Goal: Task Accomplishment & Management: Manage account settings

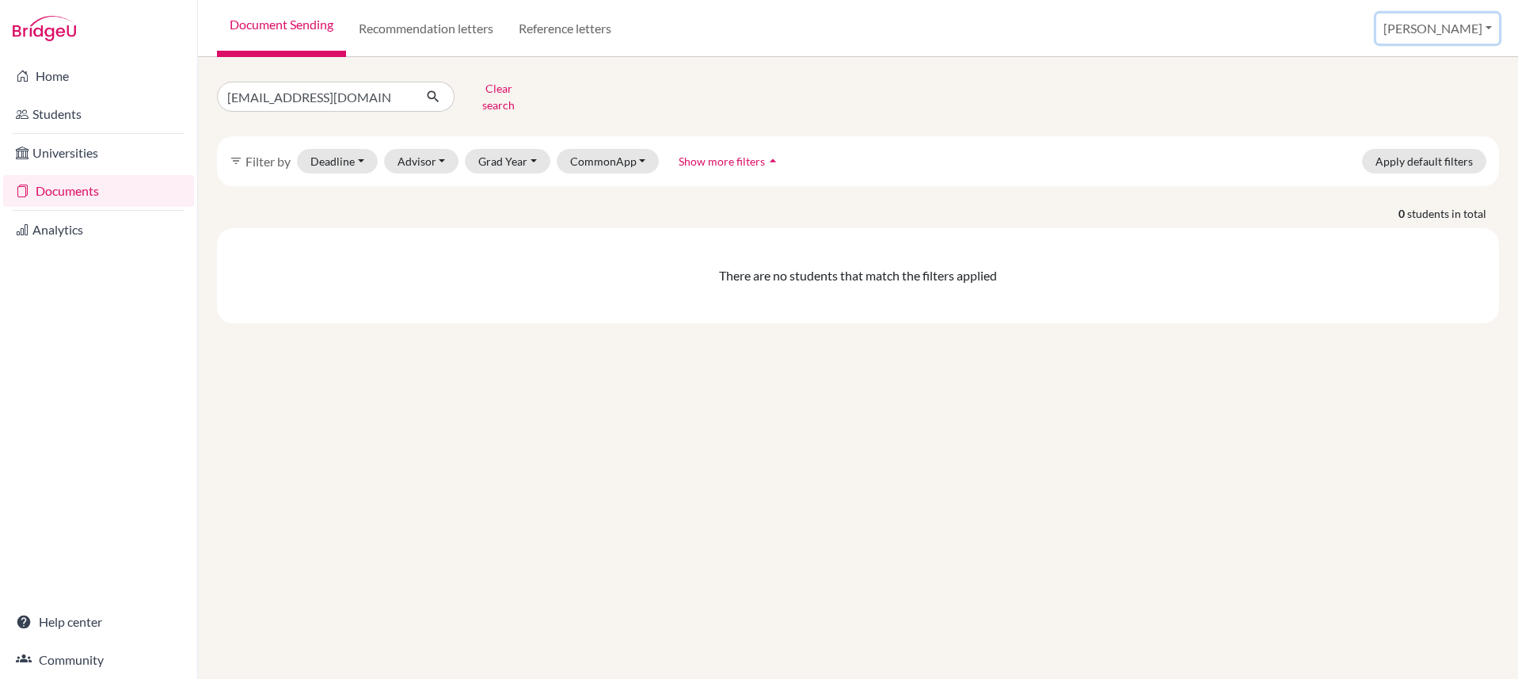
click at [1467, 29] on button "[PERSON_NAME]" at bounding box center [1437, 28] width 123 height 30
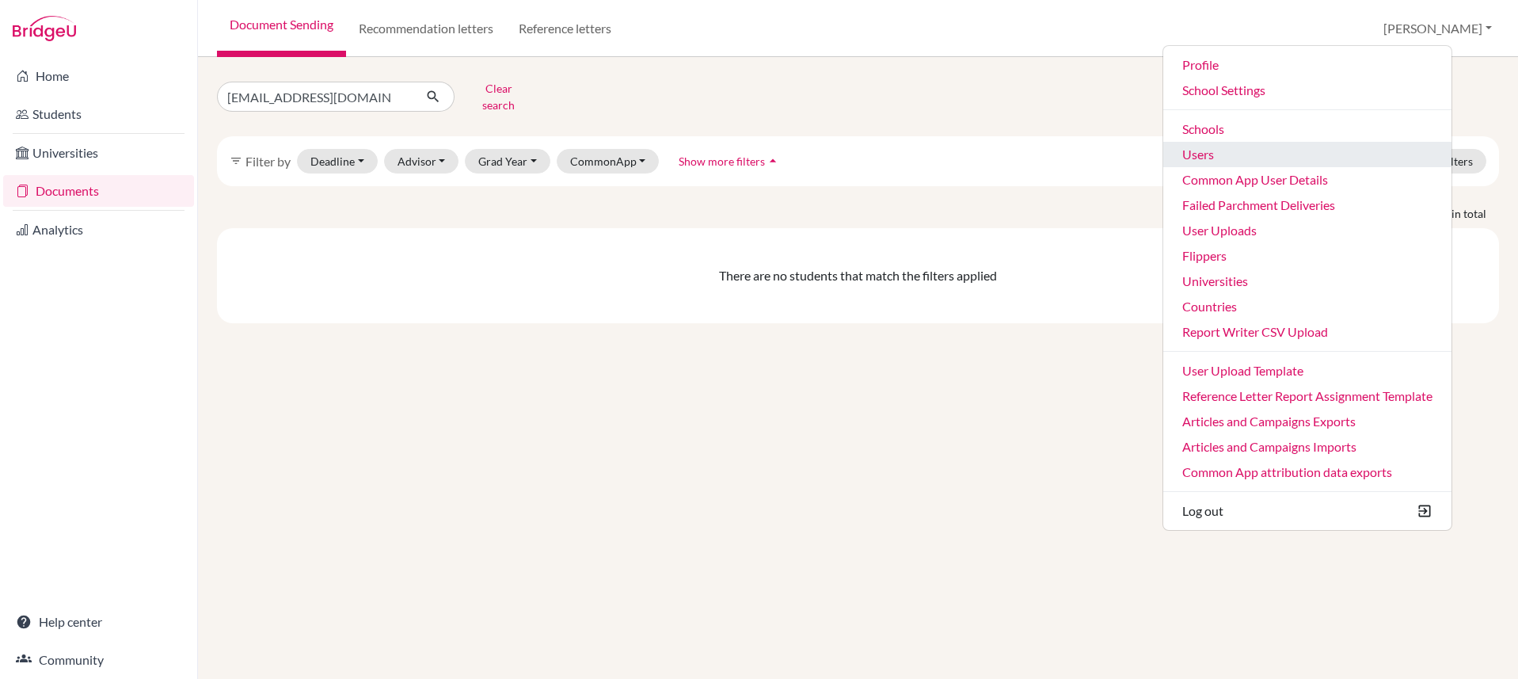
click at [1274, 162] on link "Users" at bounding box center [1307, 154] width 288 height 25
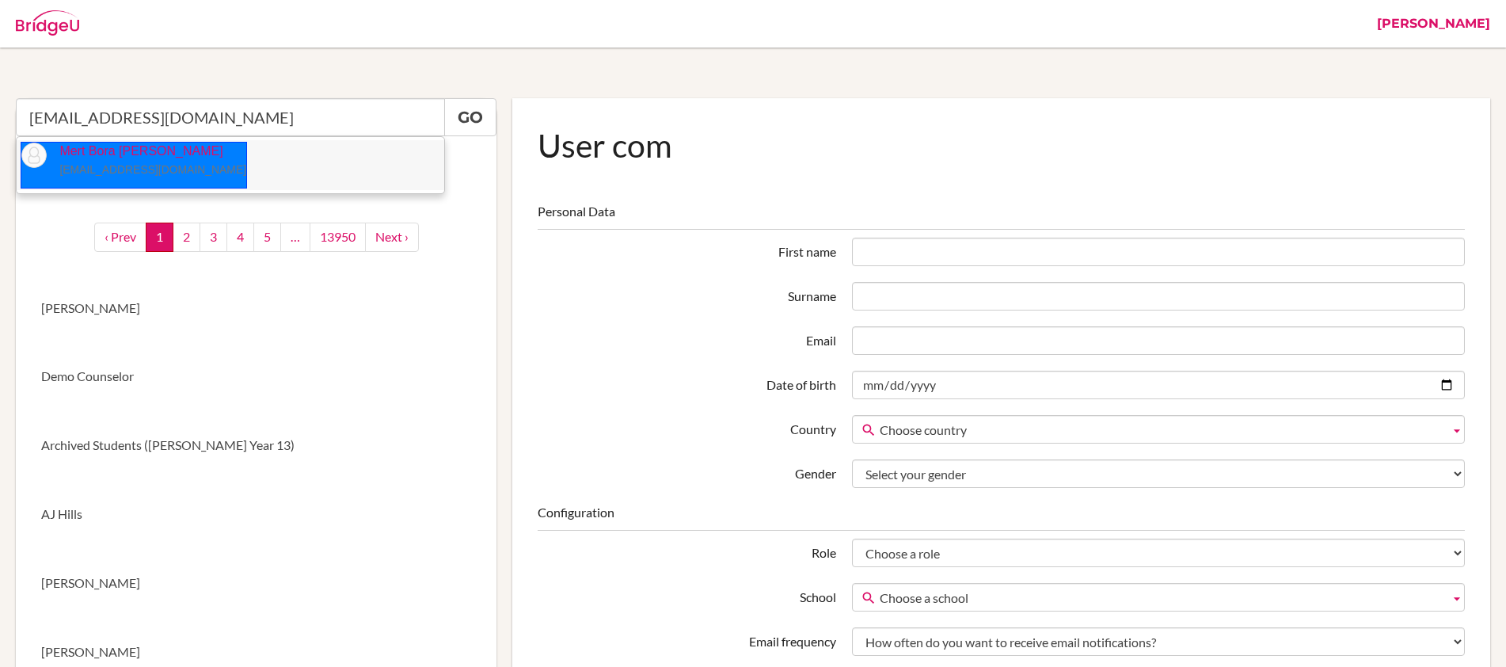
click at [124, 166] on small "[EMAIL_ADDRESS][DOMAIN_NAME]" at bounding box center [152, 169] width 187 height 13
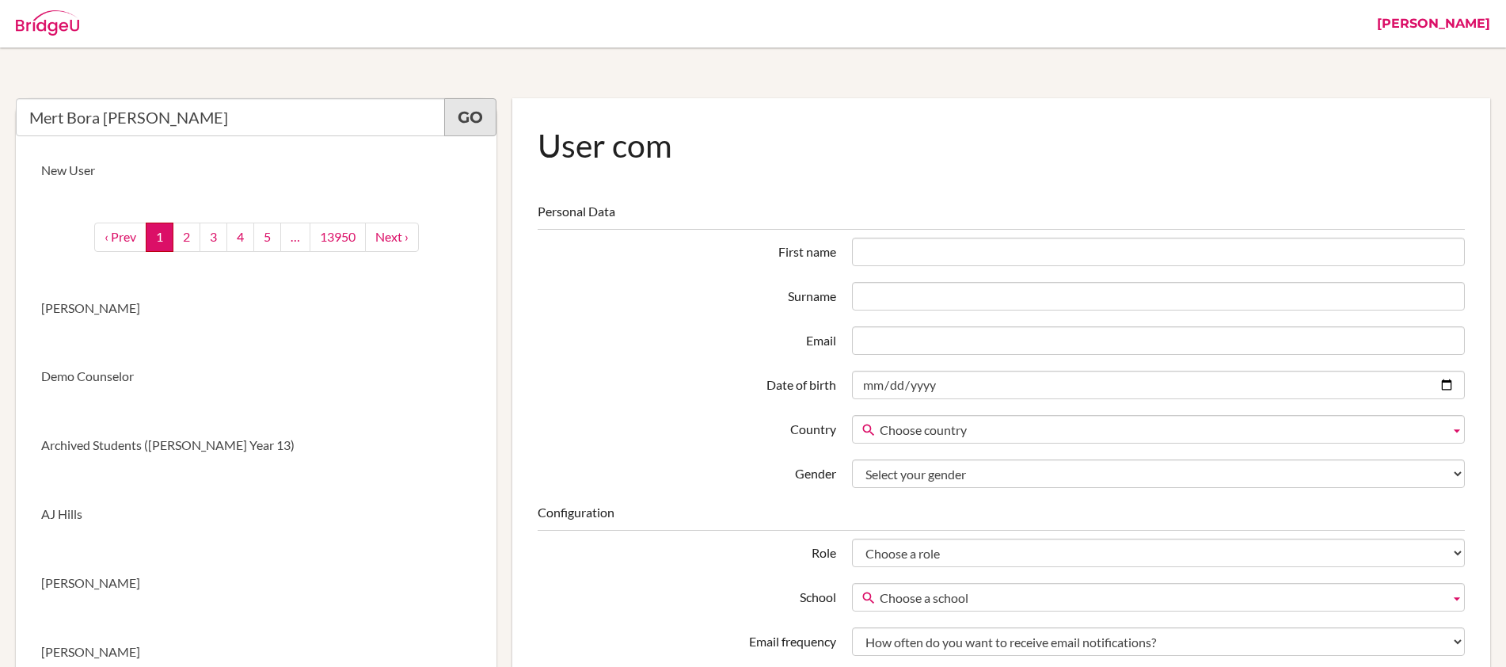
type input "Mert Bora [PERSON_NAME]"
drag, startPoint x: 459, startPoint y: 108, endPoint x: 467, endPoint y: 112, distance: 8.9
click at [459, 108] on link "Go" at bounding box center [470, 117] width 52 height 38
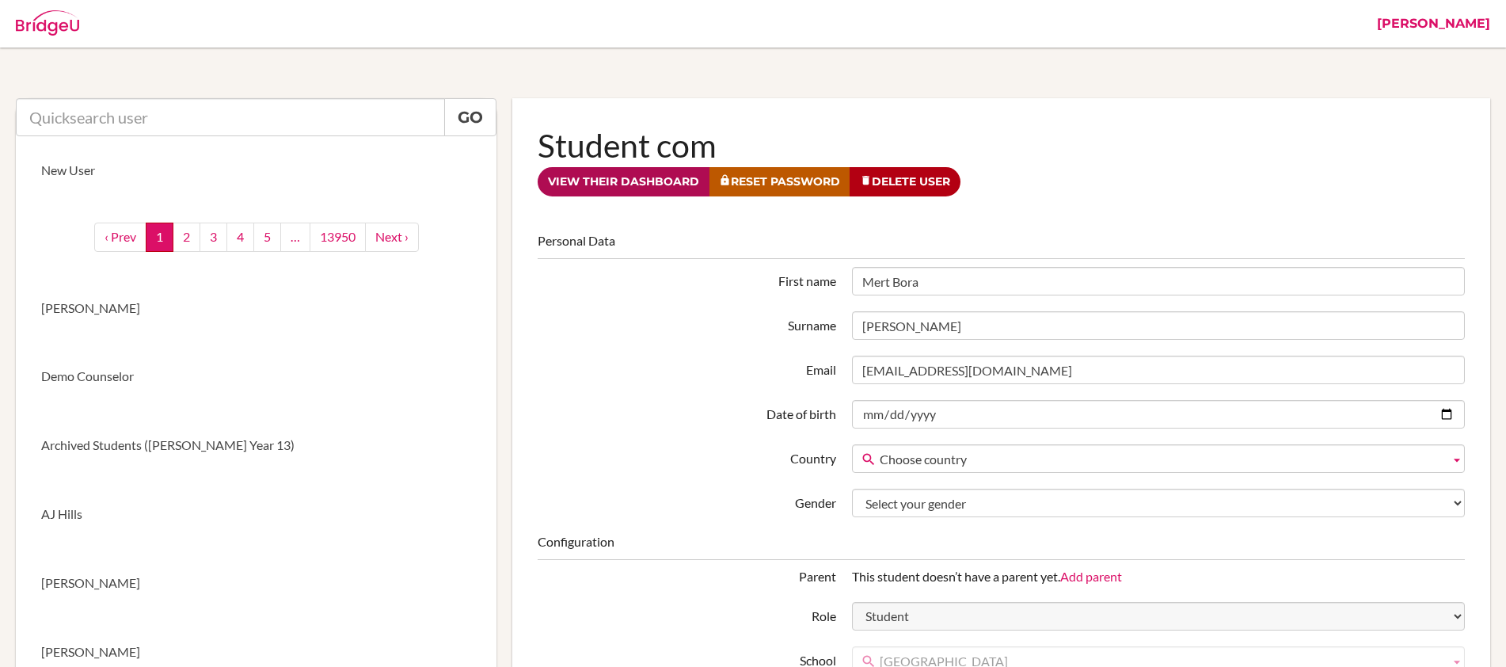
click at [652, 181] on link "View their dashboard" at bounding box center [624, 181] width 172 height 29
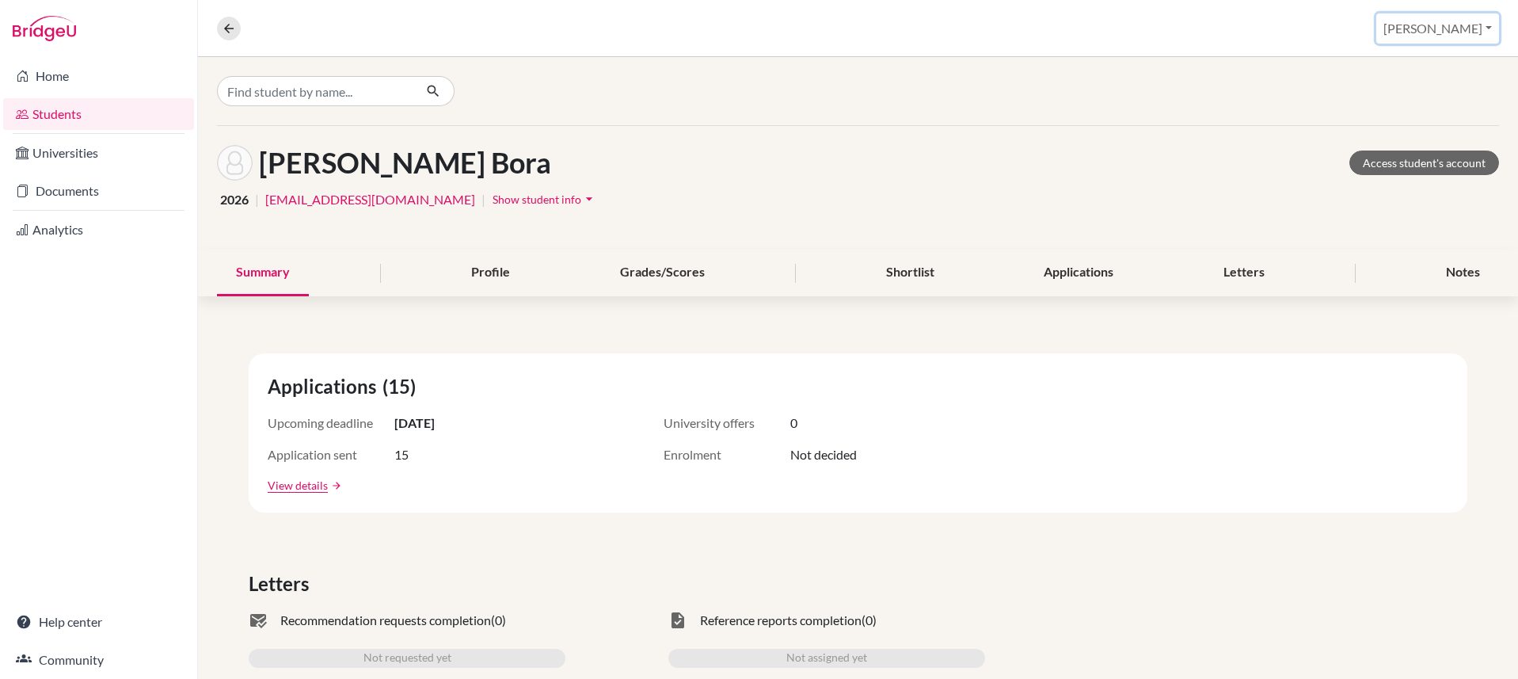
click at [1439, 25] on button "[PERSON_NAME]" at bounding box center [1437, 28] width 123 height 30
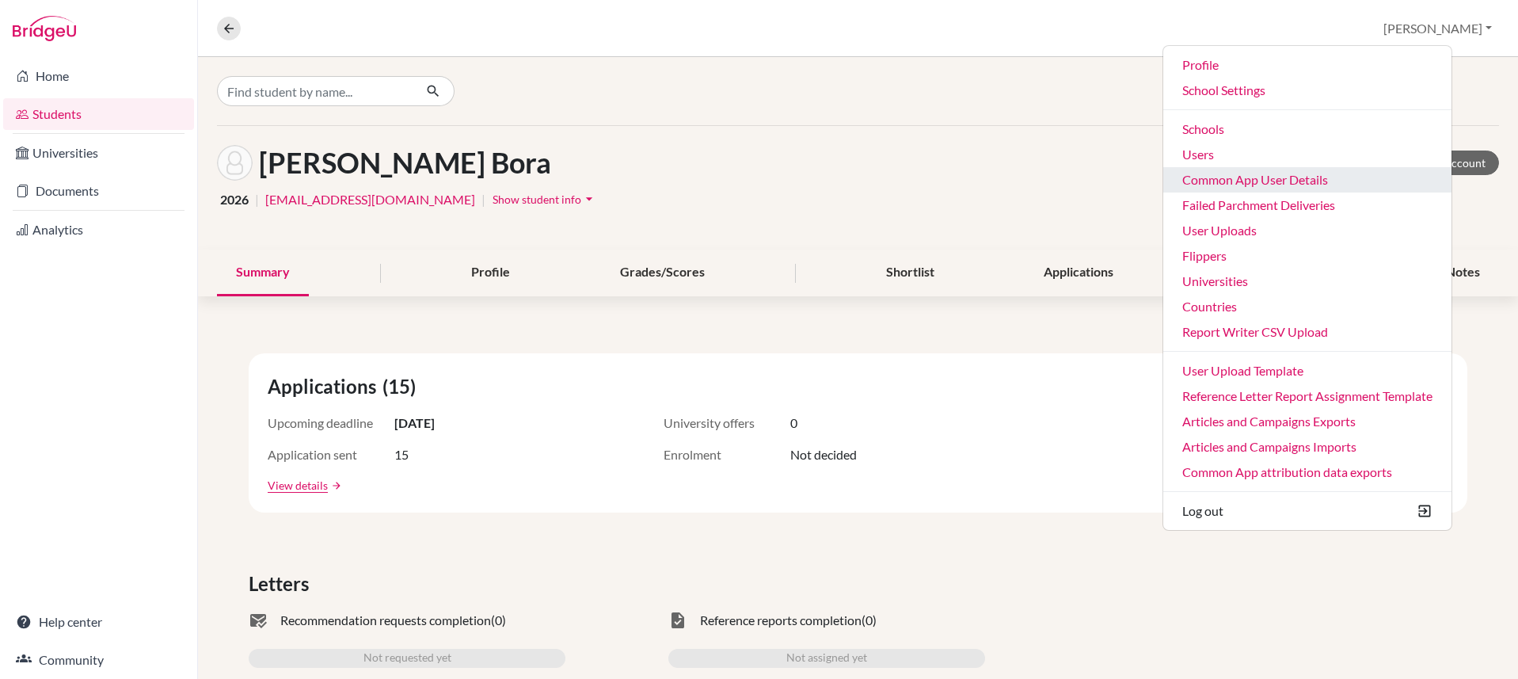
click at [1325, 180] on link "Common App User Details" at bounding box center [1307, 179] width 288 height 25
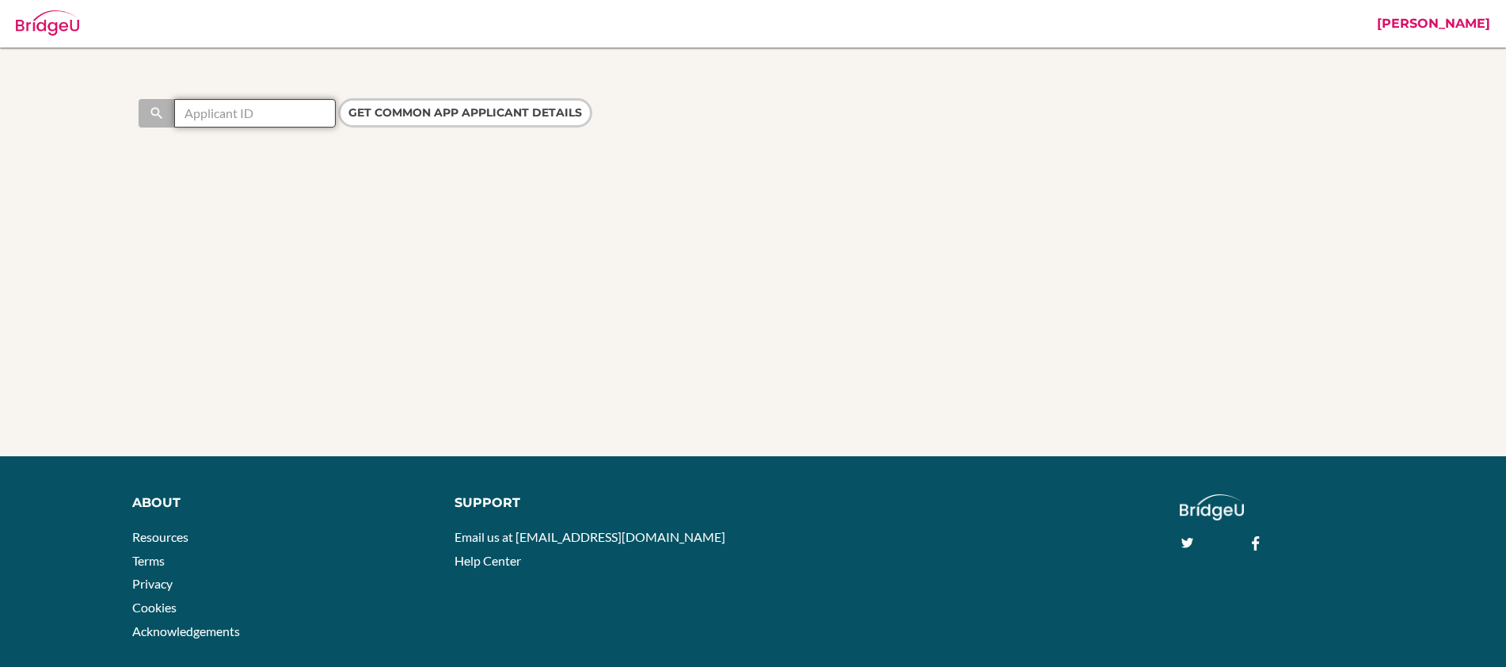
click at [269, 116] on input "text" at bounding box center [255, 113] width 162 height 29
paste input "44702532"
type input "44702532"
click at [338, 98] on input "Get Common App applicant details" at bounding box center [465, 112] width 254 height 29
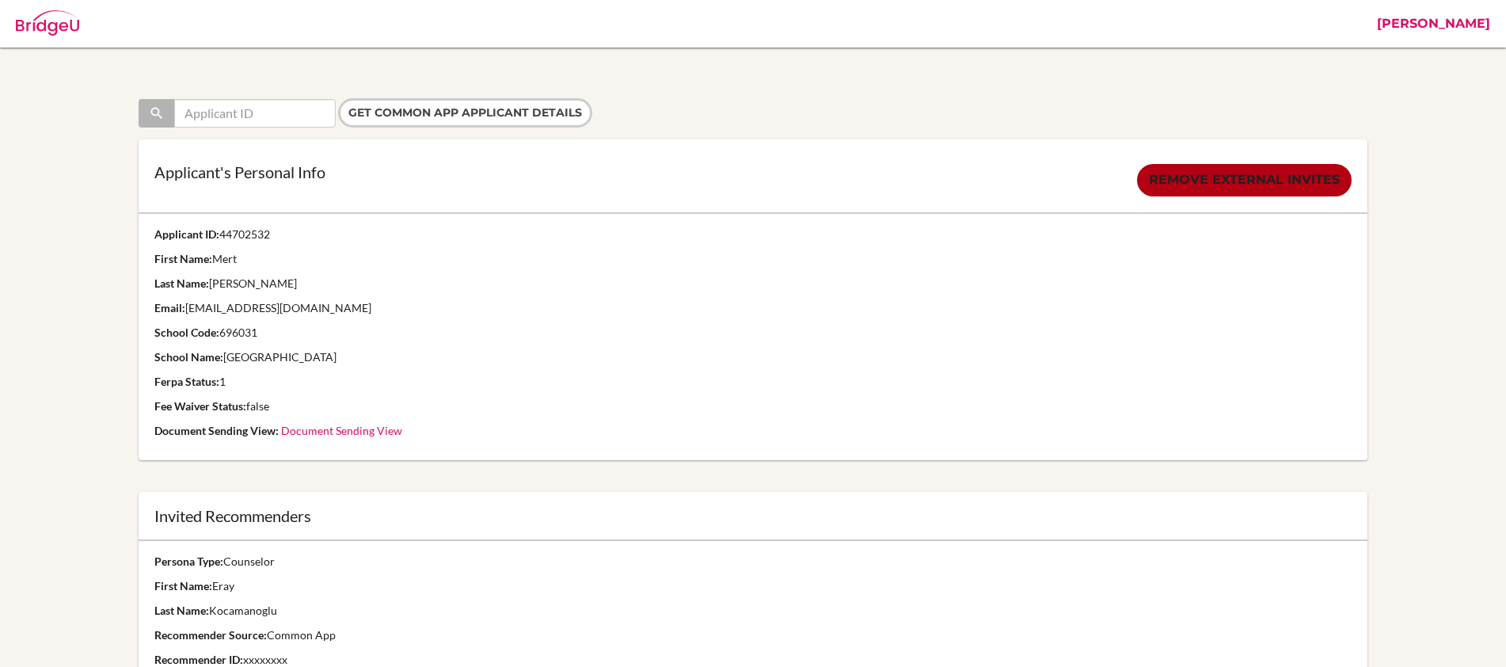
drag, startPoint x: 266, startPoint y: 333, endPoint x: 146, endPoint y: 331, distance: 119.6
click at [146, 331] on td "Applicant ID: 44702532 First Name: Mert Last Name: Duman Email: 219093@blisanka…" at bounding box center [753, 336] width 1229 height 247
click at [397, 358] on p "School Name: Bilkent University Preparatory School" at bounding box center [752, 357] width 1197 height 16
drag, startPoint x: 417, startPoint y: 363, endPoint x: 154, endPoint y: 231, distance: 293.2
click at [154, 231] on td "Applicant ID: 44702532 First Name: Mert Last Name: Duman Email: 219093@blisanka…" at bounding box center [753, 336] width 1229 height 247
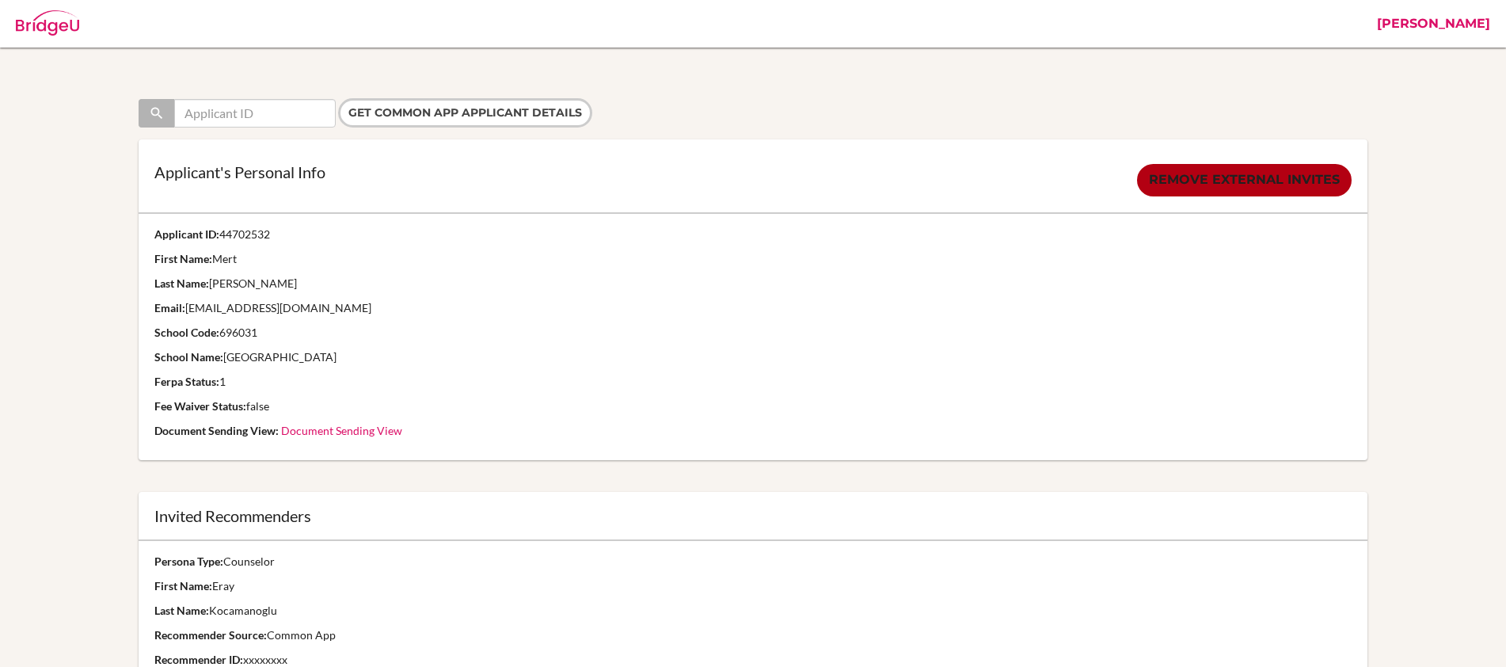
click at [289, 359] on p "School Name: Bilkent University Preparatory School" at bounding box center [752, 357] width 1197 height 16
drag, startPoint x: 225, startPoint y: 356, endPoint x: 424, endPoint y: 366, distance: 199.8
click at [424, 366] on td "Applicant ID: 44702532 First Name: Mert Last Name: Duman Email: 219093@blisanka…" at bounding box center [753, 336] width 1229 height 247
copy td "Bilkent University Preparatory School"
drag, startPoint x: 222, startPoint y: 332, endPoint x: 325, endPoint y: 332, distance: 103.7
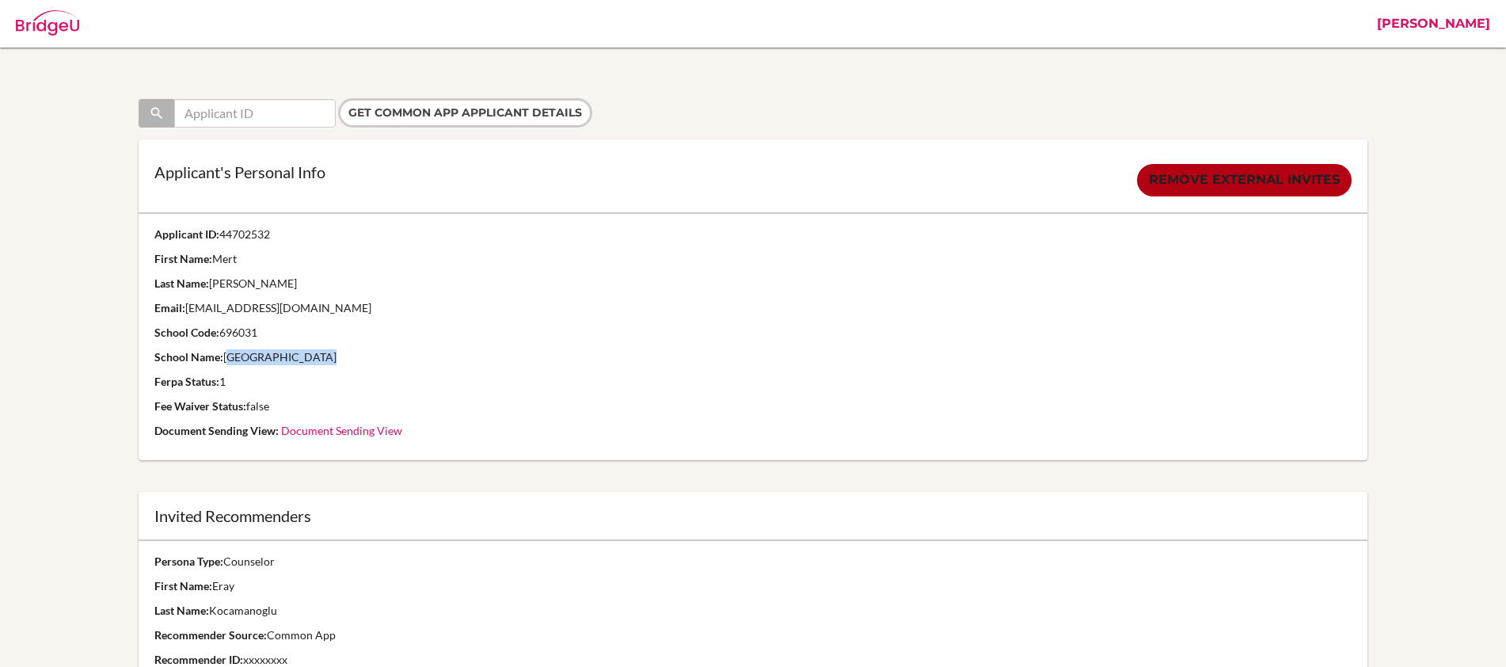
click at [325, 332] on p "School Code: 696031" at bounding box center [752, 333] width 1197 height 16
copy p "696031"
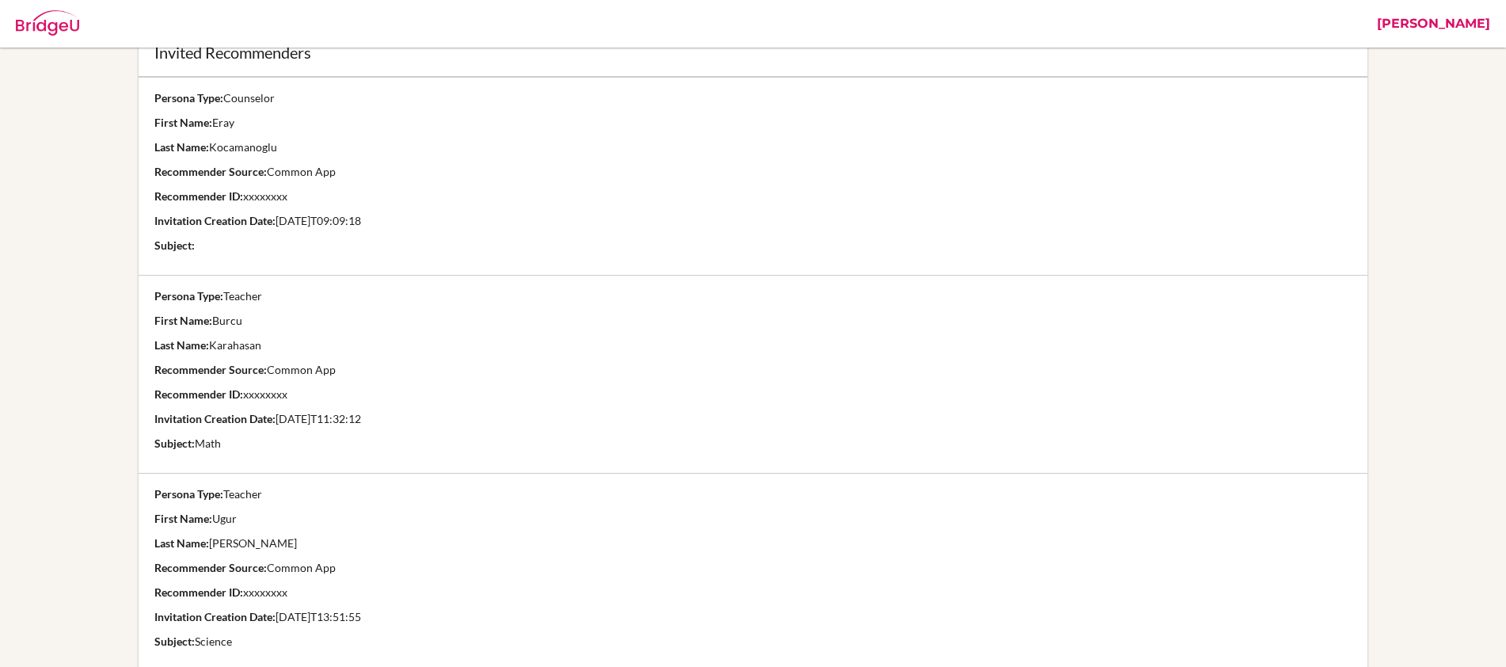
scroll to position [461, 0]
drag, startPoint x: 154, startPoint y: 175, endPoint x: 352, endPoint y: 182, distance: 197.3
click at [352, 182] on td "Persona Type: Counselor First Name: Eray Last Name: Kocamanoglu Recommender Sou…" at bounding box center [753, 178] width 1229 height 198
copy td "Recommender Source: Common App"
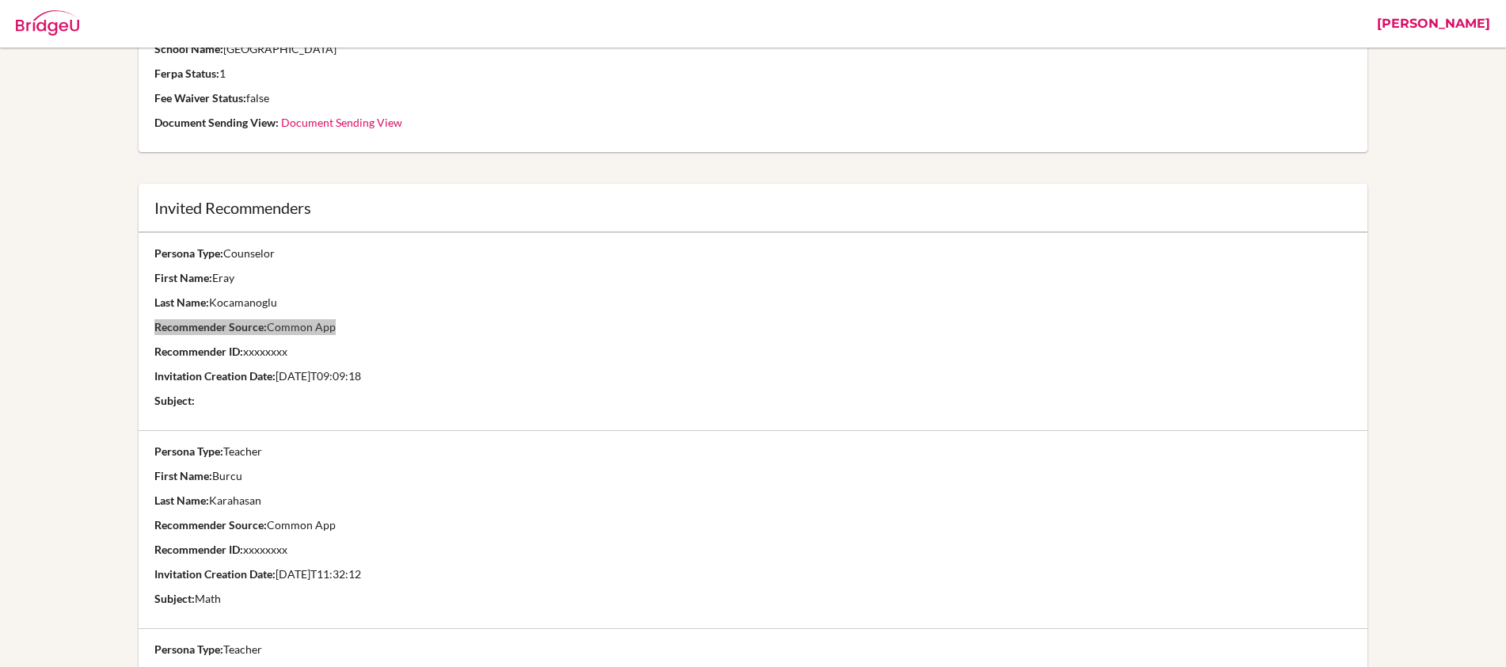
scroll to position [0, 0]
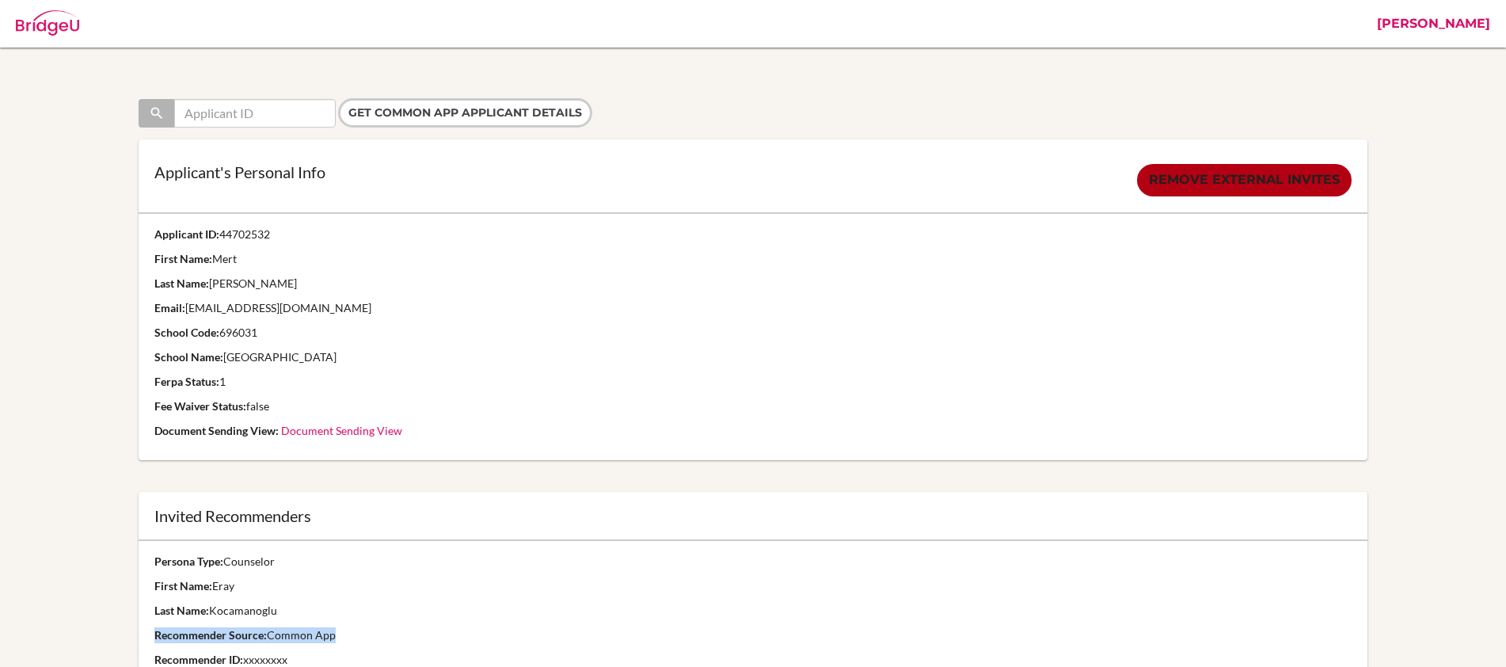
click at [343, 429] on link "Document Sending View" at bounding box center [341, 430] width 121 height 13
drag, startPoint x: 226, startPoint y: 355, endPoint x: 414, endPoint y: 356, distance: 188.5
click at [414, 356] on p "School Name: Bilkent University Preparatory School" at bounding box center [752, 357] width 1197 height 16
click at [1456, 26] on link "[PERSON_NAME]" at bounding box center [1433, 24] width 129 height 48
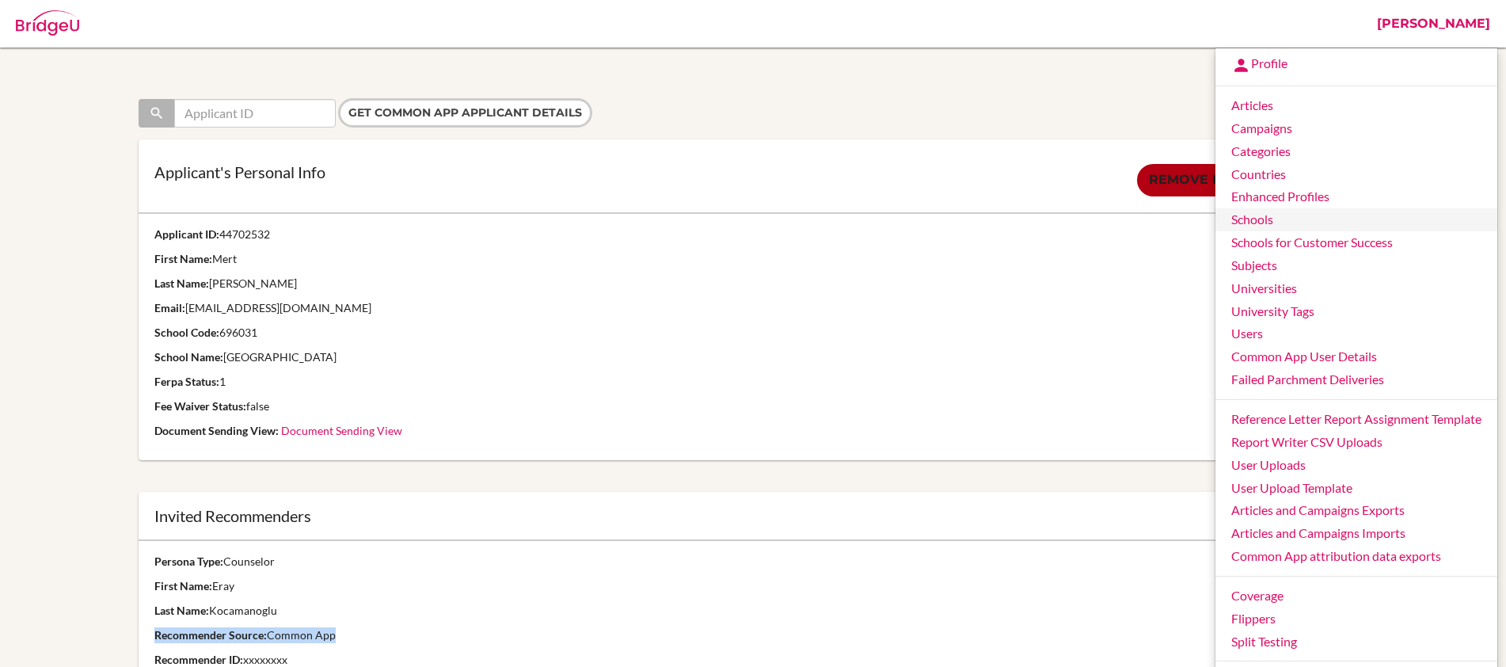
click at [1299, 219] on link "Schools" at bounding box center [1356, 219] width 282 height 23
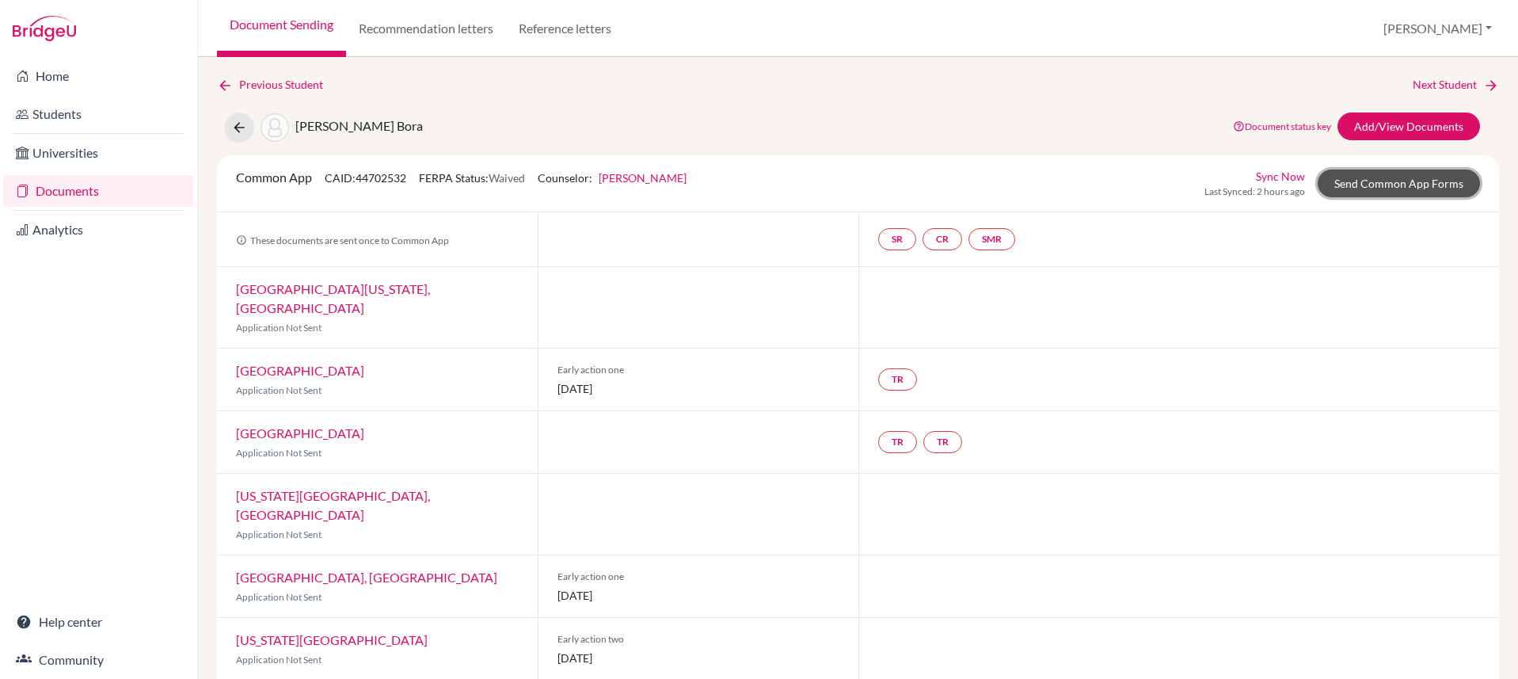
click at [1429, 178] on link "Send Common App Forms" at bounding box center [1399, 183] width 162 height 28
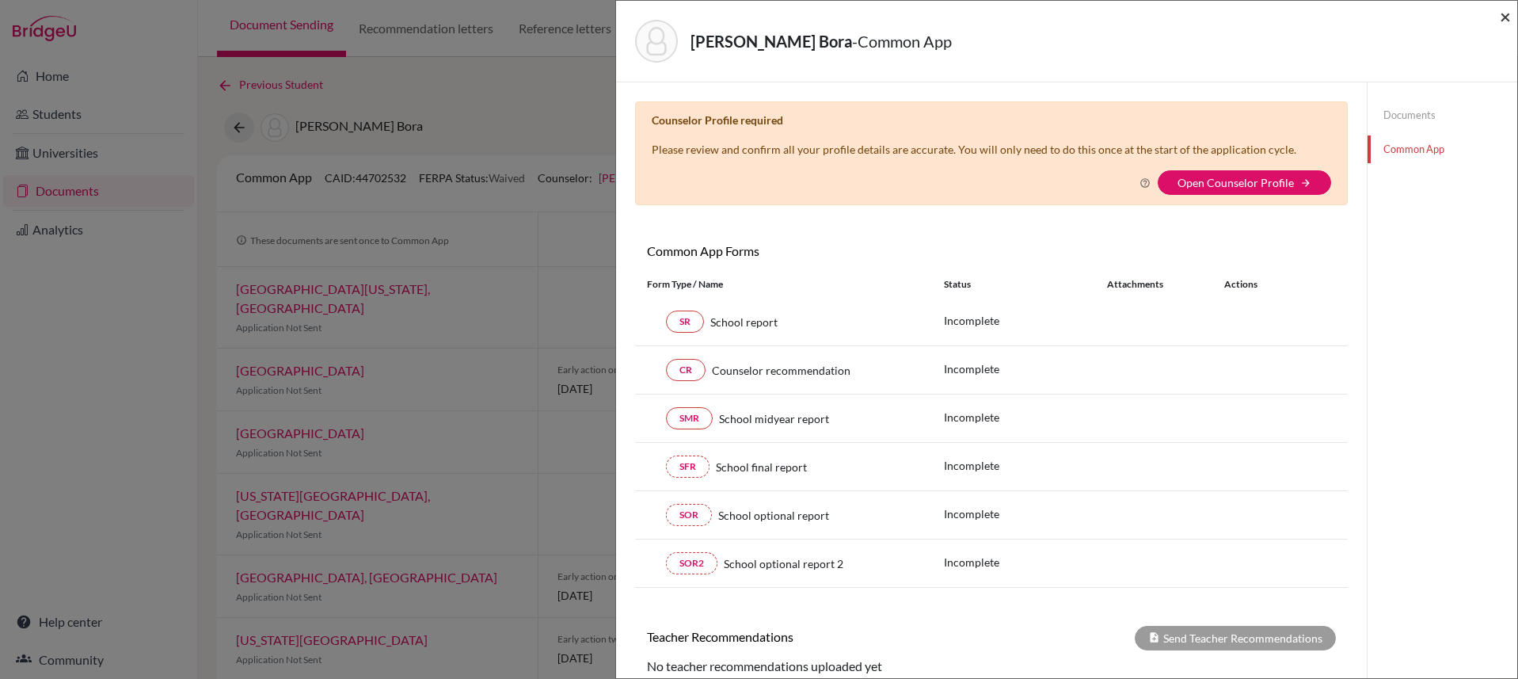
click at [1507, 22] on span "×" at bounding box center [1505, 16] width 11 height 23
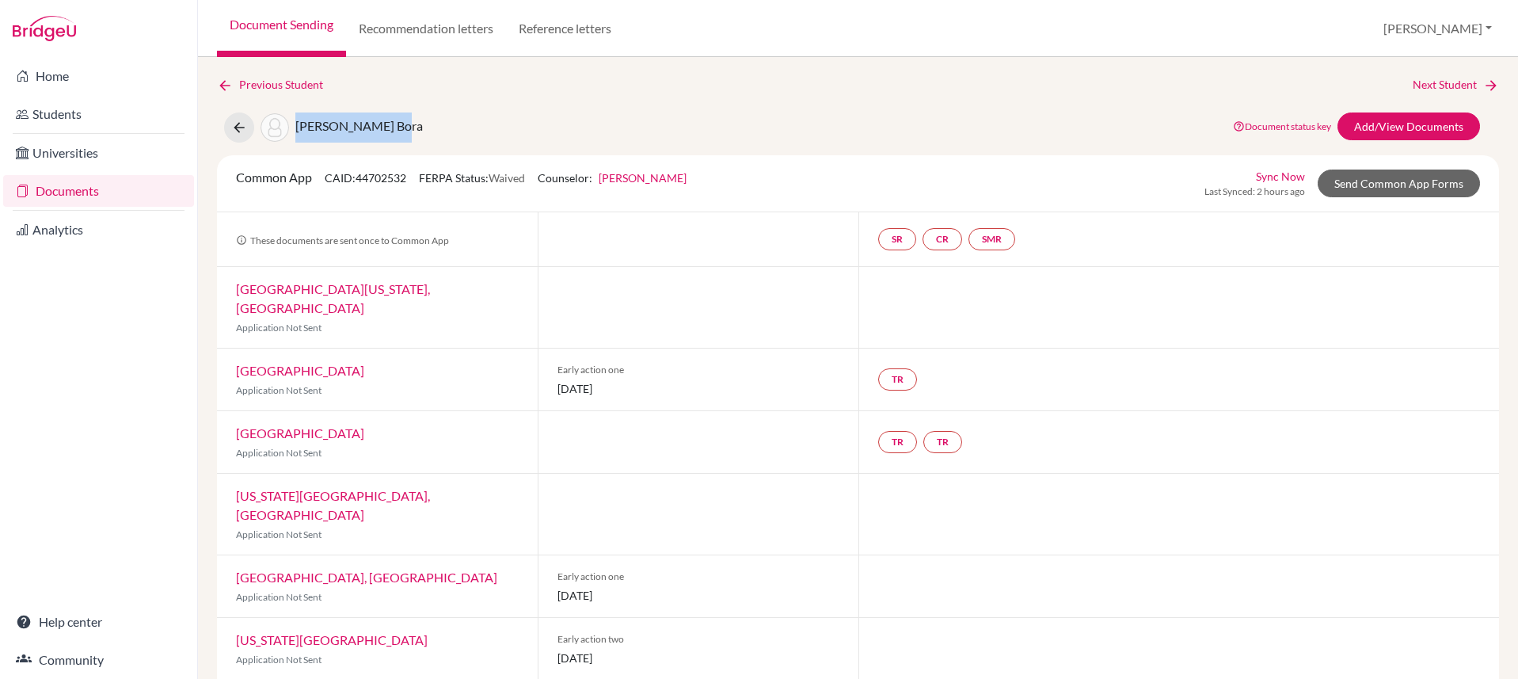
drag, startPoint x: 409, startPoint y: 127, endPoint x: 299, endPoint y: 129, distance: 110.1
click at [299, 129] on div "Duman, Mert Bora Document status key TR Requirement. Document not uploaded yet.…" at bounding box center [858, 127] width 1306 height 30
copy span "Duman, Mert Bora"
click at [89, 116] on link "Students" at bounding box center [98, 114] width 191 height 32
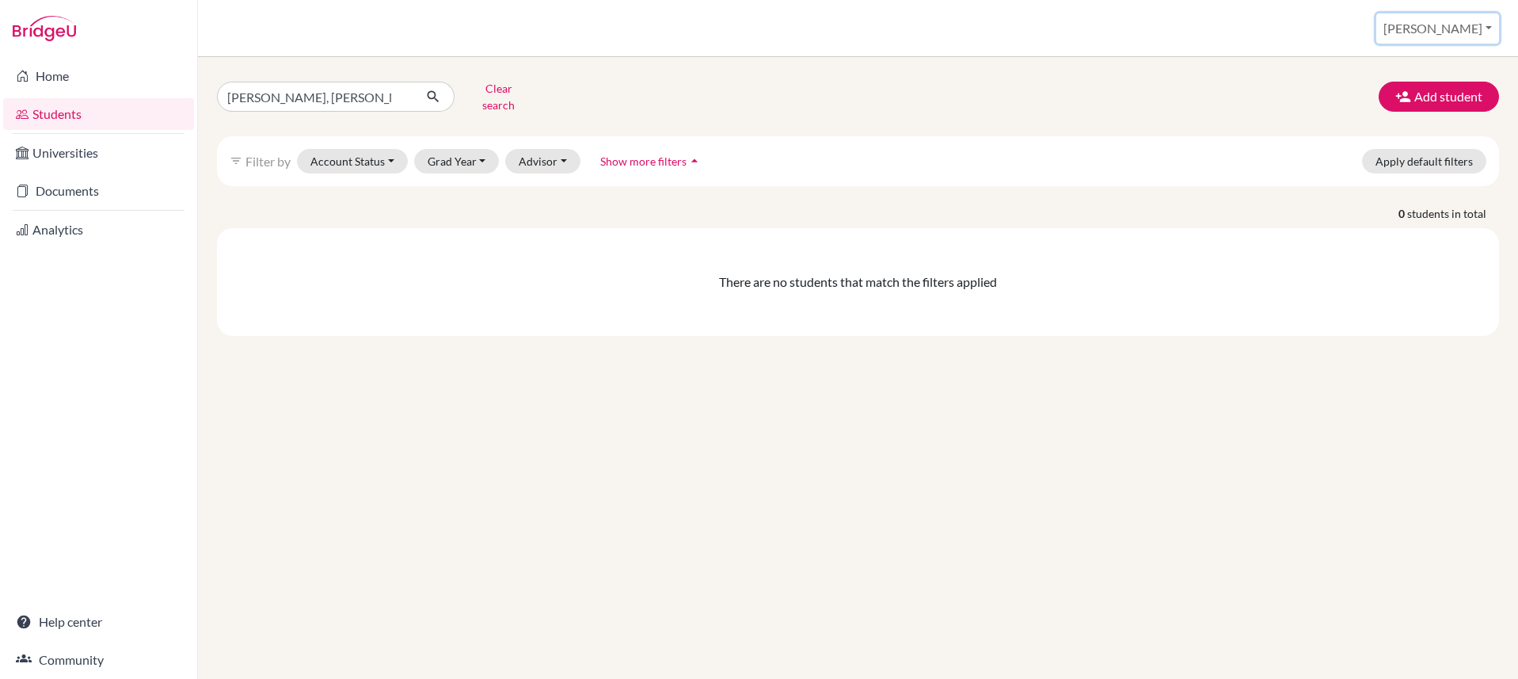
click at [1463, 26] on button "[PERSON_NAME]" at bounding box center [1437, 28] width 123 height 30
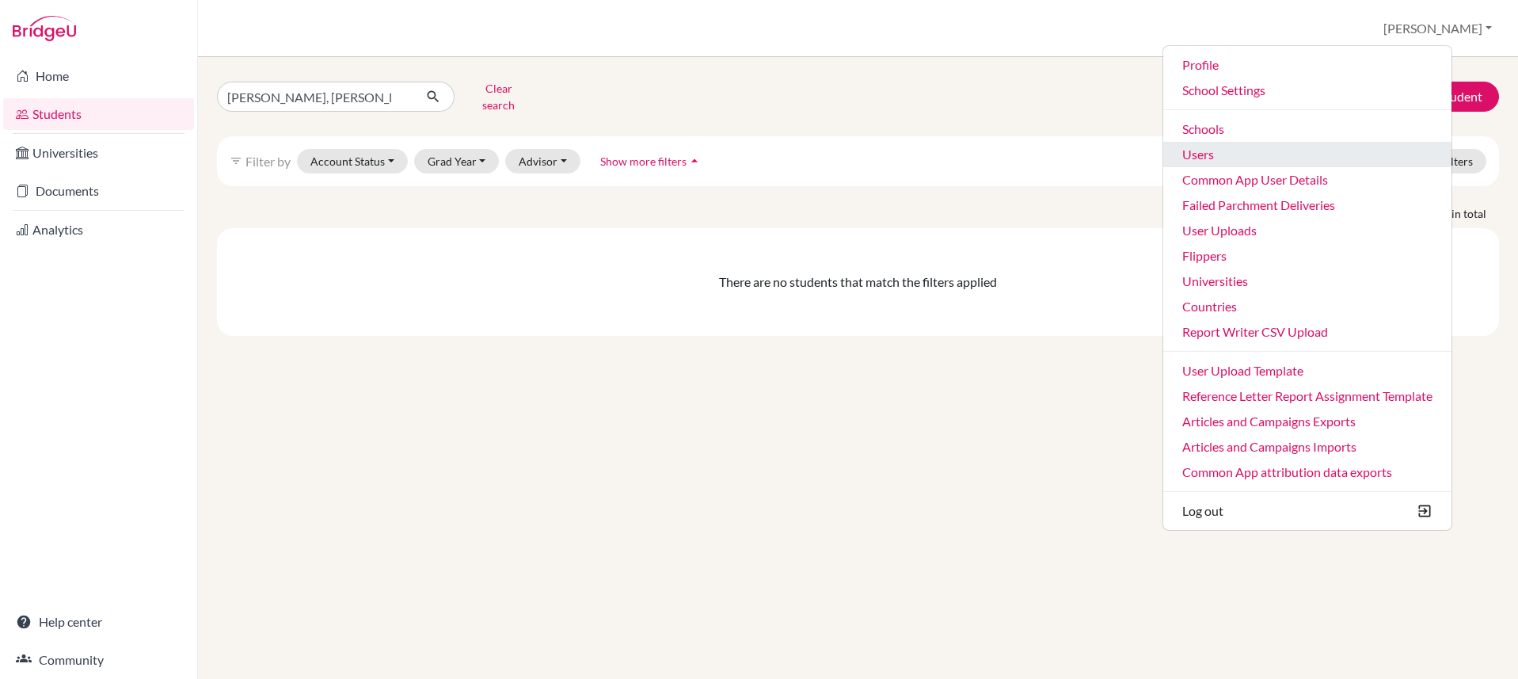
click at [1298, 154] on link "Users" at bounding box center [1307, 154] width 288 height 25
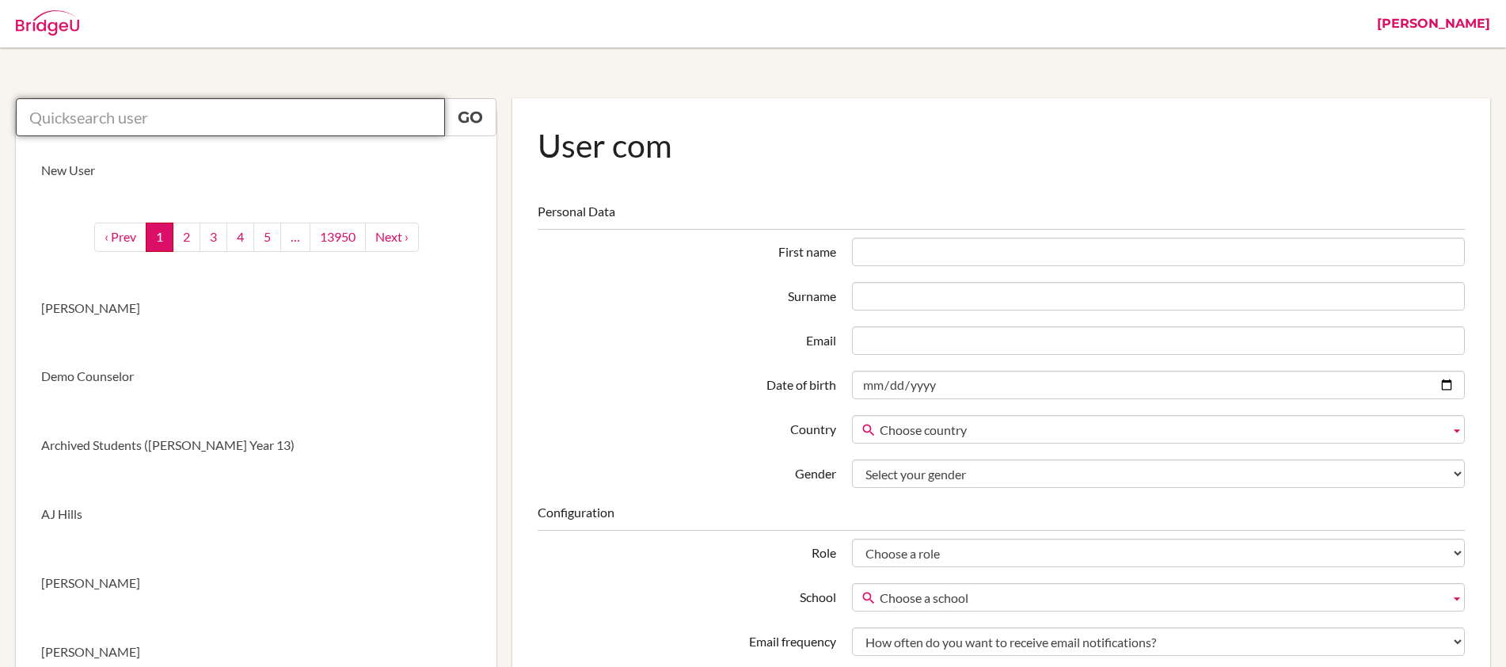
click at [314, 123] on input "text" at bounding box center [230, 117] width 429 height 38
paste input "Duman, Mert Bora"
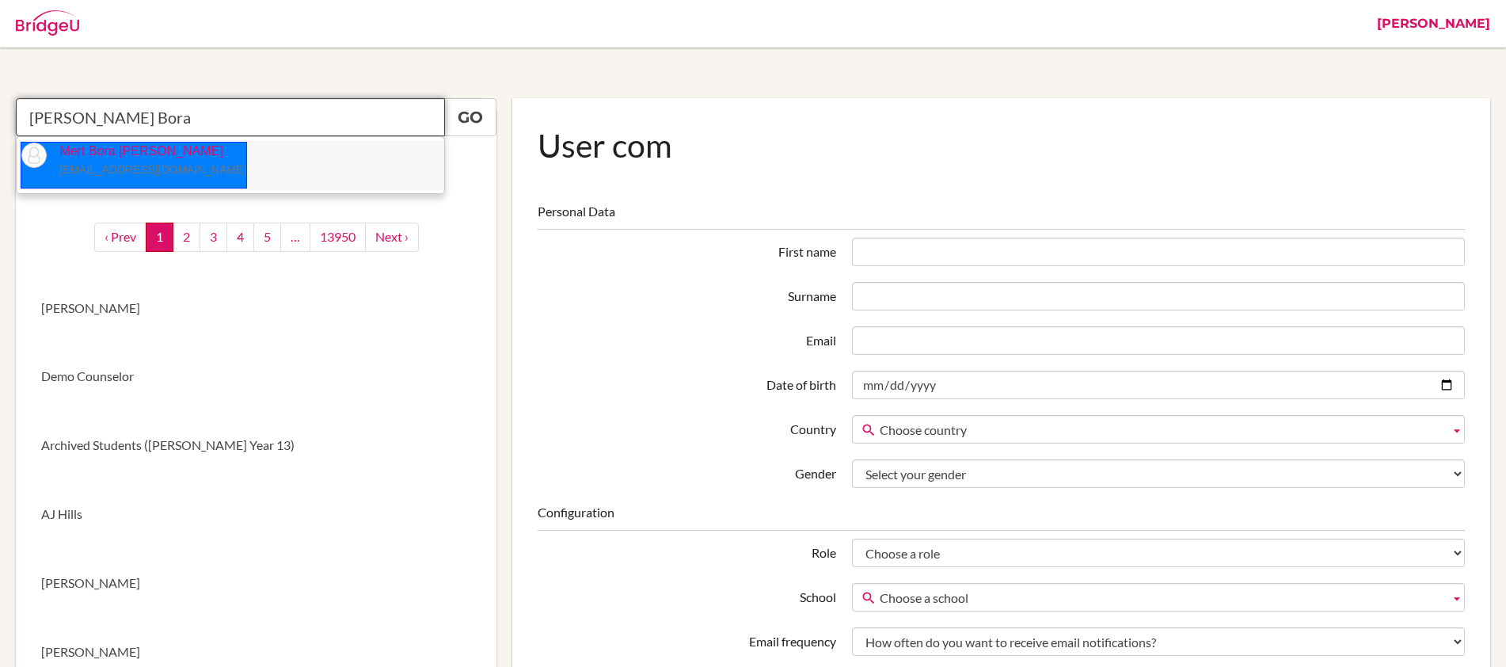
click at [125, 169] on small "[EMAIL_ADDRESS][DOMAIN_NAME]" at bounding box center [152, 169] width 187 height 13
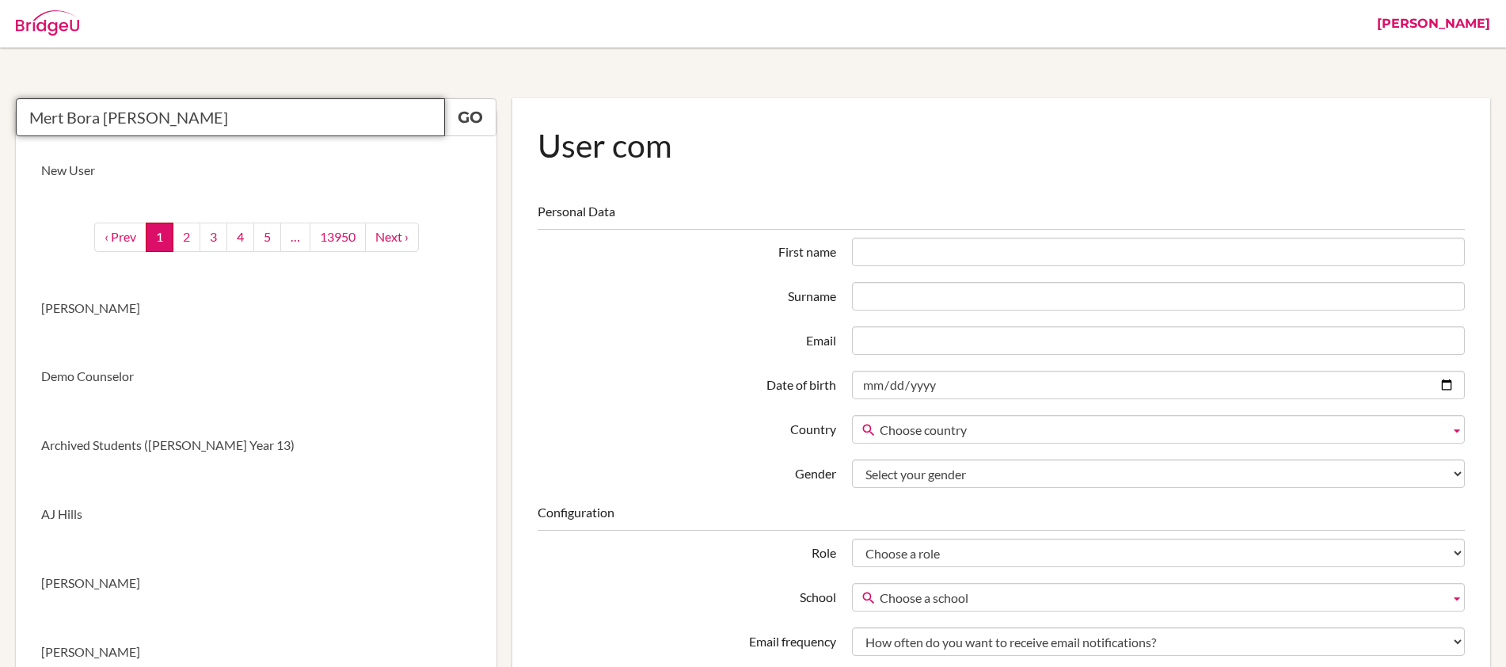
type input "Mert Bora Duman"
click at [508, 105] on div "User com Personal Data First name Surname Email Date of birth Country Choose co…" at bounding box center [1001, 439] width 994 height 683
click at [489, 112] on link "Go" at bounding box center [470, 117] width 52 height 38
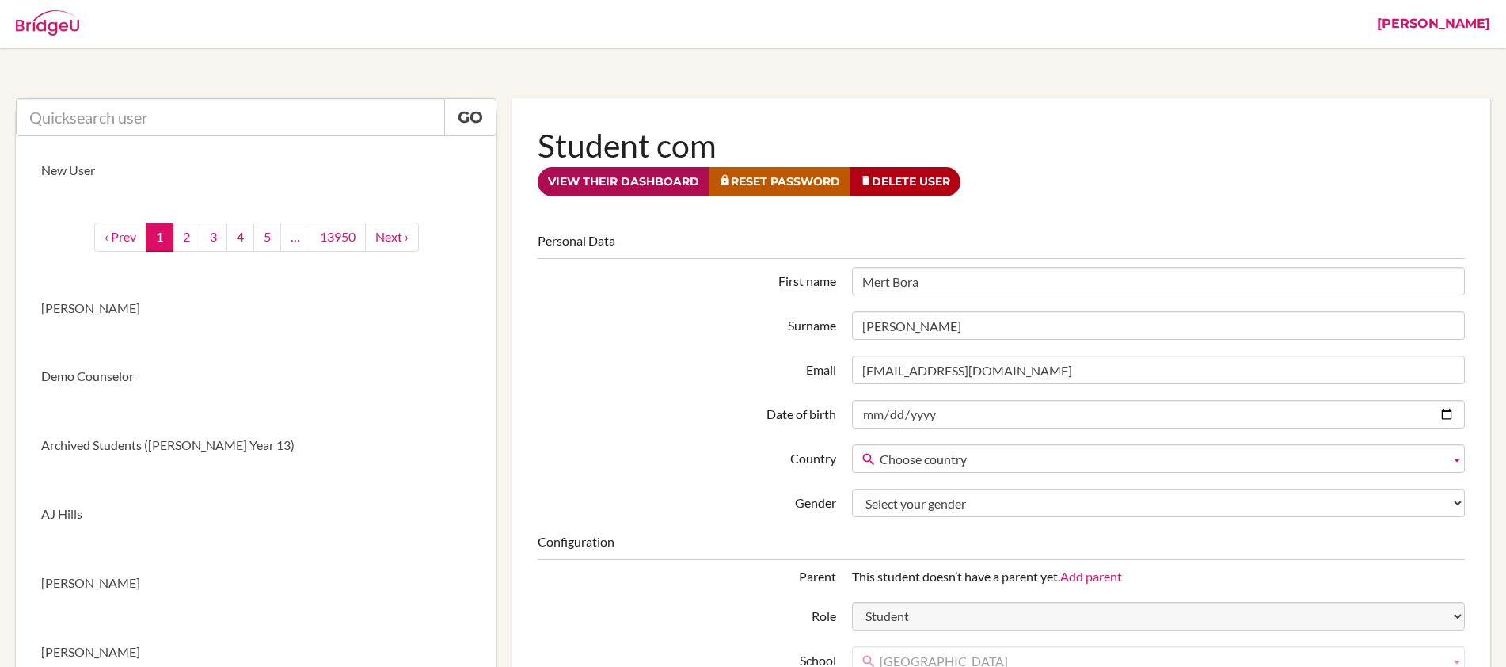
click at [641, 177] on link "View their dashboard" at bounding box center [624, 181] width 172 height 29
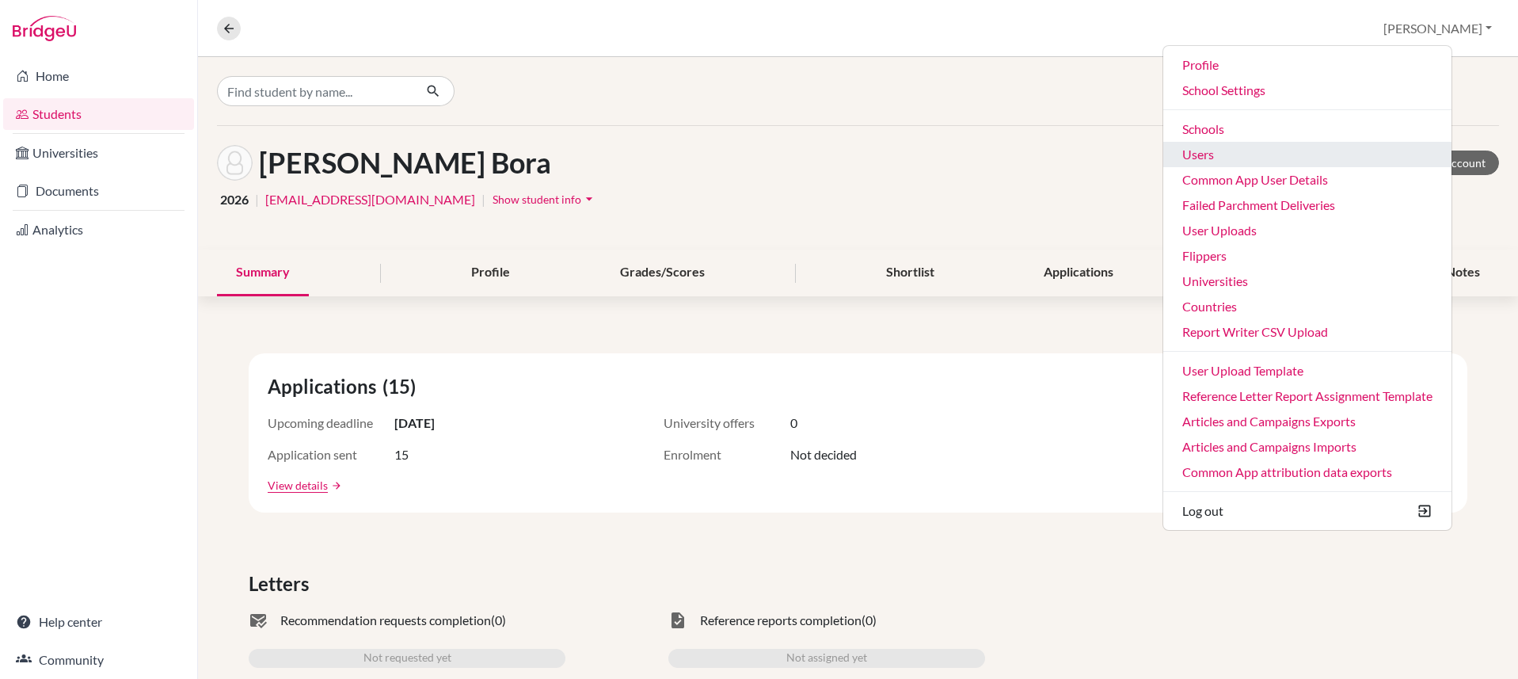
click at [1301, 150] on link "Users" at bounding box center [1307, 154] width 288 height 25
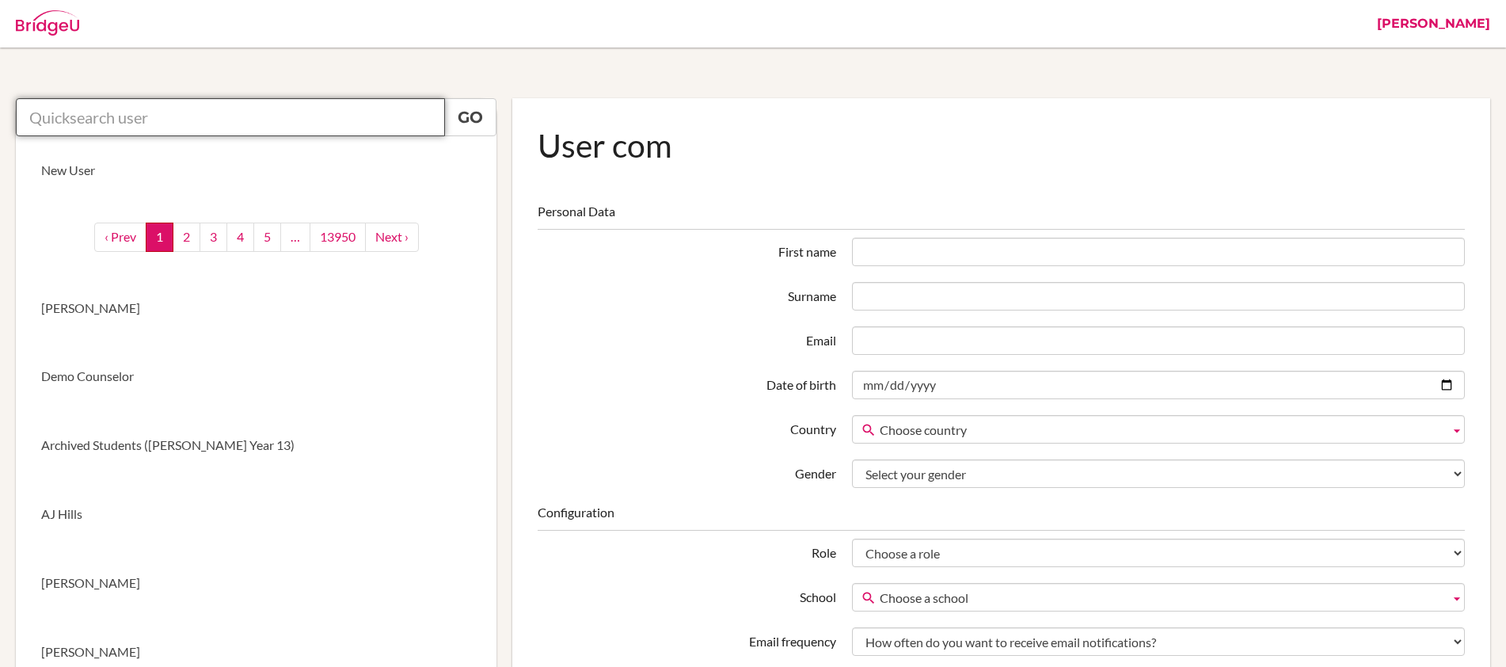
click at [336, 116] on input "text" at bounding box center [230, 117] width 429 height 38
paste input "[EMAIL_ADDRESS][DOMAIN_NAME]"
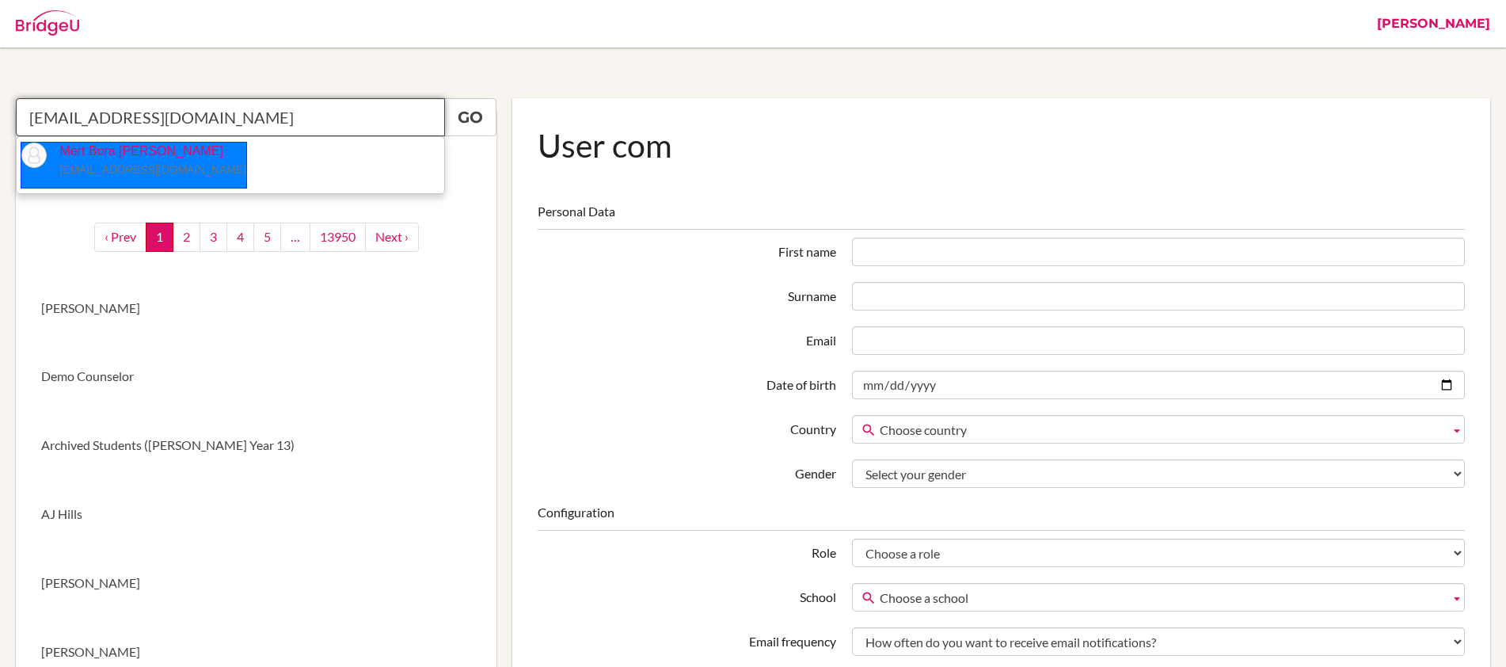
drag, startPoint x: 111, startPoint y: 161, endPoint x: 296, endPoint y: 133, distance: 187.3
click at [112, 161] on p "Mert Bora Duman 219093@blisankara.org" at bounding box center [147, 161] width 200 height 36
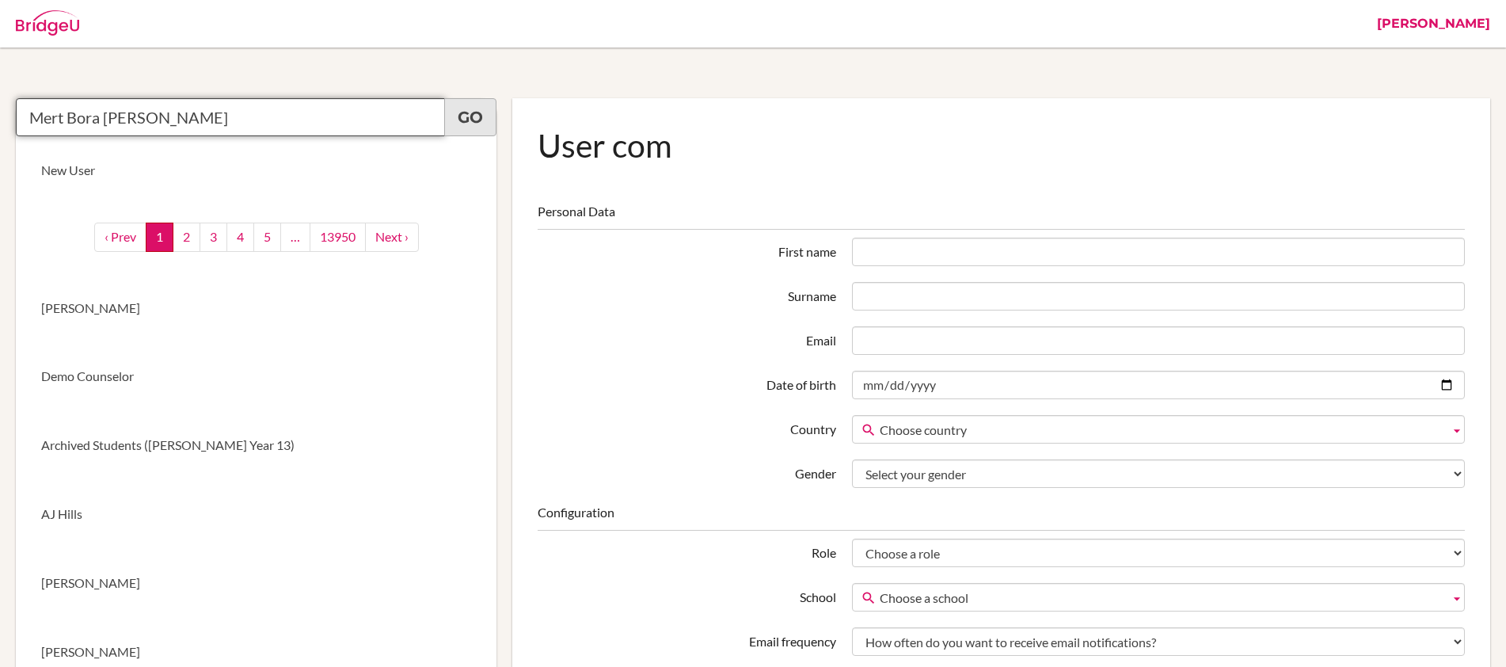
type input "Mert Bora Duman"
click at [458, 114] on link "Go" at bounding box center [470, 117] width 52 height 38
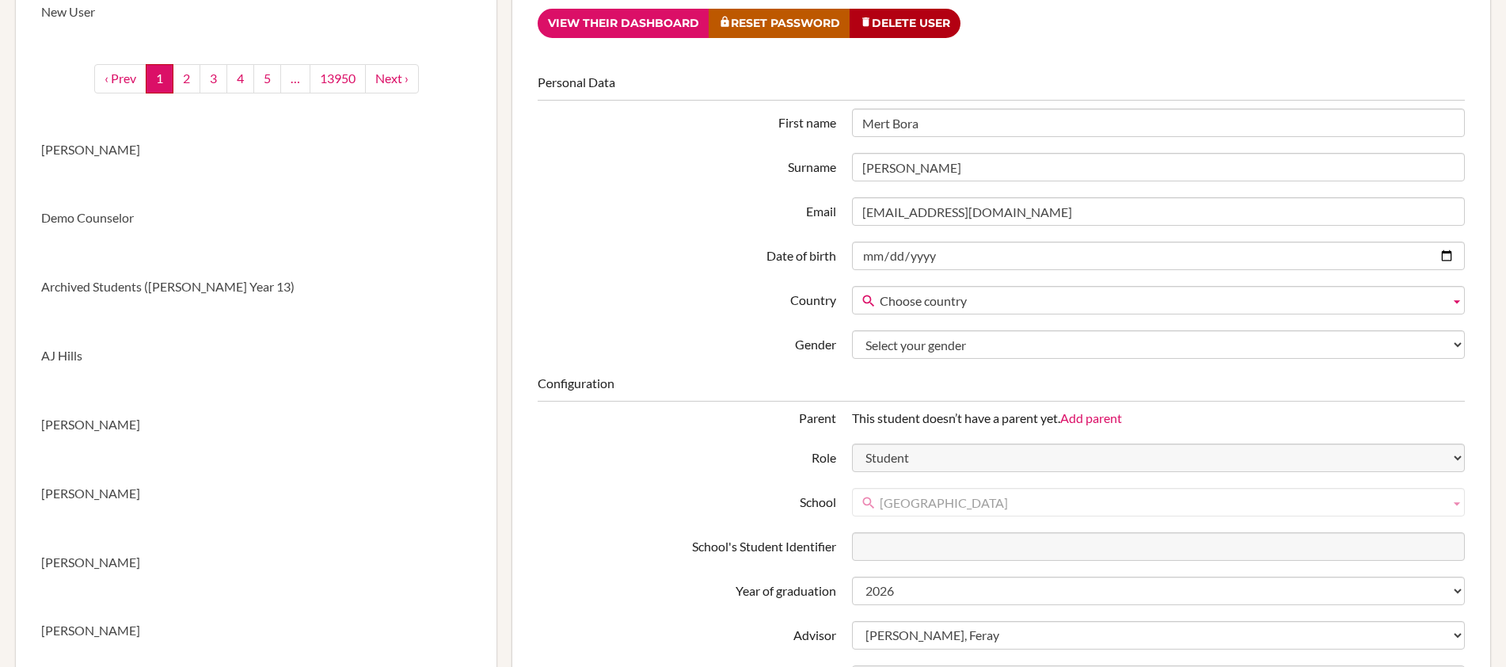
scroll to position [62, 0]
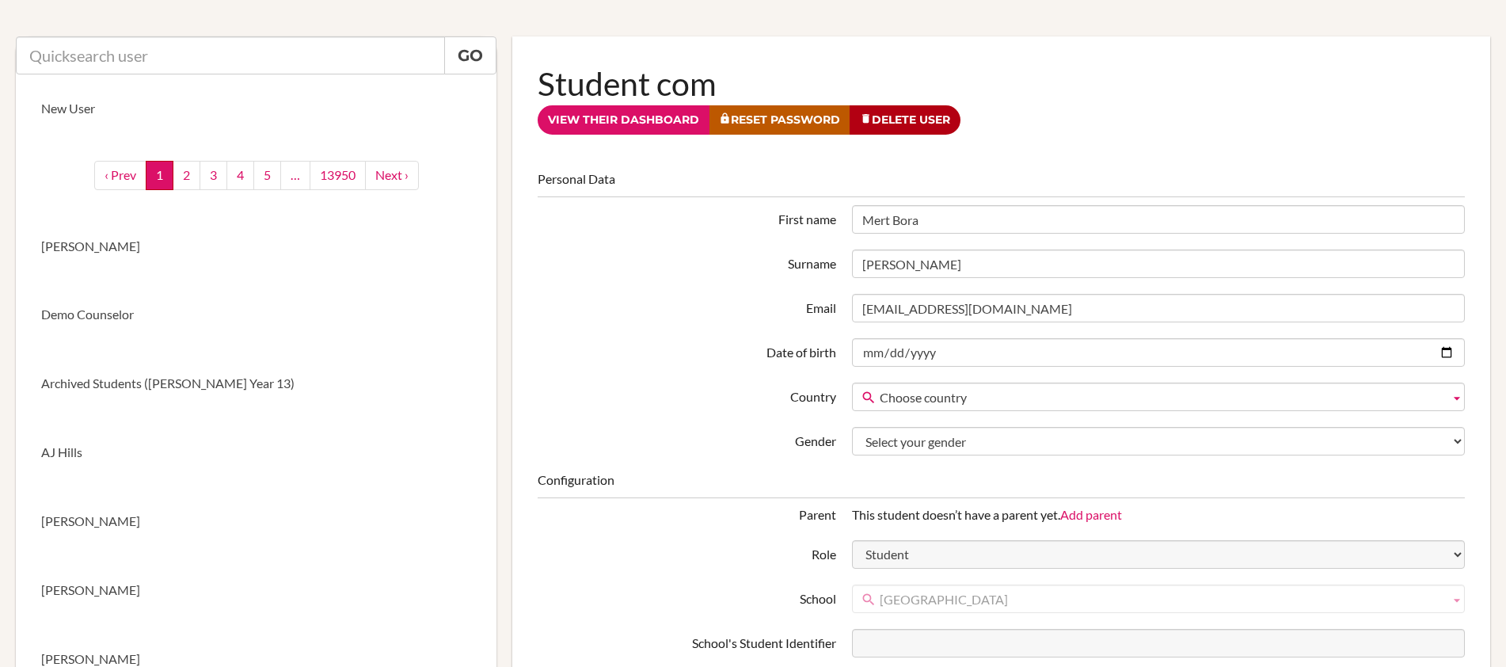
drag, startPoint x: 648, startPoint y: 124, endPoint x: 704, endPoint y: 138, distance: 58.0
click at [647, 124] on link "View their dashboard" at bounding box center [624, 119] width 172 height 29
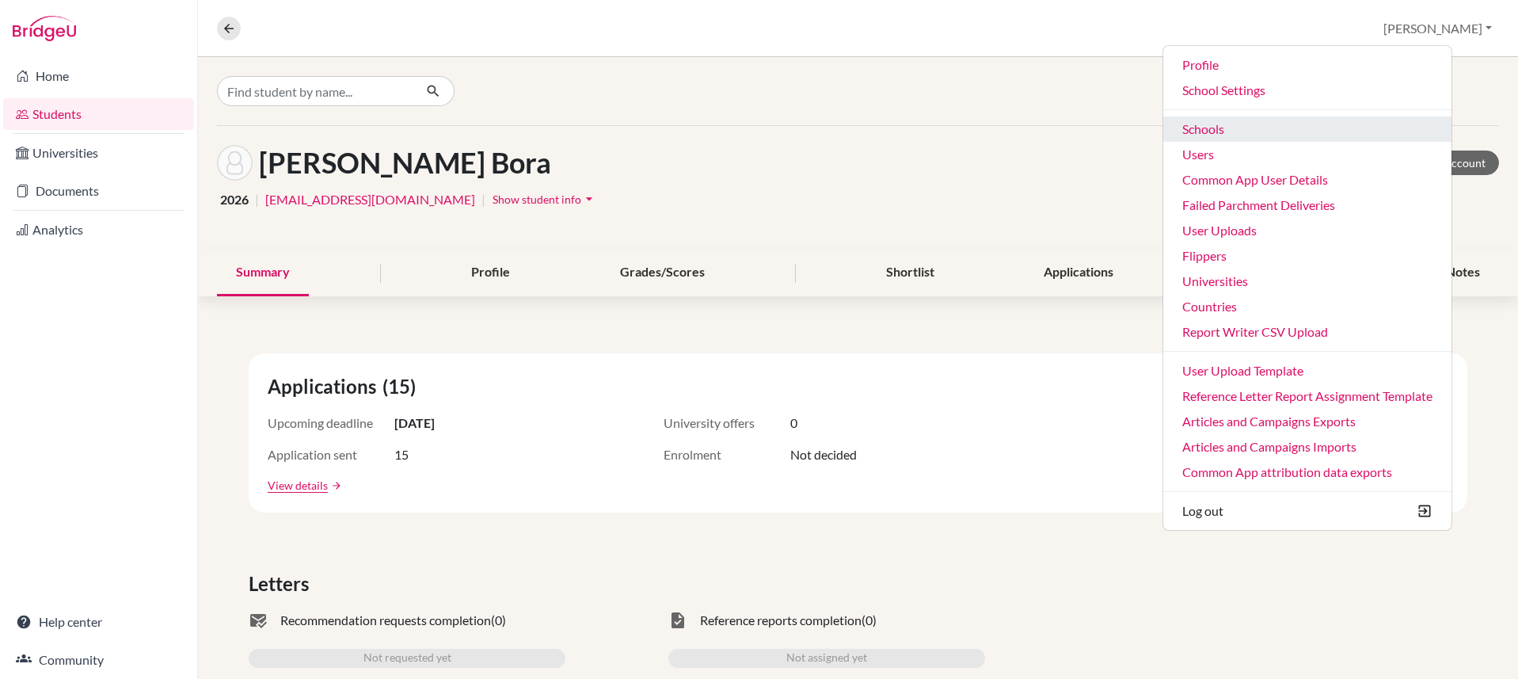
click at [1327, 131] on link "Schools" at bounding box center [1307, 128] width 288 height 25
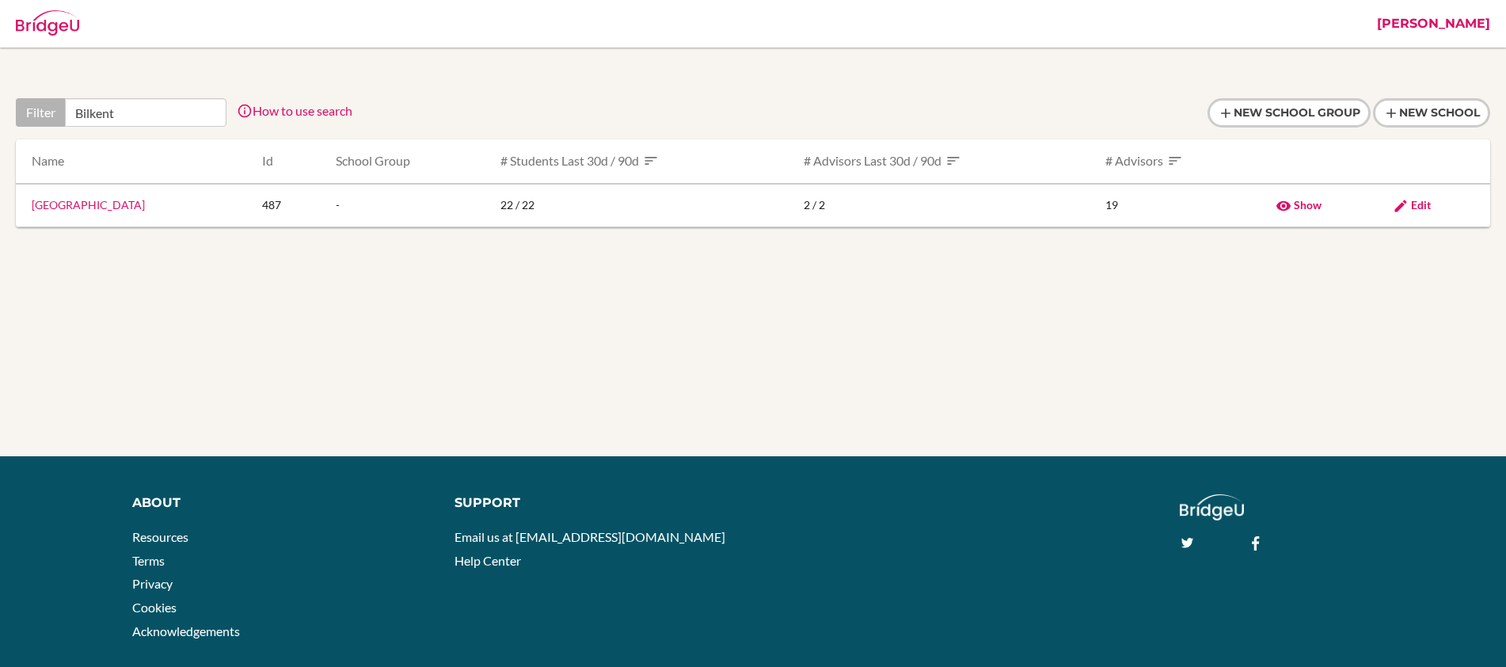
type input "Bilkent"
click at [1428, 202] on span "Edit" at bounding box center [1421, 204] width 20 height 13
click at [1428, 201] on span "Edit" at bounding box center [1421, 204] width 20 height 13
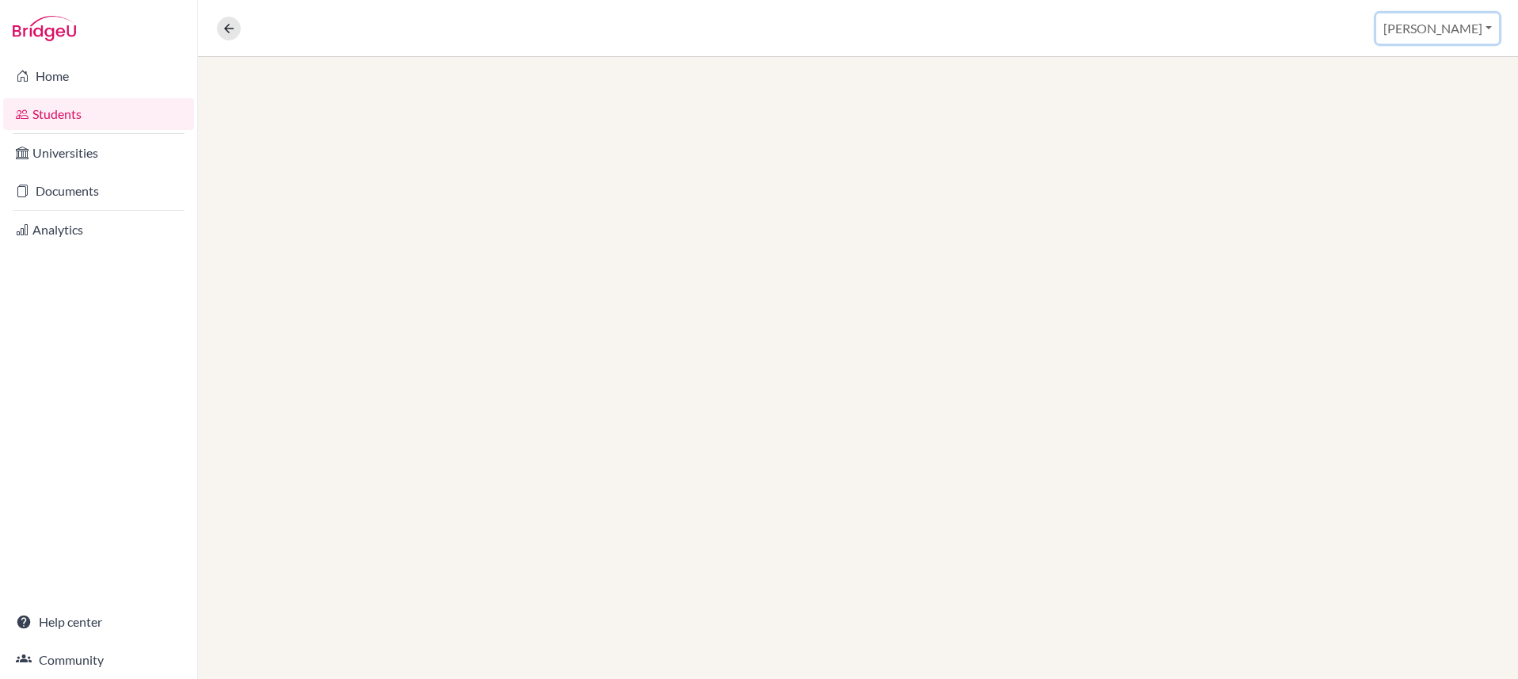
click at [1464, 26] on button "[PERSON_NAME]" at bounding box center [1437, 28] width 123 height 30
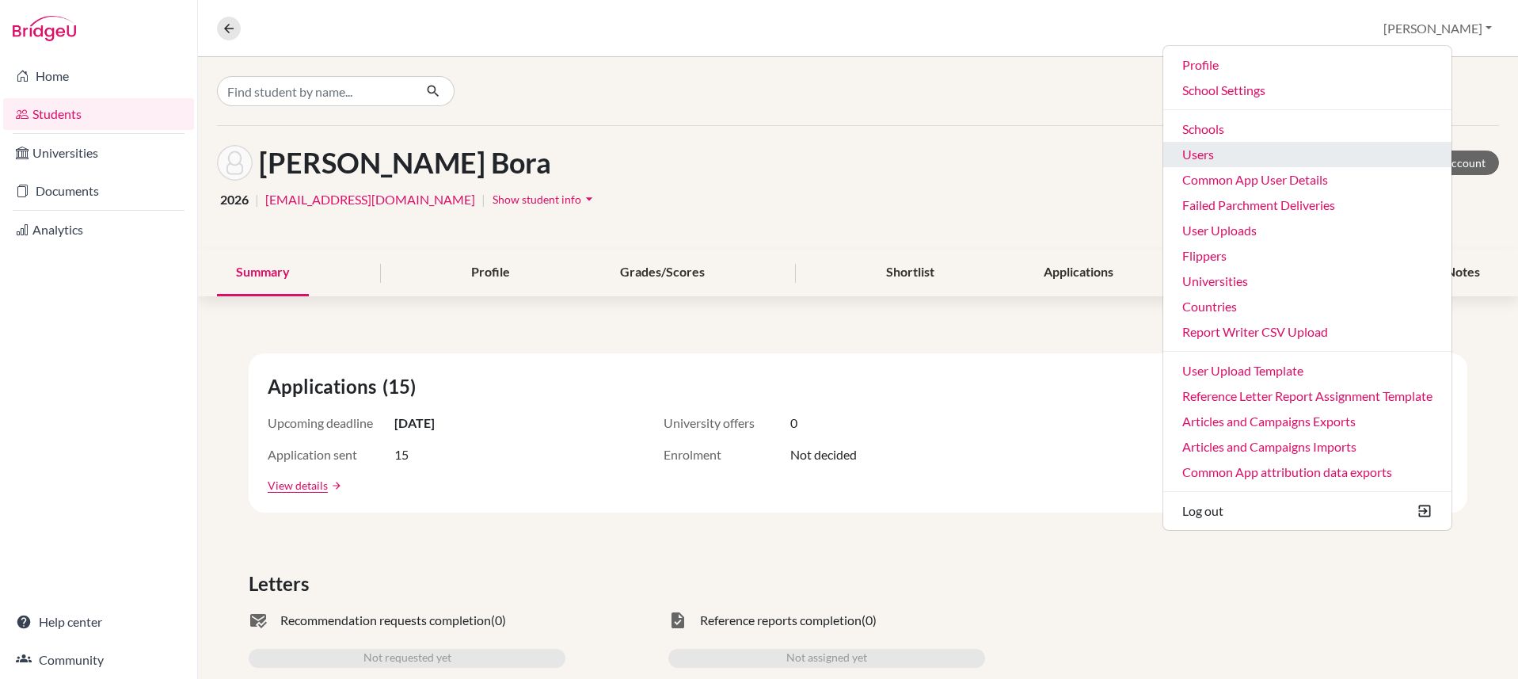
click at [1326, 150] on link "Users" at bounding box center [1307, 154] width 288 height 25
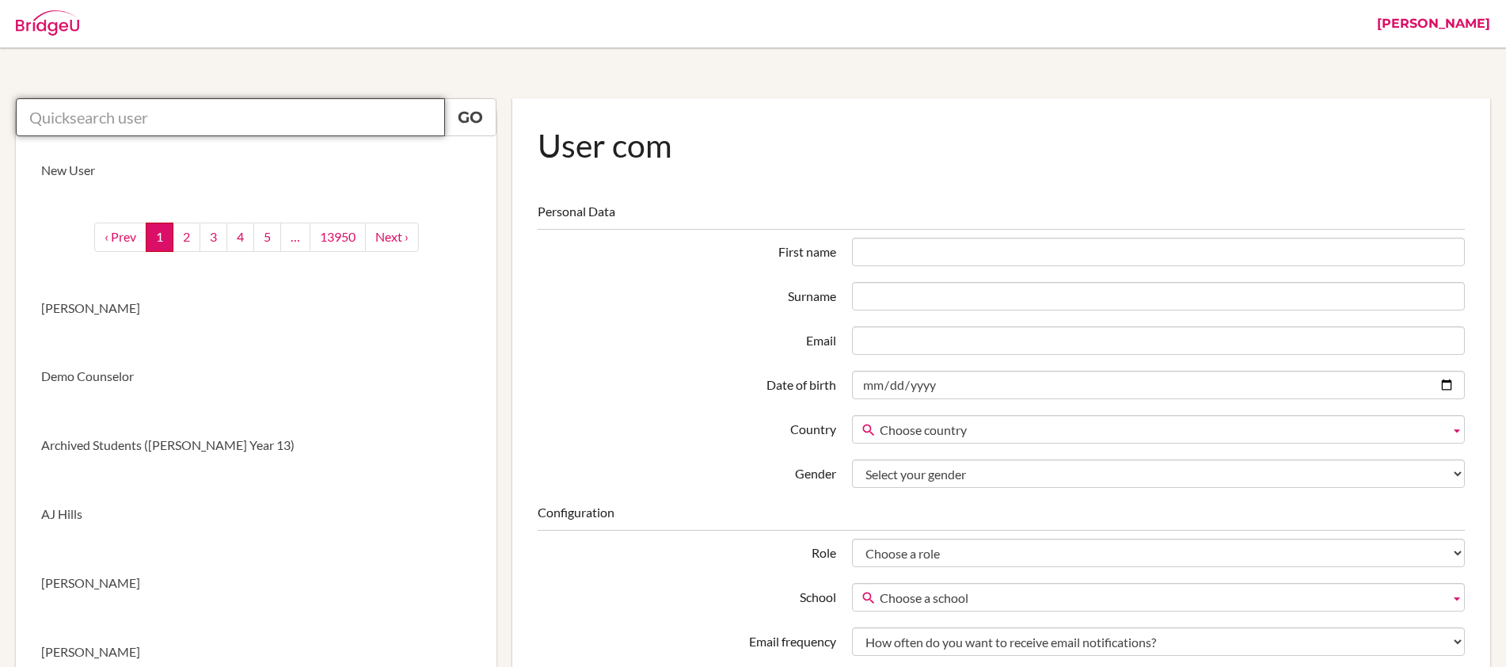
click at [325, 119] on input "text" at bounding box center [230, 117] width 429 height 38
paste input "[EMAIL_ADDRESS][DOMAIN_NAME]"
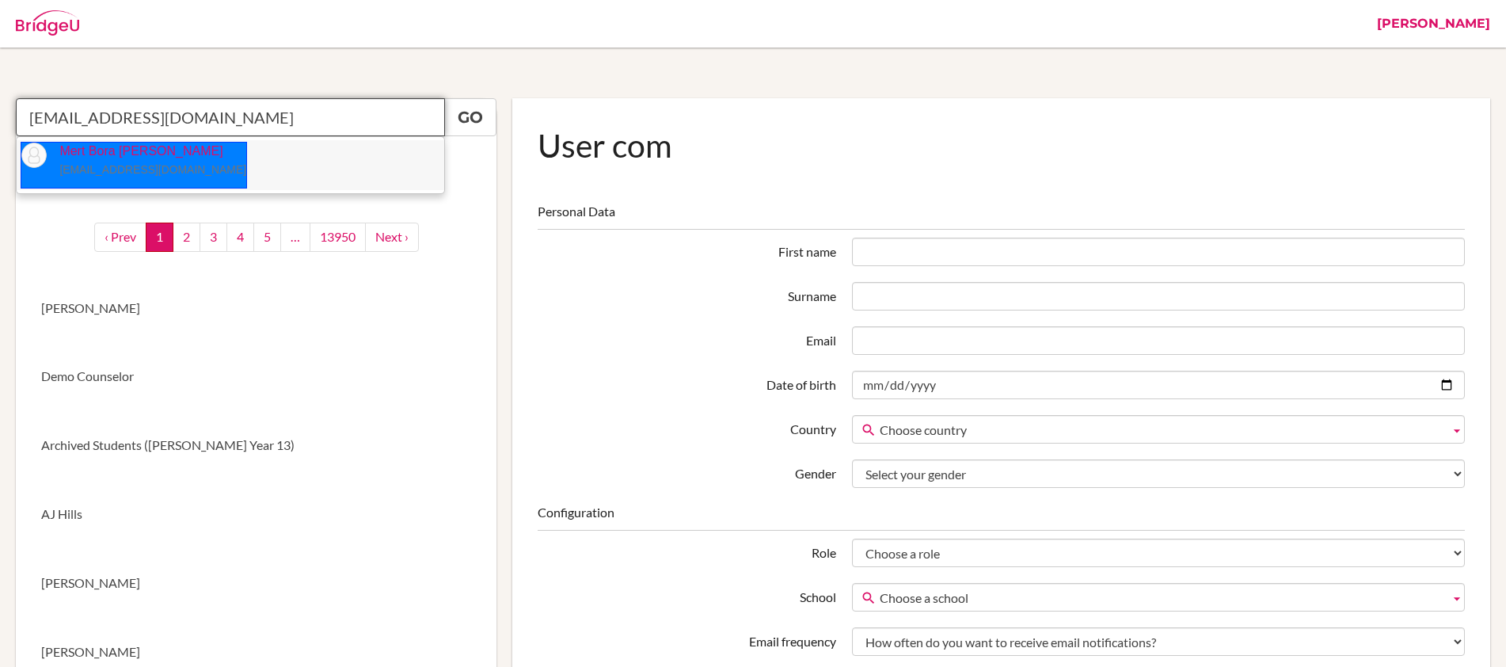
click at [137, 168] on small "219093@blisankara.org" at bounding box center [152, 169] width 187 height 13
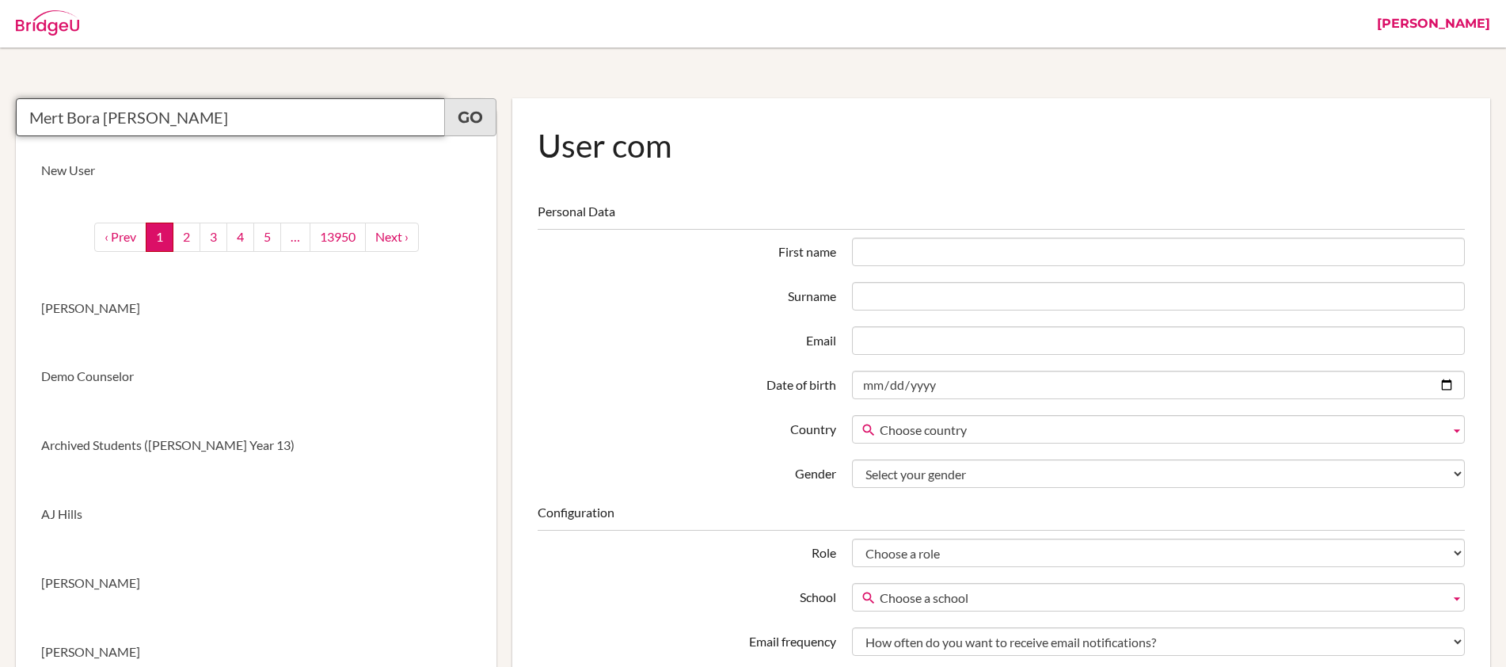
type input "Mert Bora Duman"
drag, startPoint x: 474, startPoint y: 125, endPoint x: 485, endPoint y: 133, distance: 14.3
click at [474, 125] on link "Go" at bounding box center [470, 117] width 52 height 38
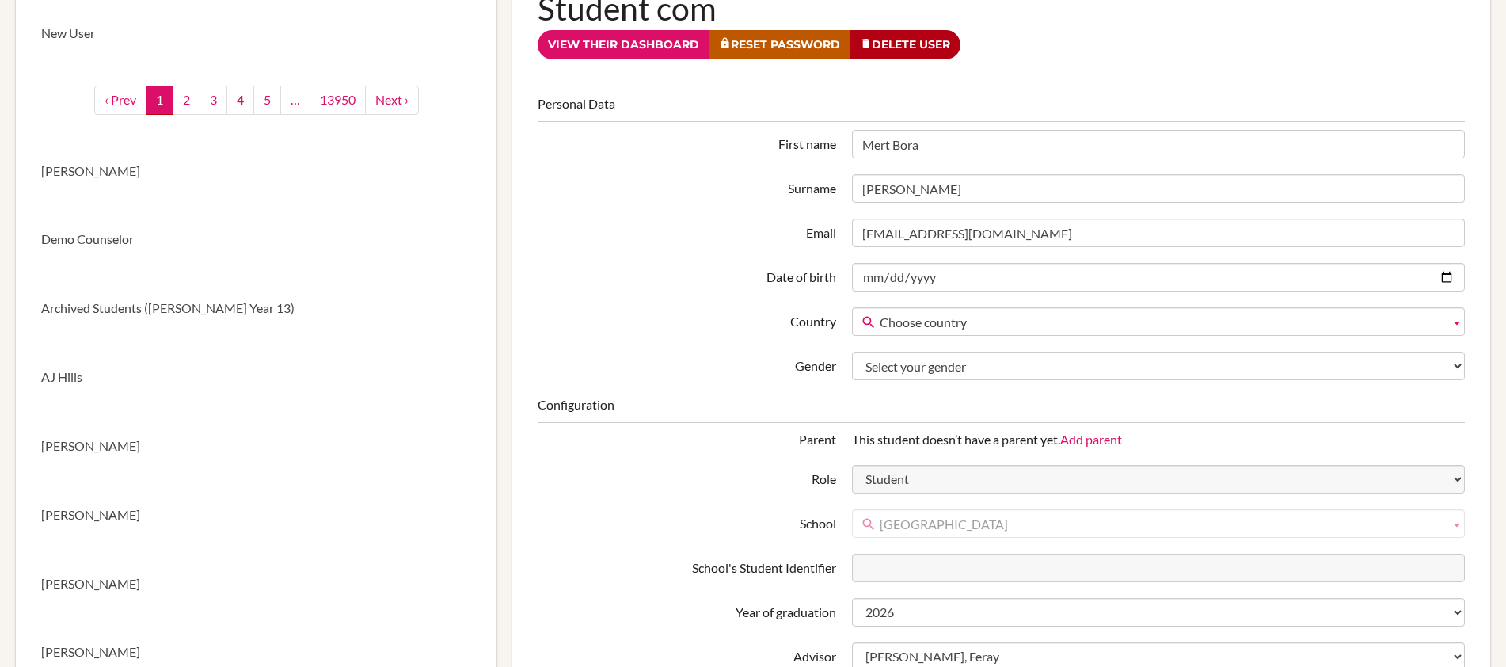
scroll to position [170, 0]
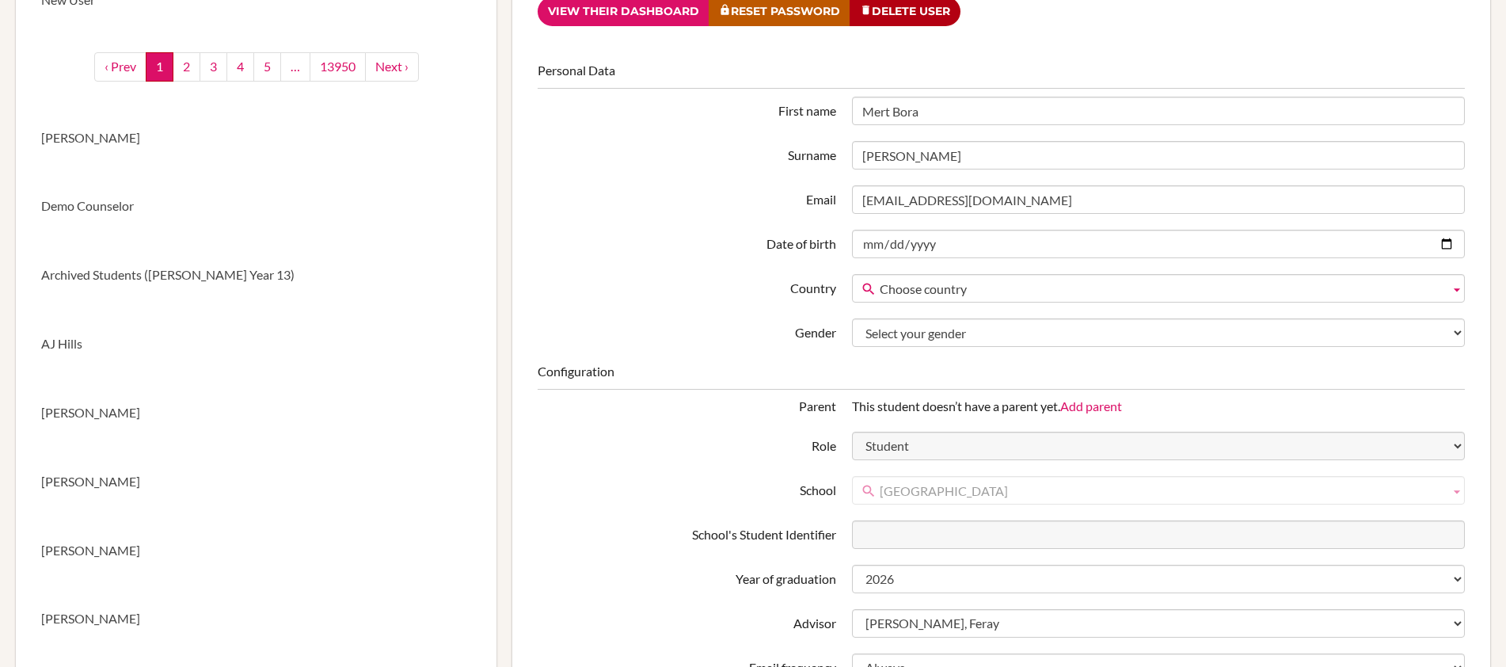
click at [1115, 488] on span "[GEOGRAPHIC_DATA]" at bounding box center [1162, 491] width 564 height 29
click at [629, 2] on link "View their dashboard" at bounding box center [624, 11] width 172 height 29
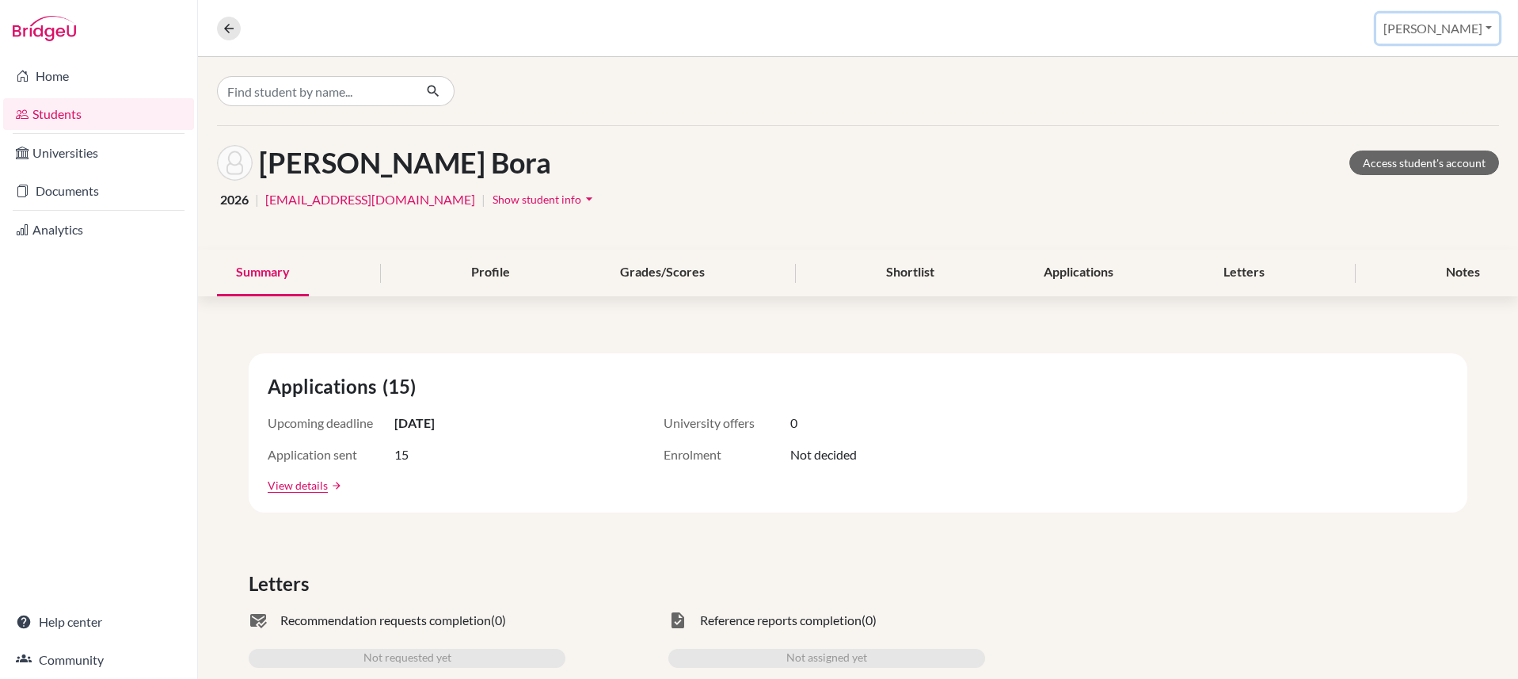
click at [1463, 35] on button "[PERSON_NAME]" at bounding box center [1437, 28] width 123 height 30
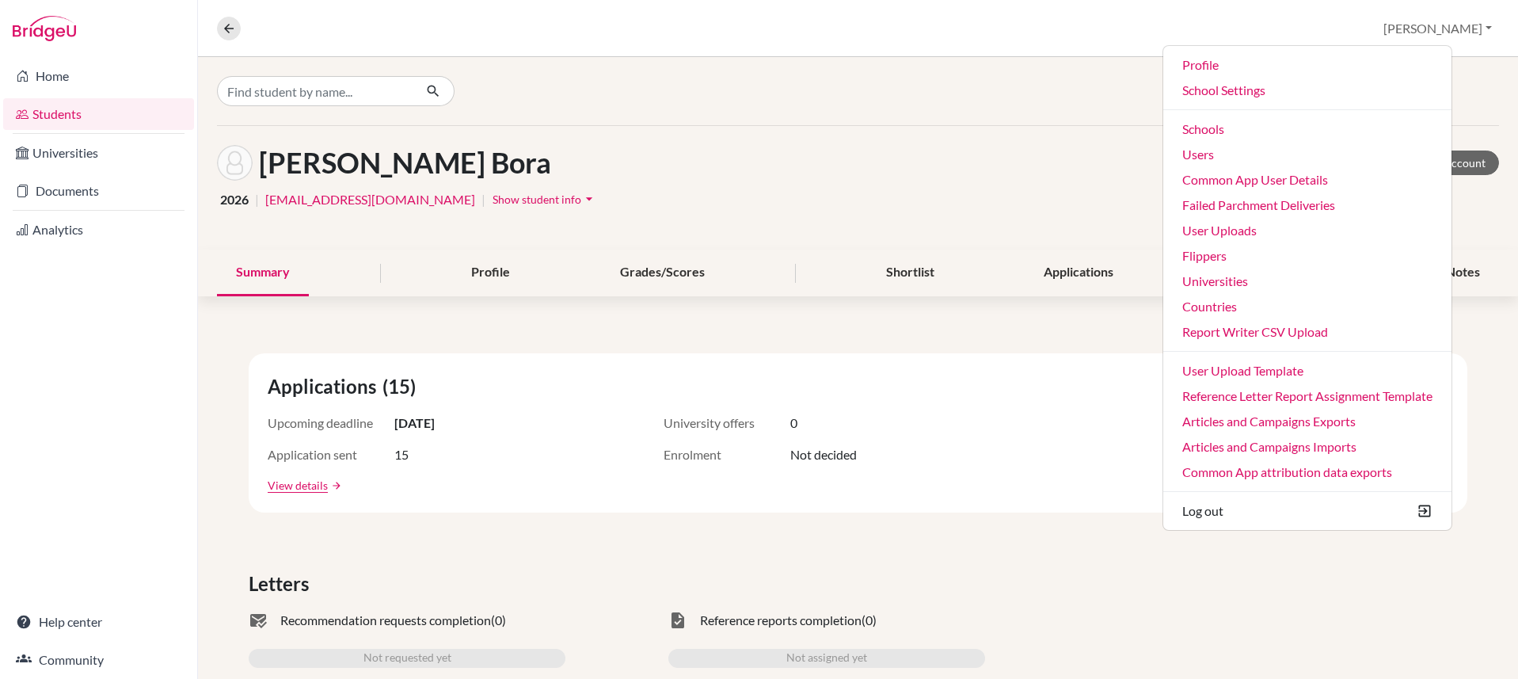
click at [517, 172] on div "[PERSON_NAME] Access student's account" at bounding box center [858, 163] width 1282 height 36
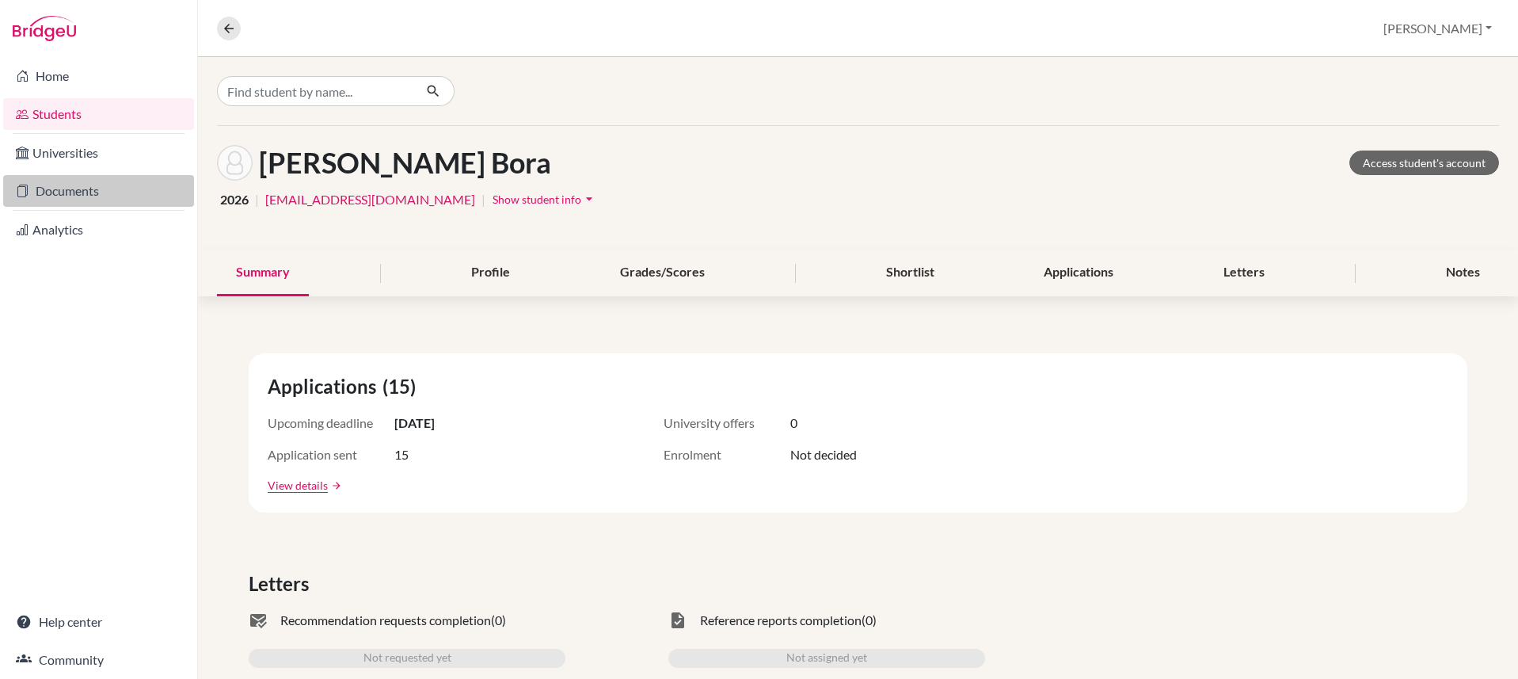
click at [85, 186] on link "Documents" at bounding box center [98, 191] width 191 height 32
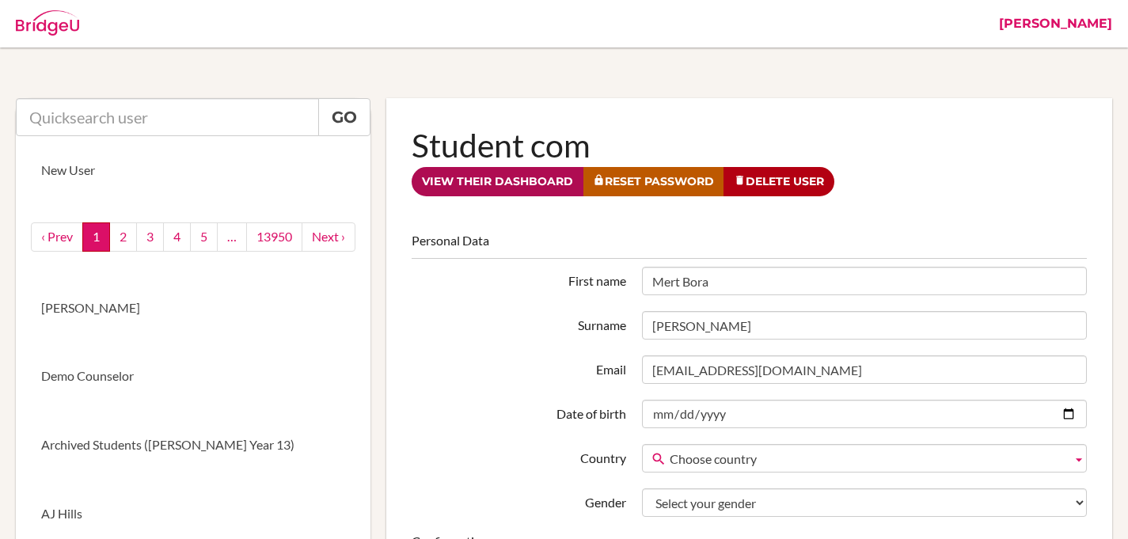
click at [500, 185] on link "View their dashboard" at bounding box center [498, 181] width 172 height 29
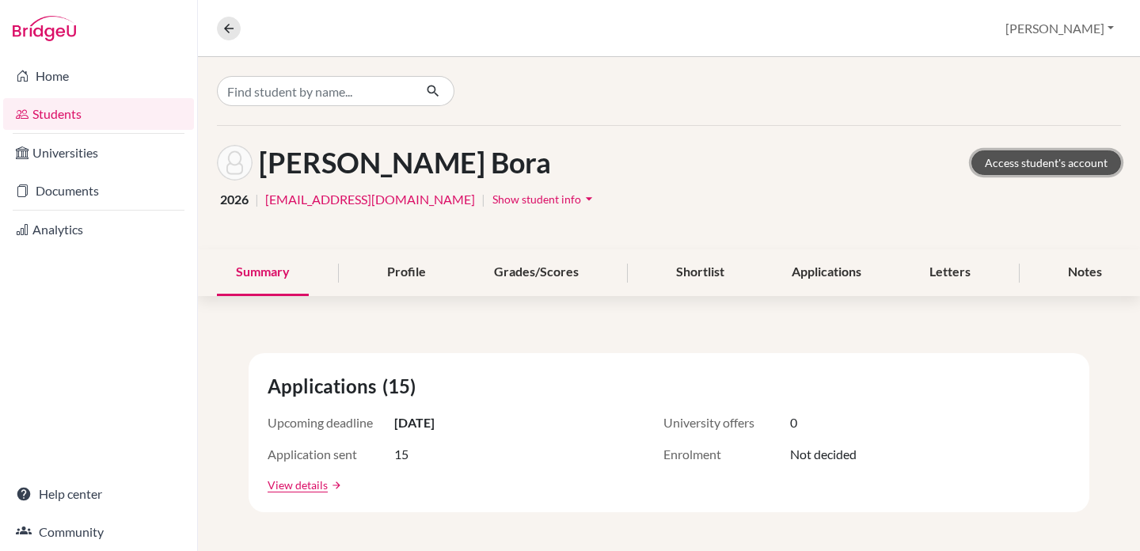
click at [1023, 163] on link "Access student's account" at bounding box center [1047, 162] width 150 height 25
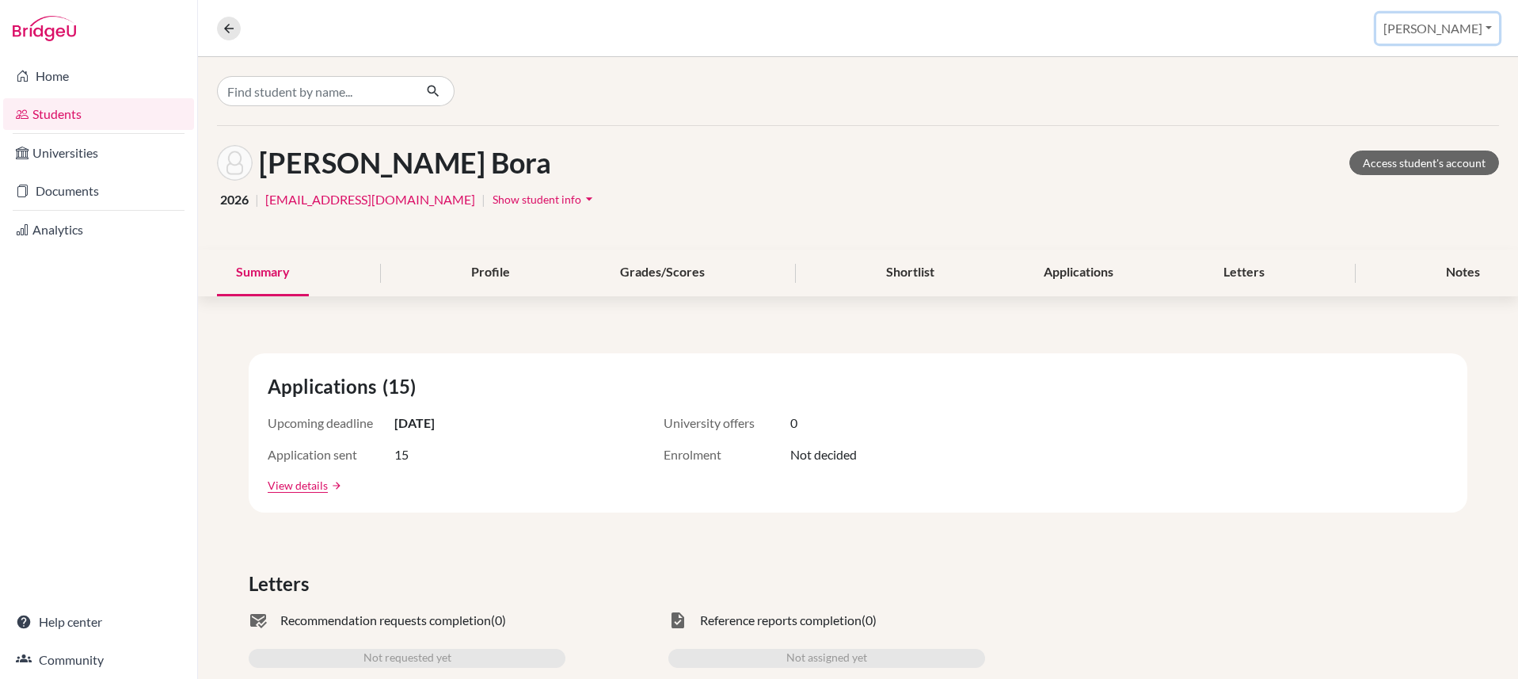
click at [1435, 28] on button "[PERSON_NAME]" at bounding box center [1437, 28] width 123 height 30
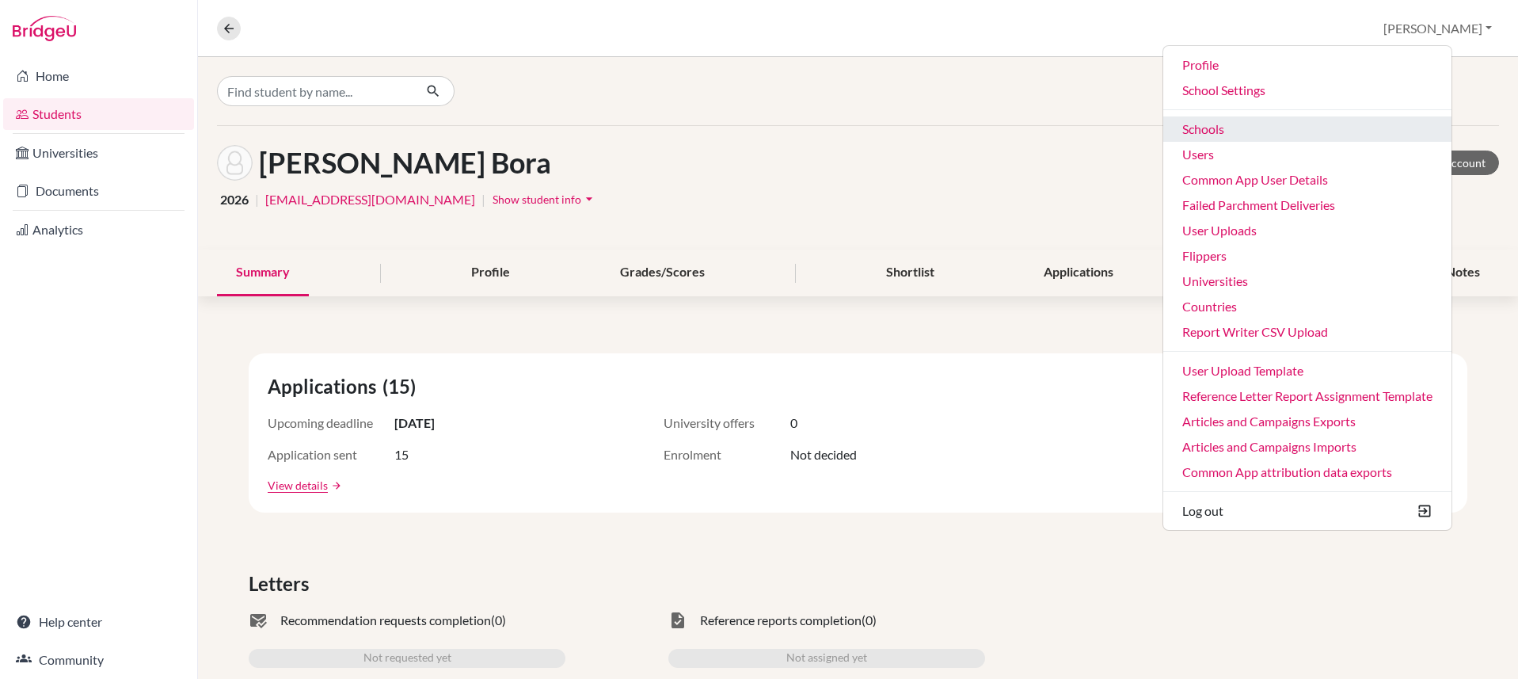
click at [1346, 136] on link "Schools" at bounding box center [1307, 128] width 288 height 25
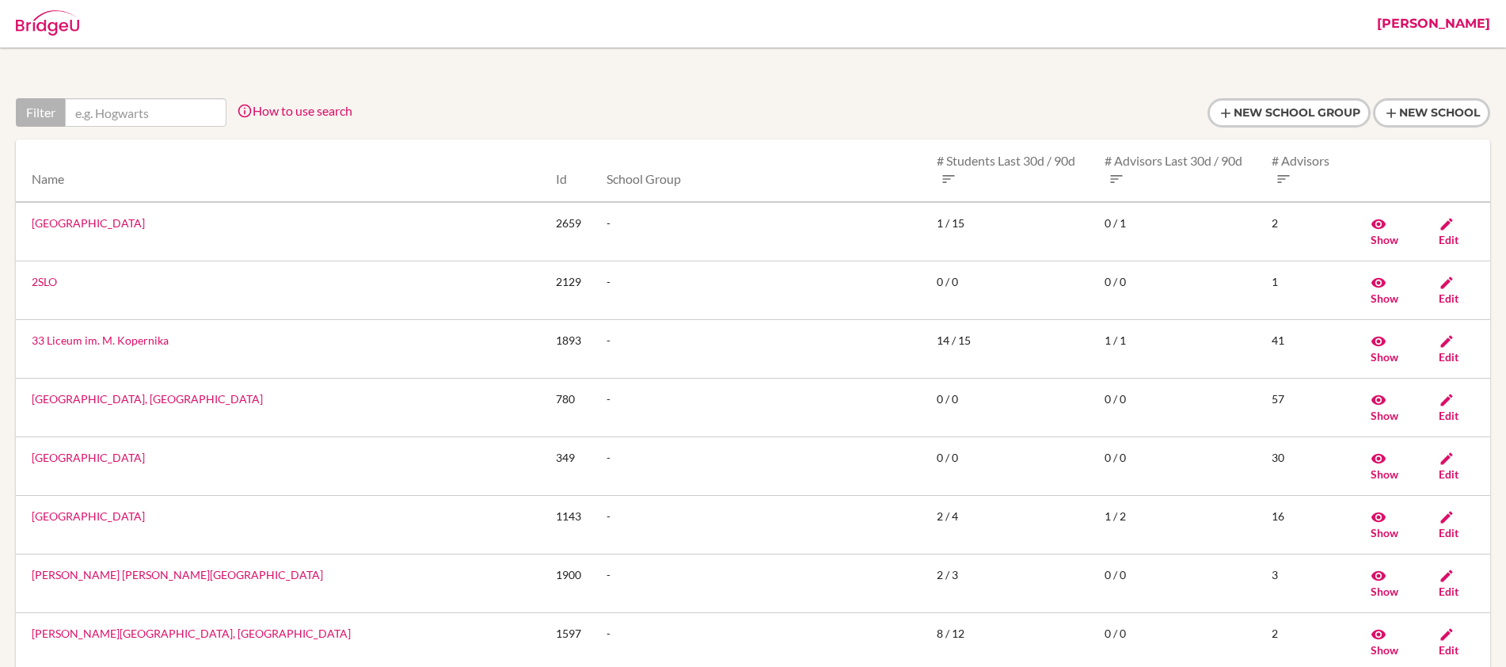
click at [170, 112] on input "text" at bounding box center [146, 112] width 162 height 29
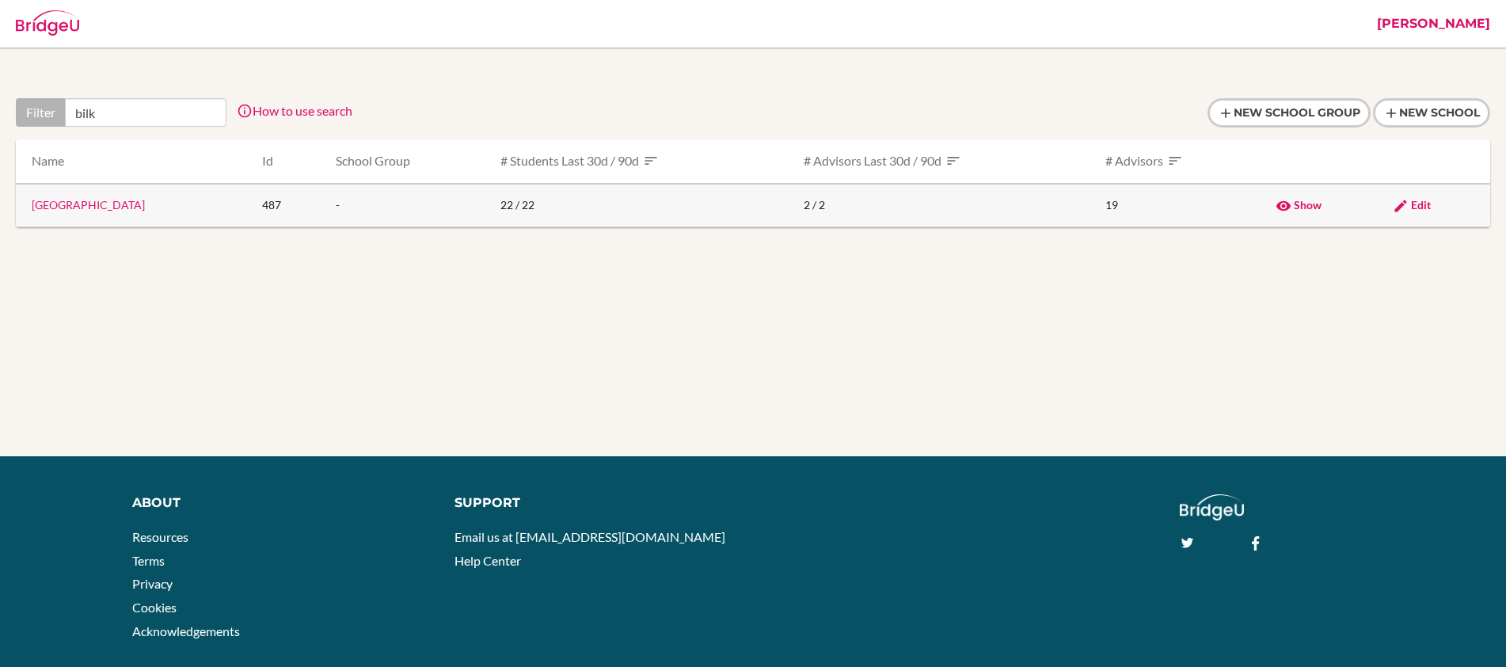
type input "bilk"
click at [1422, 204] on span "Edit" at bounding box center [1421, 204] width 20 height 13
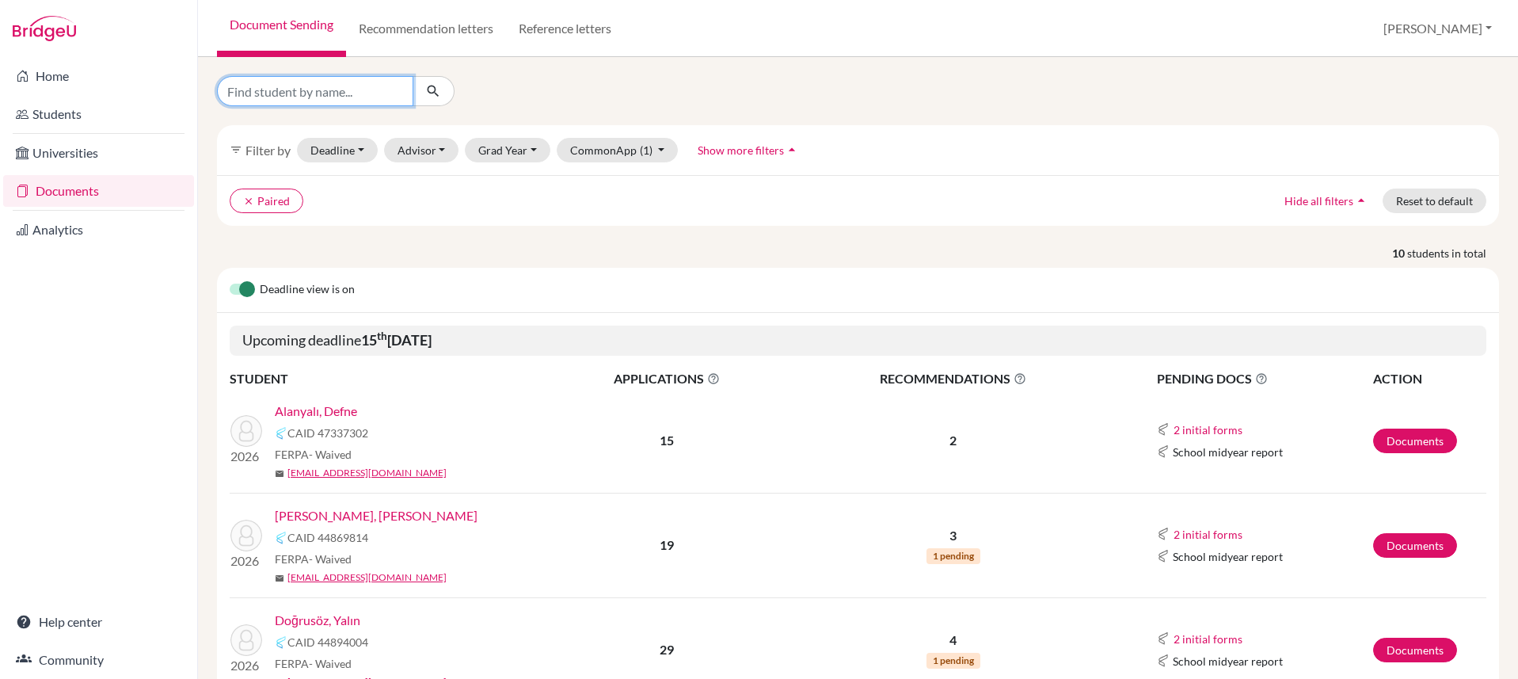
click at [360, 89] on input "Find student by name..." at bounding box center [315, 91] width 196 height 30
type input "MErt"
click button "submit" at bounding box center [434, 91] width 42 height 30
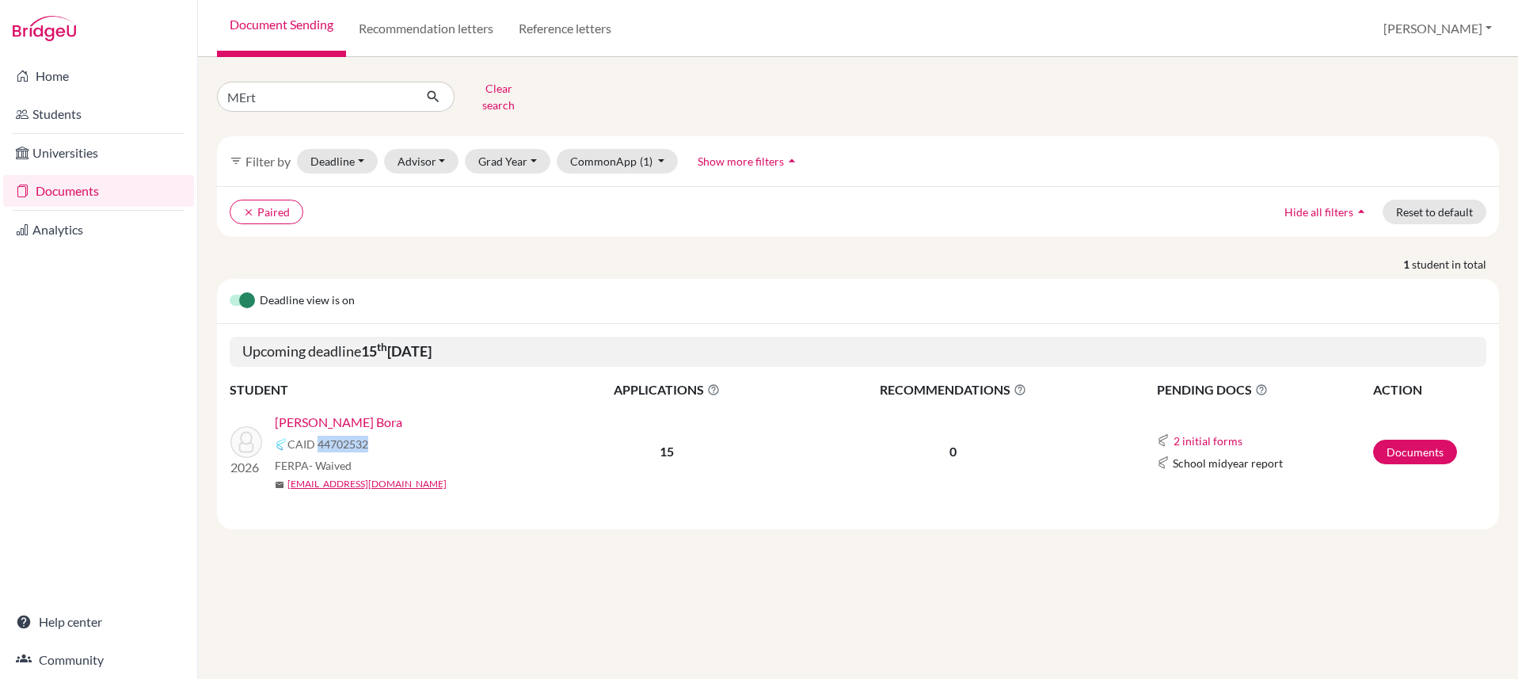
drag, startPoint x: 375, startPoint y: 429, endPoint x: 323, endPoint y: 424, distance: 52.5
click at [318, 435] on div "CAID 44702532" at bounding box center [416, 444] width 283 height 19
copy span "44702532"
click at [1455, 21] on button "[PERSON_NAME]" at bounding box center [1437, 28] width 123 height 30
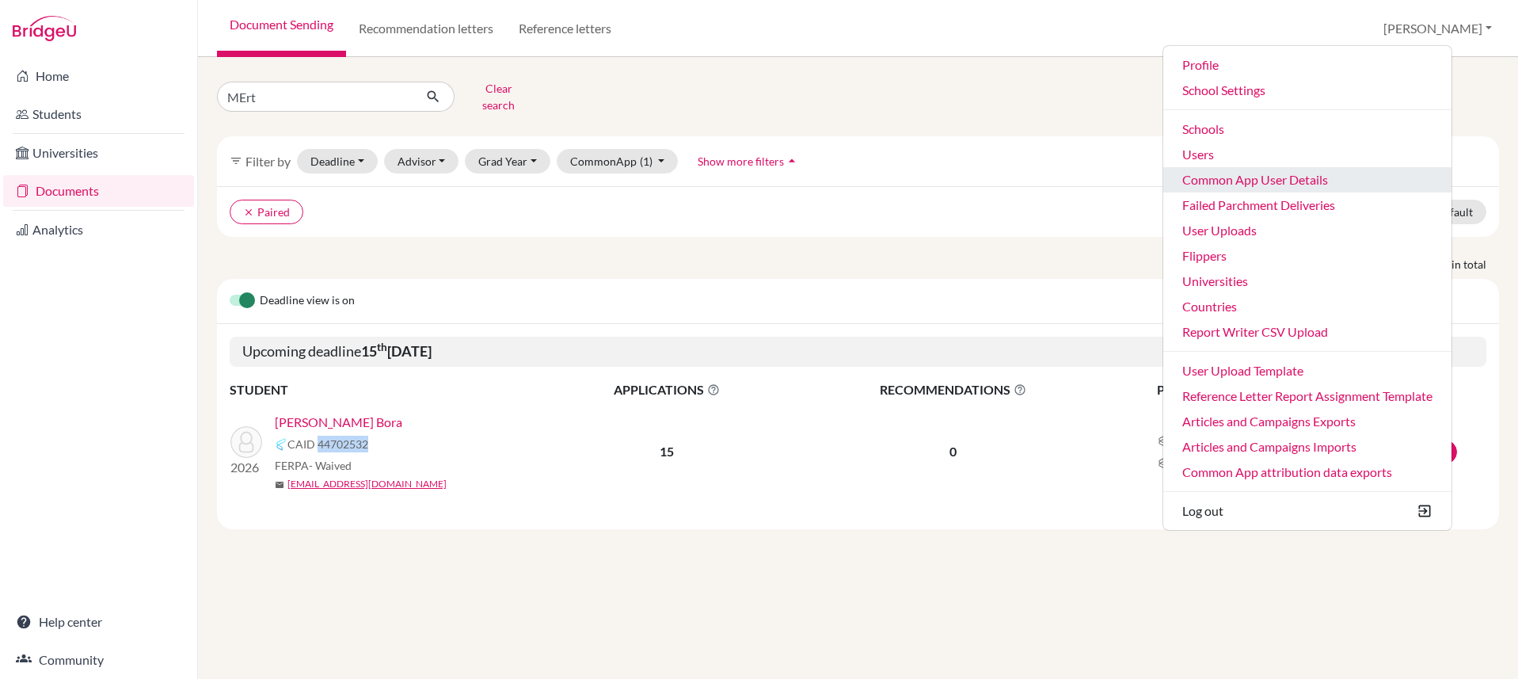
click at [1302, 173] on link "Common App User Details" at bounding box center [1307, 179] width 288 height 25
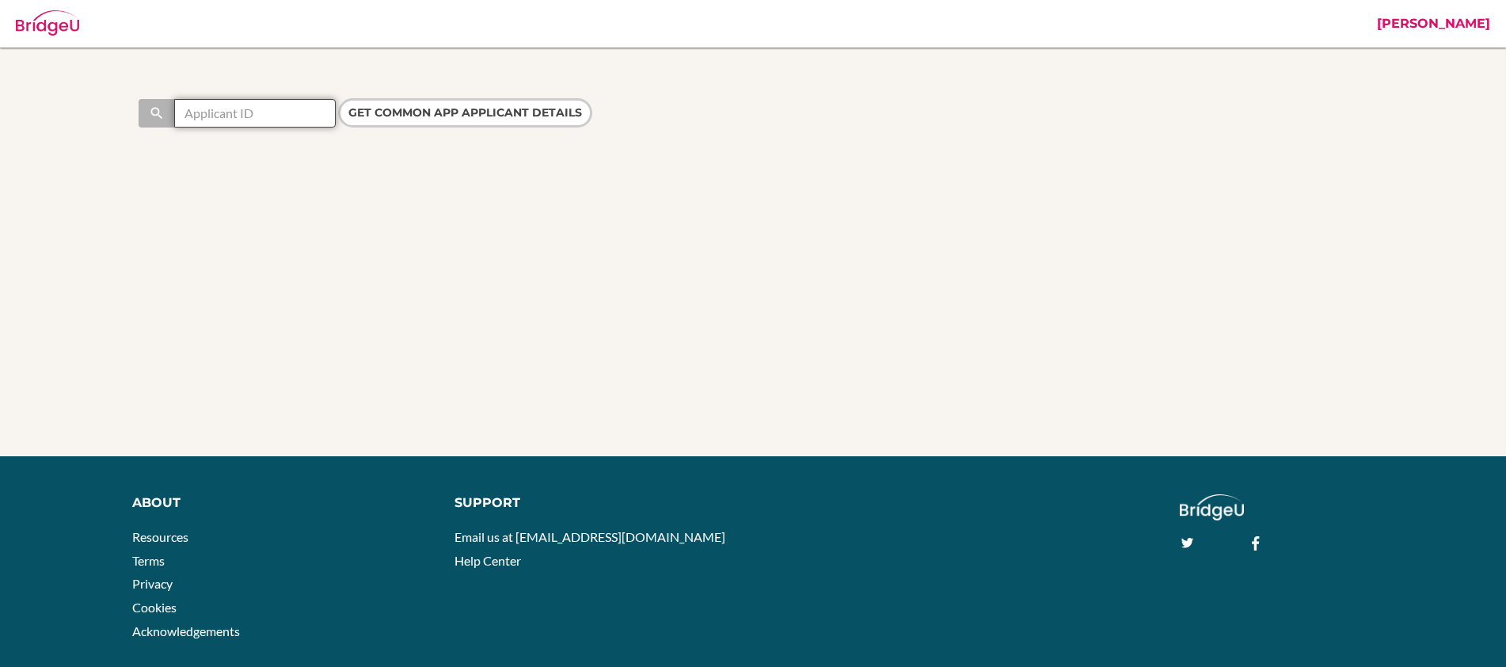
click at [233, 118] on input "text" at bounding box center [255, 113] width 162 height 29
paste input "44702532"
type input "44702532"
click at [428, 109] on input "Get Common App applicant details" at bounding box center [465, 112] width 254 height 29
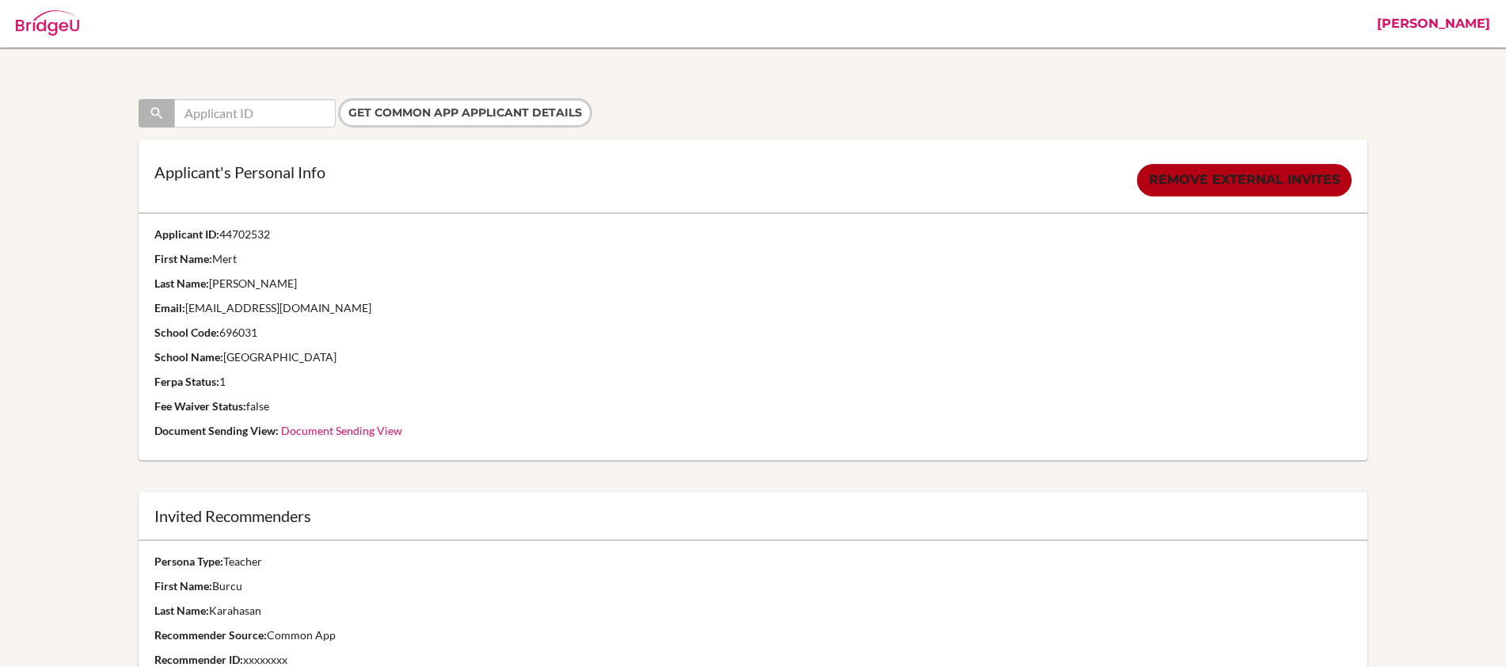
drag, startPoint x: 446, startPoint y: 359, endPoint x: 152, endPoint y: 331, distance: 295.1
click at [152, 331] on td "Applicant ID: 44702532 First Name: [PERSON_NAME] Last Name: [PERSON_NAME] Email…" at bounding box center [753, 336] width 1229 height 247
click at [1463, 18] on link "[PERSON_NAME]" at bounding box center [1433, 24] width 129 height 48
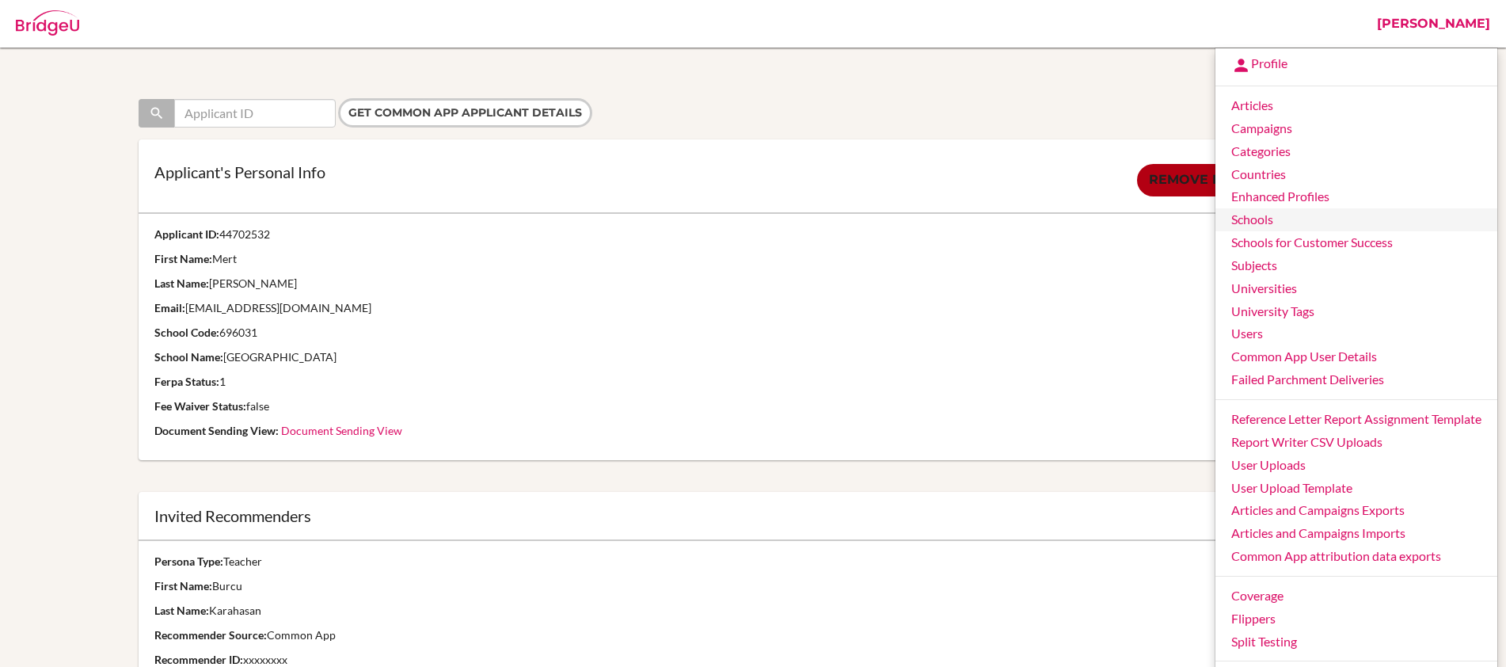
click at [1272, 223] on link "Schools" at bounding box center [1356, 219] width 282 height 23
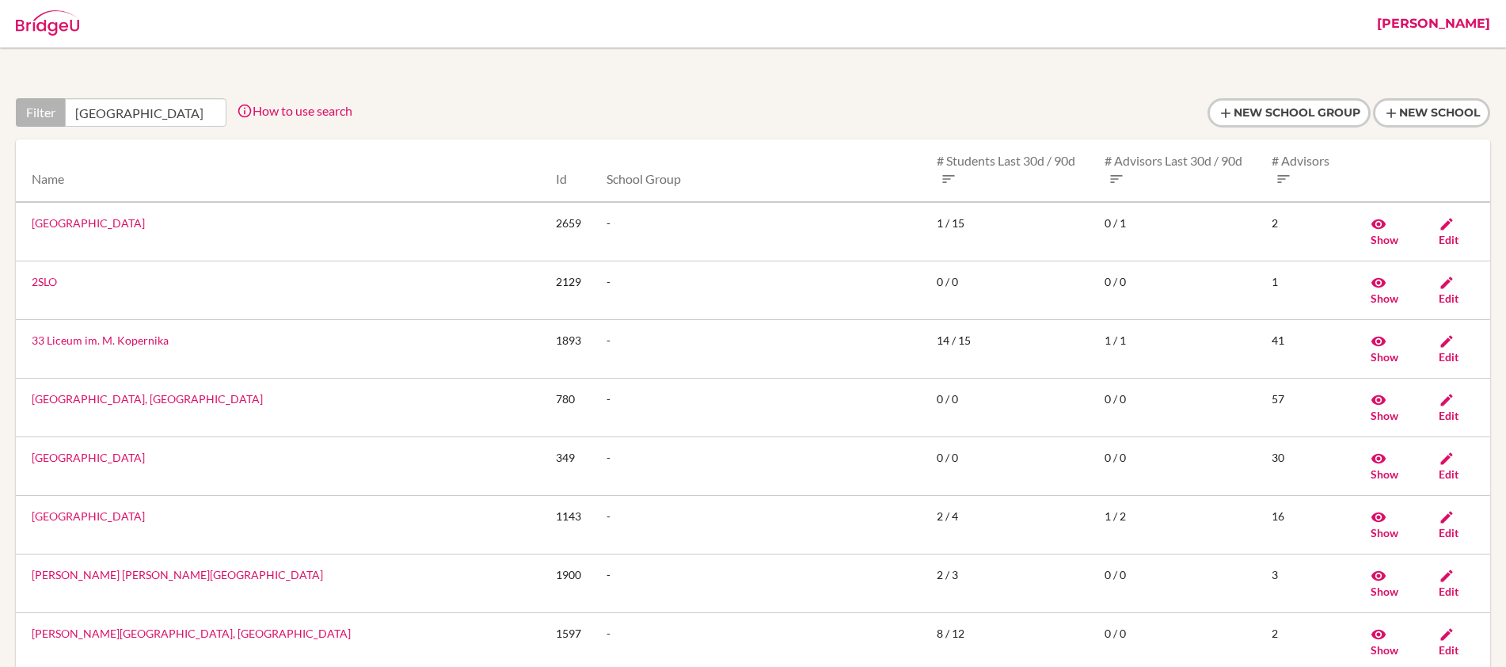
scroll to position [0, 95]
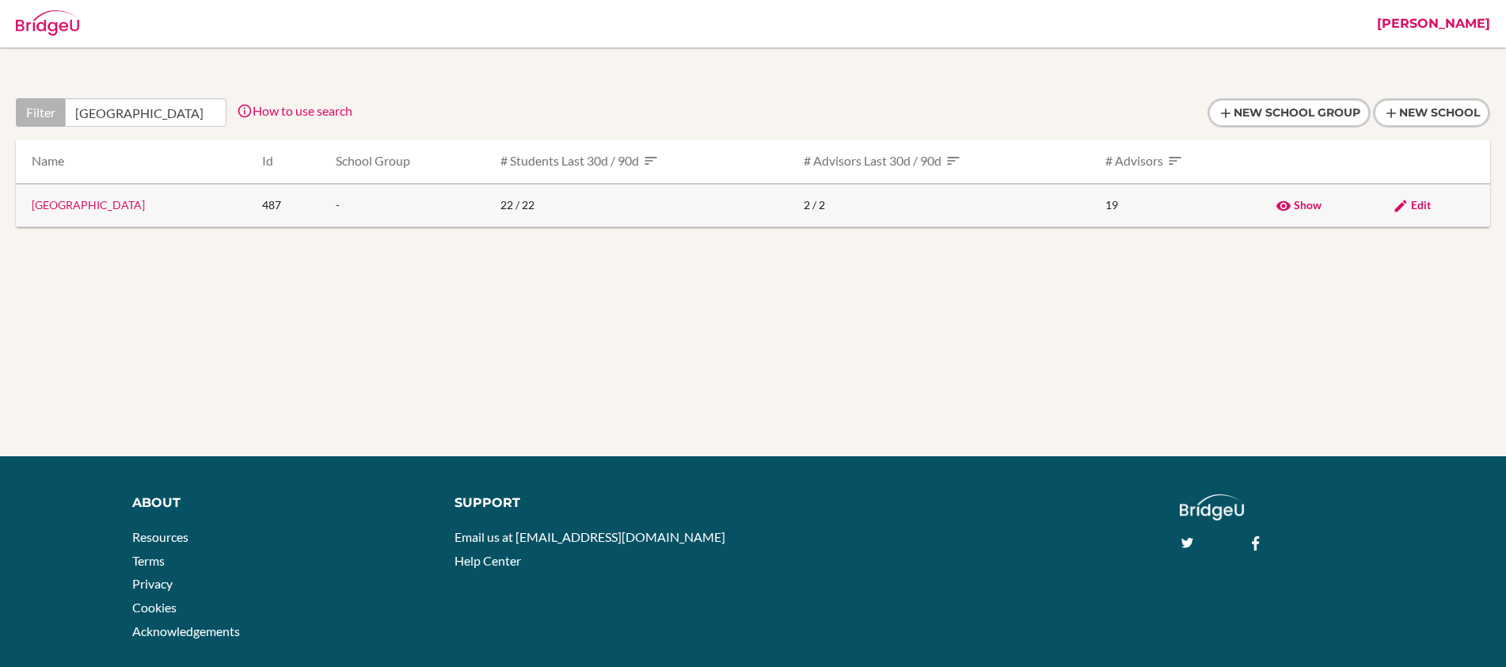
type input "Bilkent Laboratory & International School"
click at [1431, 203] on span "Edit" at bounding box center [1421, 204] width 20 height 13
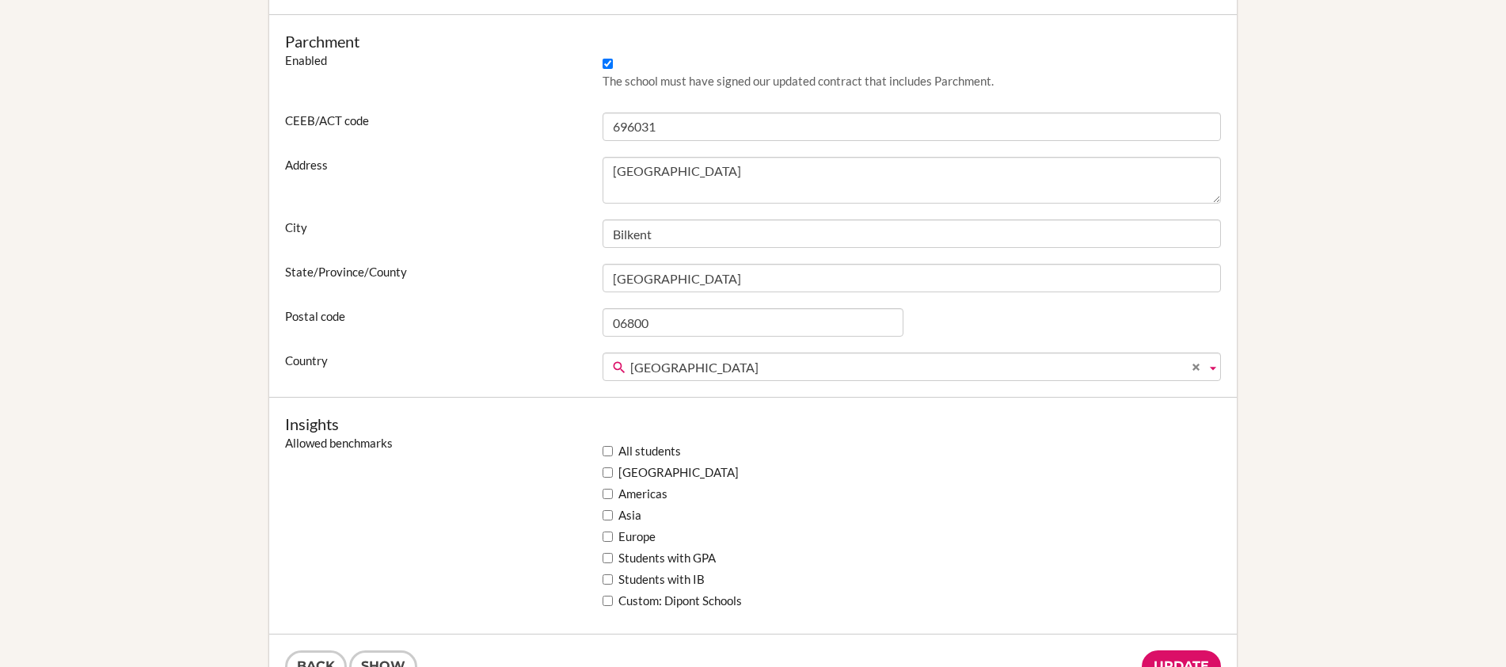
scroll to position [903, 0]
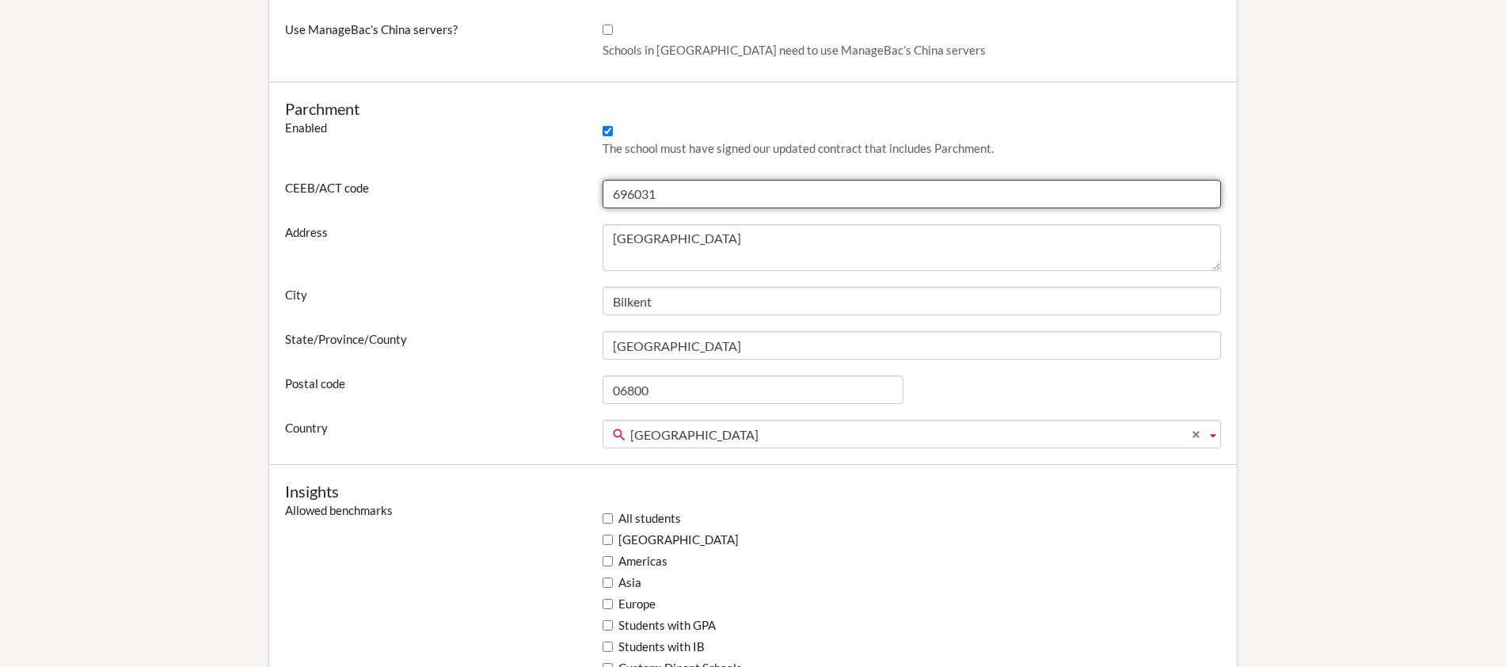
click at [657, 196] on input "696031" at bounding box center [912, 194] width 618 height 29
drag, startPoint x: 663, startPoint y: 194, endPoint x: 612, endPoint y: 195, distance: 50.7
click at [612, 195] on input "696031" at bounding box center [912, 194] width 618 height 29
click at [704, 195] on input "696031" at bounding box center [912, 194] width 618 height 29
drag, startPoint x: 625, startPoint y: 196, endPoint x: 607, endPoint y: 196, distance: 17.4
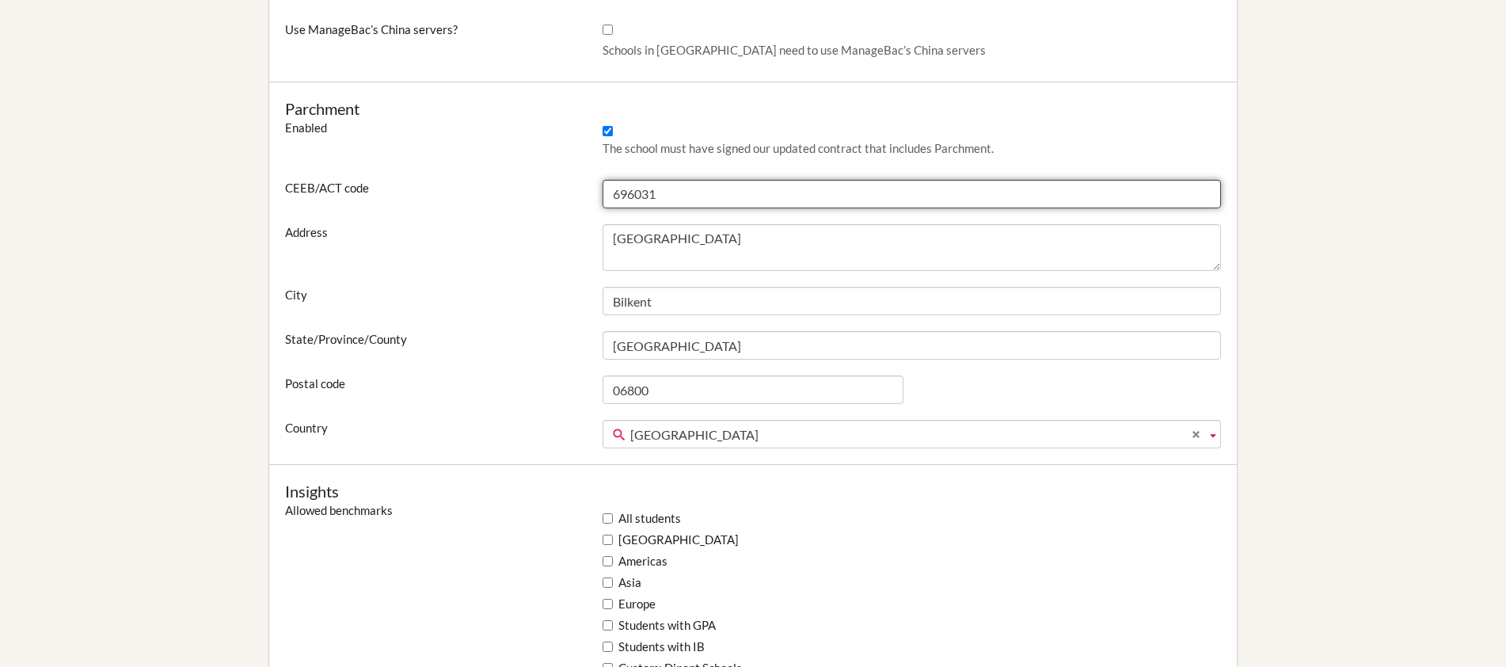
click at [607, 196] on input "696031" at bounding box center [912, 194] width 618 height 29
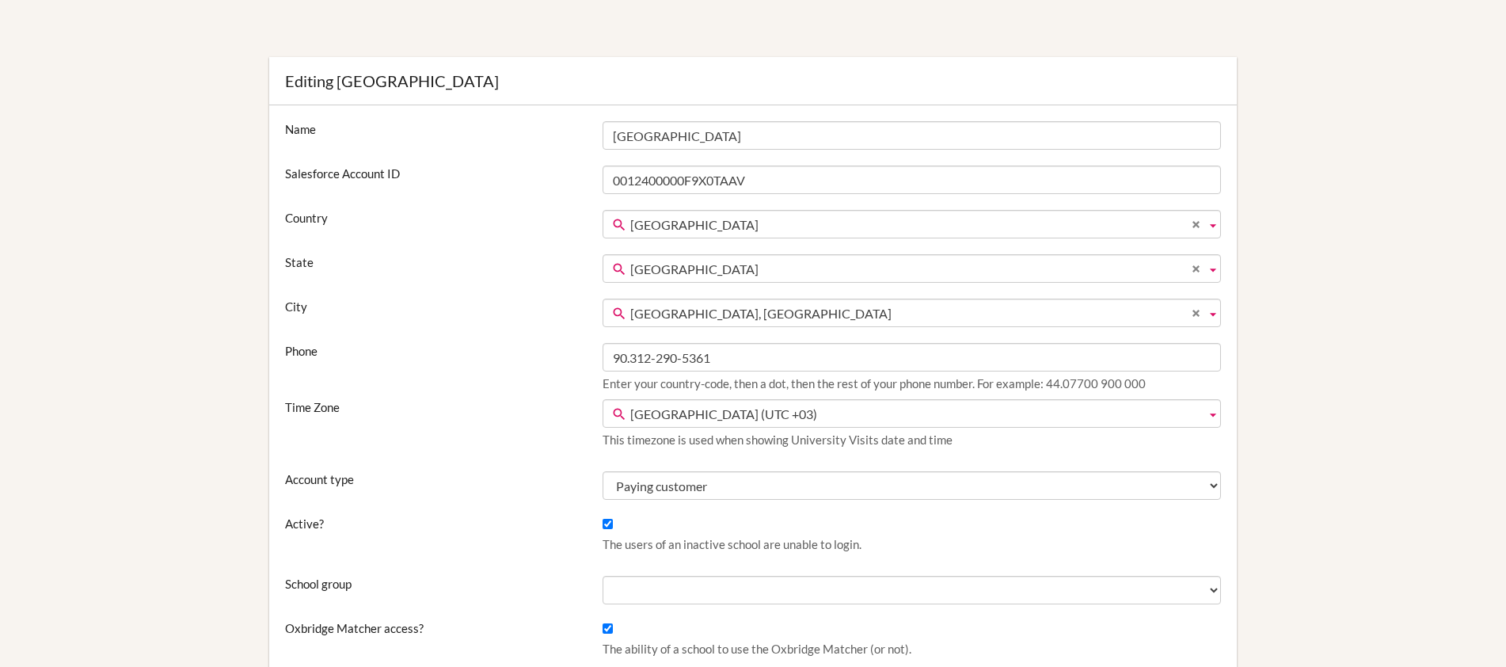
scroll to position [0, 0]
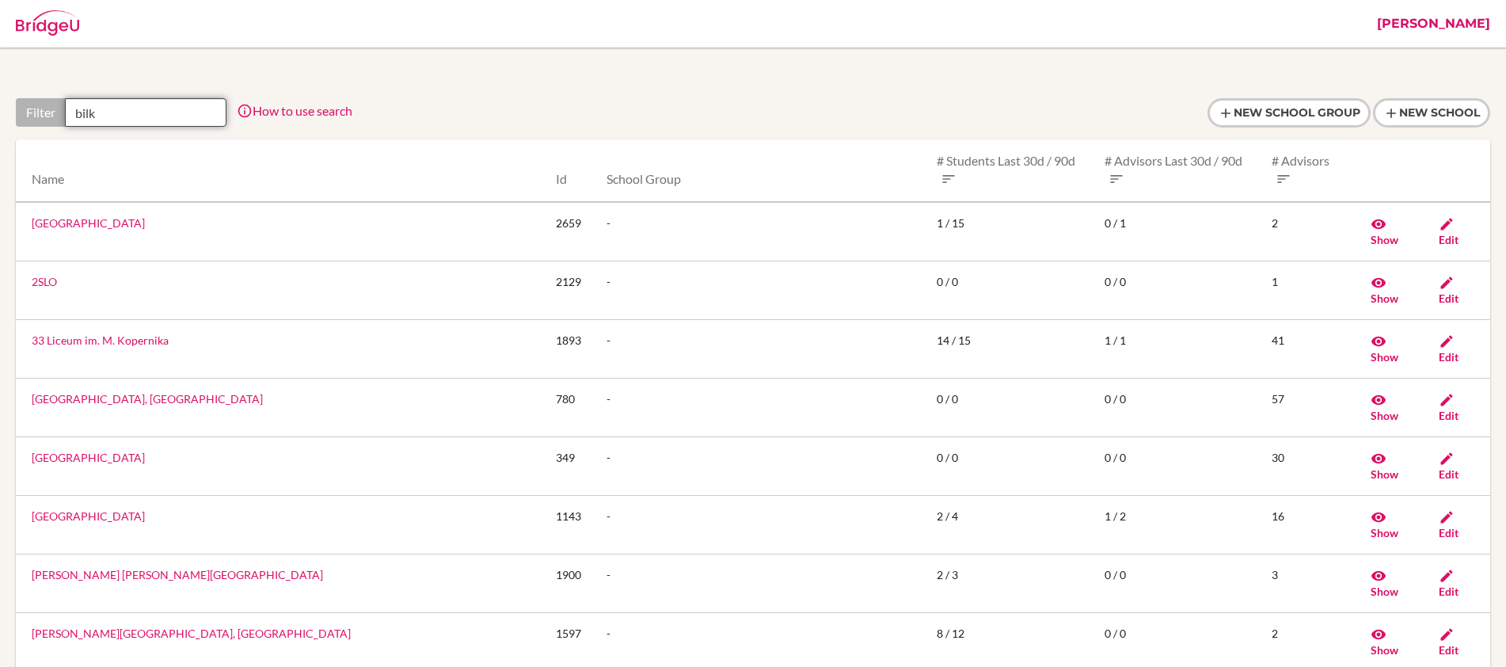
click at [131, 111] on input "bilk" at bounding box center [146, 112] width 162 height 29
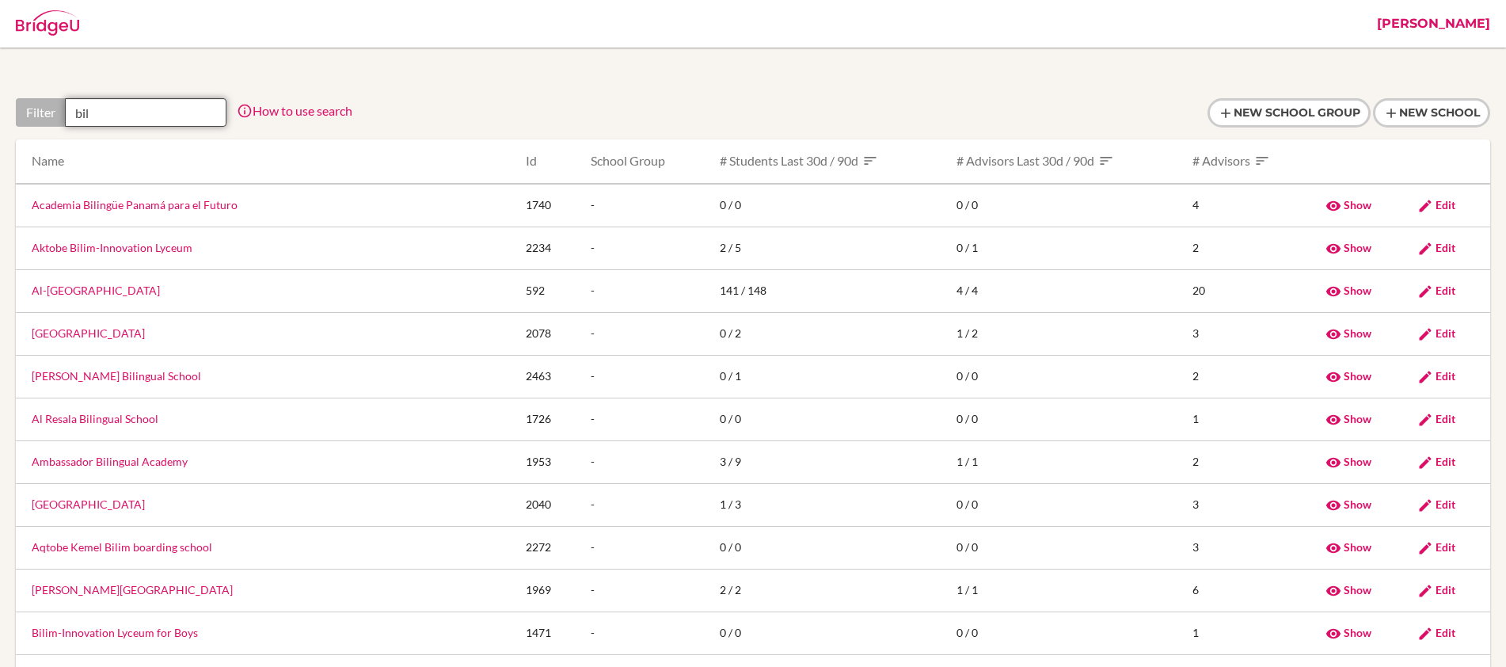
type input "bilk"
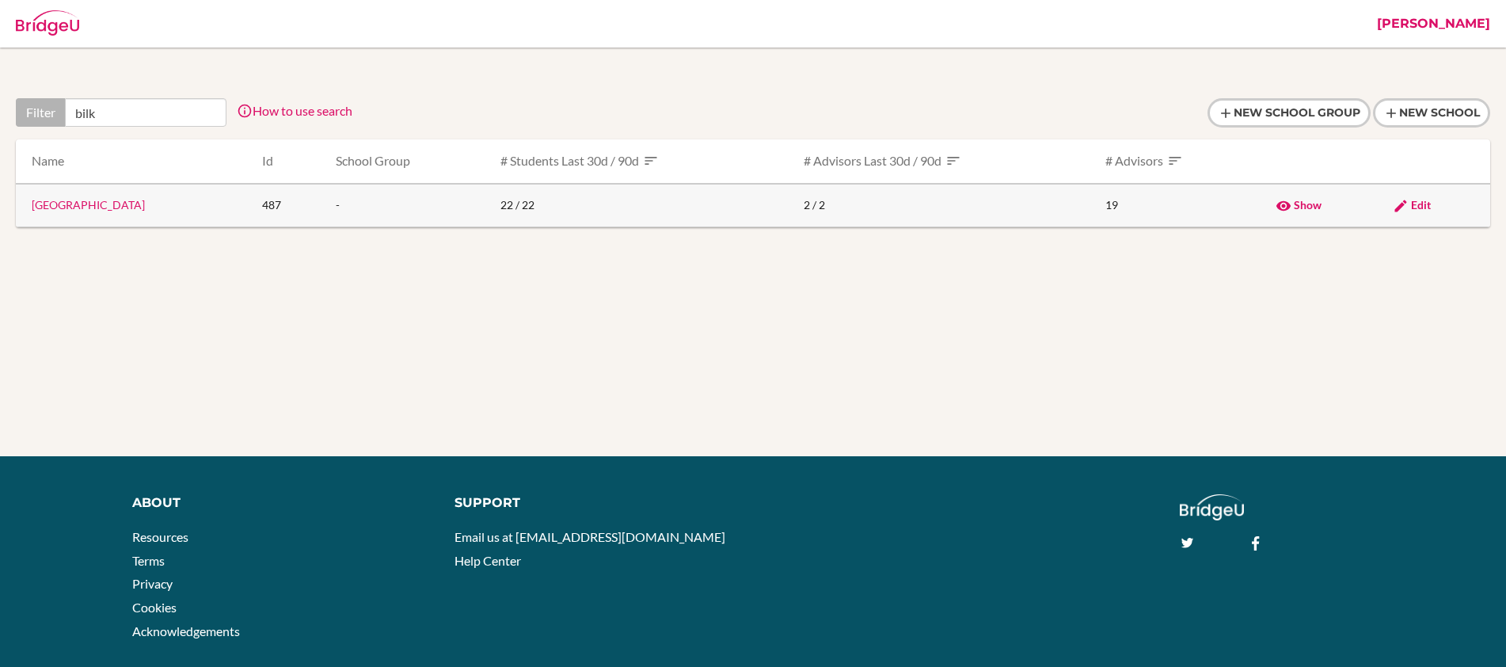
click at [145, 206] on link "[GEOGRAPHIC_DATA]" at bounding box center [88, 204] width 113 height 13
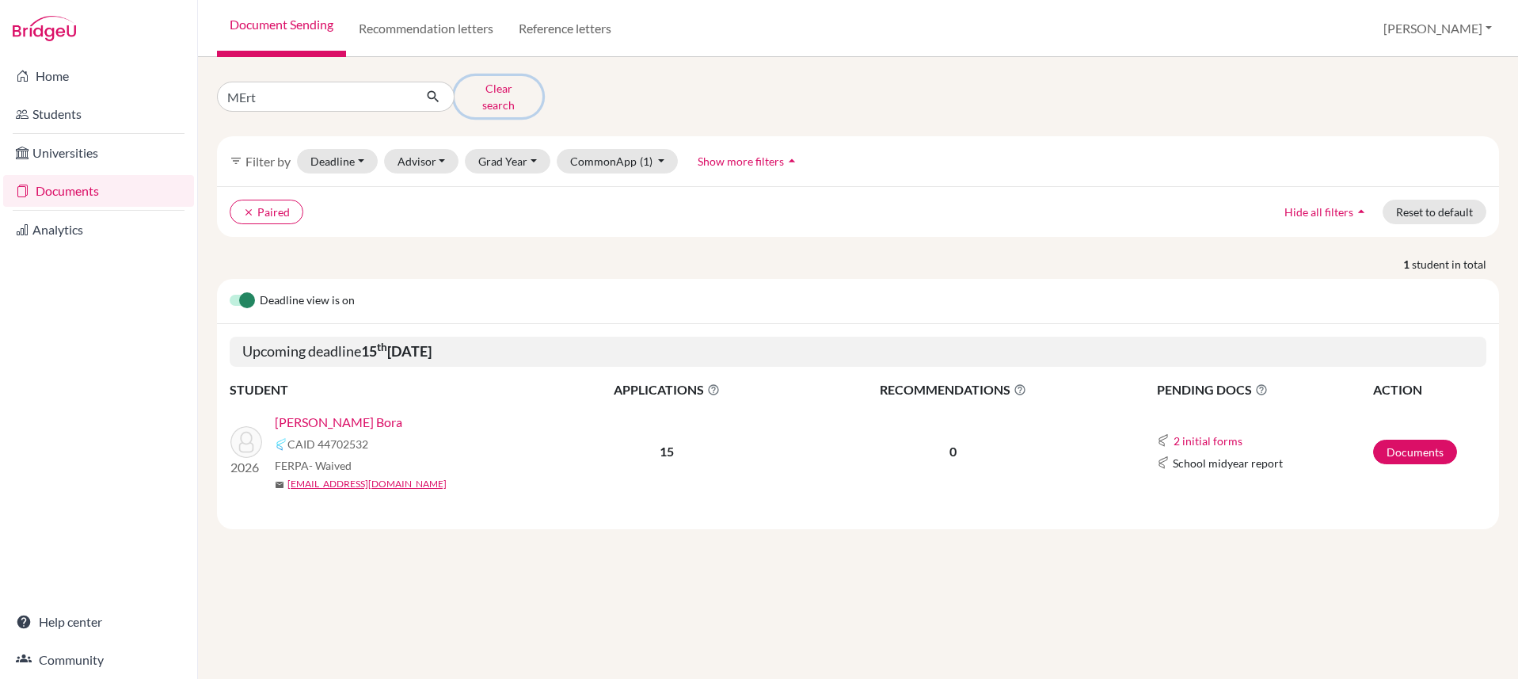
click at [512, 93] on button "Clear search" at bounding box center [499, 96] width 88 height 41
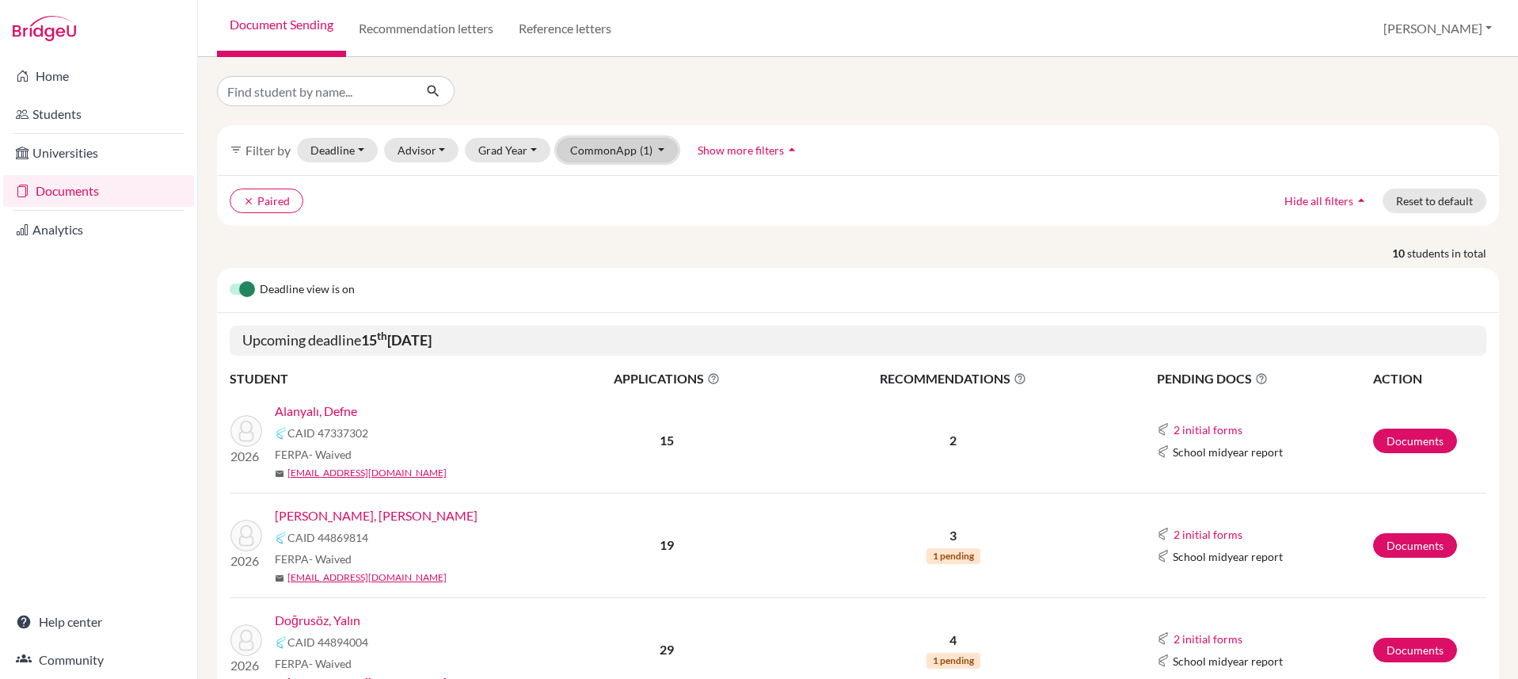
click at [649, 147] on button "CommonApp (1)" at bounding box center [618, 150] width 122 height 25
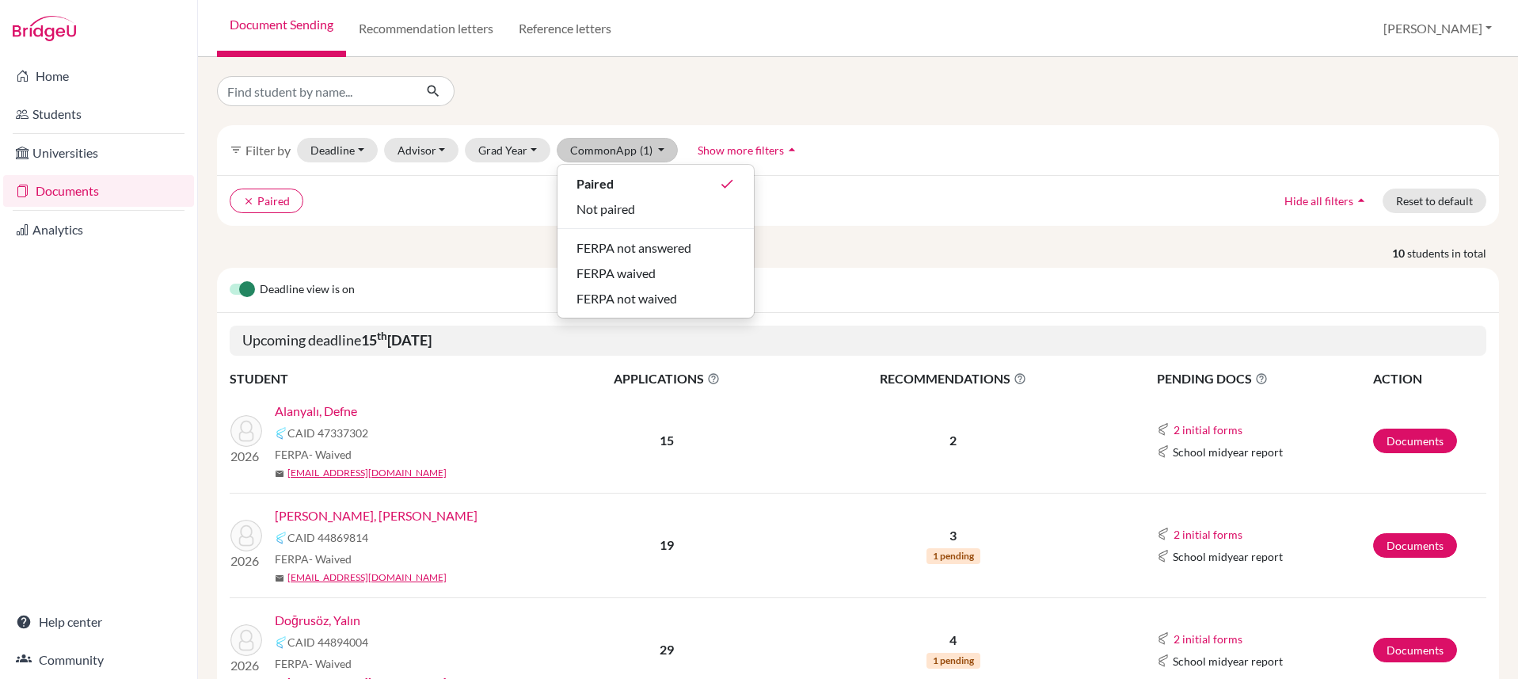
click at [906, 225] on div "clear Paired Hide all filters arrow_drop_up Reset to default" at bounding box center [858, 200] width 1282 height 51
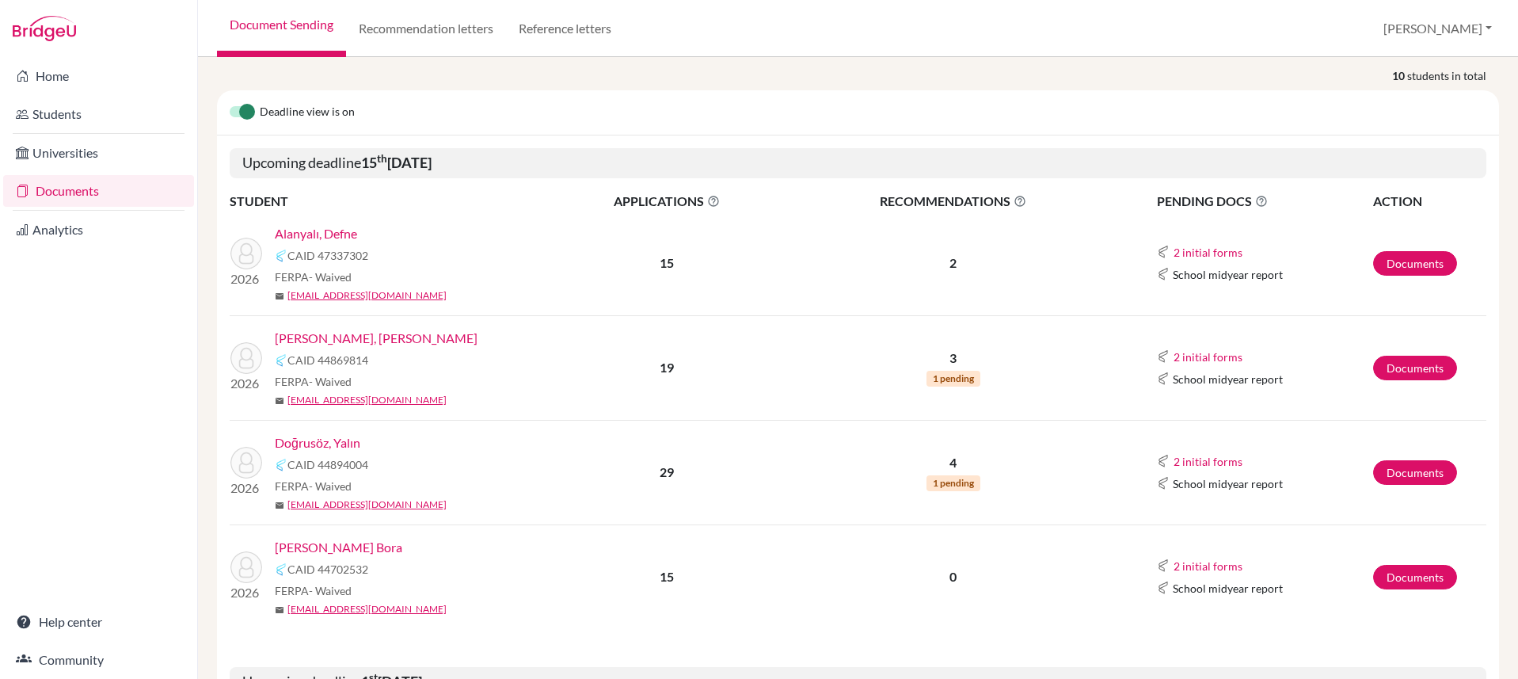
scroll to position [274, 0]
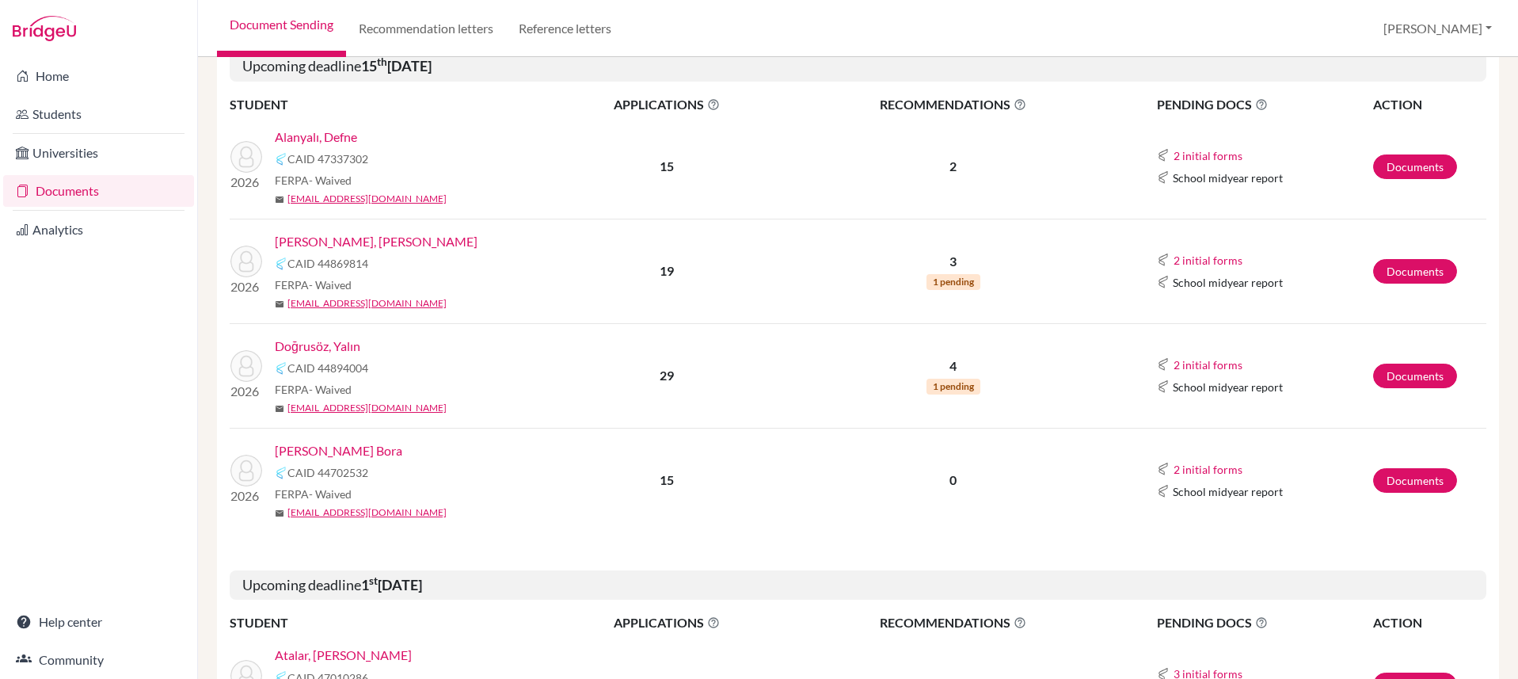
click at [324, 138] on link "Alanyalı, Defne" at bounding box center [316, 136] width 82 height 19
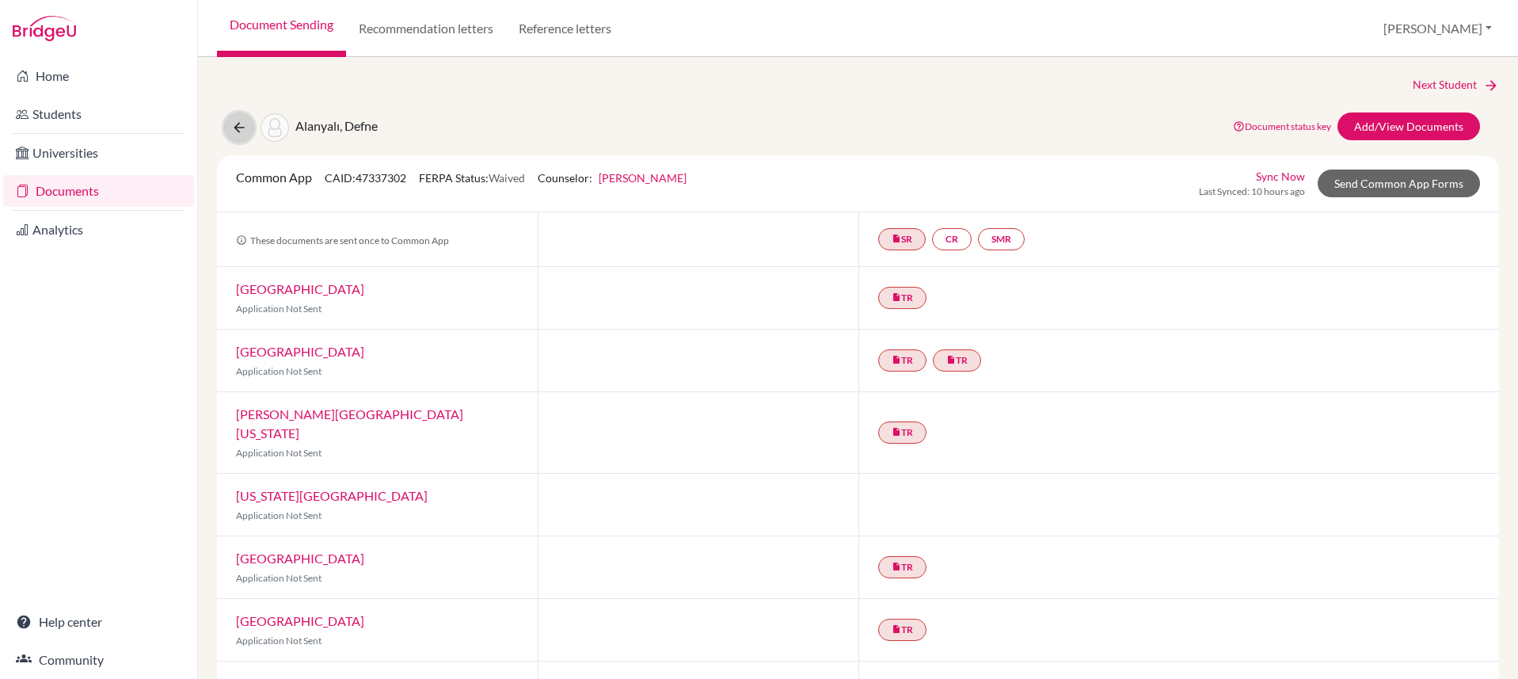
click at [243, 125] on icon at bounding box center [239, 128] width 16 height 16
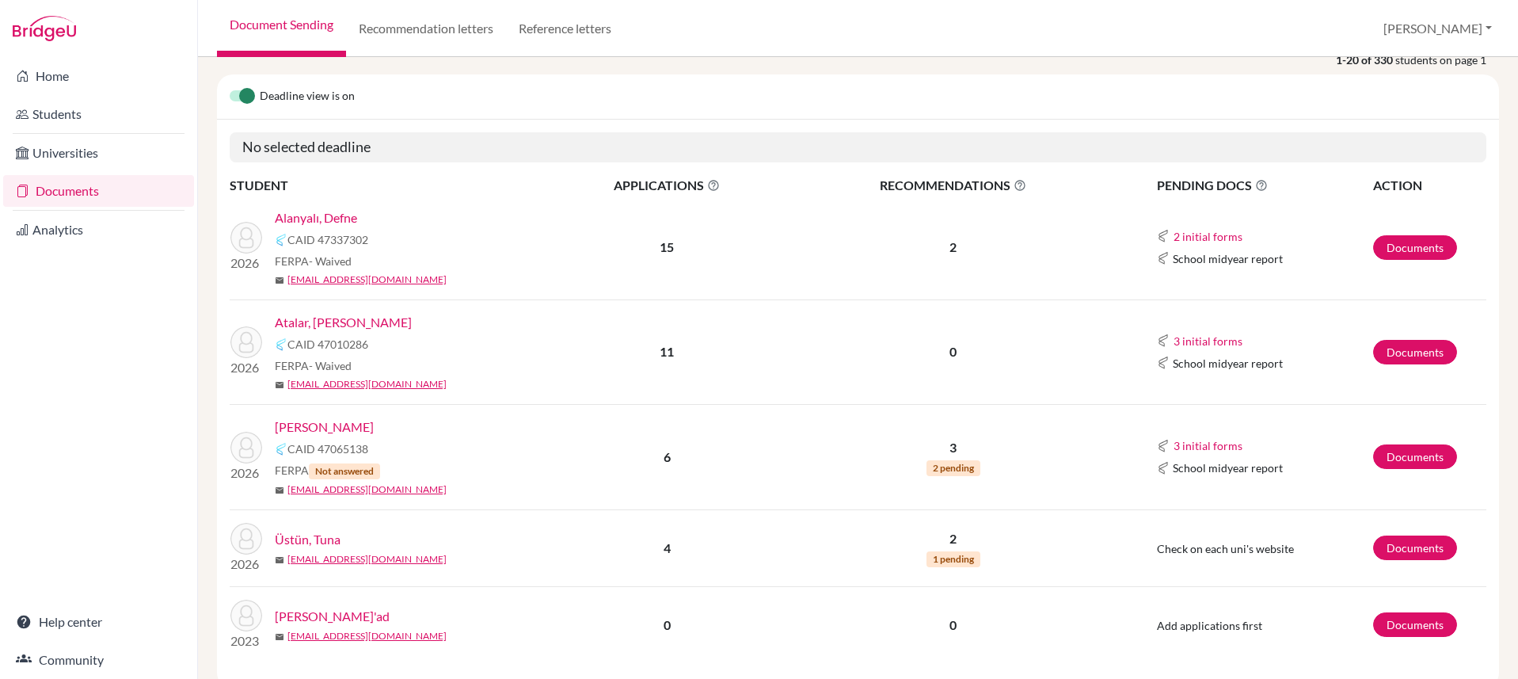
scroll to position [150, 0]
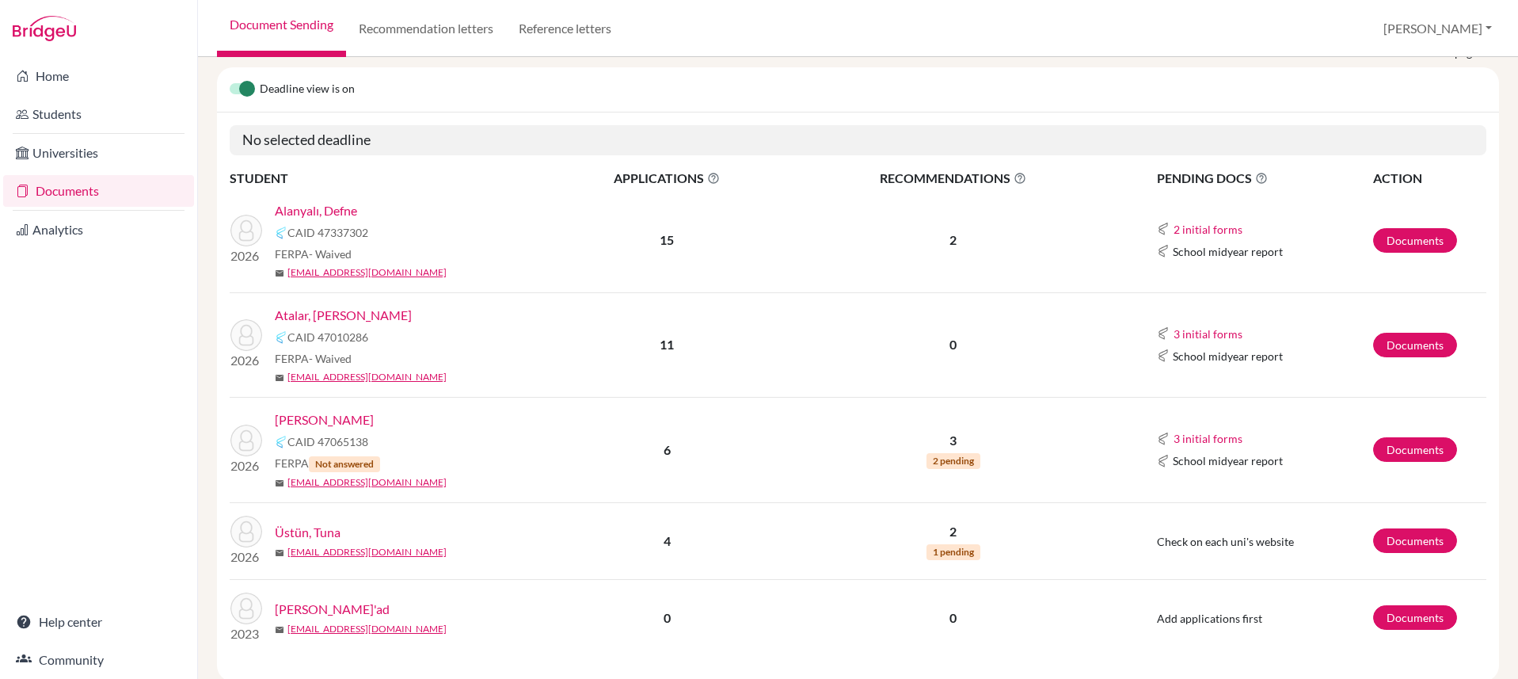
click at [336, 314] on link "Atalar, [PERSON_NAME]" at bounding box center [343, 315] width 137 height 19
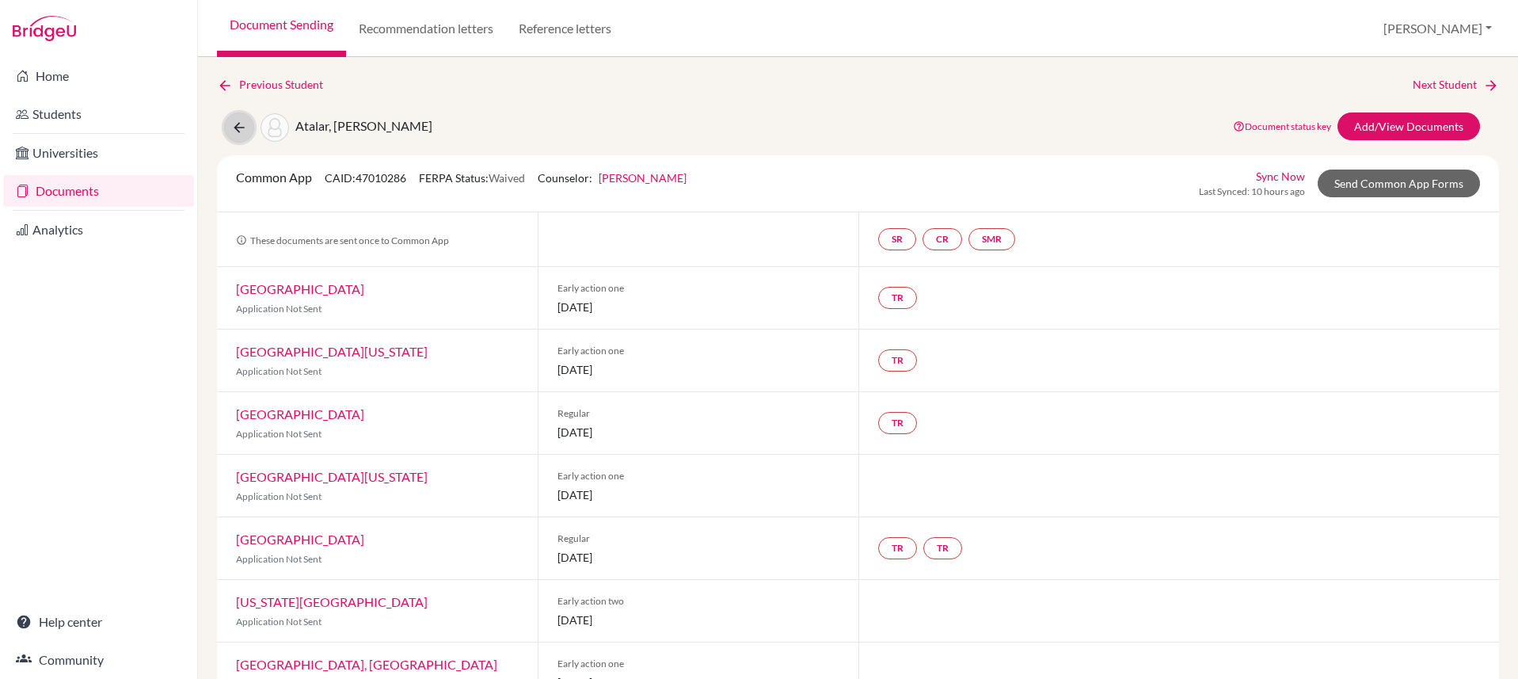
click at [241, 128] on icon at bounding box center [239, 128] width 16 height 16
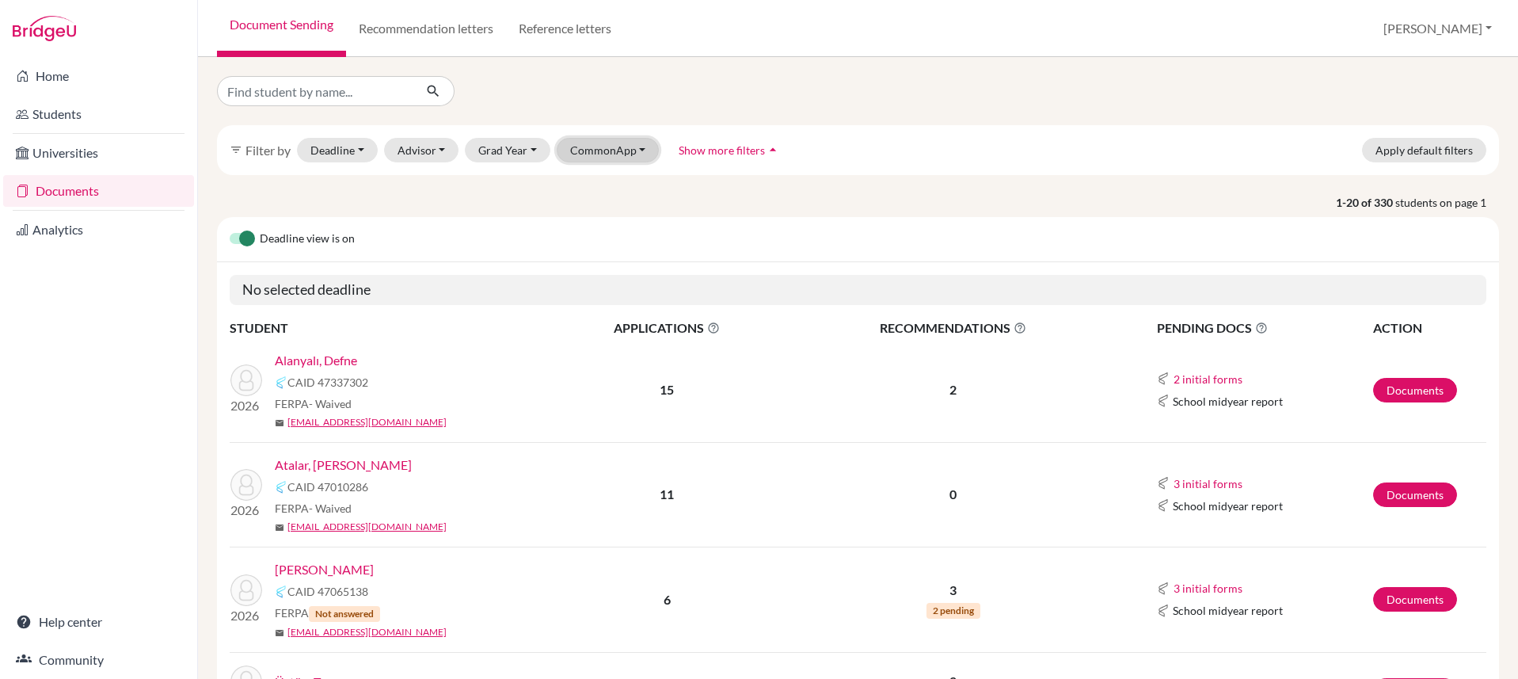
click at [622, 150] on button "CommonApp" at bounding box center [608, 150] width 103 height 25
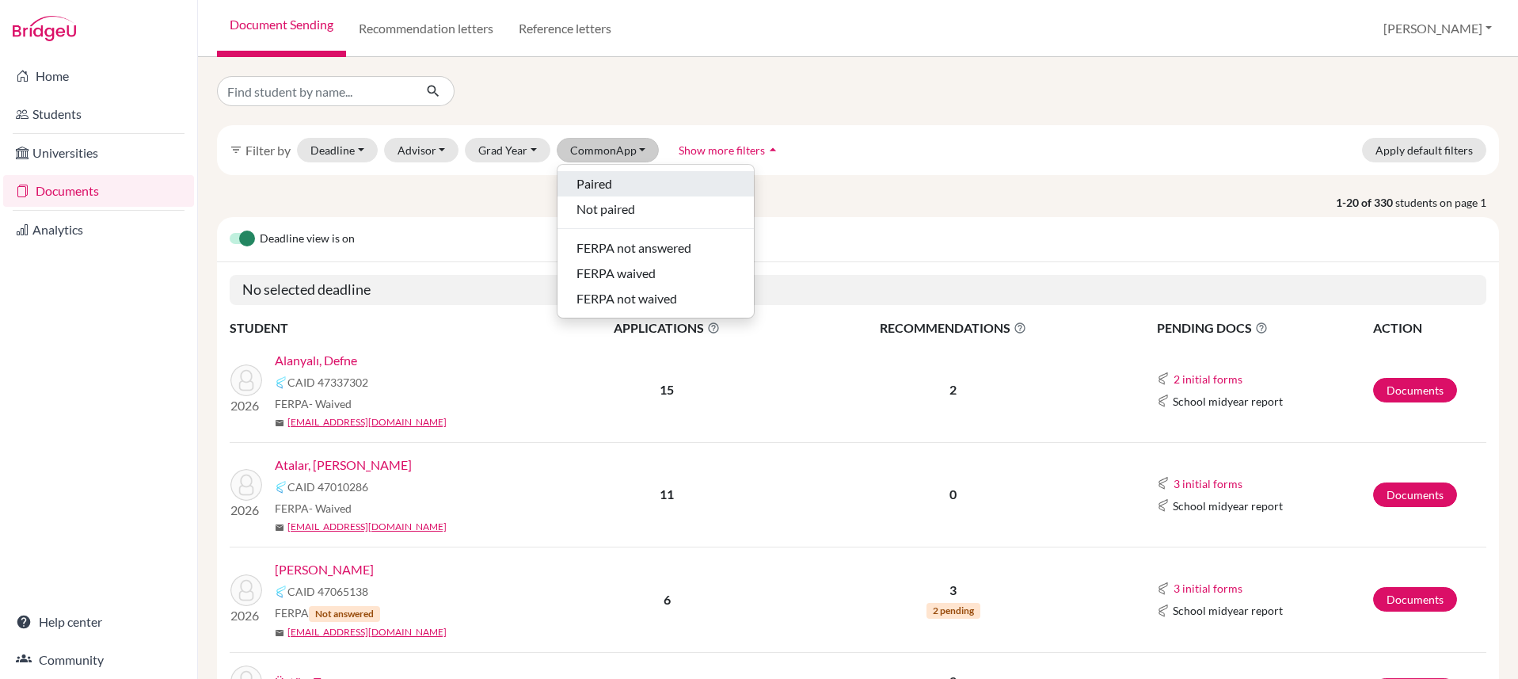
click at [631, 179] on div "Paired" at bounding box center [655, 183] width 158 height 19
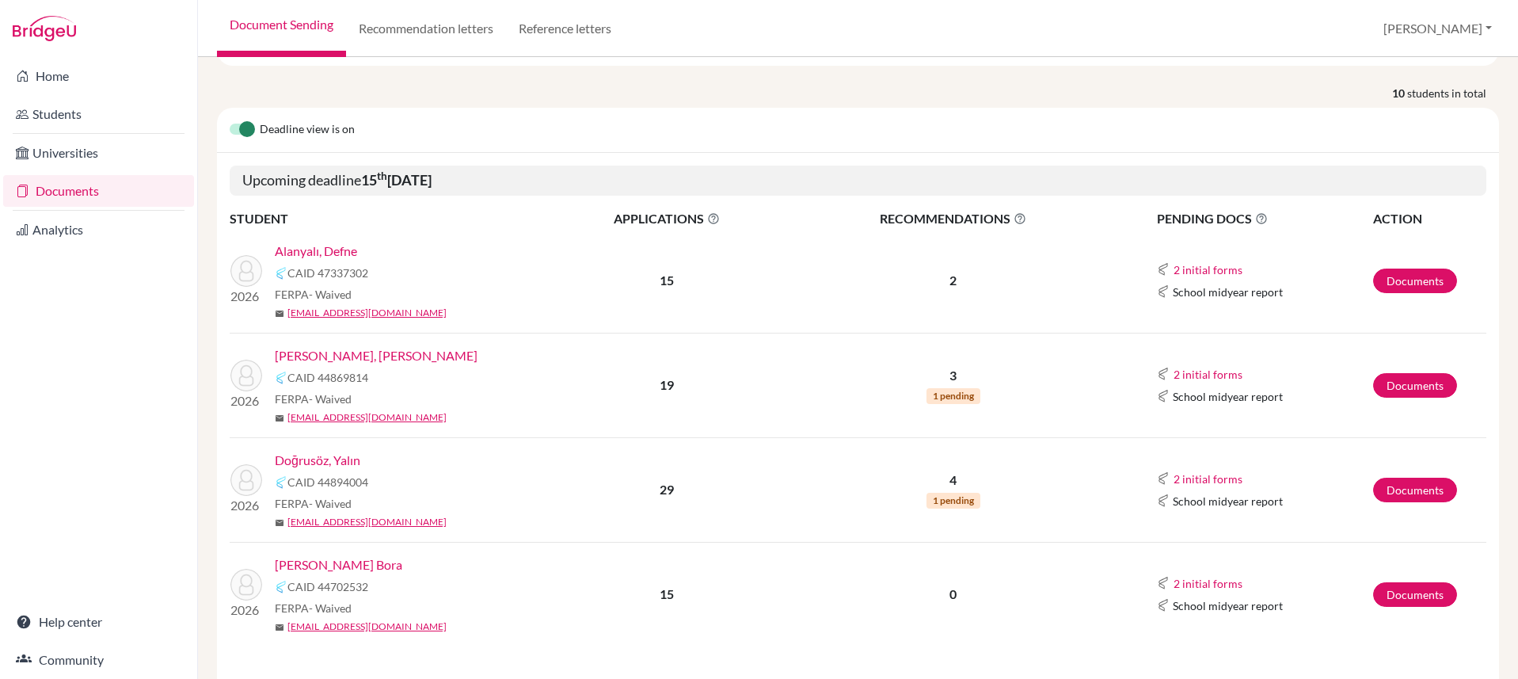
scroll to position [158, 0]
click at [353, 254] on link "Alanyalı, Defne" at bounding box center [316, 252] width 82 height 19
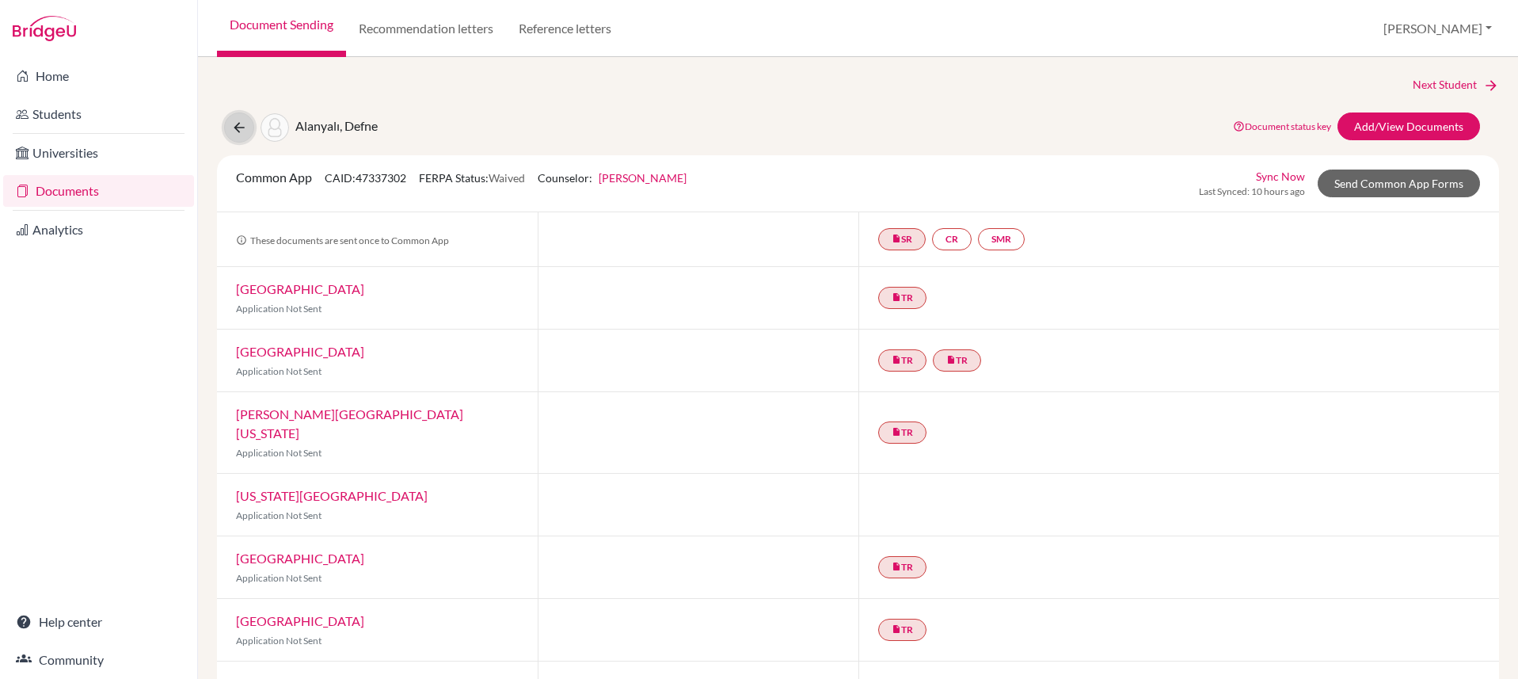
click at [240, 132] on icon at bounding box center [239, 128] width 16 height 16
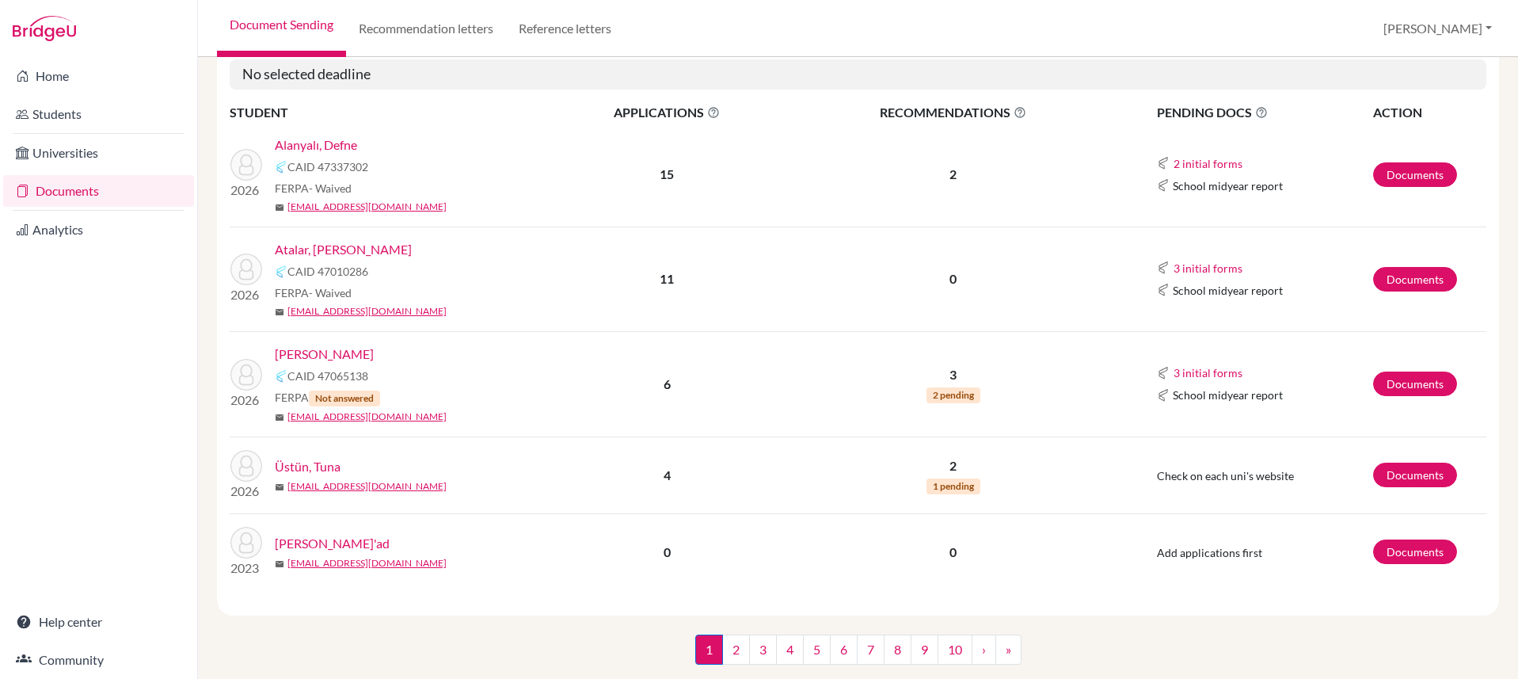
scroll to position [220, 0]
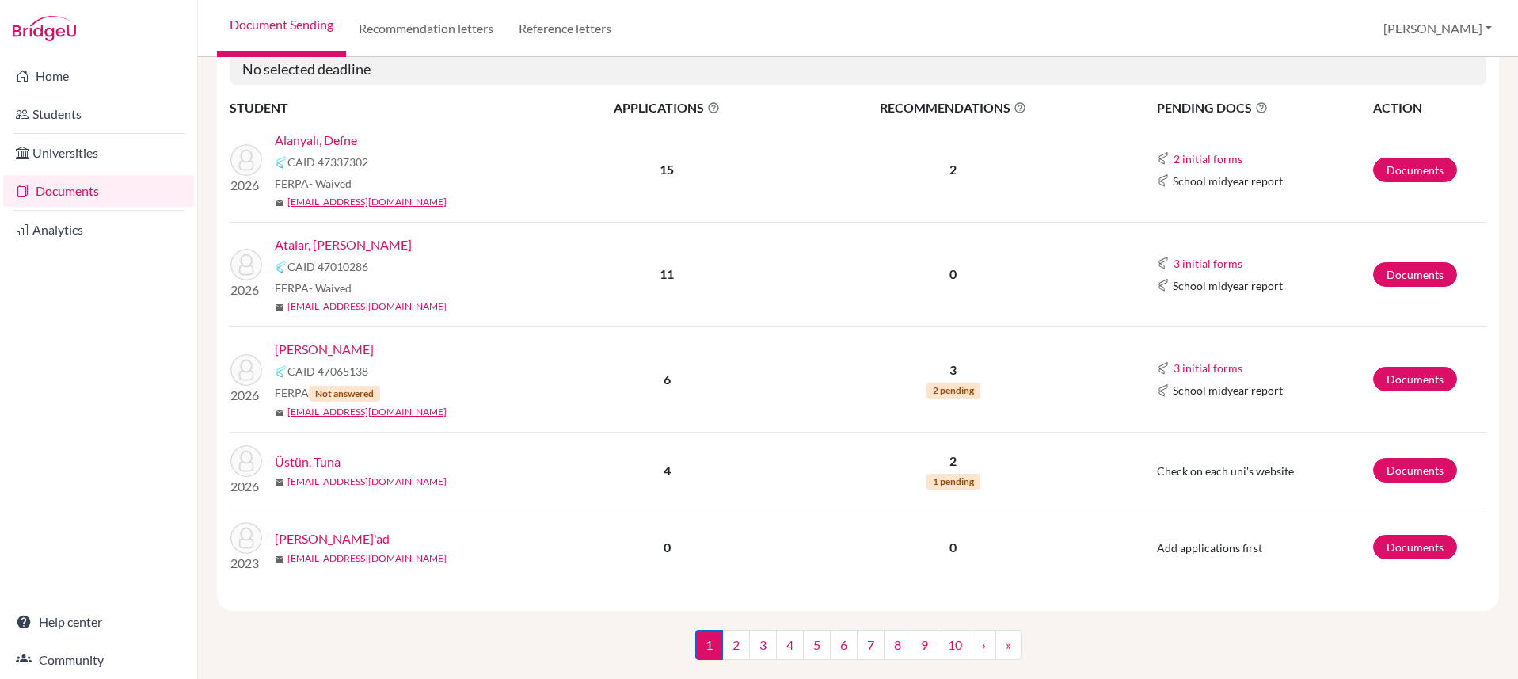
click at [348, 246] on link "Atalar, [PERSON_NAME]" at bounding box center [343, 244] width 137 height 19
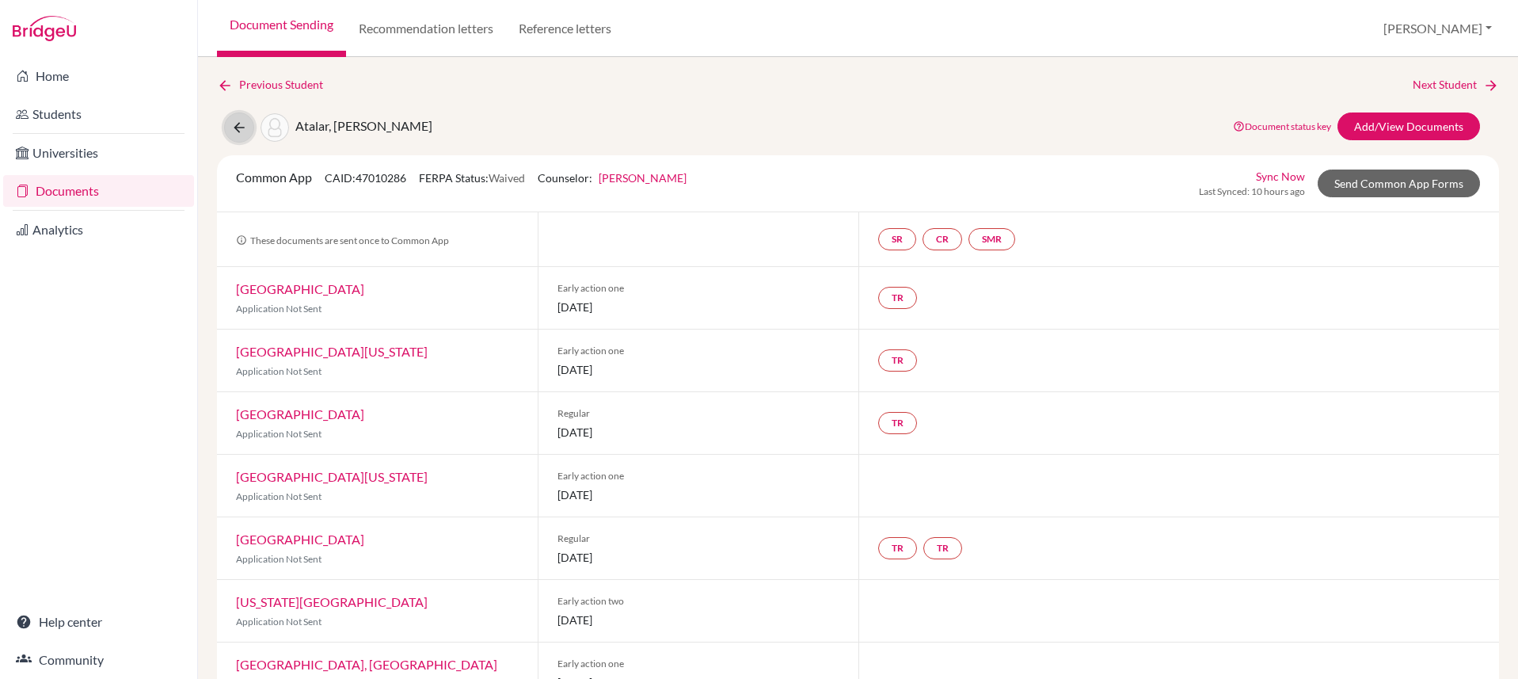
drag, startPoint x: 244, startPoint y: 127, endPoint x: 291, endPoint y: 139, distance: 49.0
click at [244, 127] on icon at bounding box center [239, 128] width 16 height 16
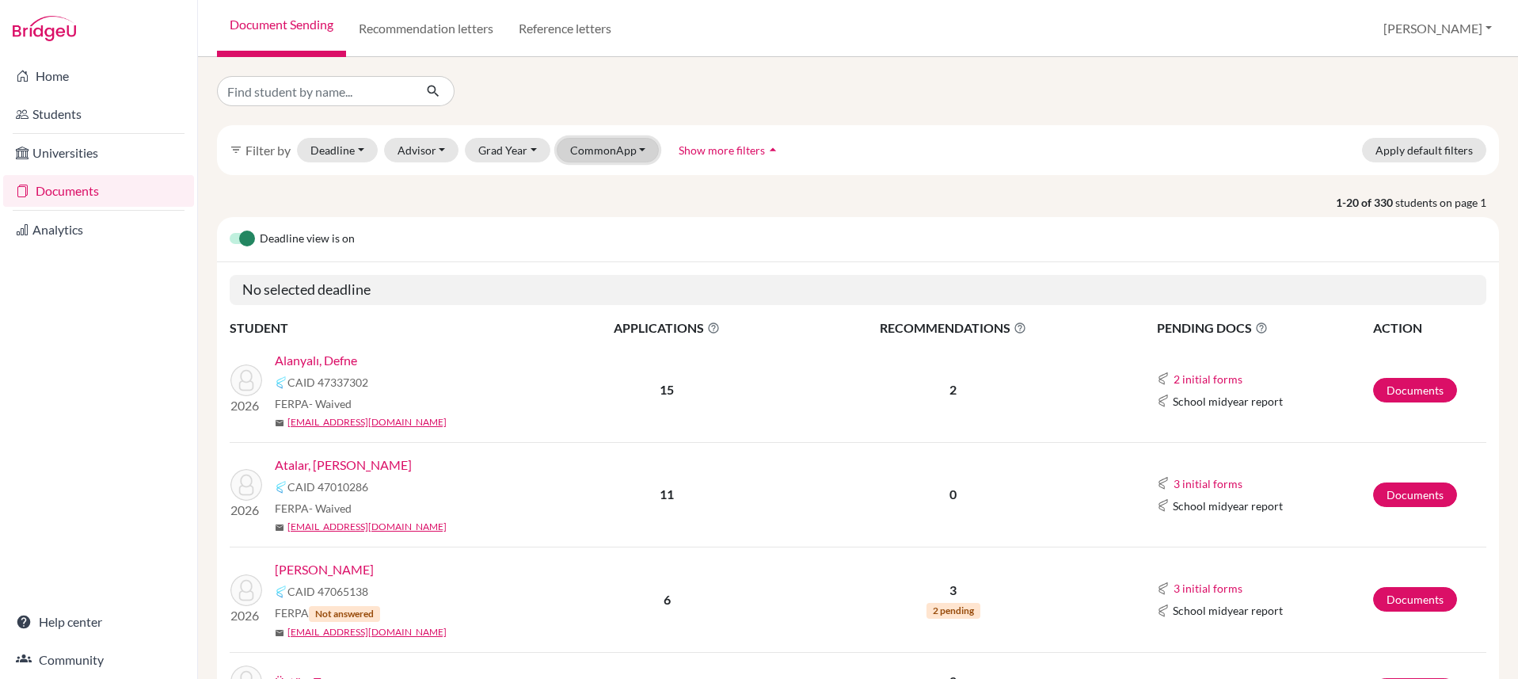
click at [630, 149] on button "CommonApp" at bounding box center [608, 150] width 103 height 25
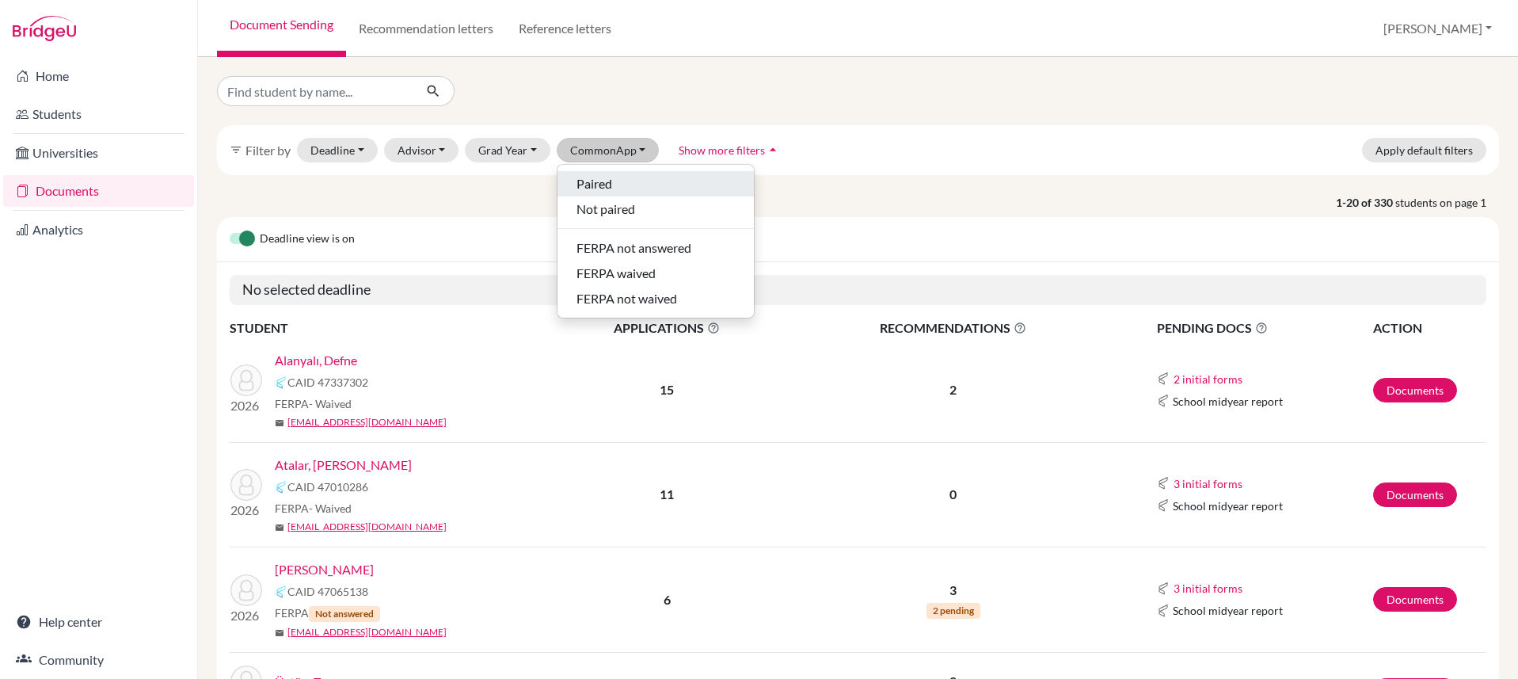
click at [622, 181] on div "Paired" at bounding box center [655, 183] width 158 height 19
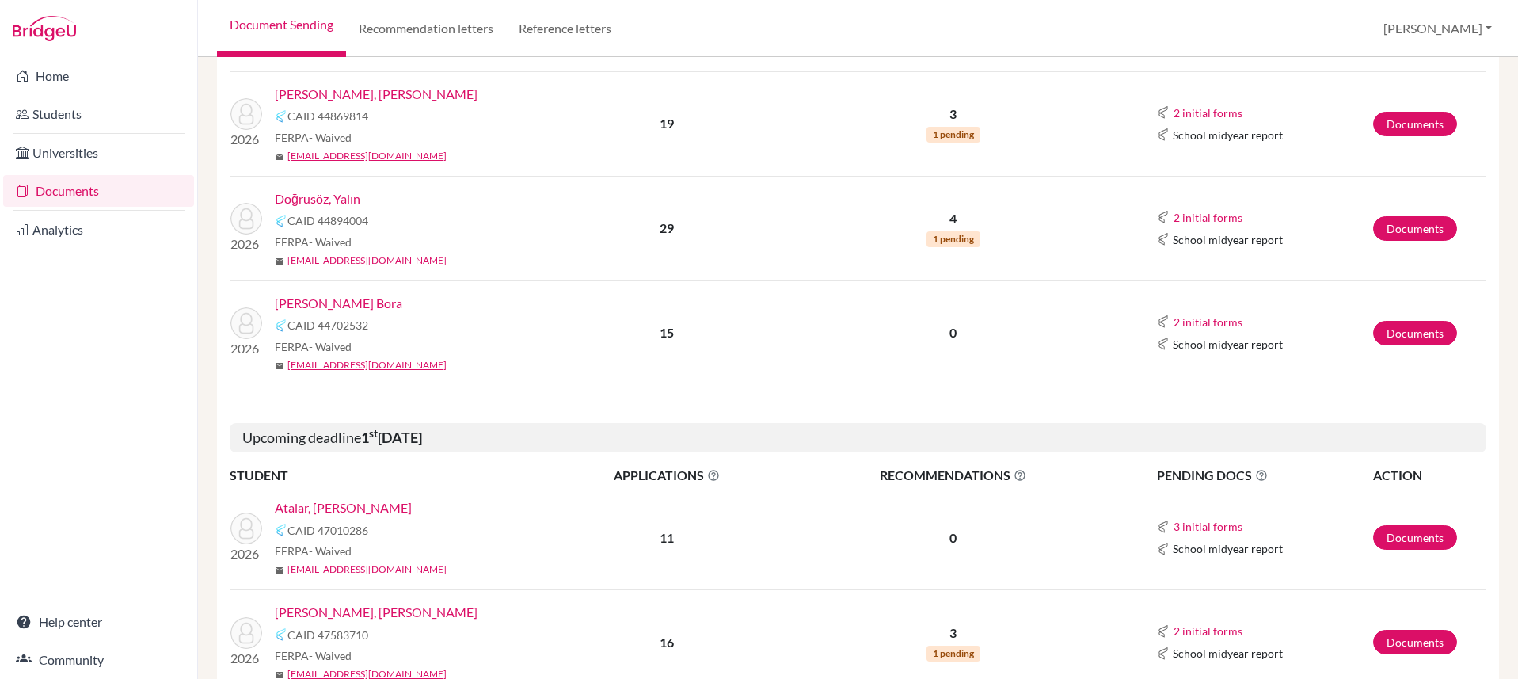
scroll to position [424, 0]
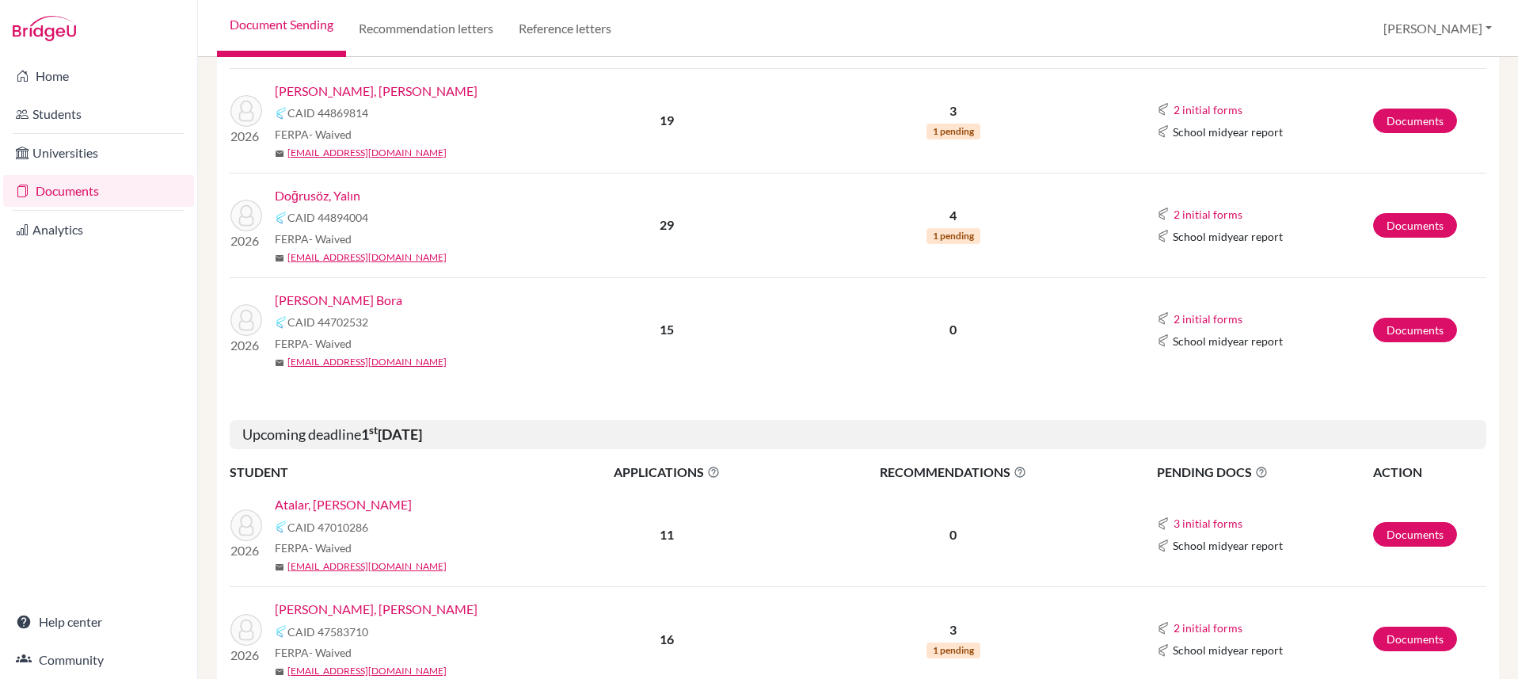
click at [340, 200] on link "Doğrusöz, Yalın" at bounding box center [318, 195] width 86 height 19
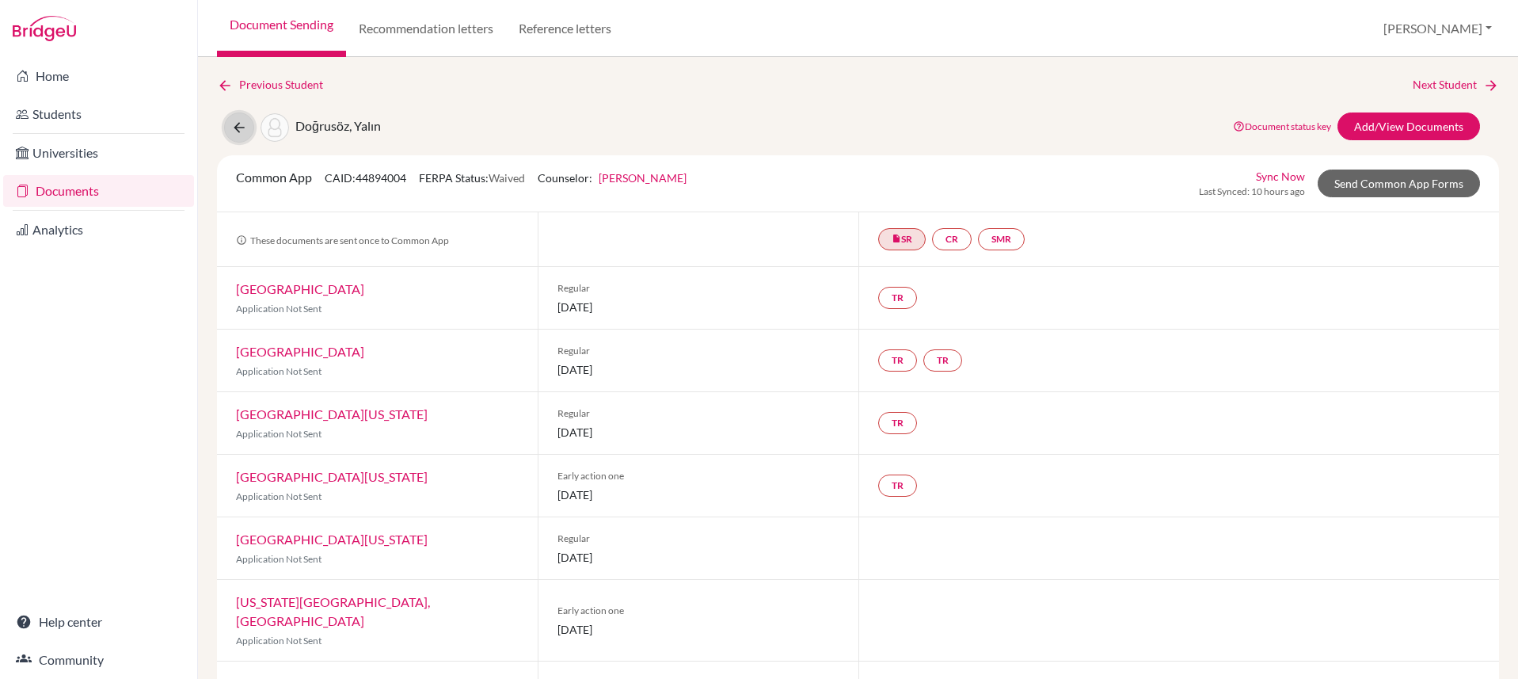
drag, startPoint x: 246, startPoint y: 127, endPoint x: 258, endPoint y: 130, distance: 12.3
click at [245, 127] on icon at bounding box center [239, 128] width 16 height 16
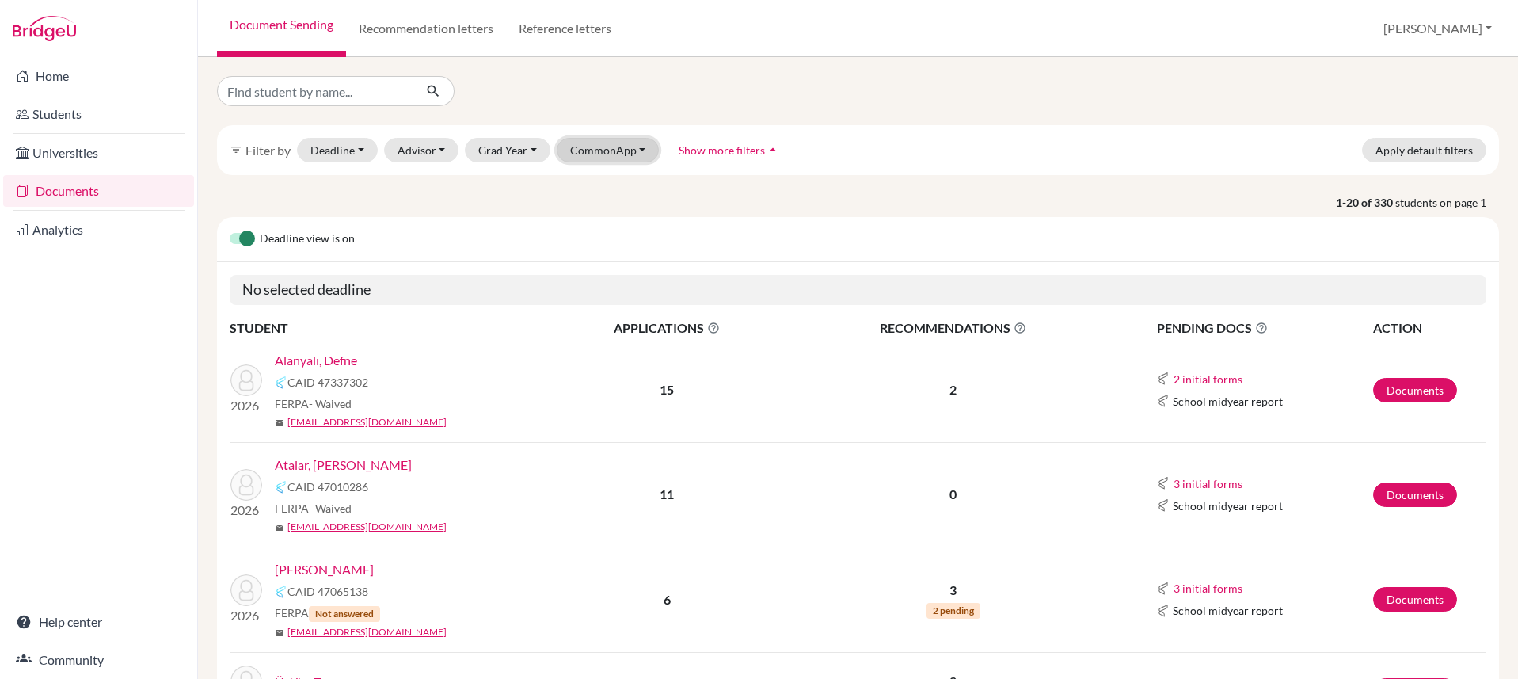
click at [597, 148] on button "CommonApp" at bounding box center [608, 150] width 103 height 25
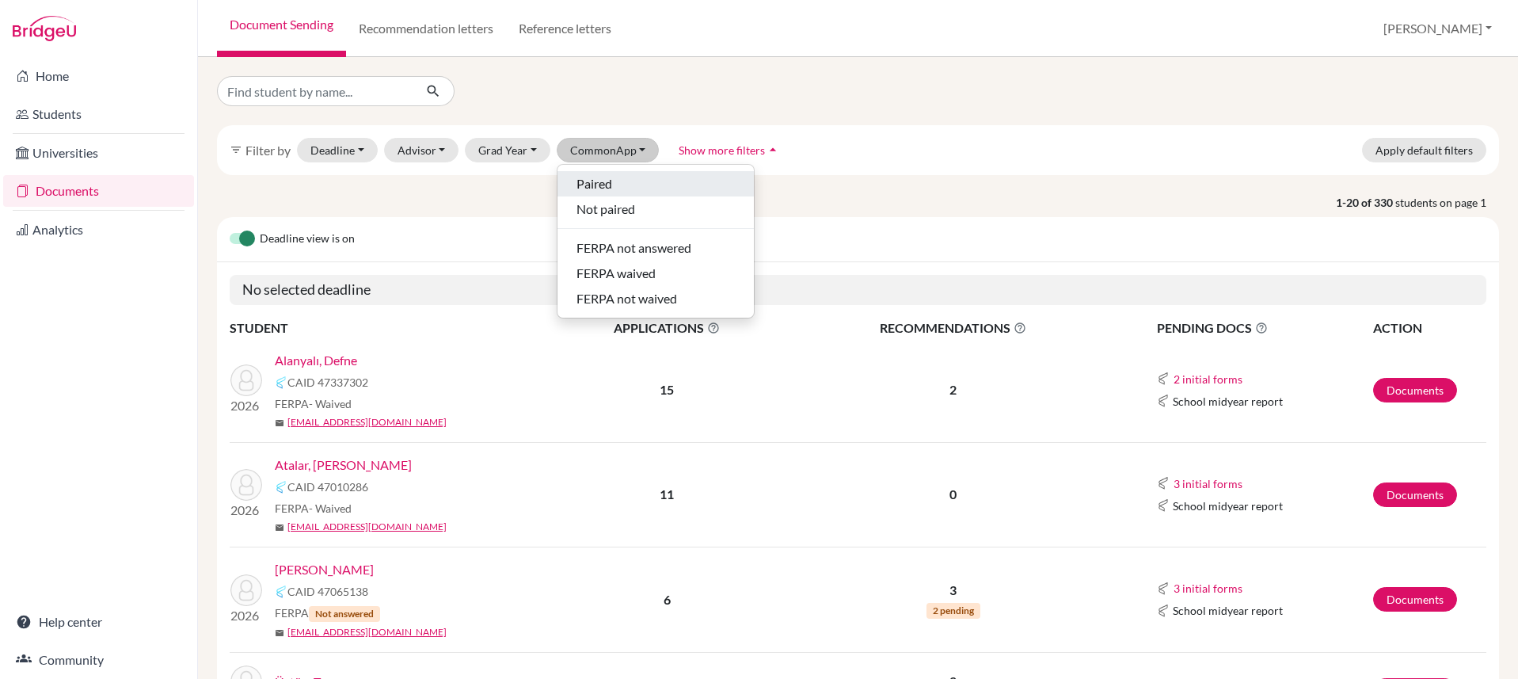
click at [606, 185] on span "Paired" at bounding box center [594, 183] width 36 height 19
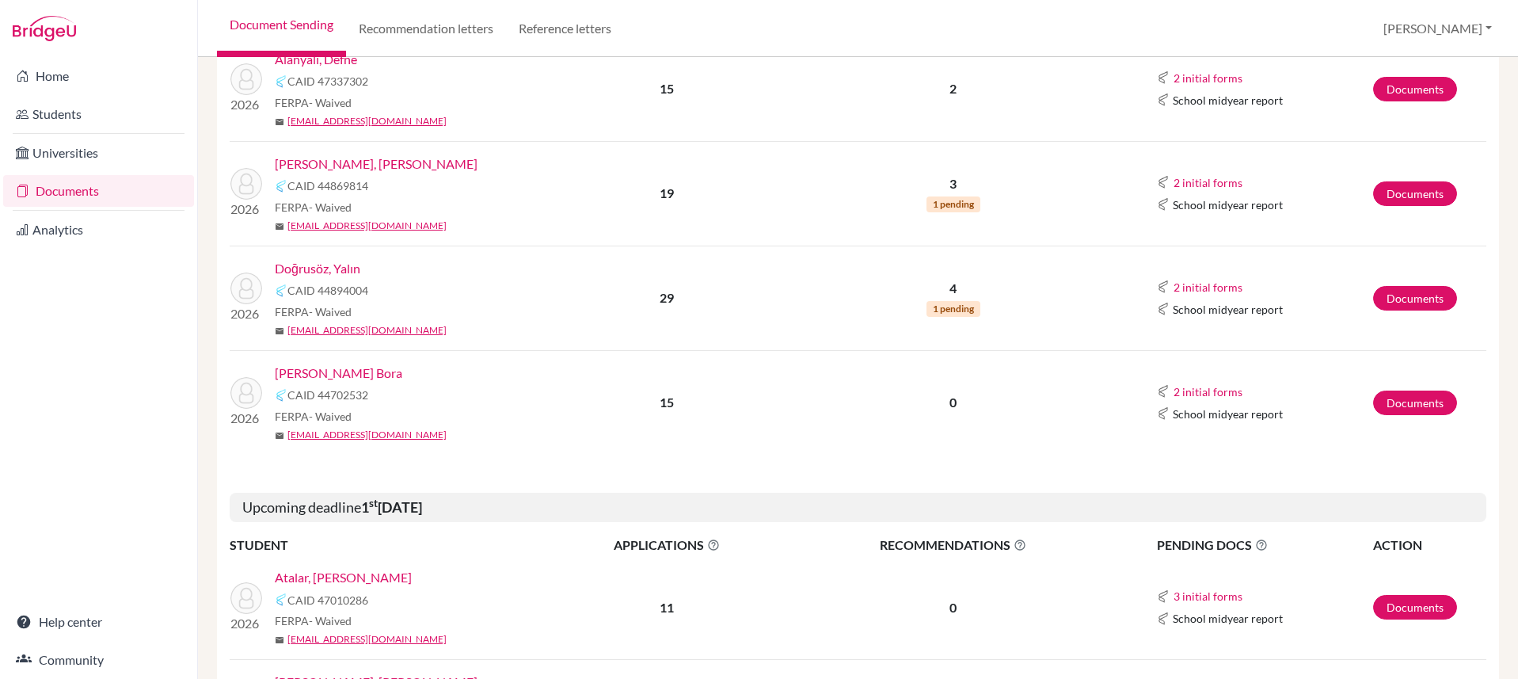
scroll to position [368, 0]
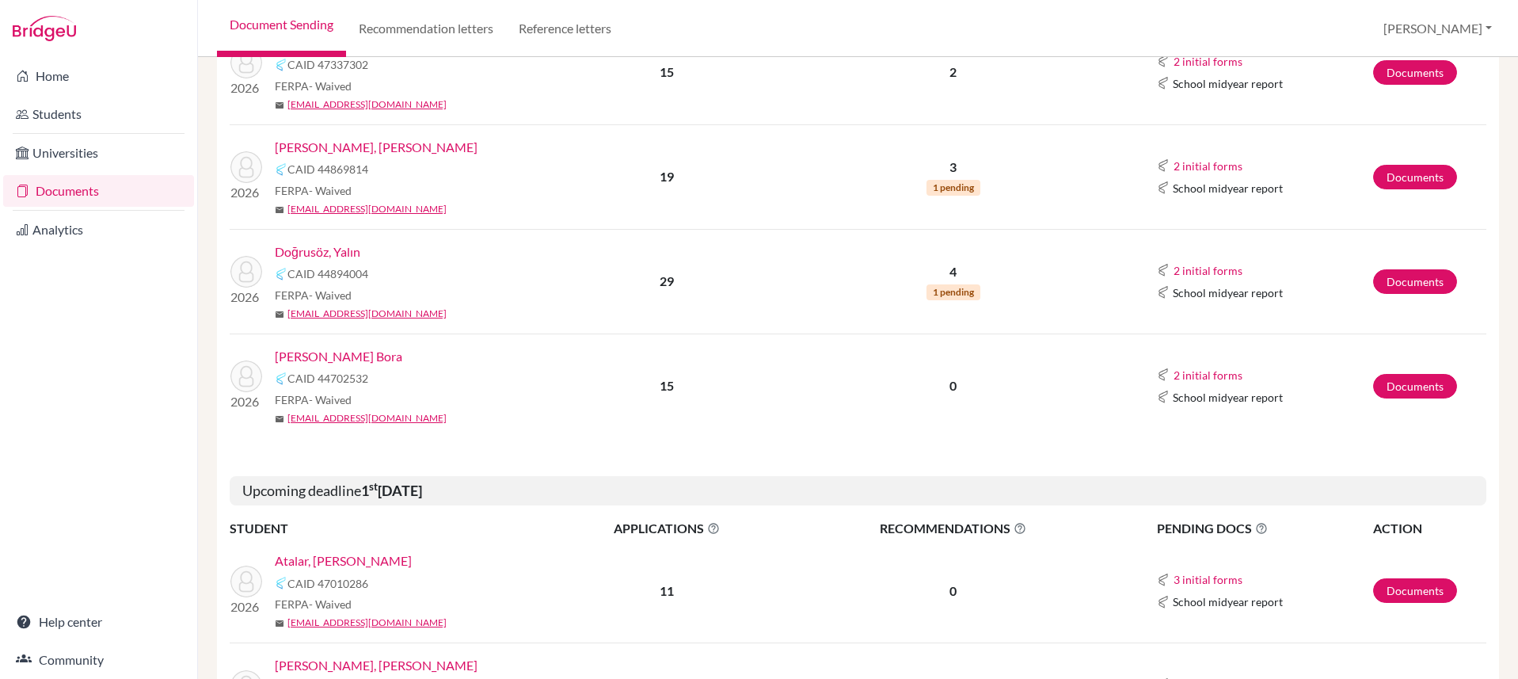
click at [352, 354] on link "[PERSON_NAME] Bora" at bounding box center [338, 356] width 127 height 19
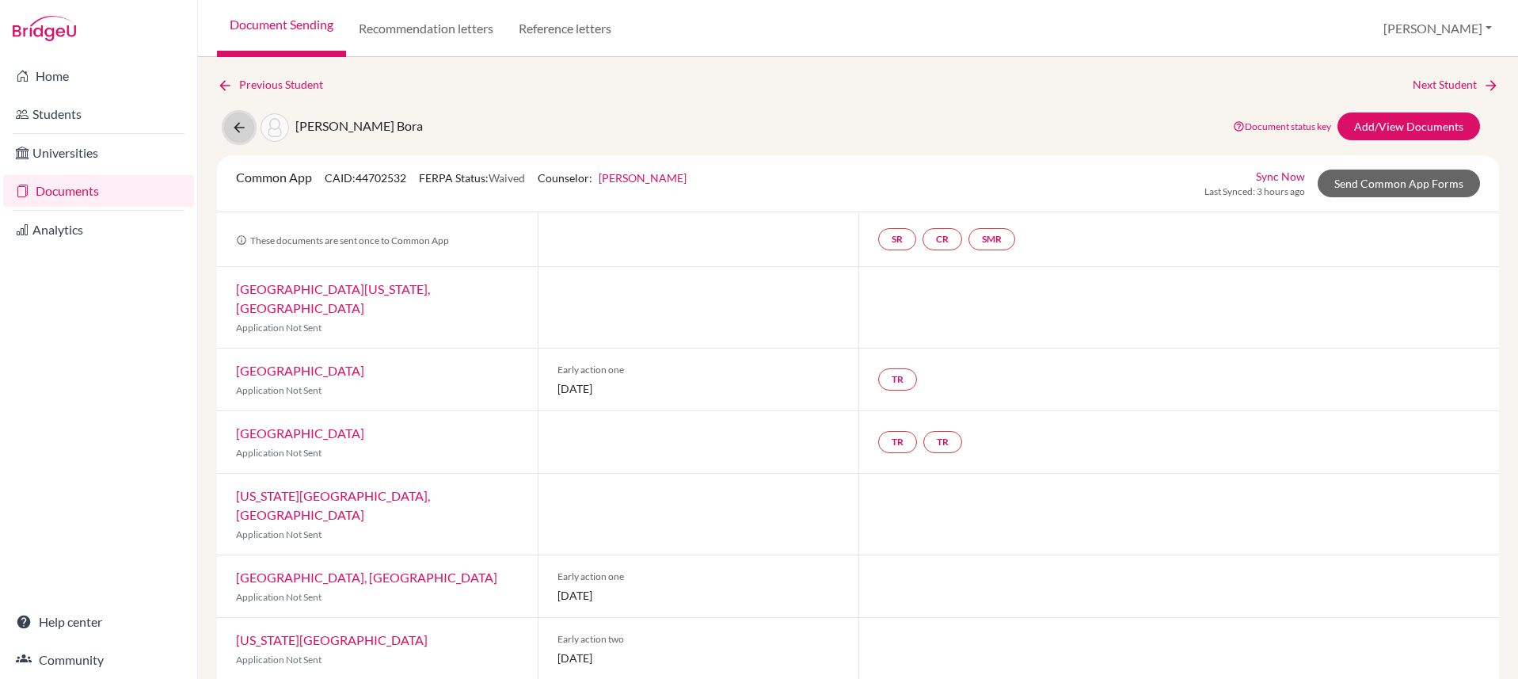
click at [242, 129] on icon at bounding box center [239, 128] width 16 height 16
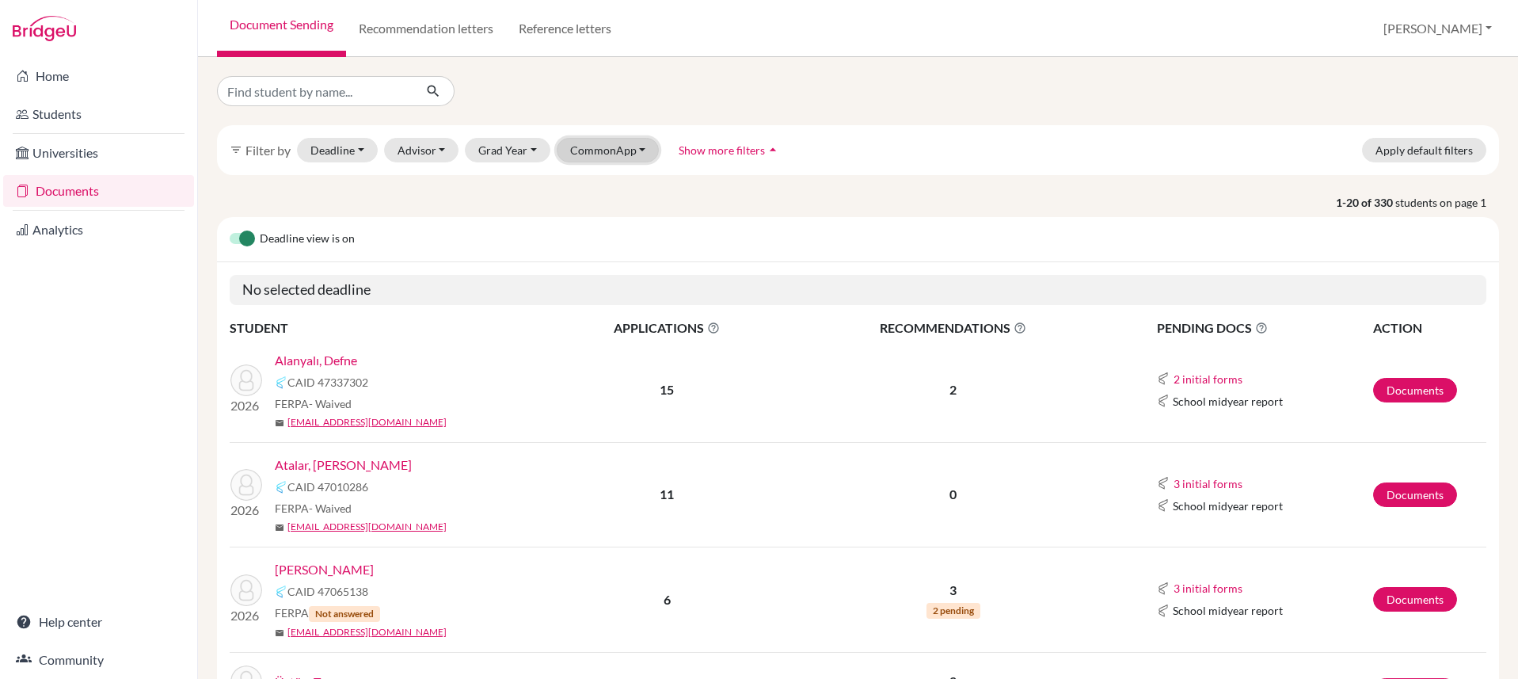
click at [622, 152] on button "CommonApp" at bounding box center [608, 150] width 103 height 25
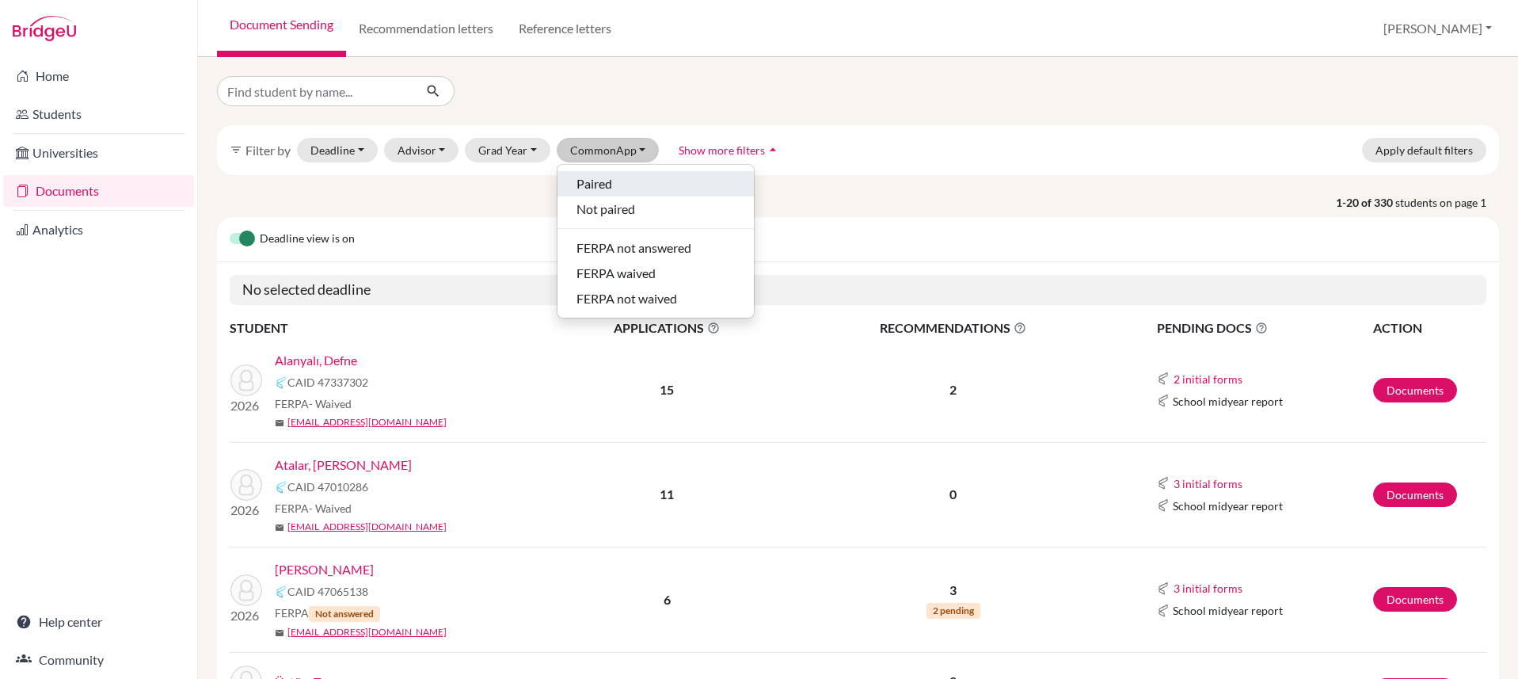
click at [625, 186] on div "Paired" at bounding box center [655, 183] width 158 height 19
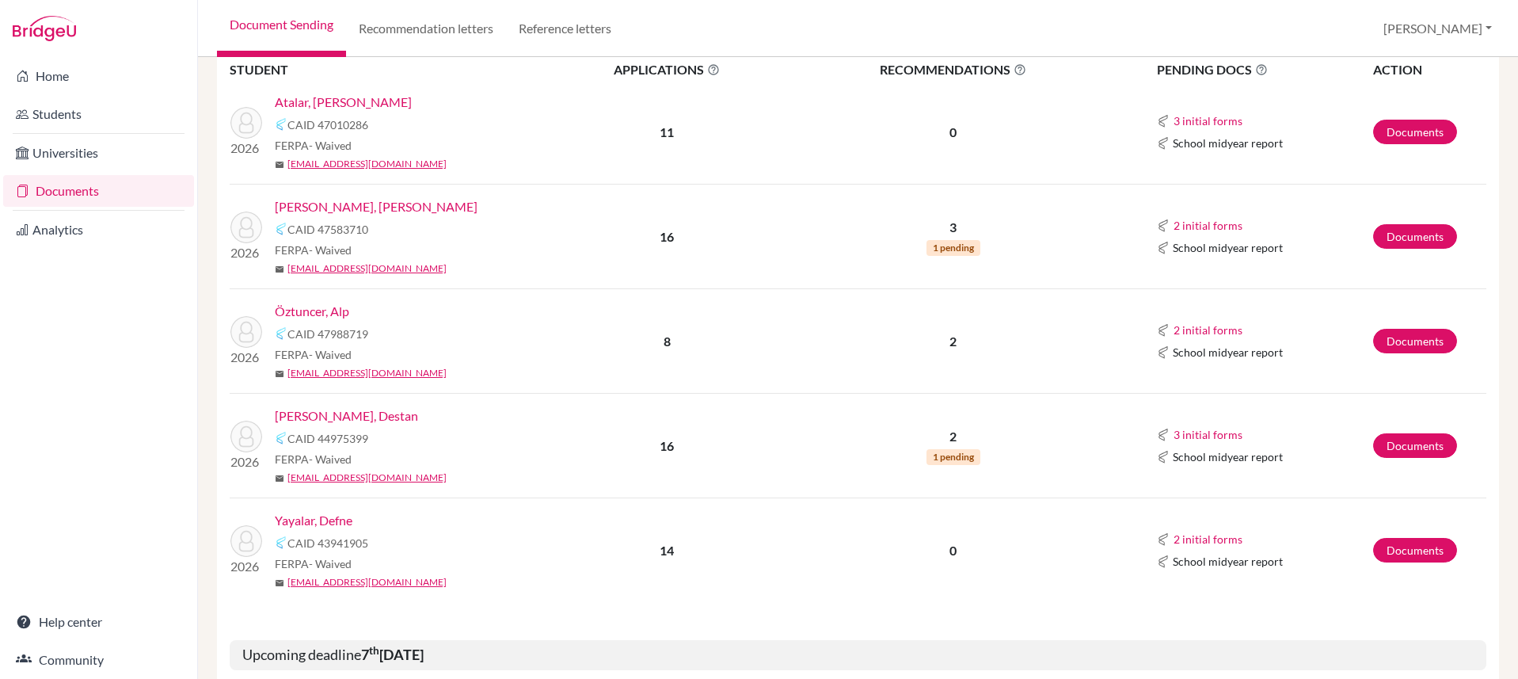
scroll to position [819, 0]
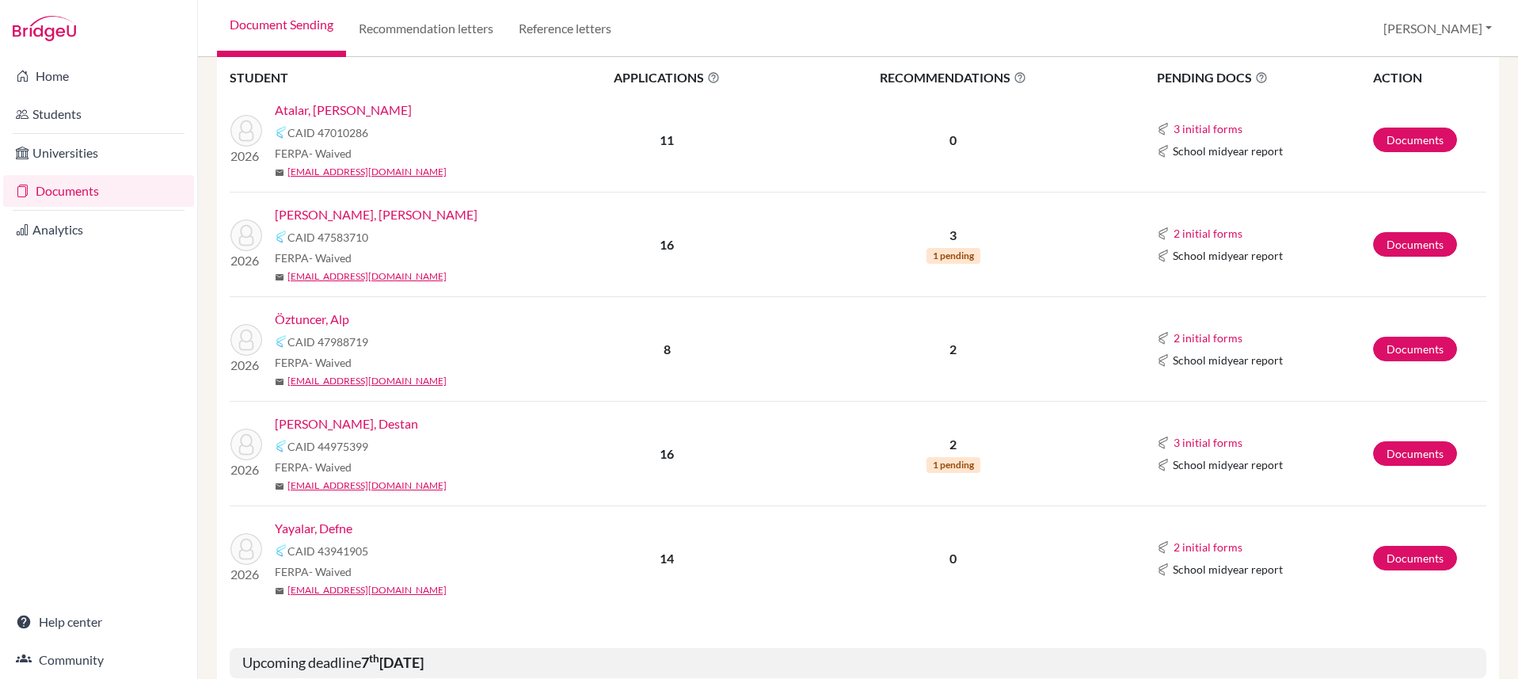
click at [347, 112] on link "Atalar, [PERSON_NAME]" at bounding box center [343, 110] width 137 height 19
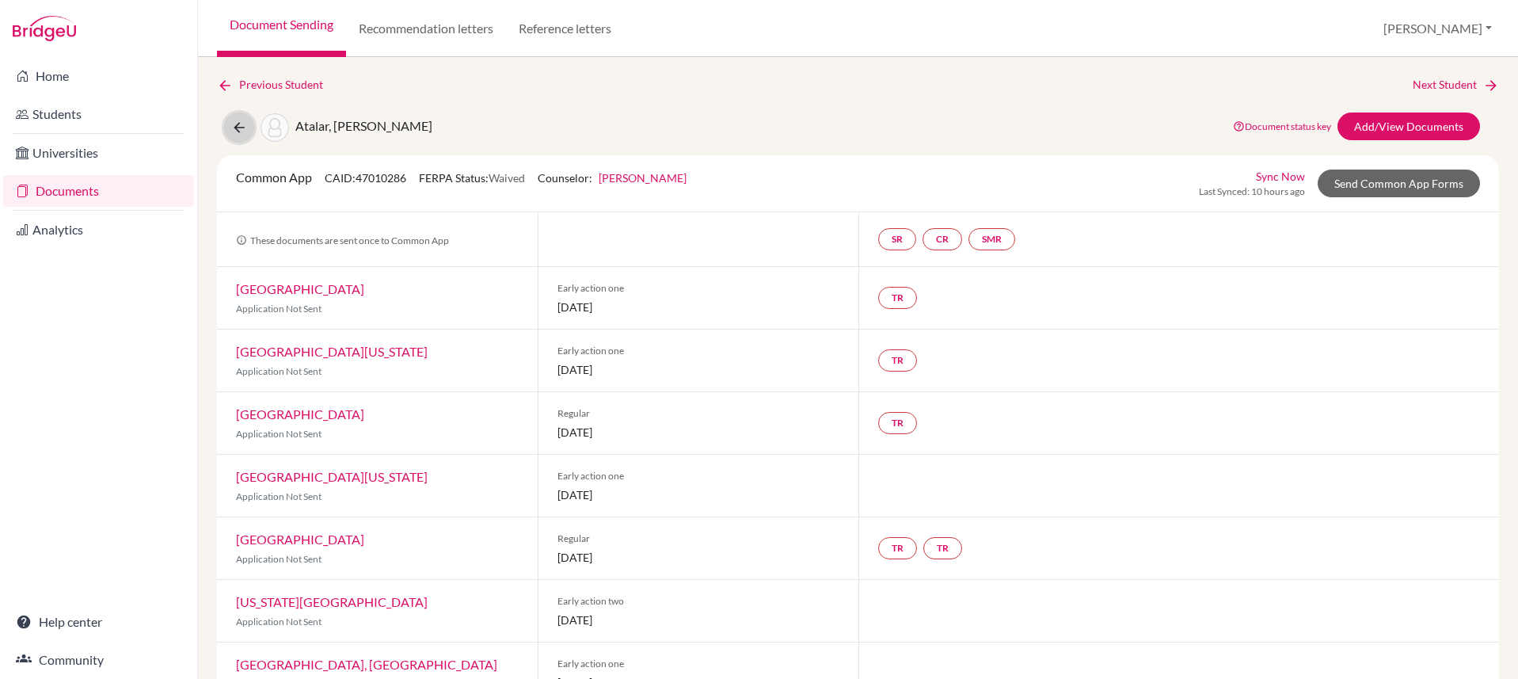
drag, startPoint x: 238, startPoint y: 127, endPoint x: 265, endPoint y: 142, distance: 31.5
click at [238, 127] on icon at bounding box center [239, 128] width 16 height 16
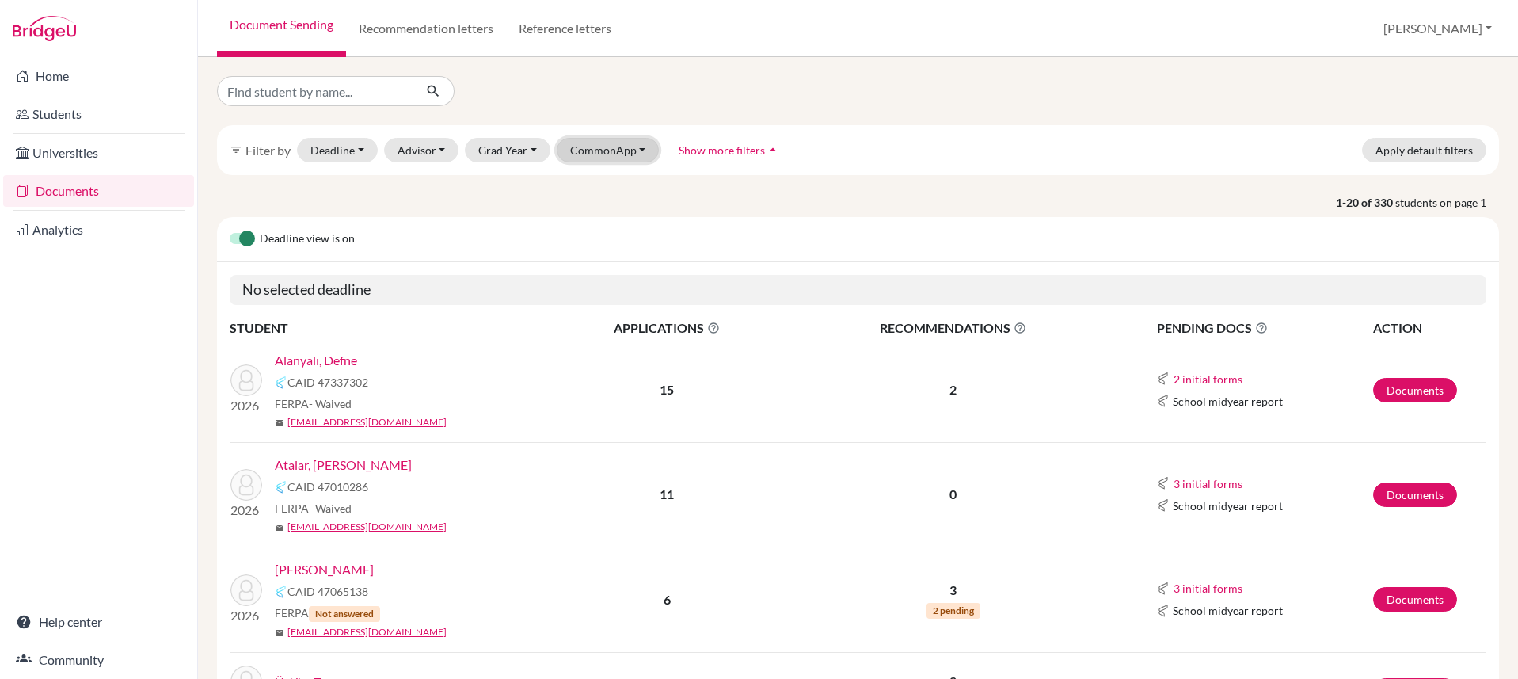
click at [627, 140] on button "CommonApp" at bounding box center [608, 150] width 103 height 25
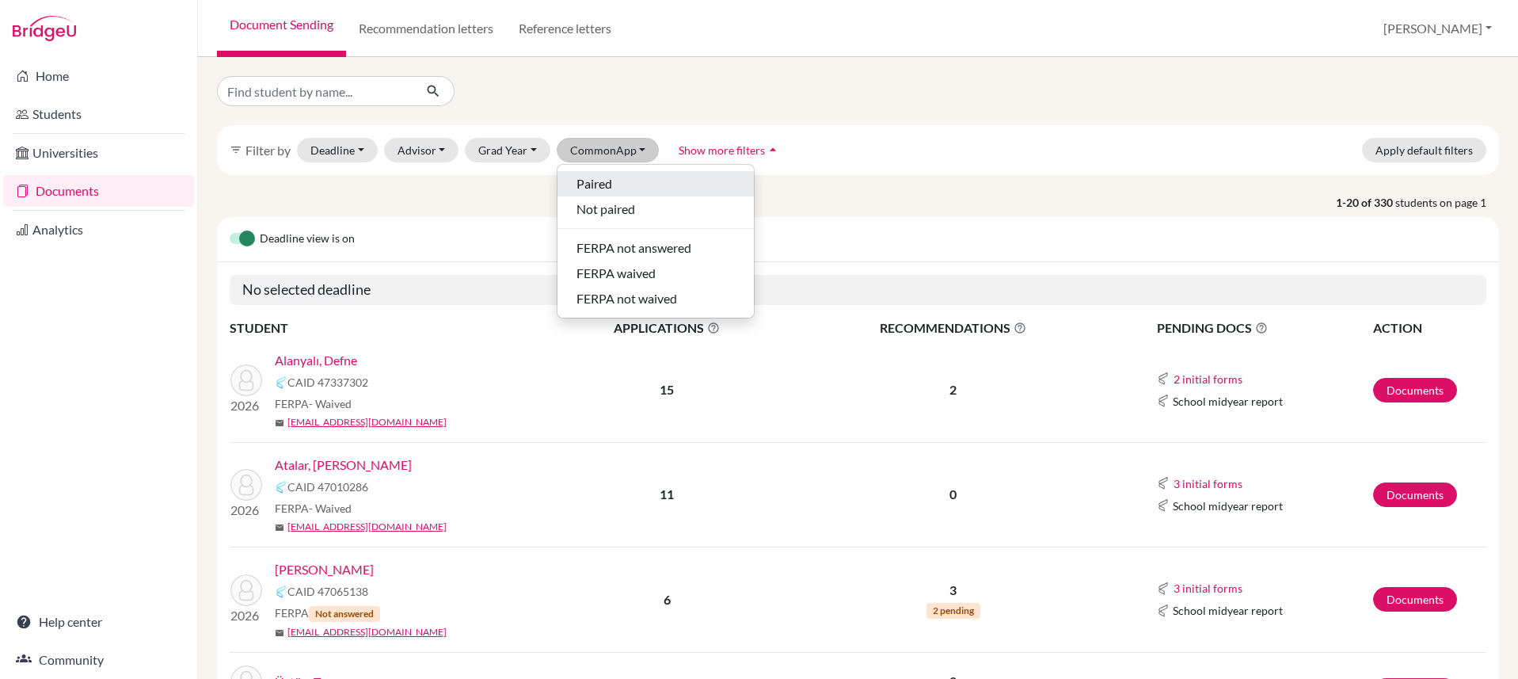
click at [618, 184] on div "Paired" at bounding box center [655, 183] width 158 height 19
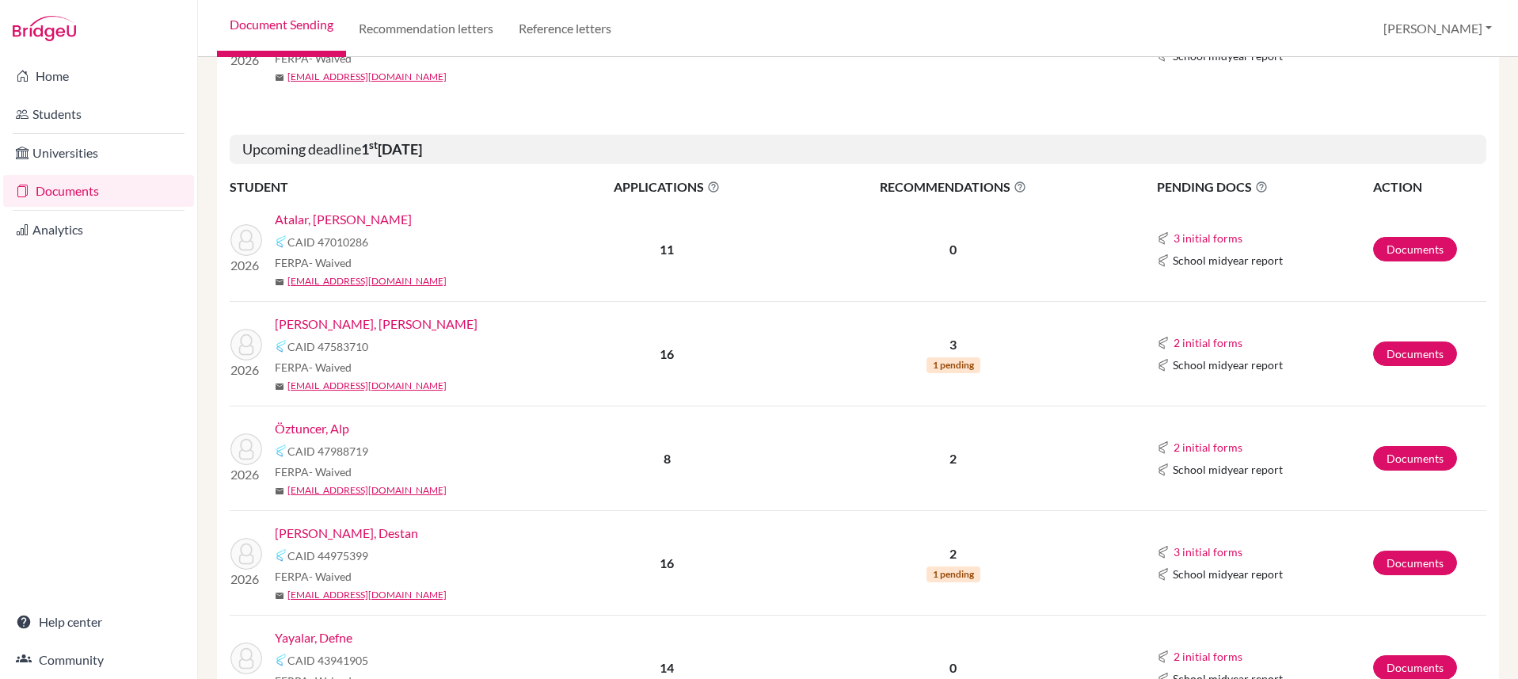
scroll to position [824, 0]
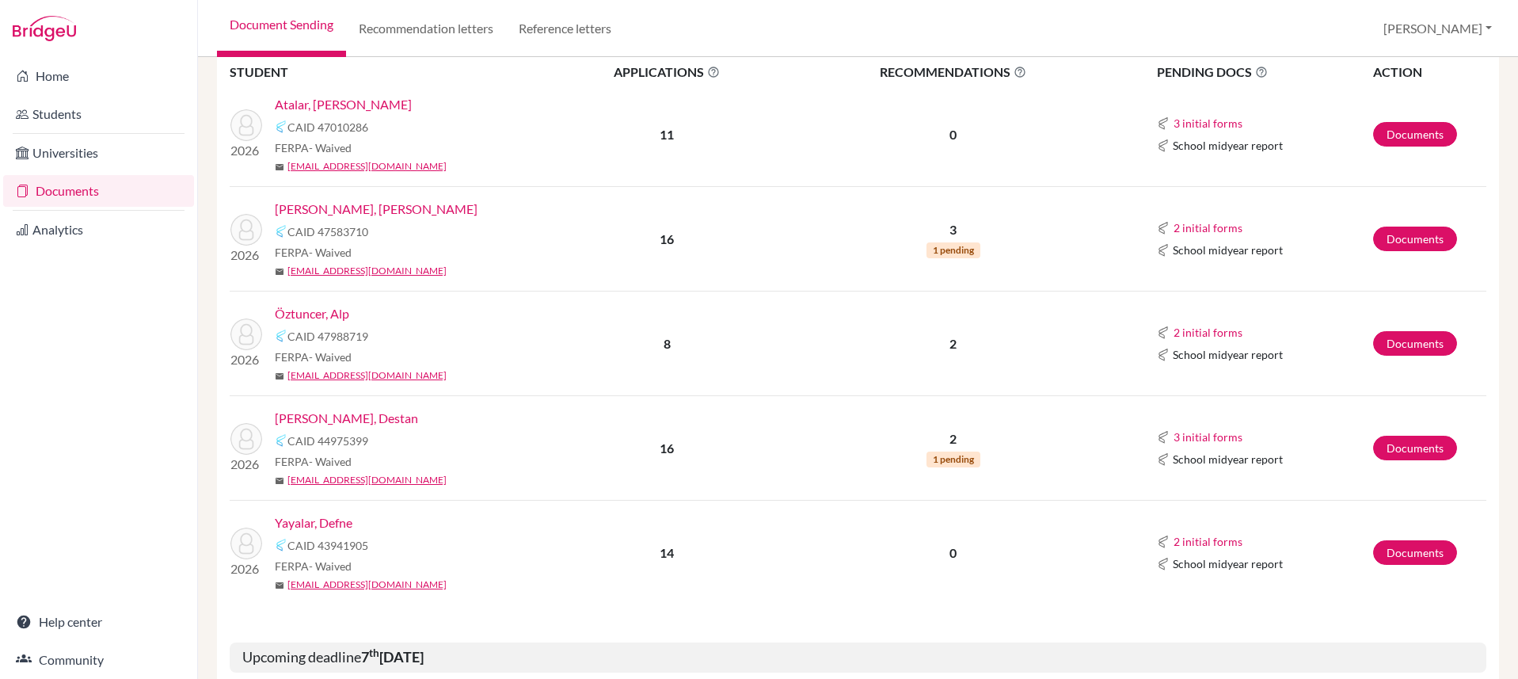
click at [335, 318] on link "Öztuncer, Alp" at bounding box center [312, 313] width 74 height 19
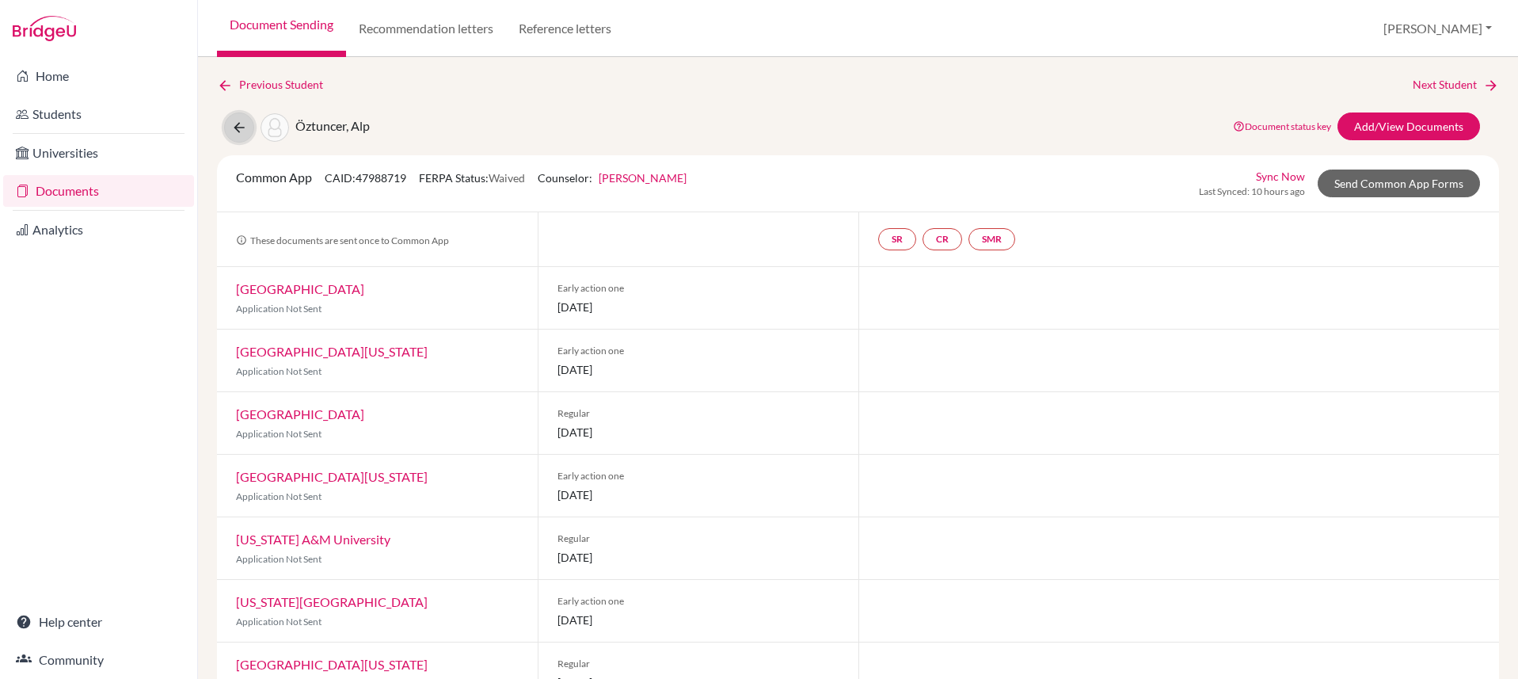
click at [242, 127] on icon at bounding box center [239, 128] width 16 height 16
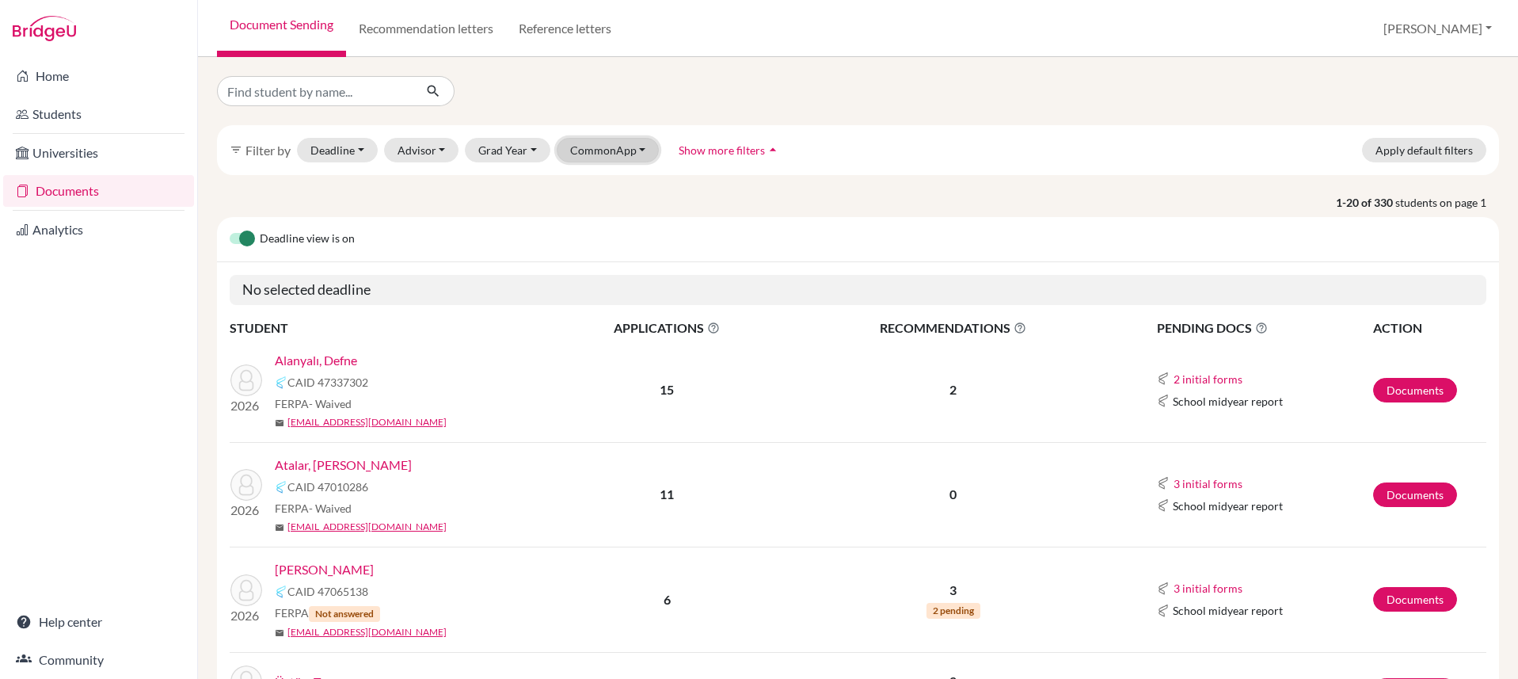
click at [601, 146] on button "CommonApp" at bounding box center [608, 150] width 103 height 25
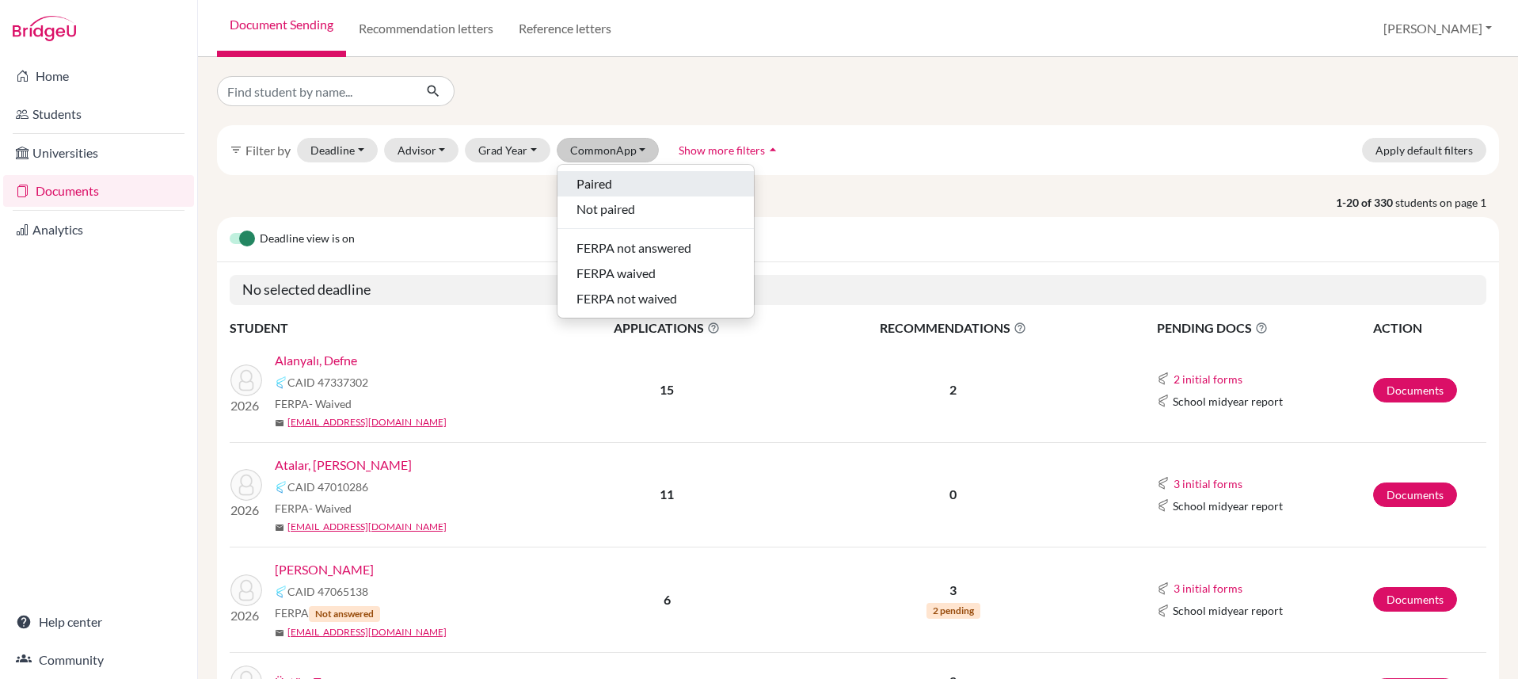
drag, startPoint x: 603, startPoint y: 183, endPoint x: 603, endPoint y: 200, distance: 16.6
click at [603, 183] on span "Paired" at bounding box center [594, 183] width 36 height 19
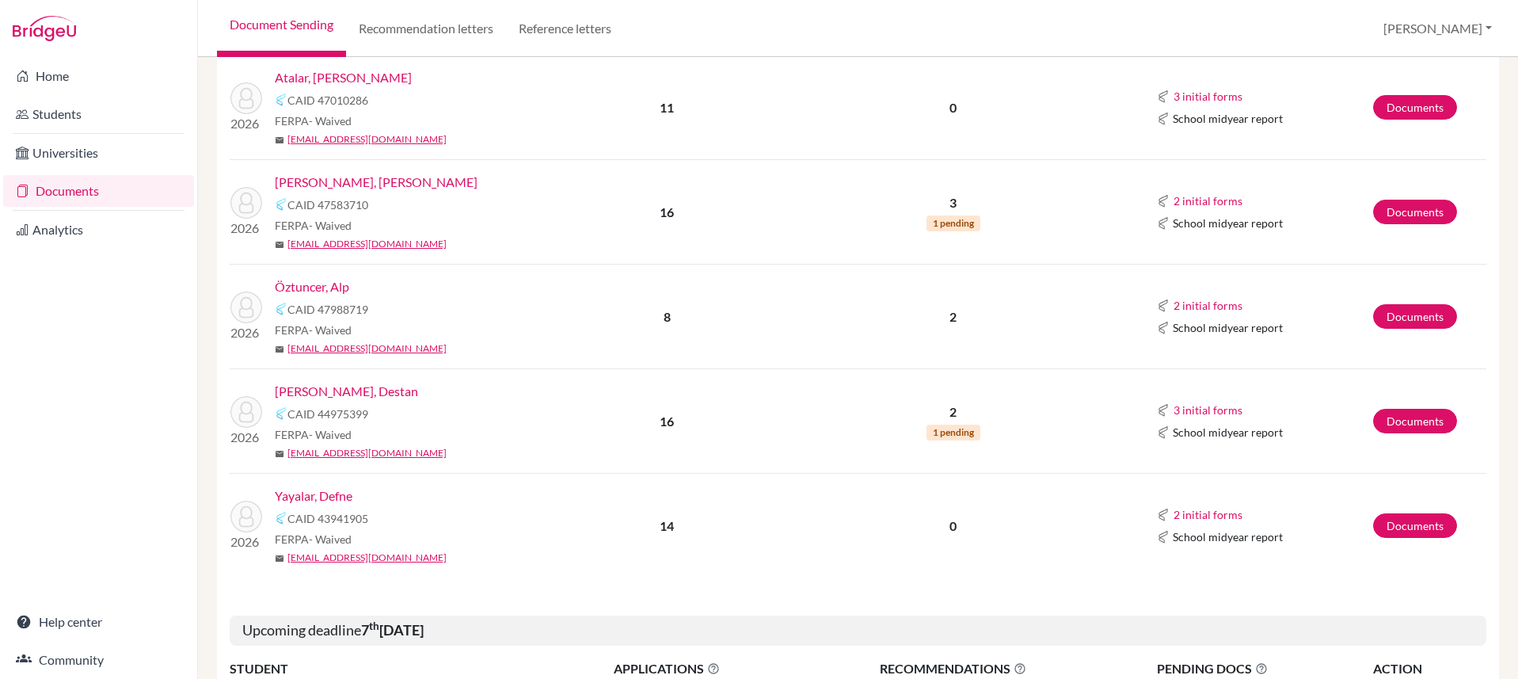
scroll to position [852, 0]
click at [359, 386] on link "[PERSON_NAME], Destan" at bounding box center [346, 390] width 143 height 19
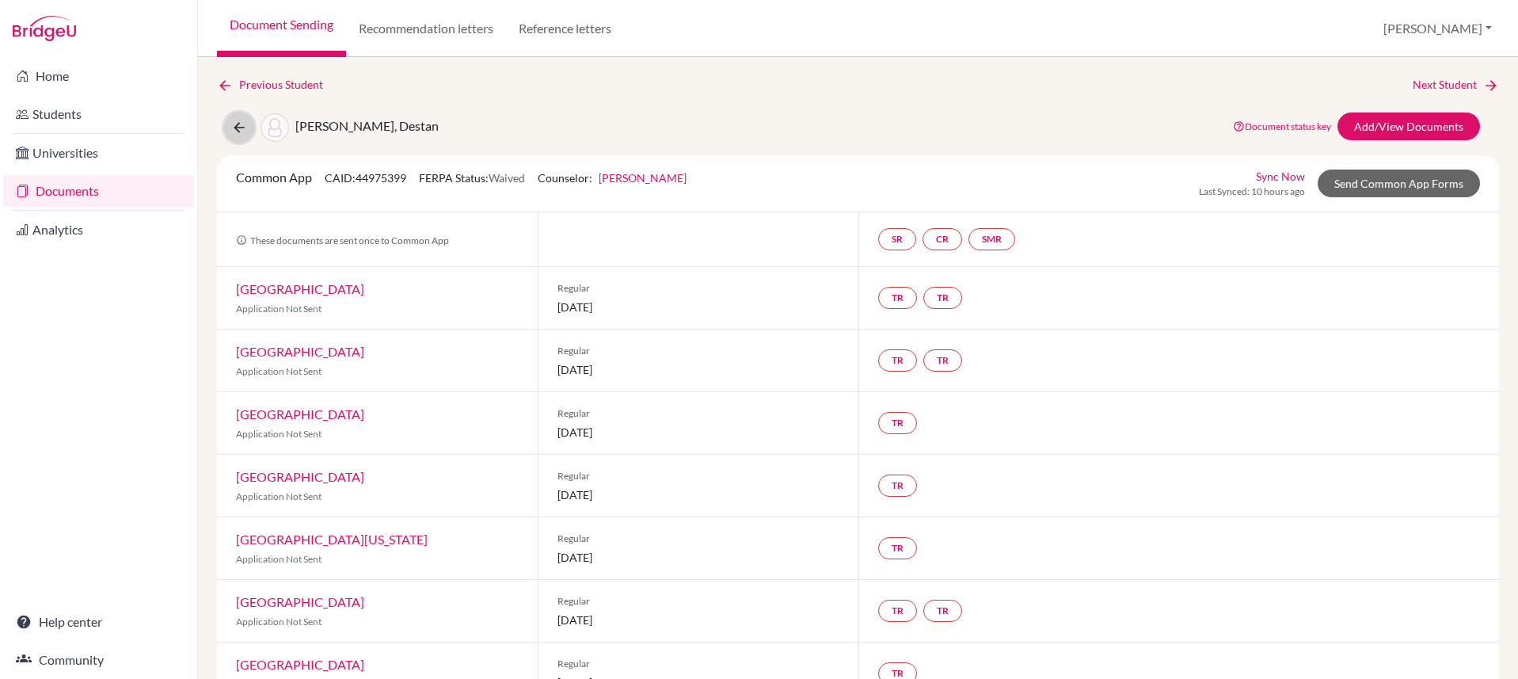
click at [244, 127] on icon at bounding box center [239, 128] width 16 height 16
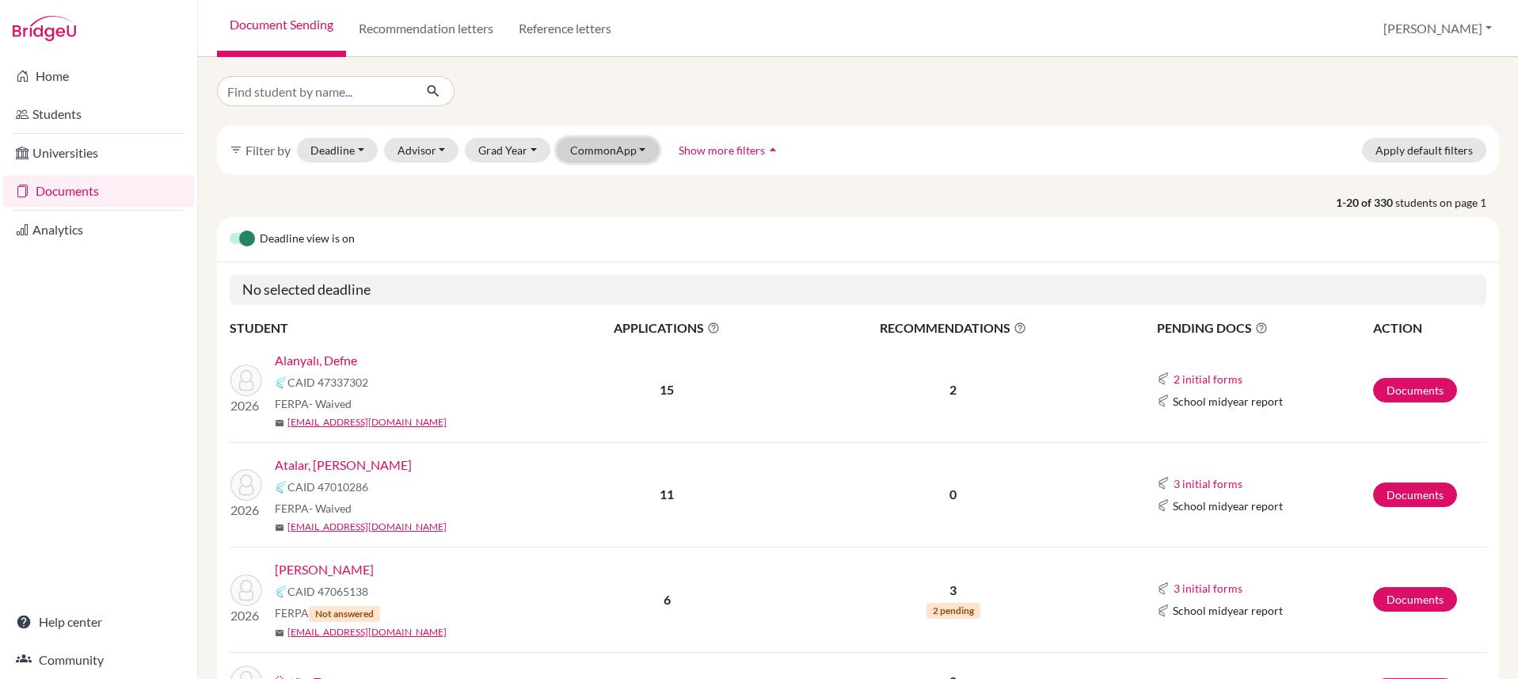
click at [584, 150] on button "CommonApp" at bounding box center [608, 150] width 103 height 25
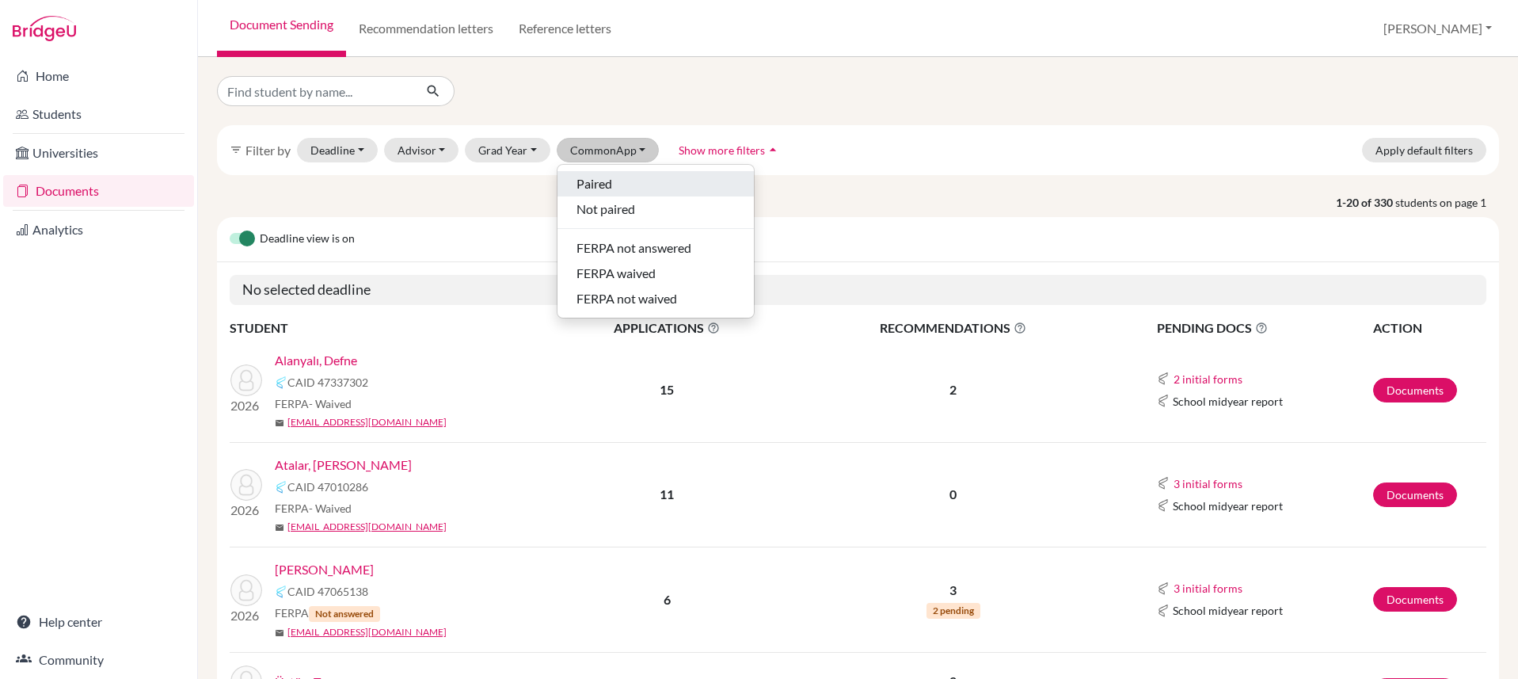
click at [598, 180] on span "Paired" at bounding box center [594, 183] width 36 height 19
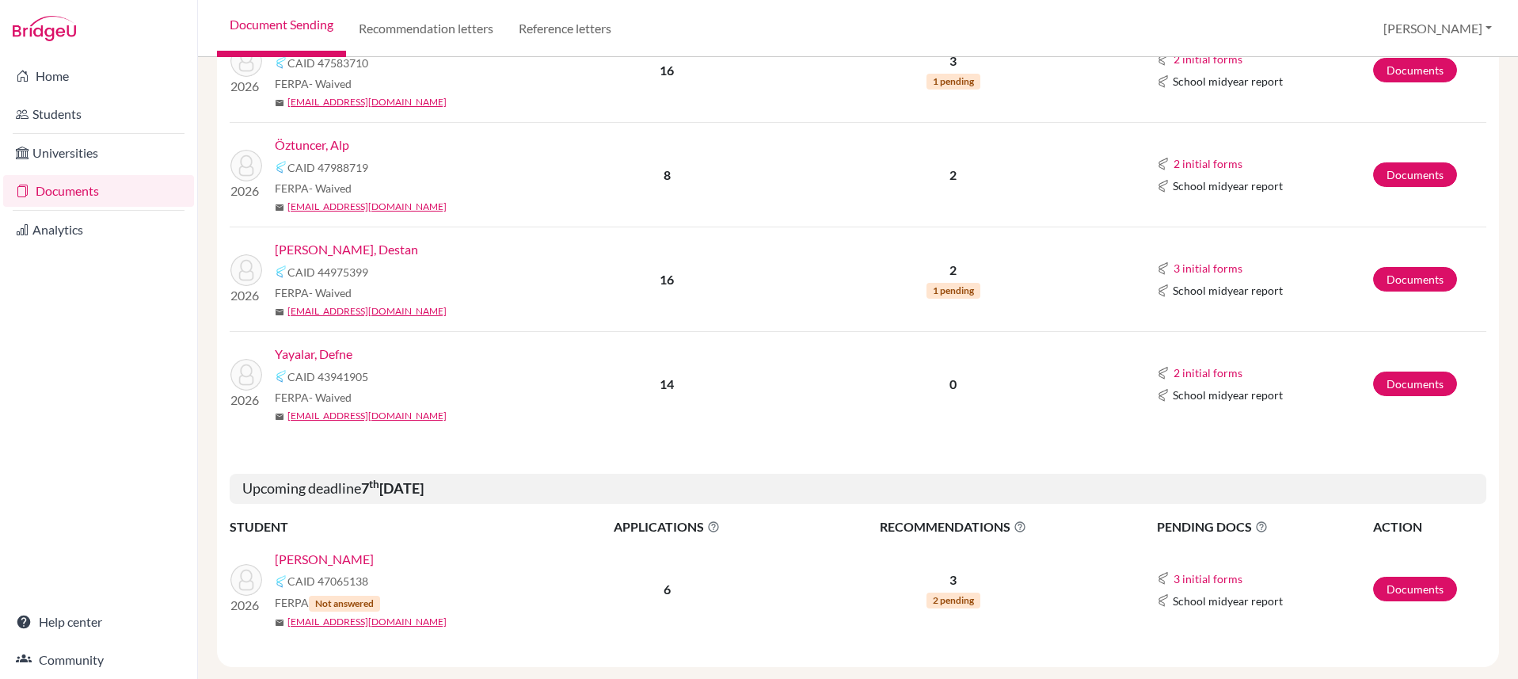
scroll to position [1019, 0]
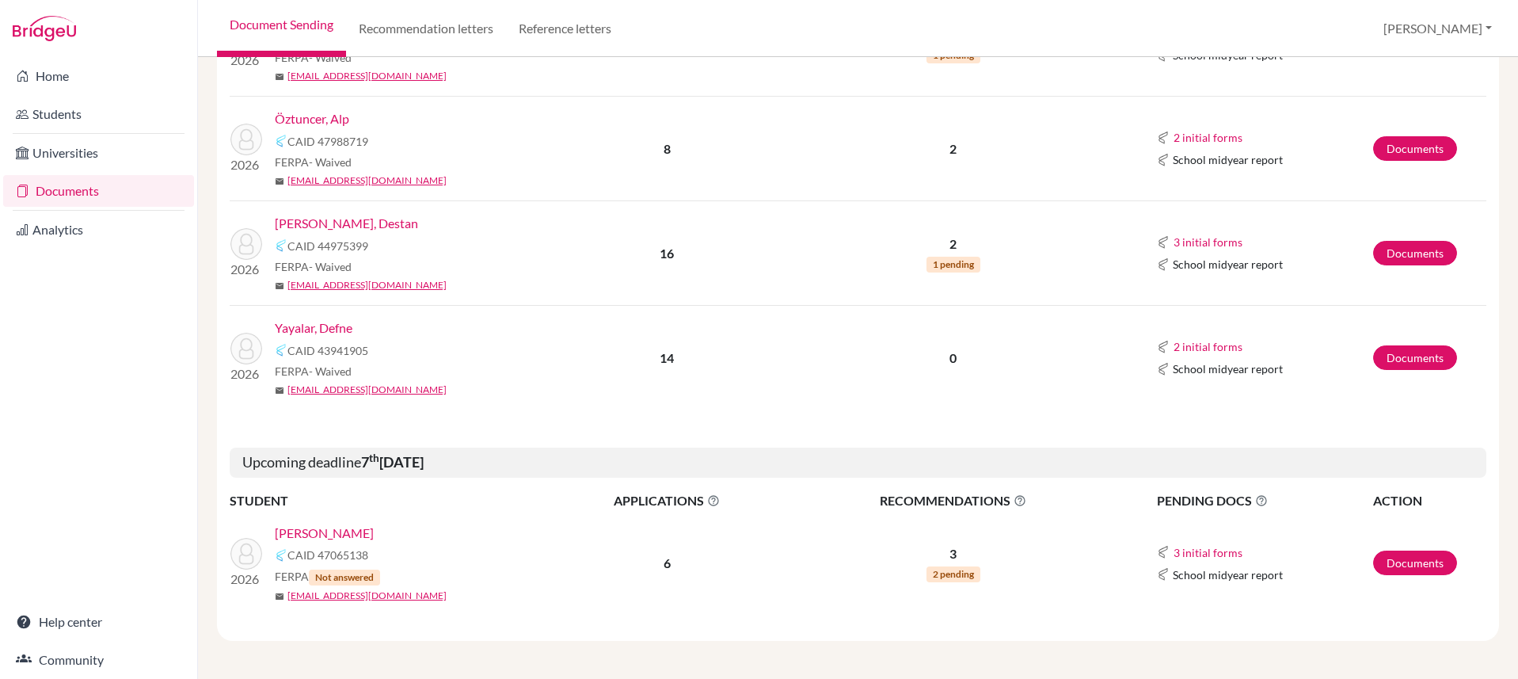
click at [342, 333] on link "Yayalar, Defne" at bounding box center [314, 327] width 78 height 19
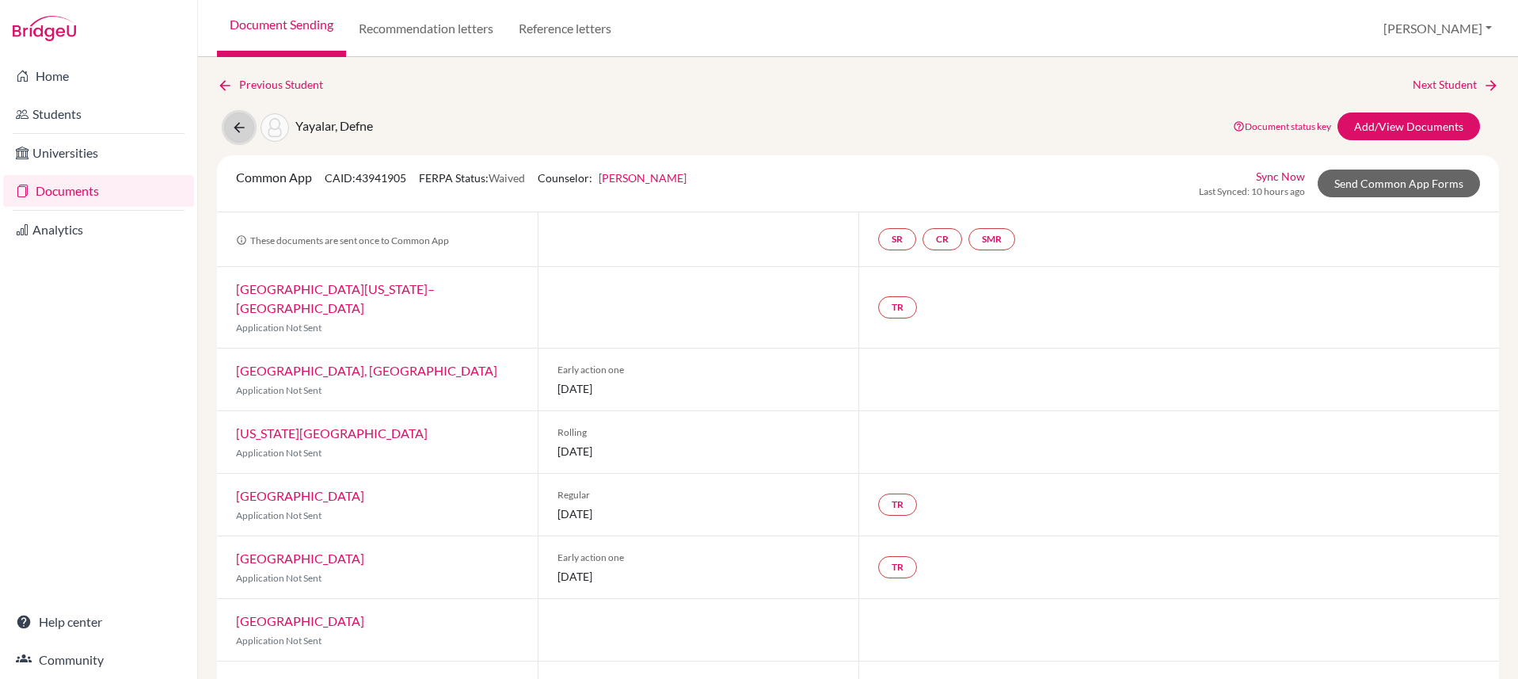
click at [239, 131] on icon at bounding box center [239, 128] width 16 height 16
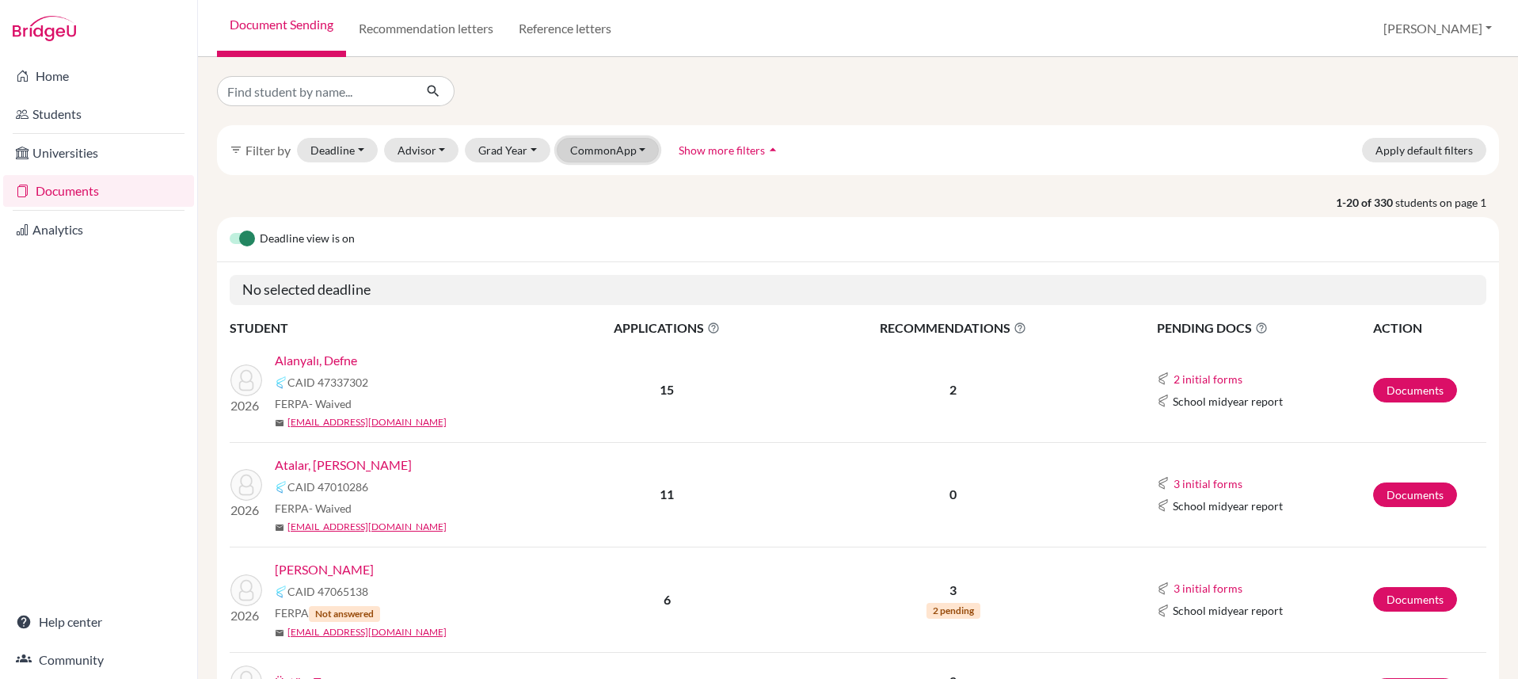
click at [601, 147] on button "CommonApp" at bounding box center [608, 150] width 103 height 25
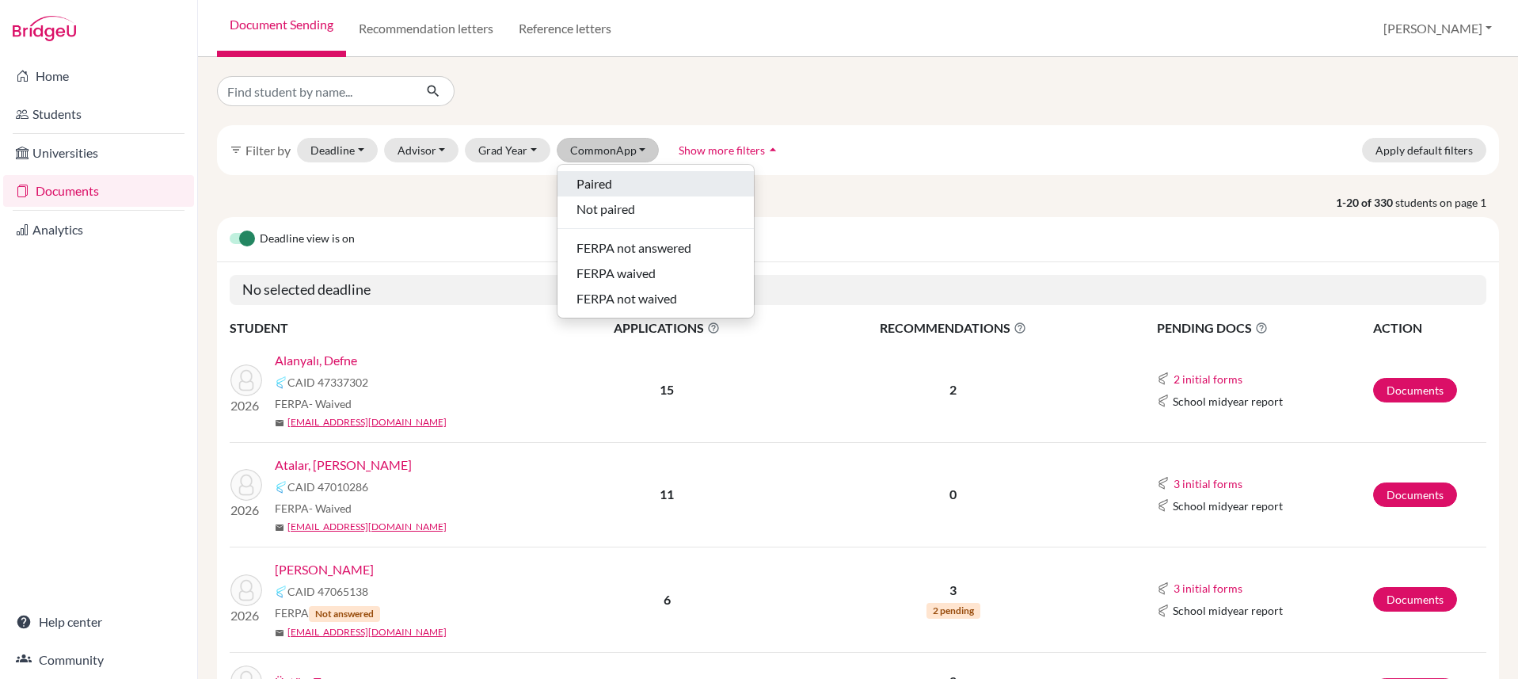
click at [622, 181] on div "Paired" at bounding box center [655, 183] width 158 height 19
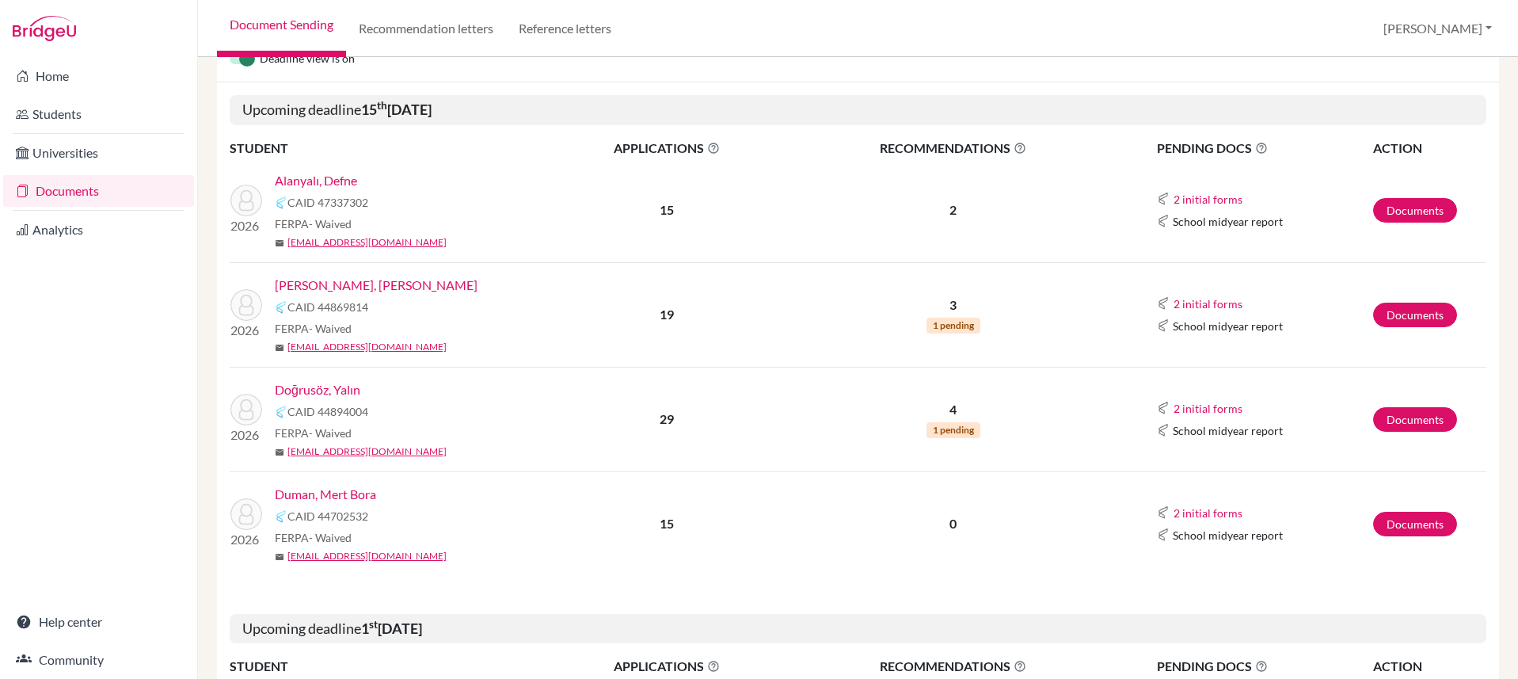
scroll to position [232, 0]
click at [326, 179] on link "Alanyalı, Defne" at bounding box center [316, 178] width 82 height 19
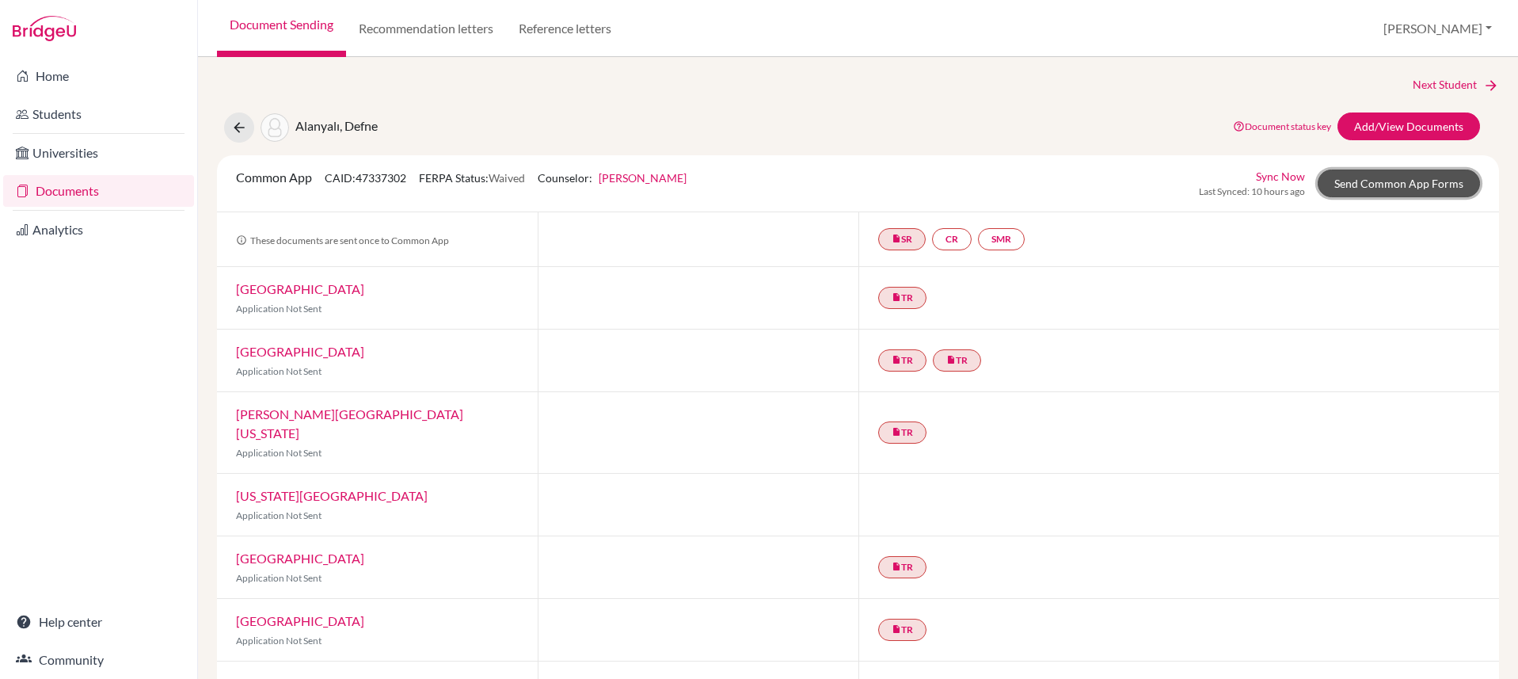
click at [1374, 190] on link "Send Common App Forms" at bounding box center [1399, 183] width 162 height 28
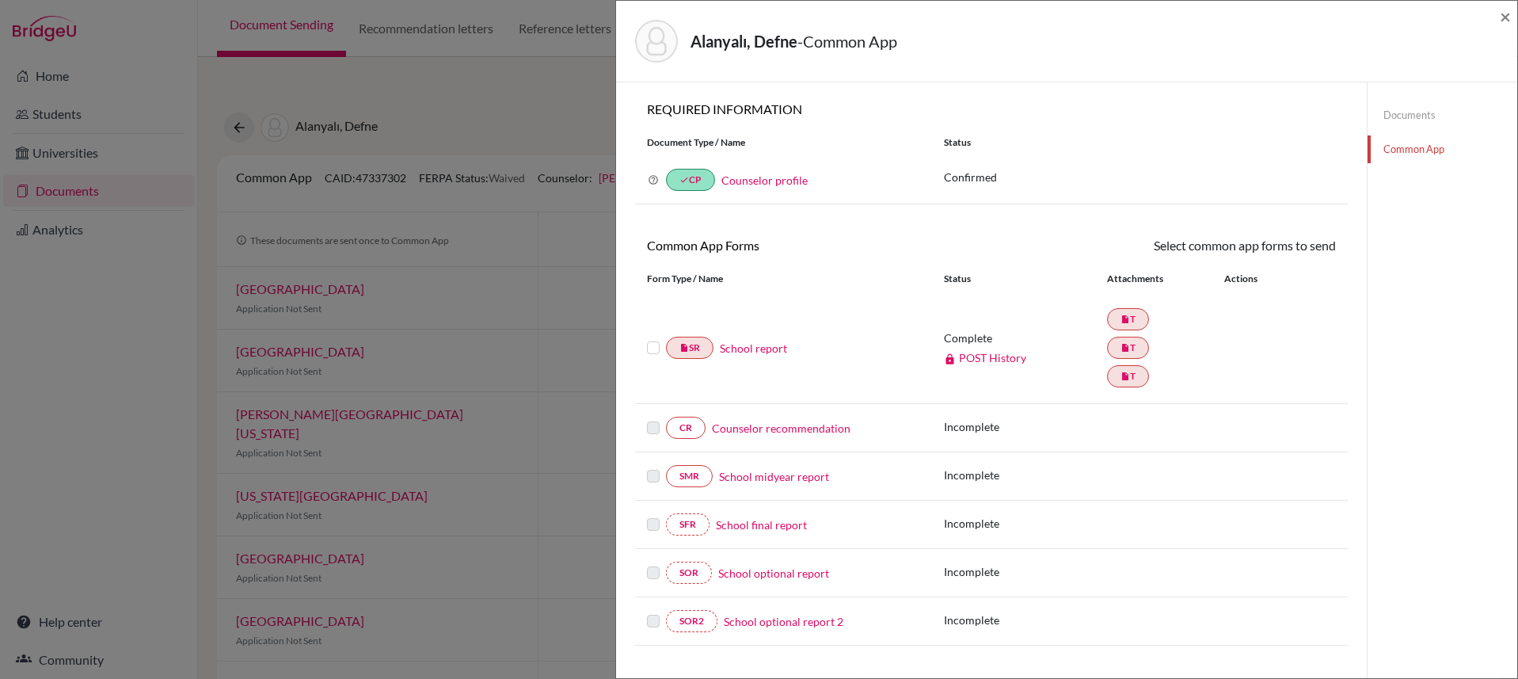
click at [797, 182] on link "Counselor profile" at bounding box center [764, 179] width 86 height 13
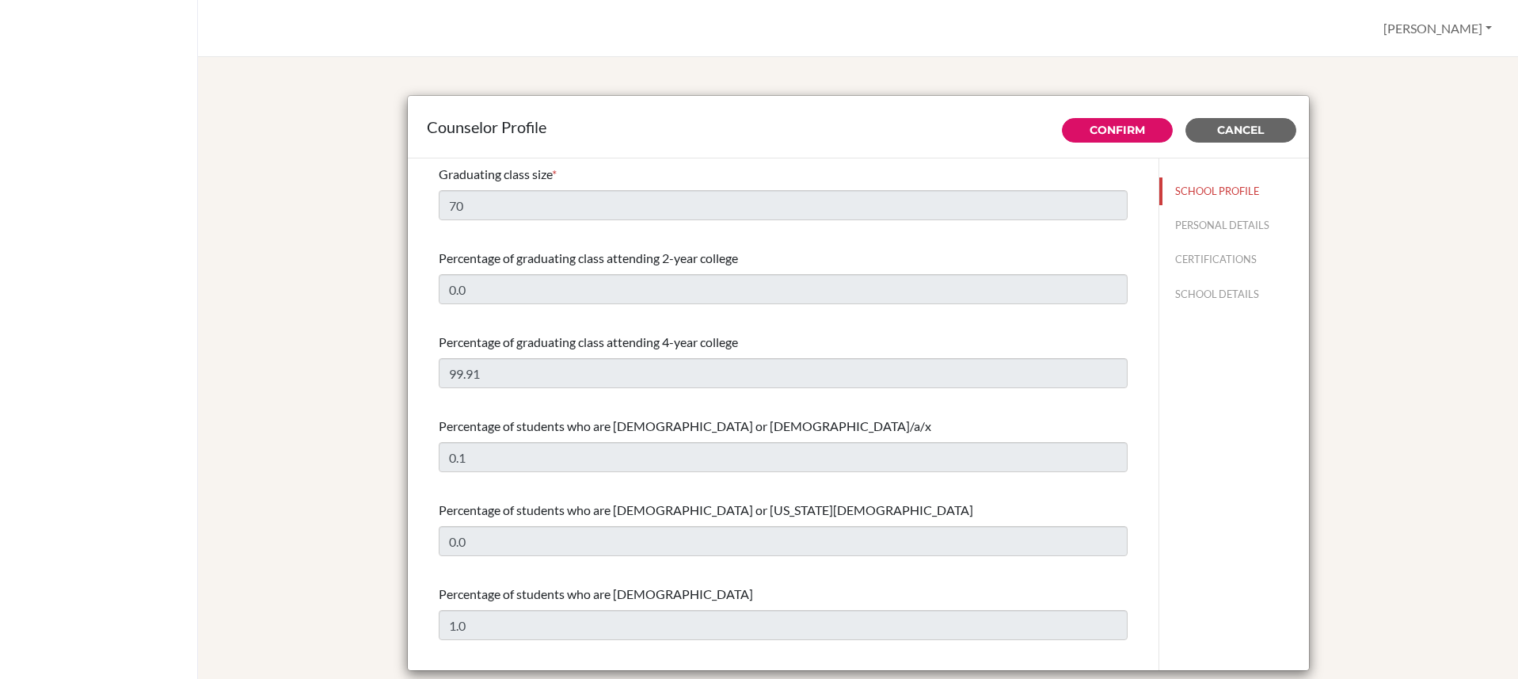
select select "0"
select select "351564"
click at [1246, 128] on span "Cancel" at bounding box center [1240, 130] width 47 height 14
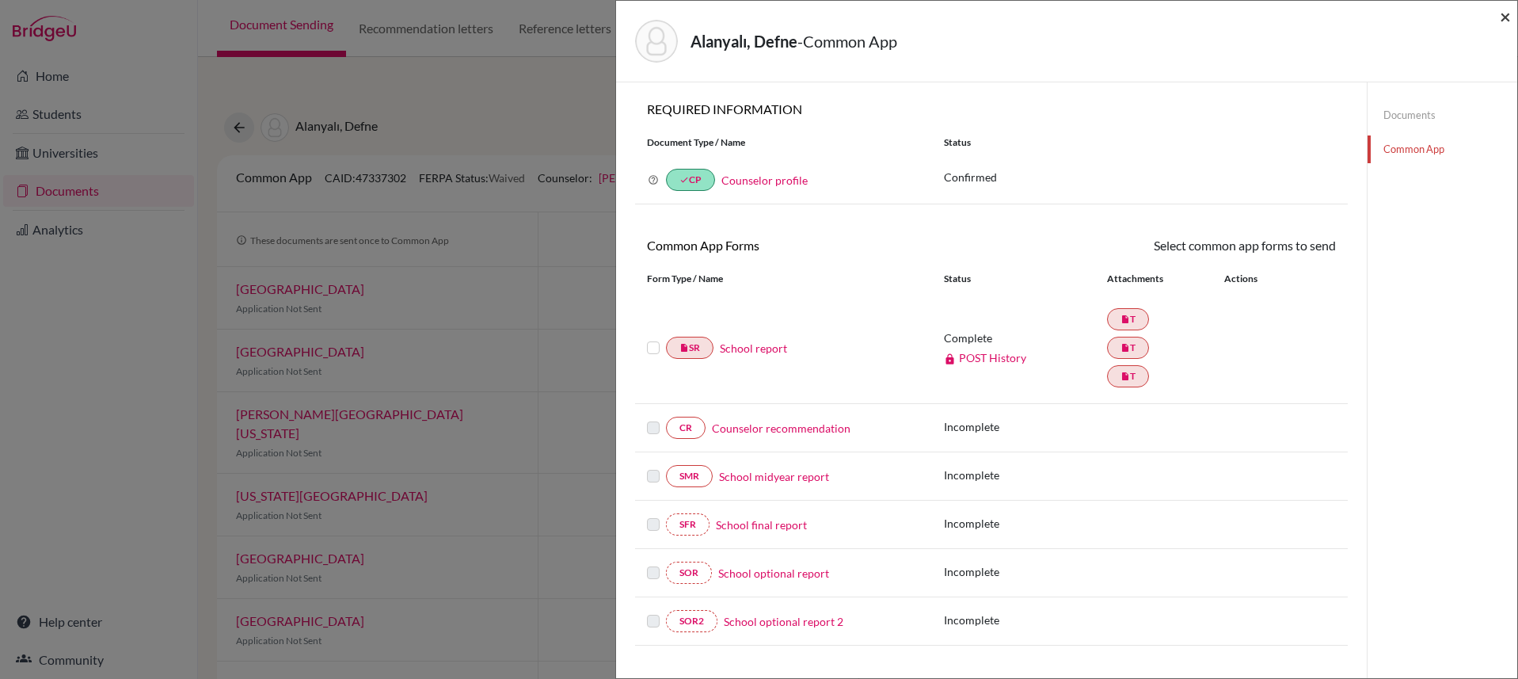
click at [1504, 18] on span "×" at bounding box center [1505, 16] width 11 height 23
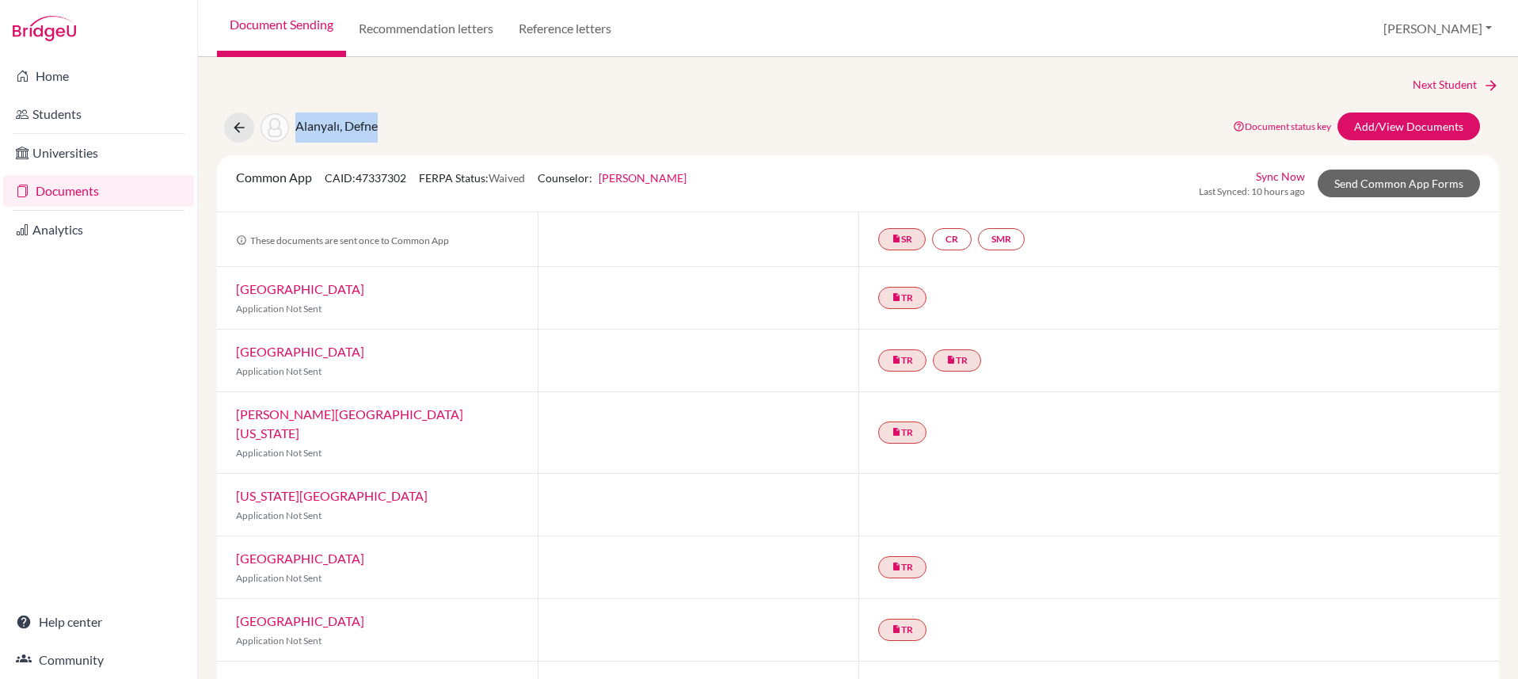
drag, startPoint x: 398, startPoint y: 120, endPoint x: 281, endPoint y: 121, distance: 117.2
click at [281, 121] on div "Alanyalı, Defne Document status key TR Requirement. Document not uploaded yet. …" at bounding box center [858, 127] width 1306 height 30
copy span "Alanyalı, Defne"
click at [58, 77] on link "Home" at bounding box center [98, 76] width 191 height 32
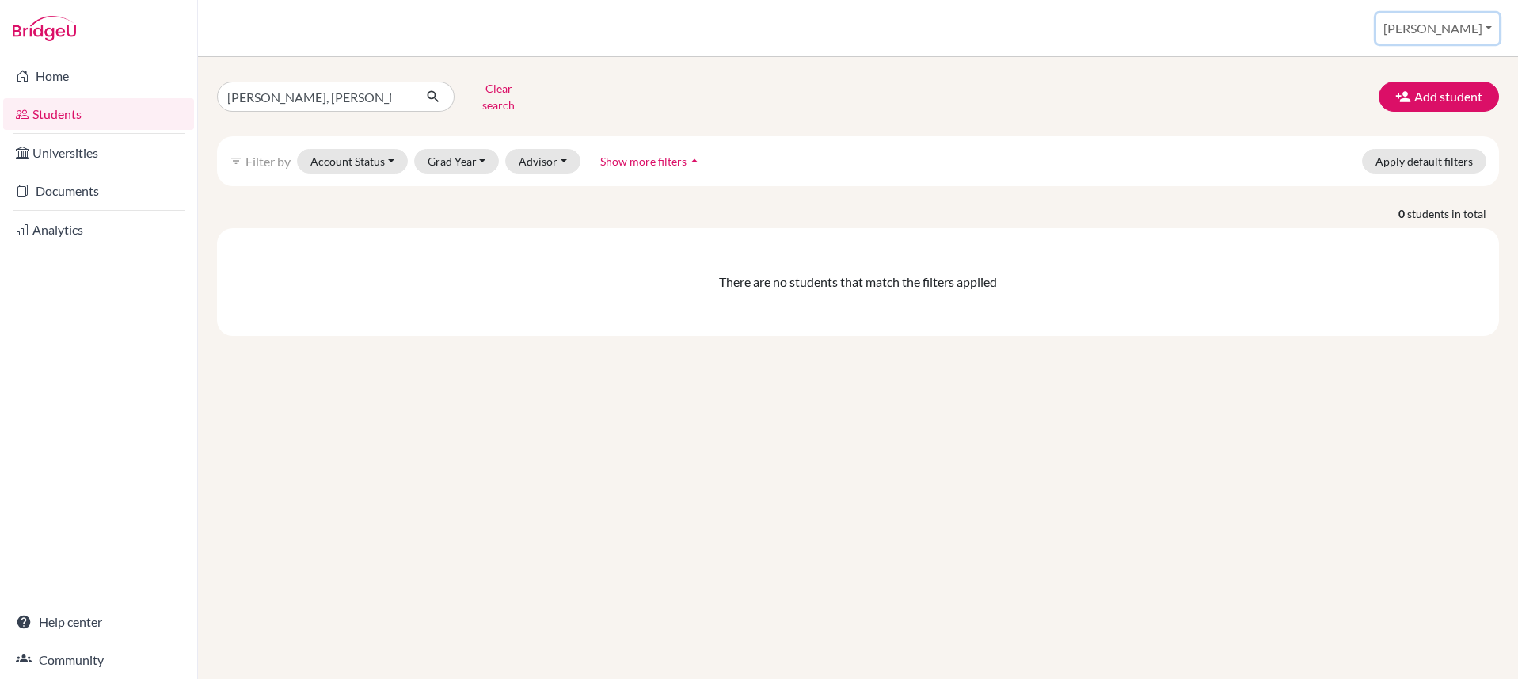
click at [1459, 32] on button "[PERSON_NAME]" at bounding box center [1437, 28] width 123 height 30
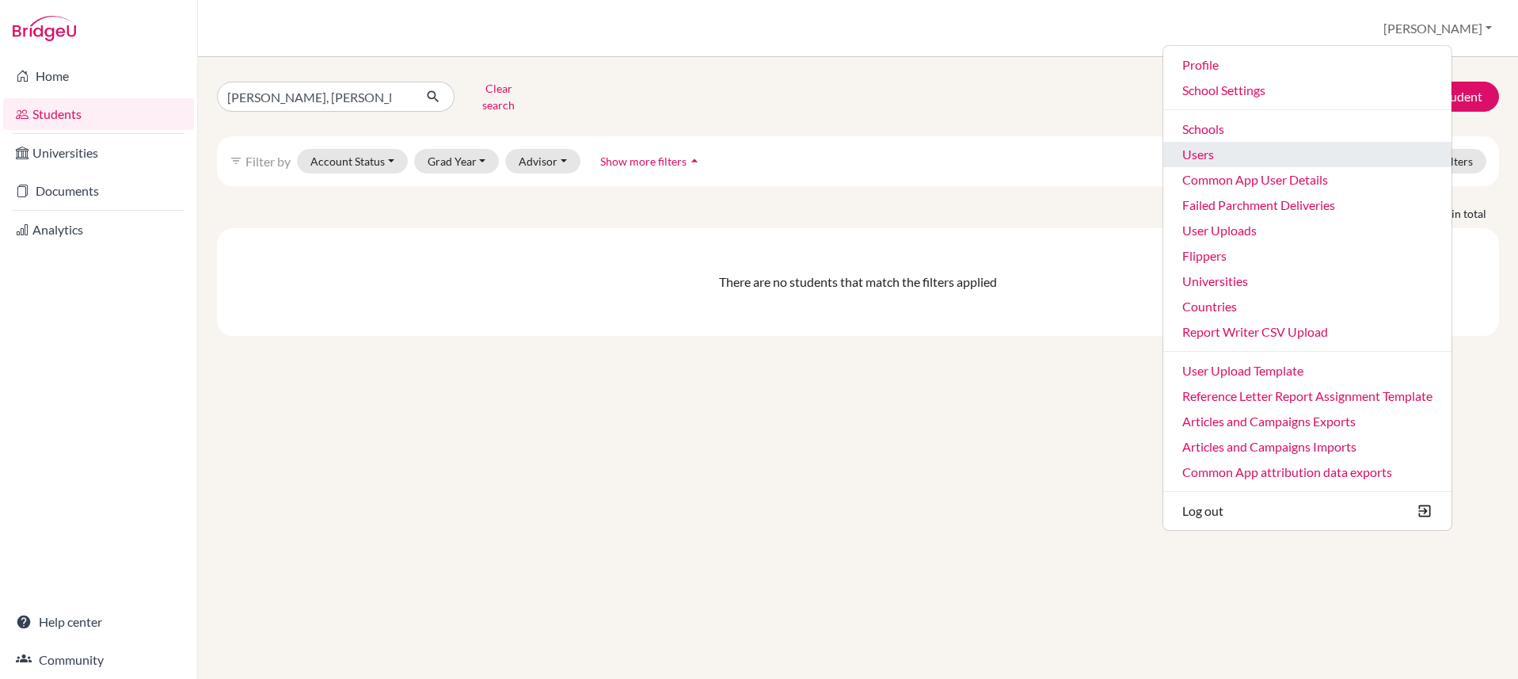
click at [1308, 150] on link "Users" at bounding box center [1307, 154] width 288 height 25
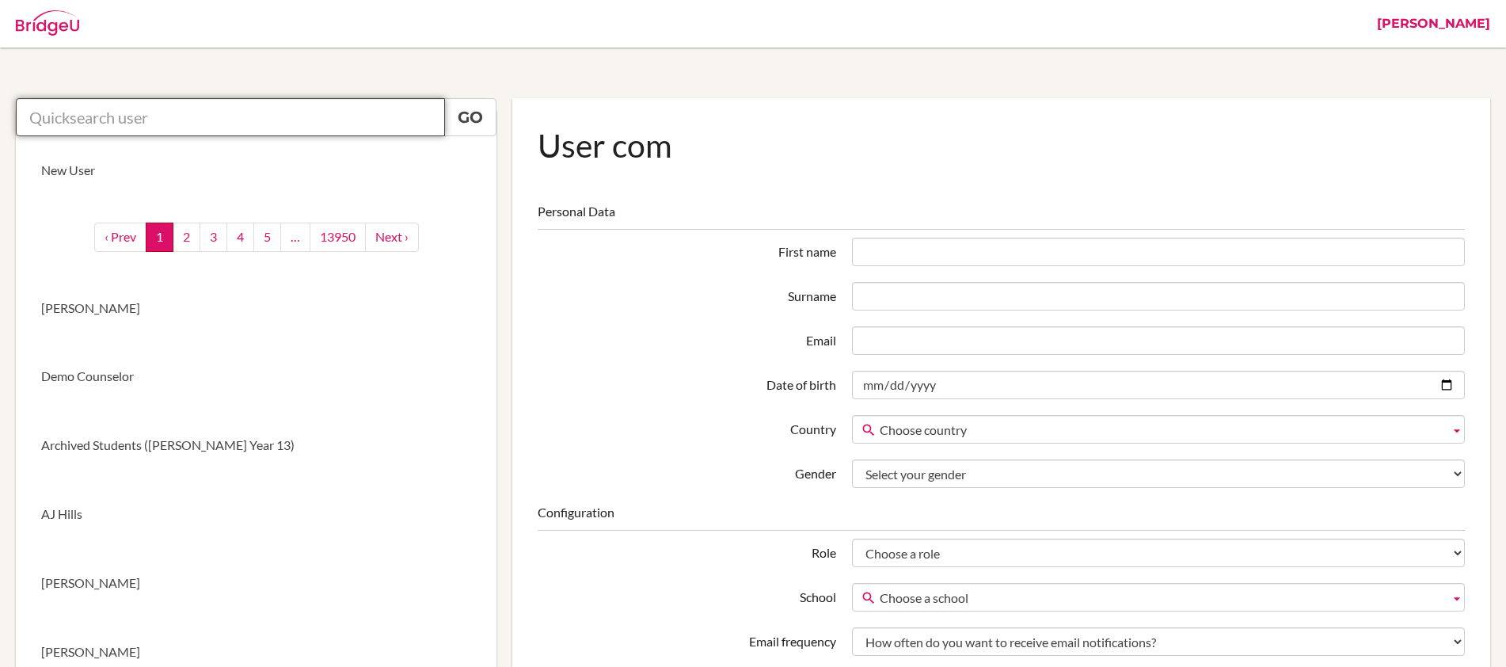
click at [360, 115] on input "text" at bounding box center [230, 117] width 429 height 38
paste input "Alanyalı, Defne"
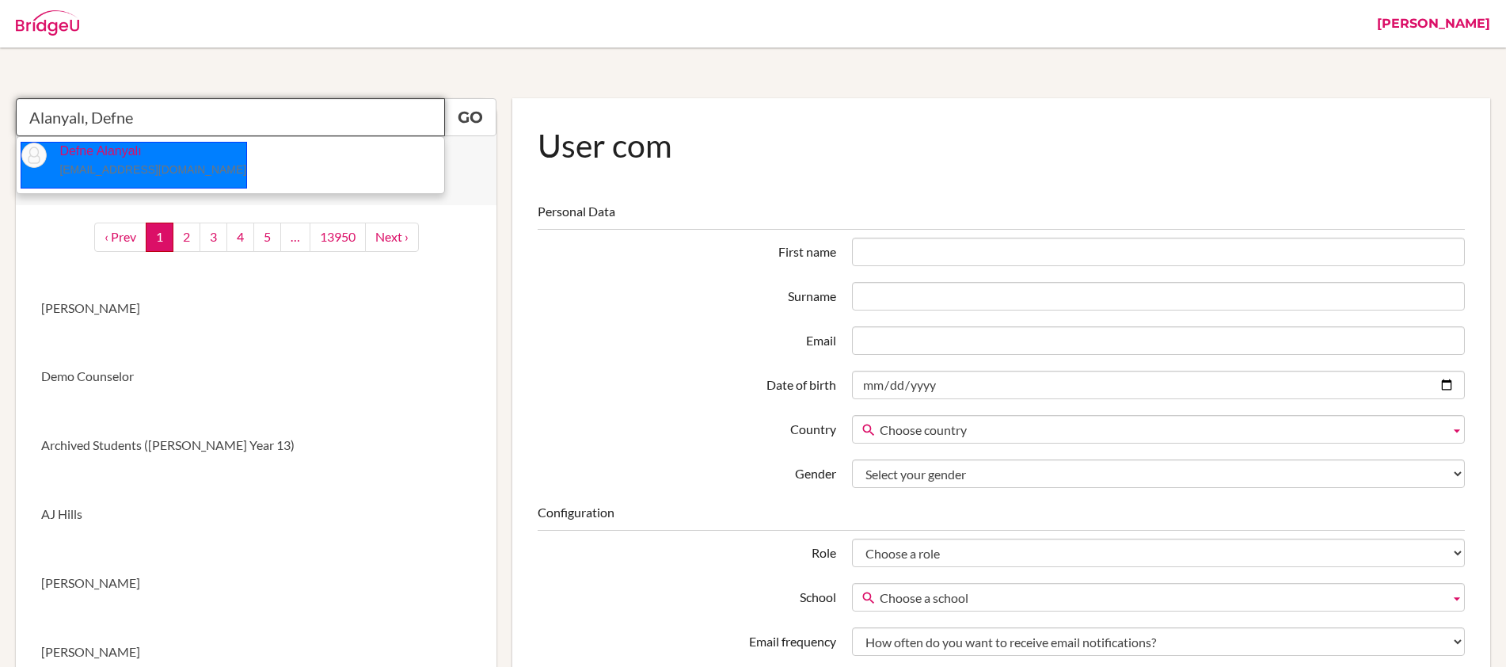
click at [56, 174] on p "Defne Alanyalı 15813@blisankara.org" at bounding box center [147, 161] width 200 height 36
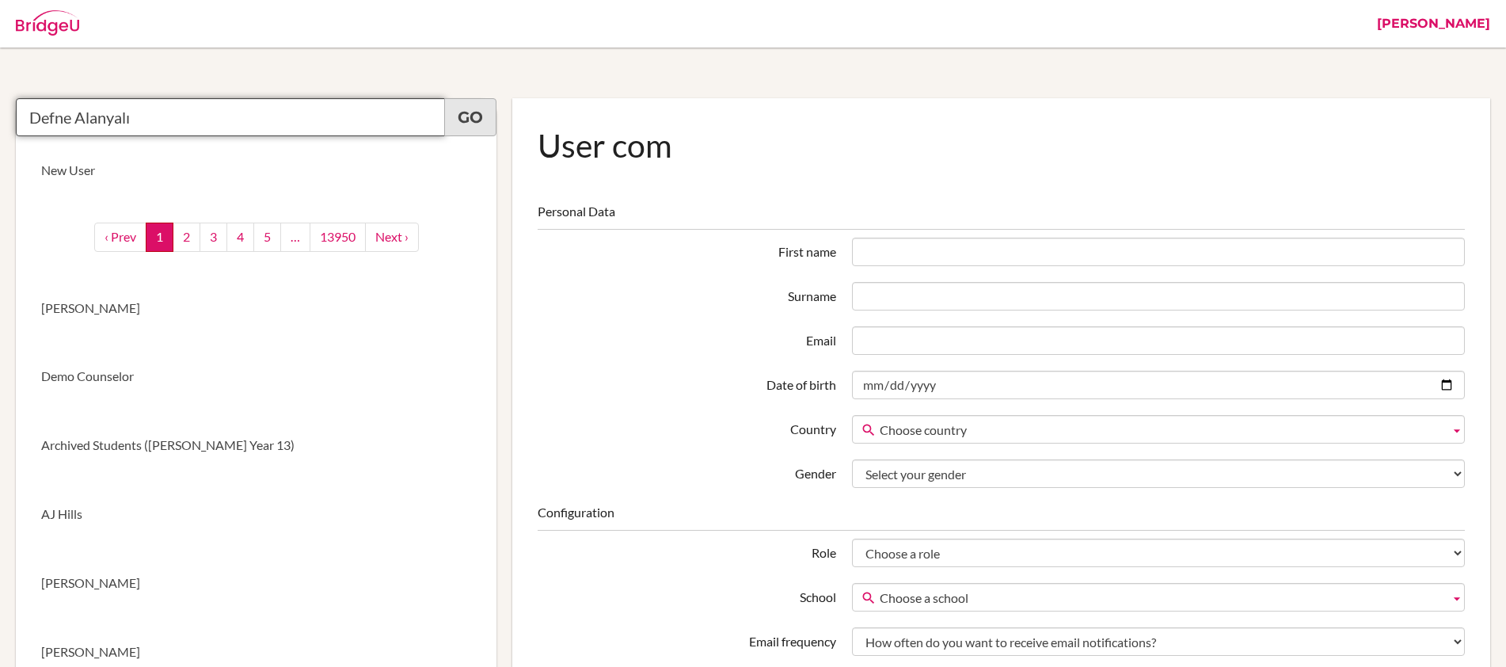
type input "Defne Alanyalı"
click at [466, 123] on link "Go" at bounding box center [470, 117] width 52 height 38
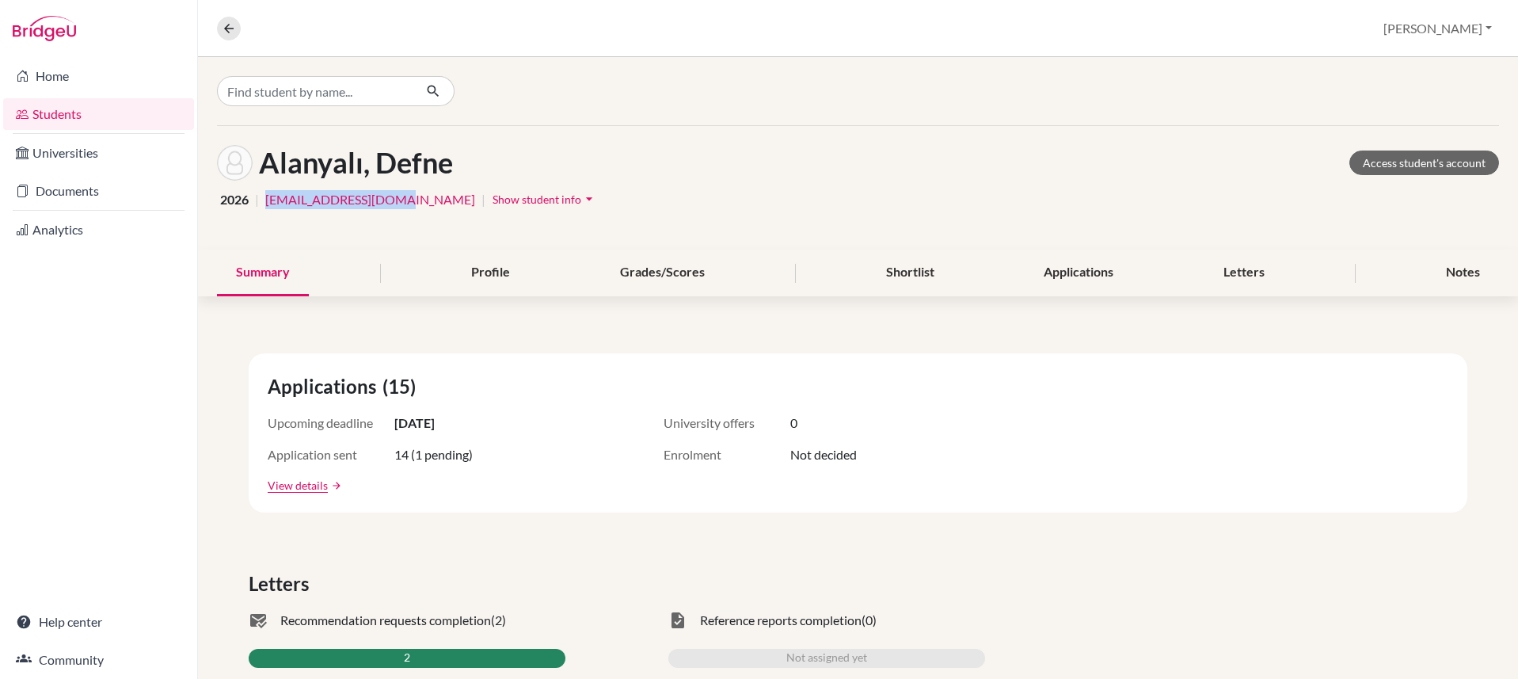
drag, startPoint x: 394, startPoint y: 203, endPoint x: 267, endPoint y: 203, distance: 126.7
click at [267, 203] on div "2026 | 15813@blisankara.org | Show student info arrow_drop_down" at bounding box center [858, 199] width 1282 height 25
copy link "[EMAIL_ADDRESS][DOMAIN_NAME]"
click at [98, 194] on link "Documents" at bounding box center [98, 191] width 191 height 32
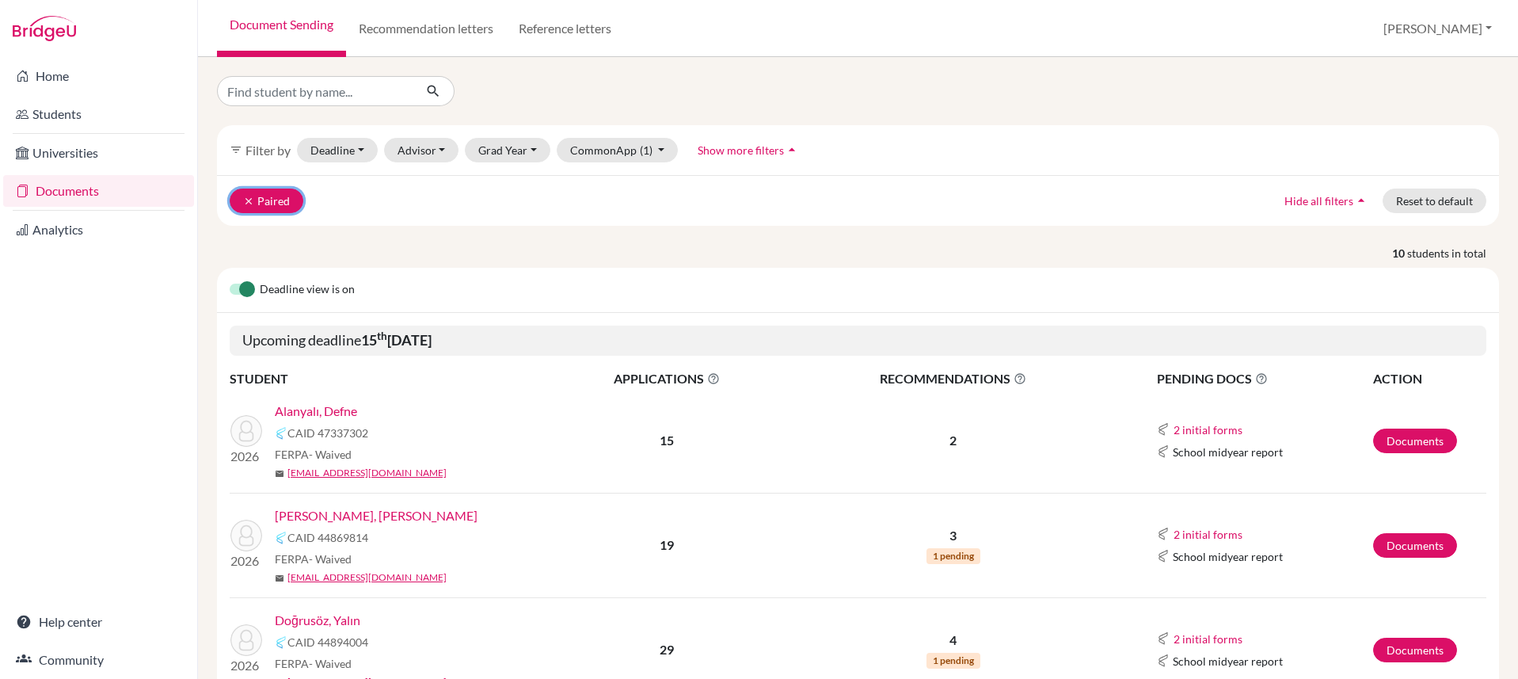
click at [244, 201] on icon "clear" at bounding box center [248, 201] width 11 height 11
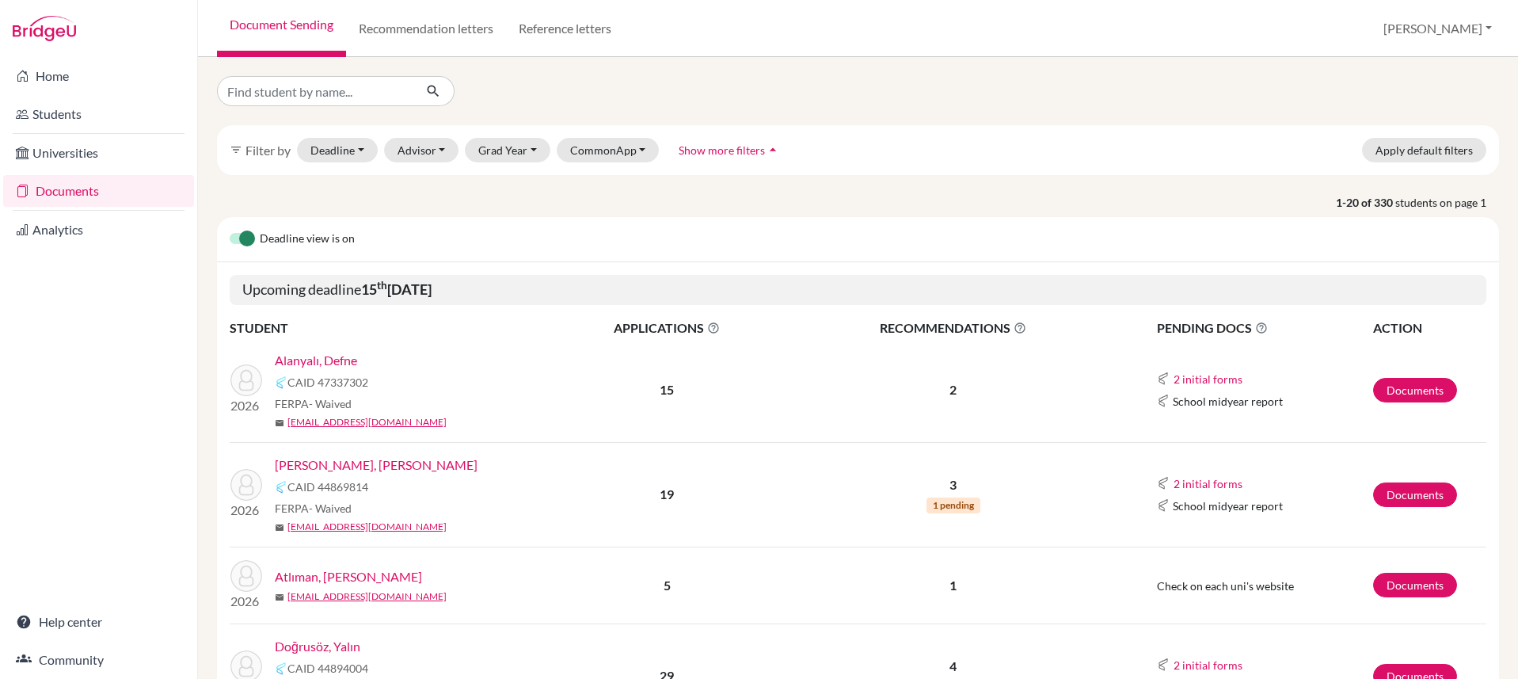
click at [344, 361] on link "Alanyalı, Defne" at bounding box center [316, 360] width 82 height 19
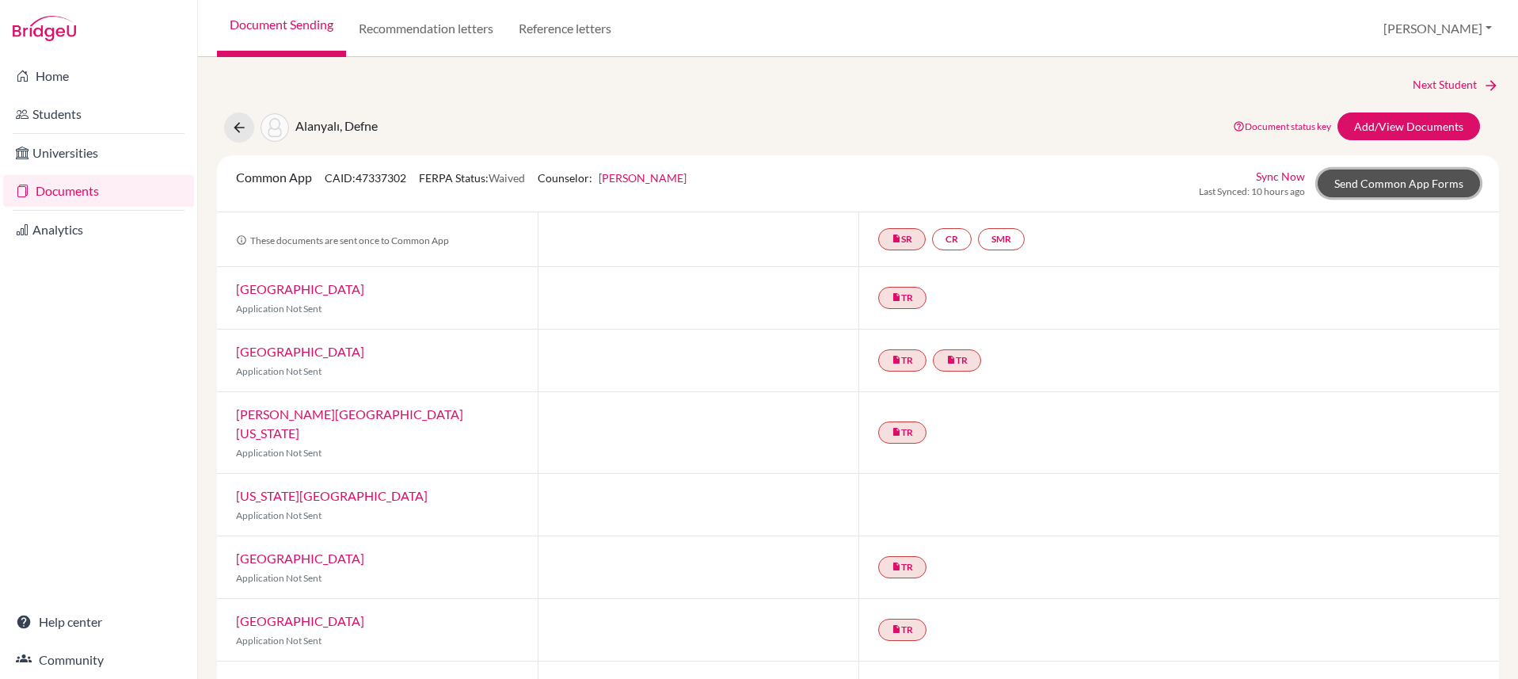
click at [1345, 191] on link "Send Common App Forms" at bounding box center [1399, 183] width 162 height 28
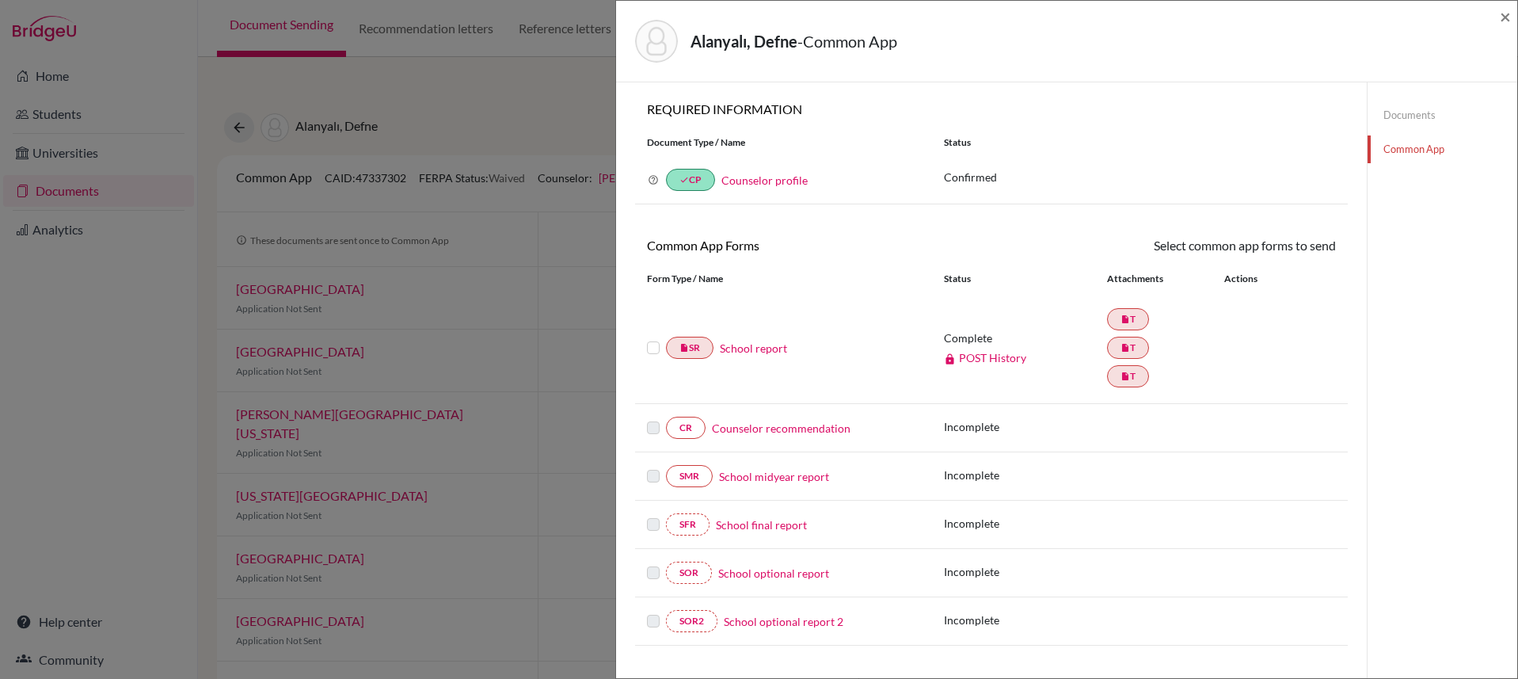
scroll to position [3, 0]
click at [1508, 19] on span "×" at bounding box center [1505, 16] width 11 height 23
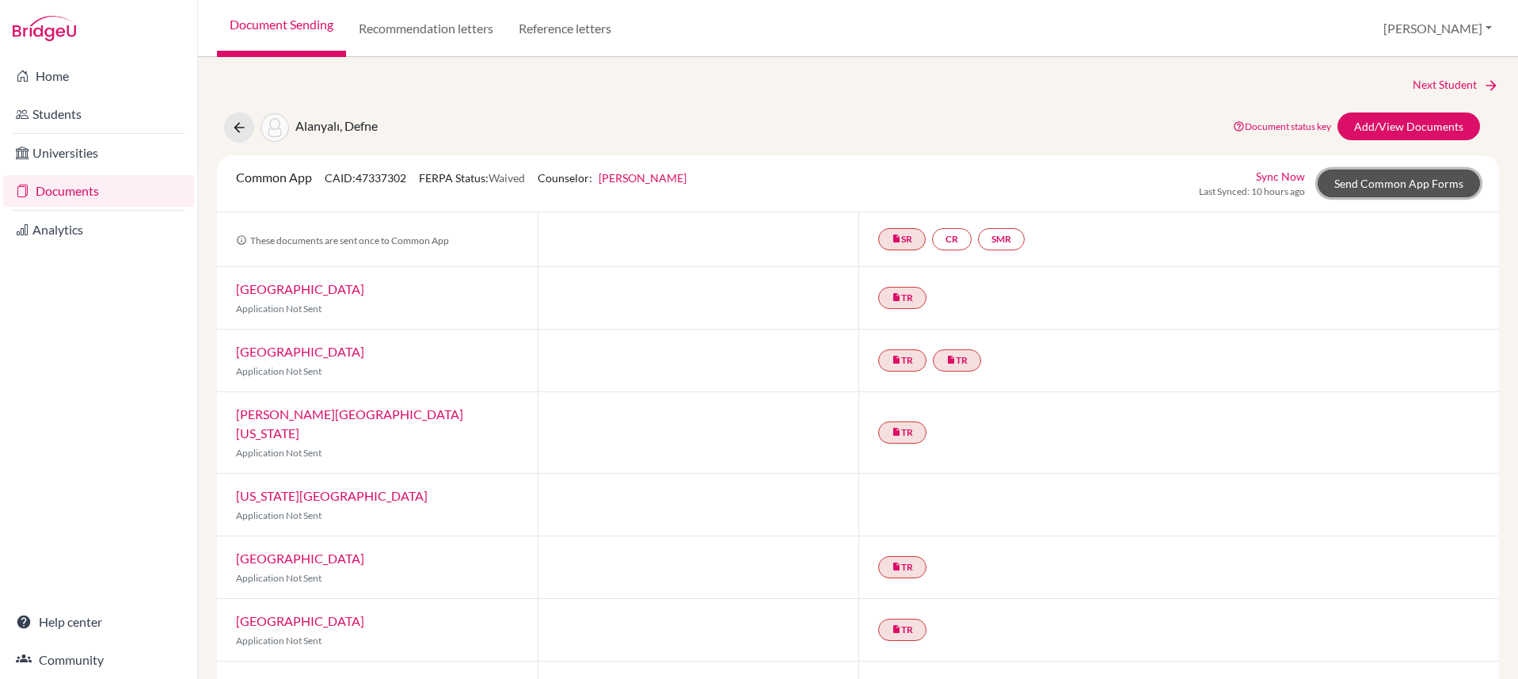
click at [1398, 178] on link "Send Common App Forms" at bounding box center [1399, 183] width 162 height 28
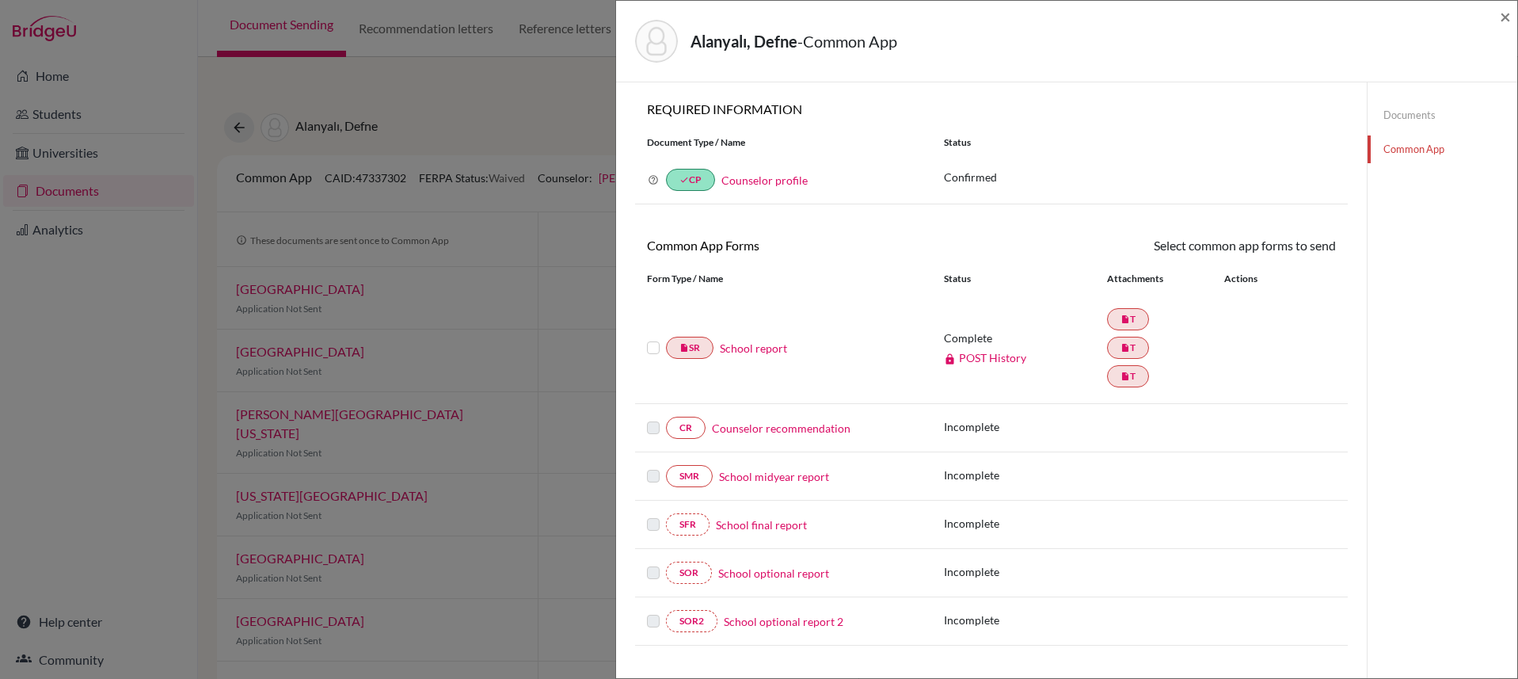
click at [654, 338] on label at bounding box center [653, 338] width 13 height 0
click at [0, 0] on input "checkbox" at bounding box center [0, 0] width 0 height 0
click at [1311, 253] on link "Send" at bounding box center [1303, 248] width 66 height 25
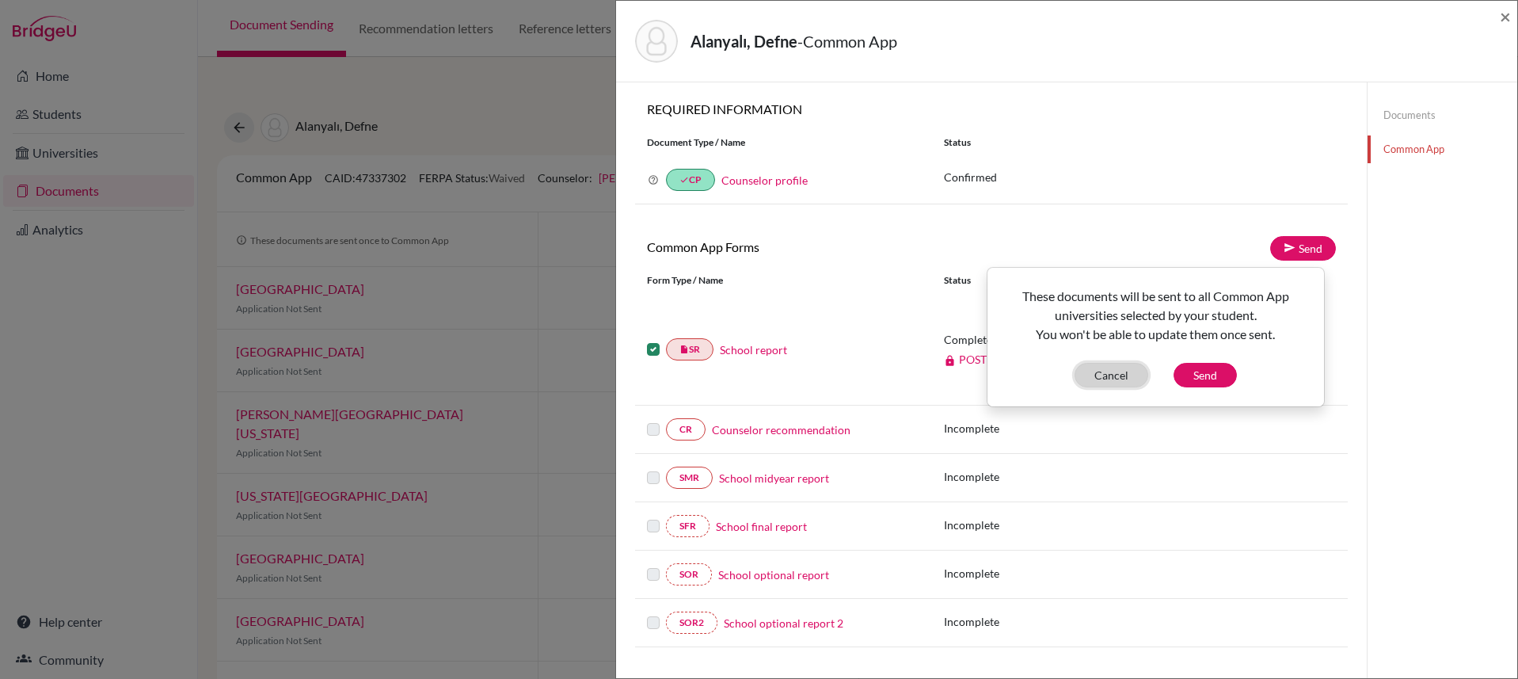
click at [1097, 372] on button "Cancel" at bounding box center [1112, 375] width 74 height 25
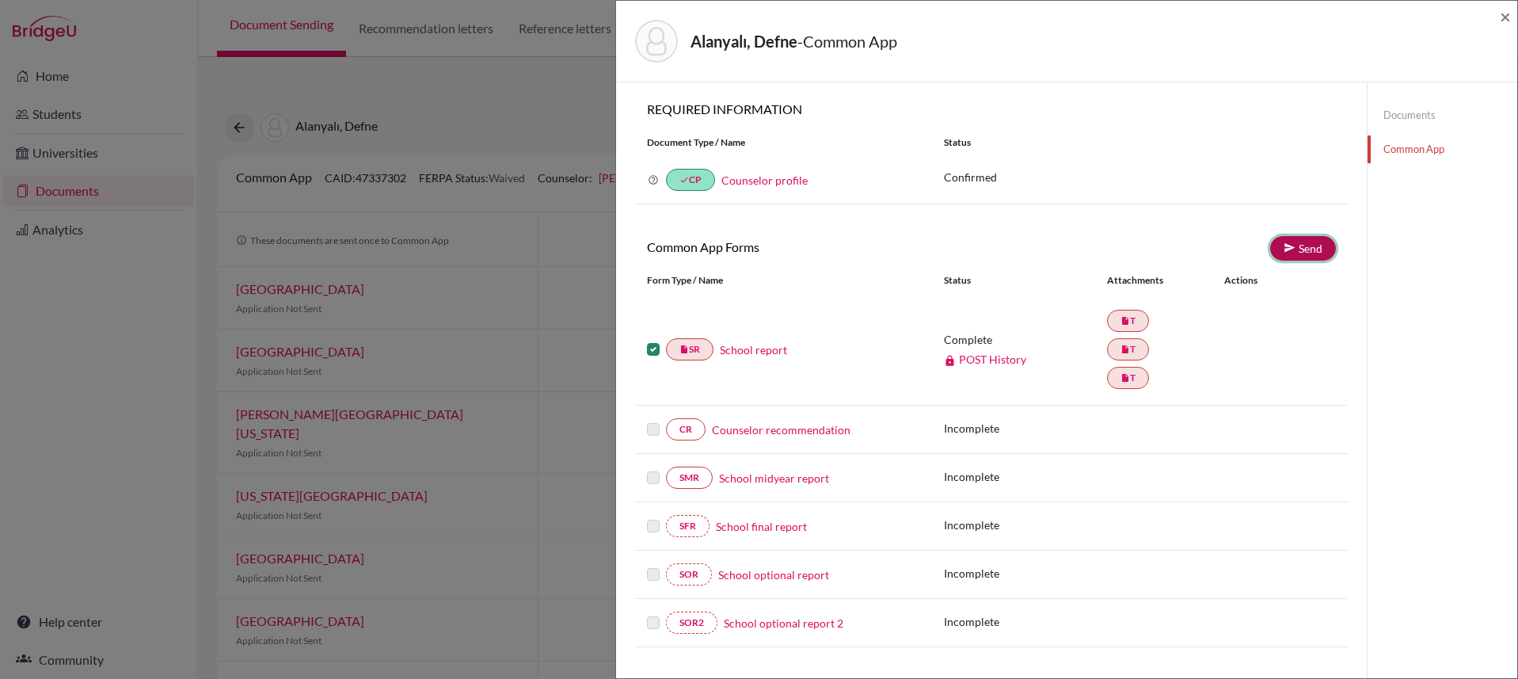
click at [1294, 249] on link "Send" at bounding box center [1303, 248] width 66 height 25
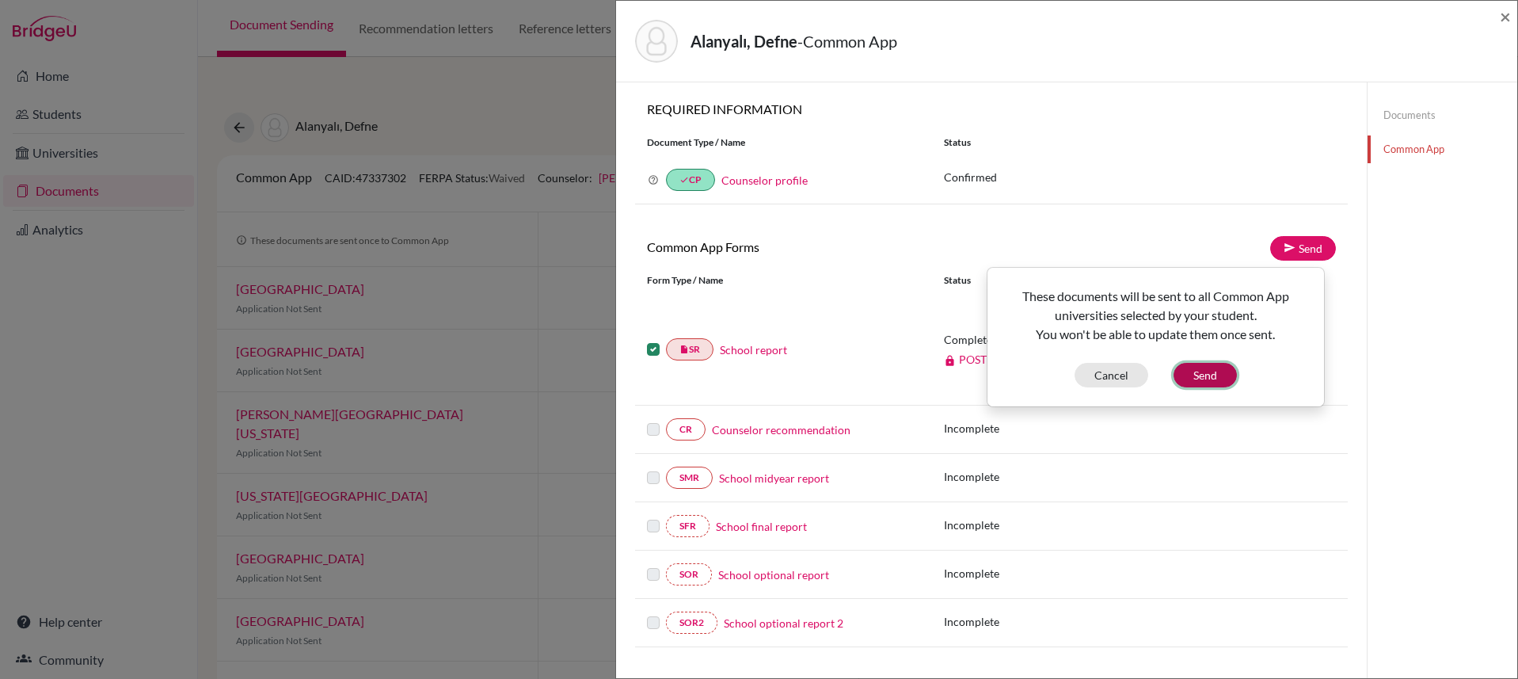
click at [1197, 377] on button "Send" at bounding box center [1204, 375] width 63 height 25
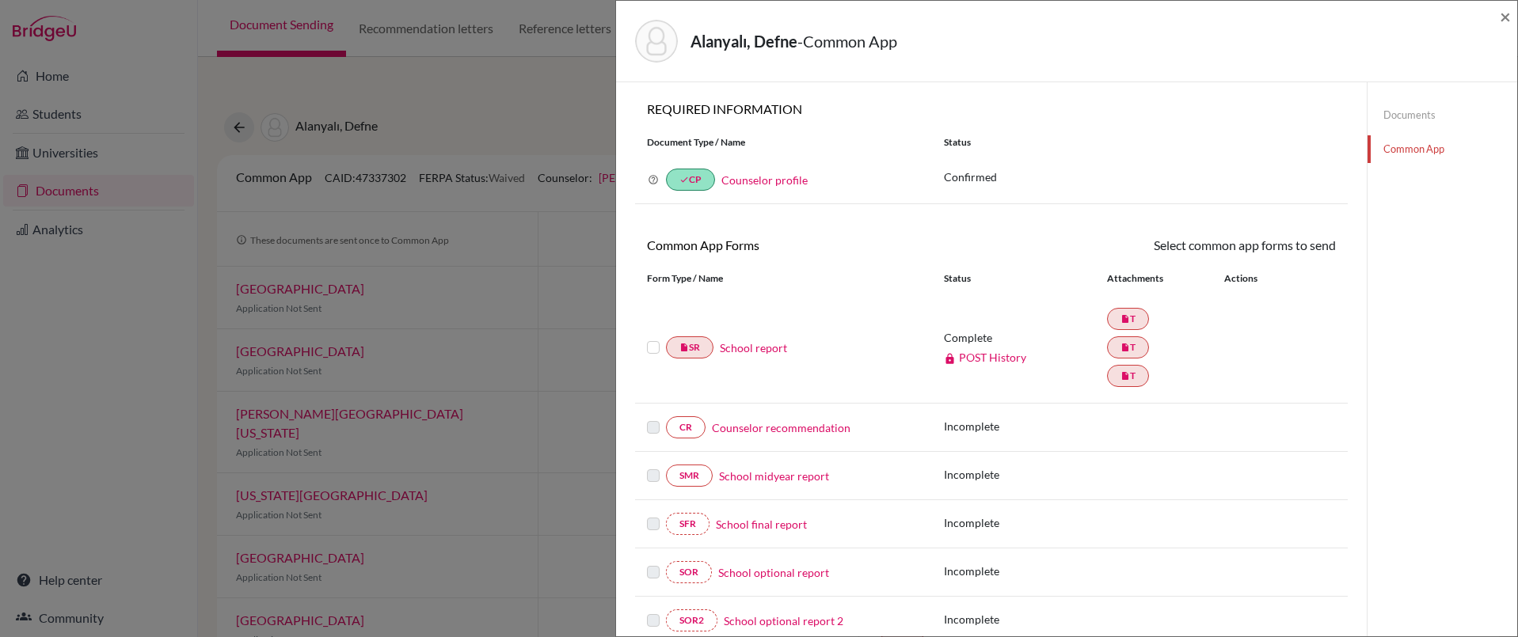
click at [653, 338] on label at bounding box center [653, 338] width 13 height 0
click at [0, 0] on input "checkbox" at bounding box center [0, 0] width 0 height 0
click at [1300, 249] on link "Send" at bounding box center [1303, 248] width 66 height 25
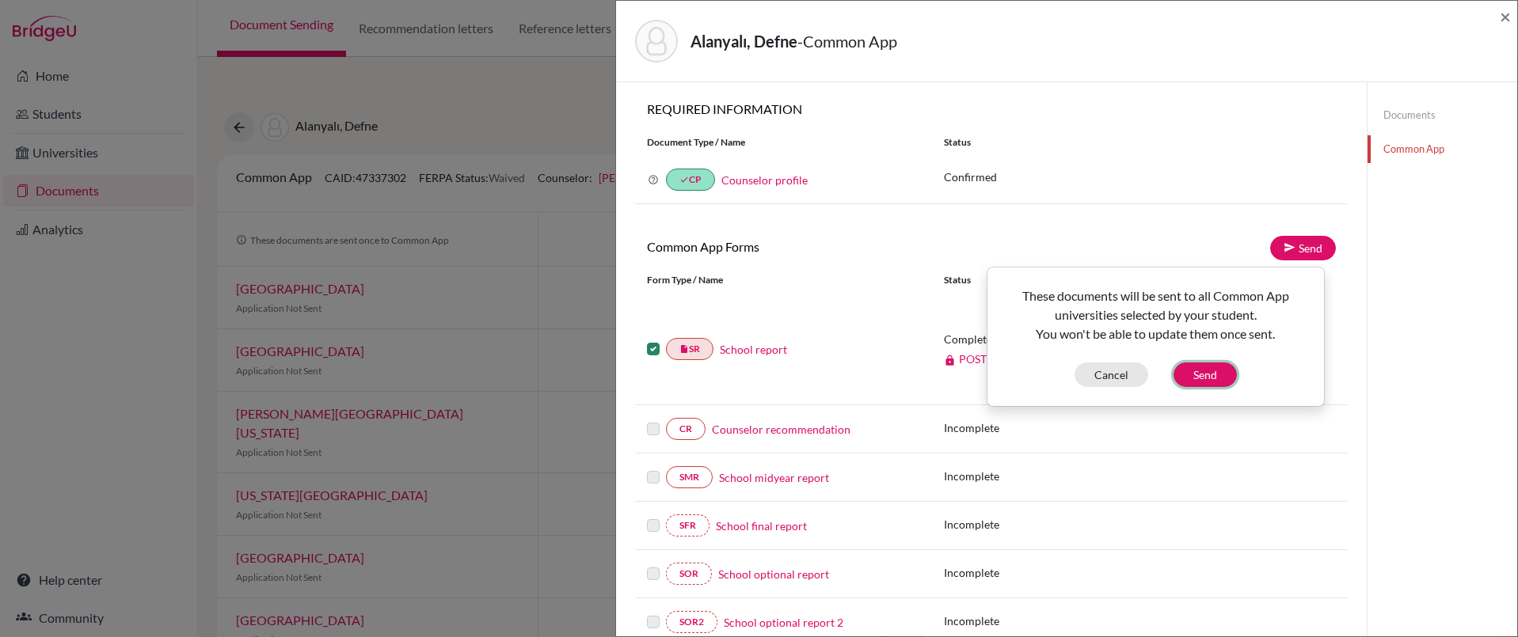
click at [1209, 375] on button "Send" at bounding box center [1204, 375] width 63 height 25
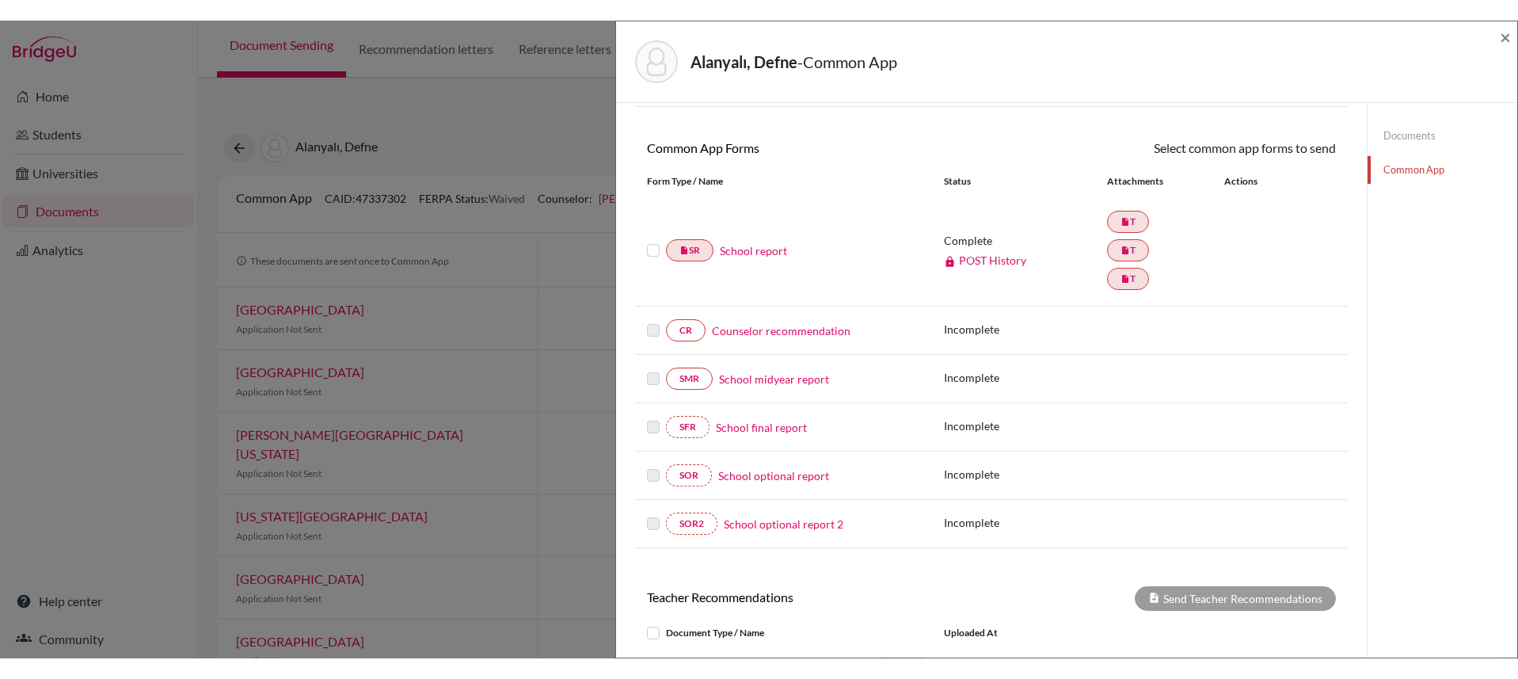
scroll to position [131, 0]
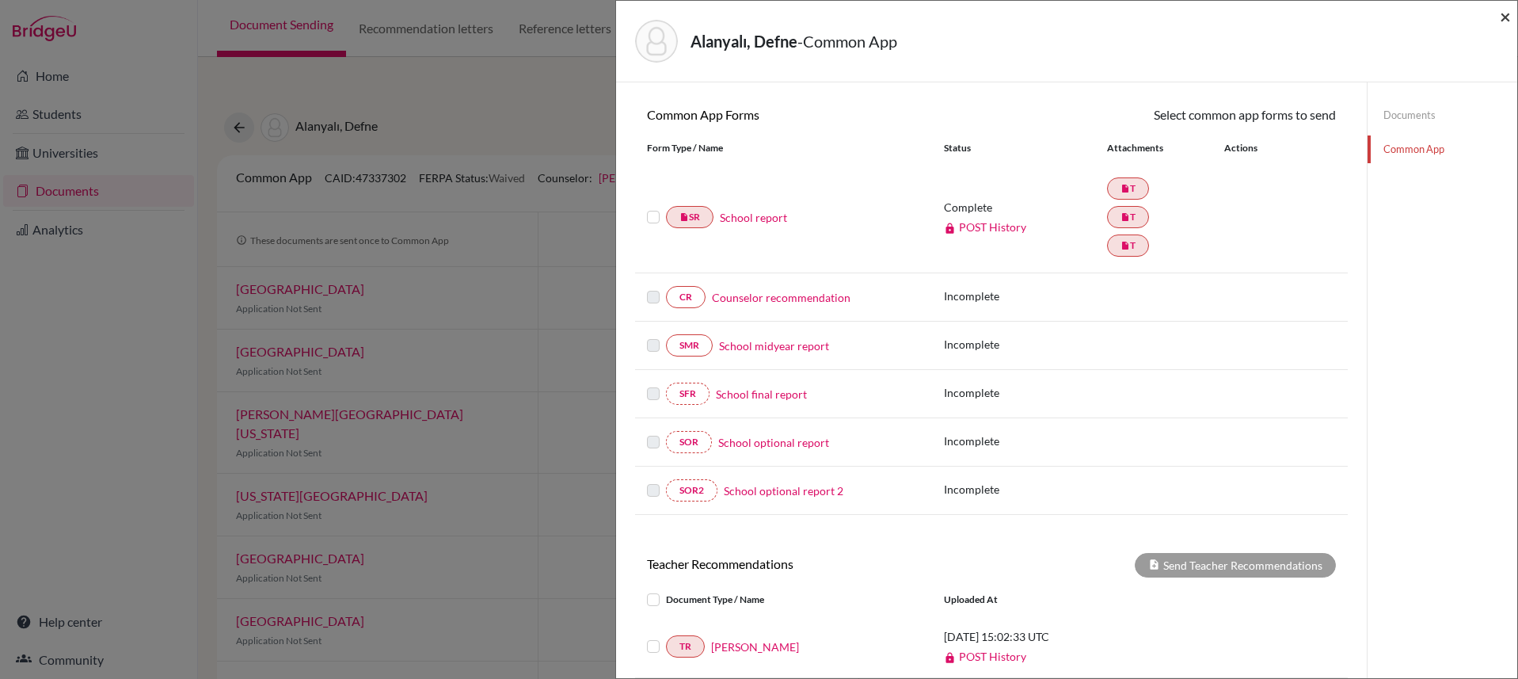
click at [1504, 20] on span "×" at bounding box center [1505, 16] width 11 height 23
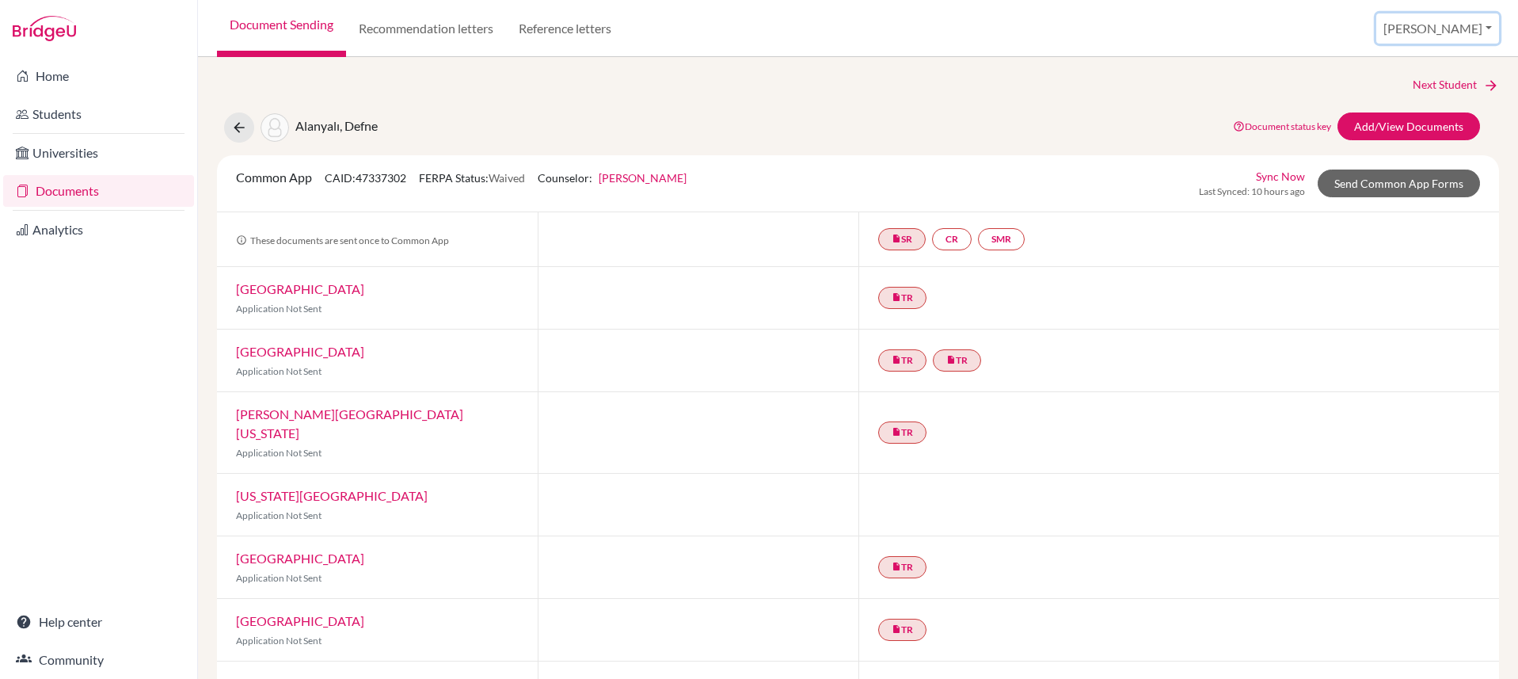
click at [1444, 24] on button "[PERSON_NAME]" at bounding box center [1437, 28] width 123 height 30
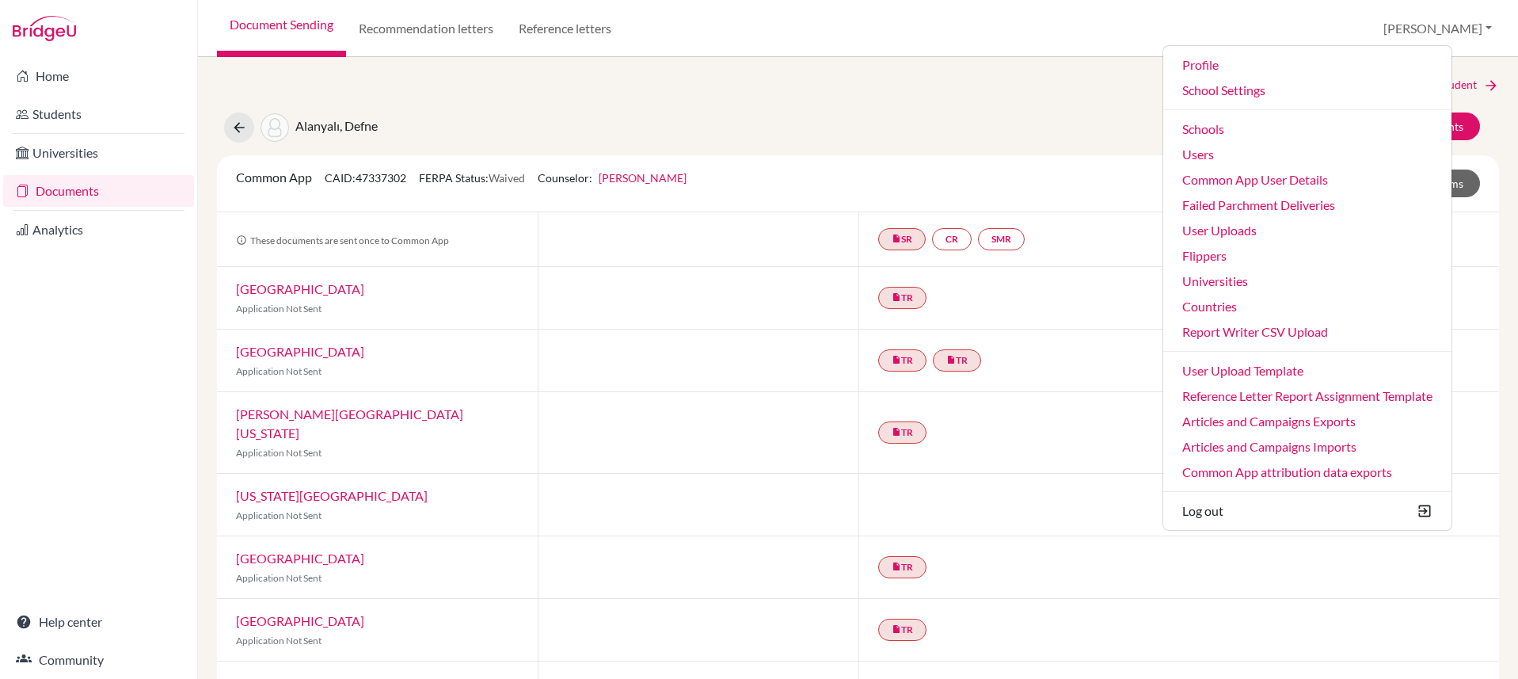
click at [1147, 97] on div "Next Student Alanyalı, Defne Document status key TR Requirement. Document not u…" at bounding box center [858, 688] width 1282 height 1225
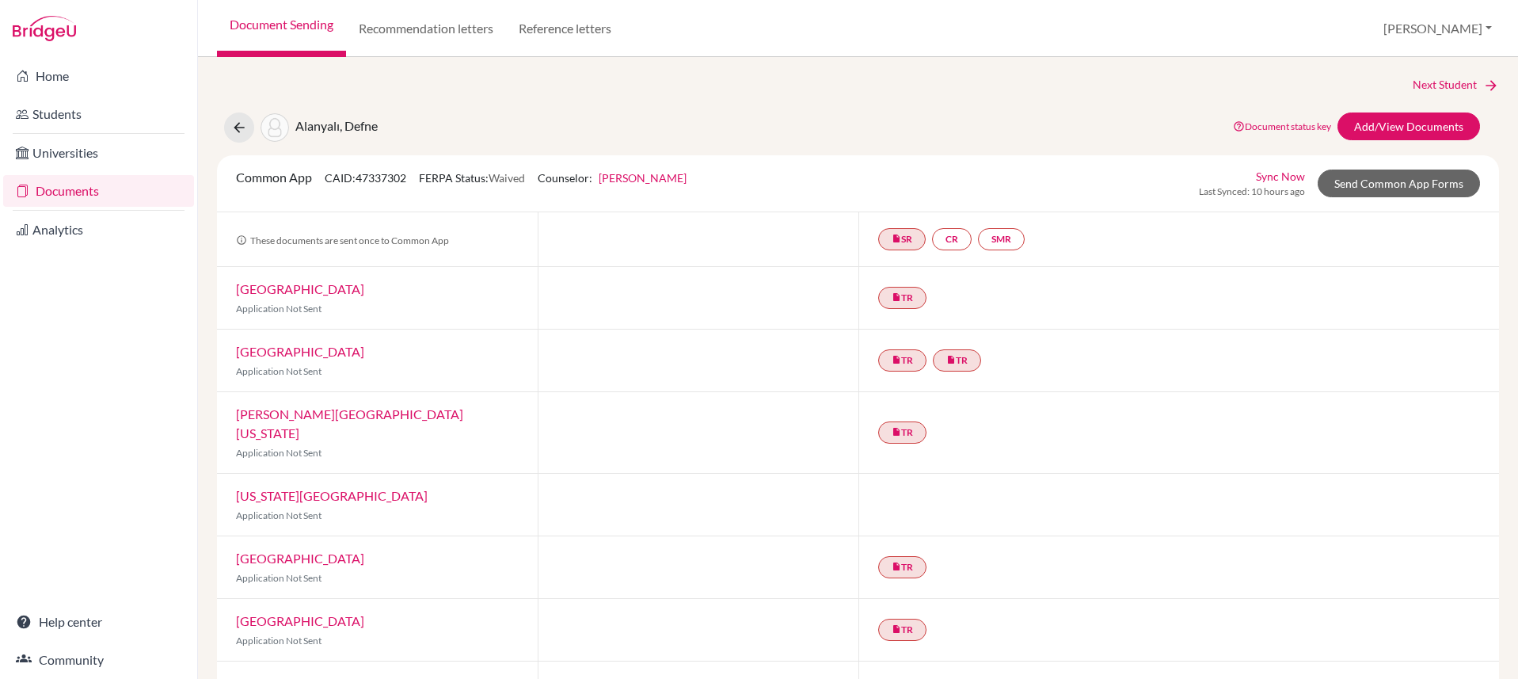
click at [86, 197] on link "Documents" at bounding box center [98, 191] width 191 height 32
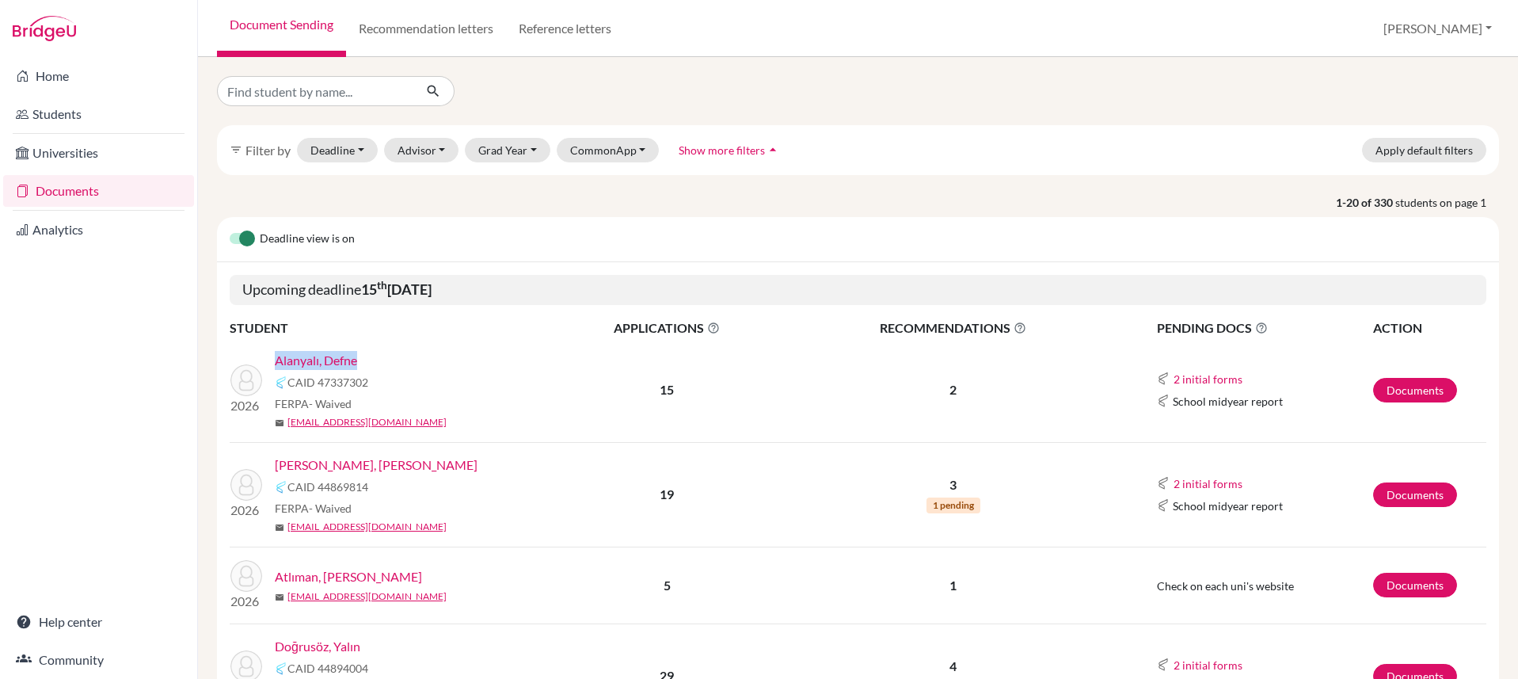
drag, startPoint x: 375, startPoint y: 364, endPoint x: 276, endPoint y: 364, distance: 99.0
click at [276, 364] on div "Alanyalı, Defne" at bounding box center [416, 360] width 283 height 19
copy link "Alanyalı, Defne"
click at [54, 112] on link "Students" at bounding box center [98, 114] width 191 height 32
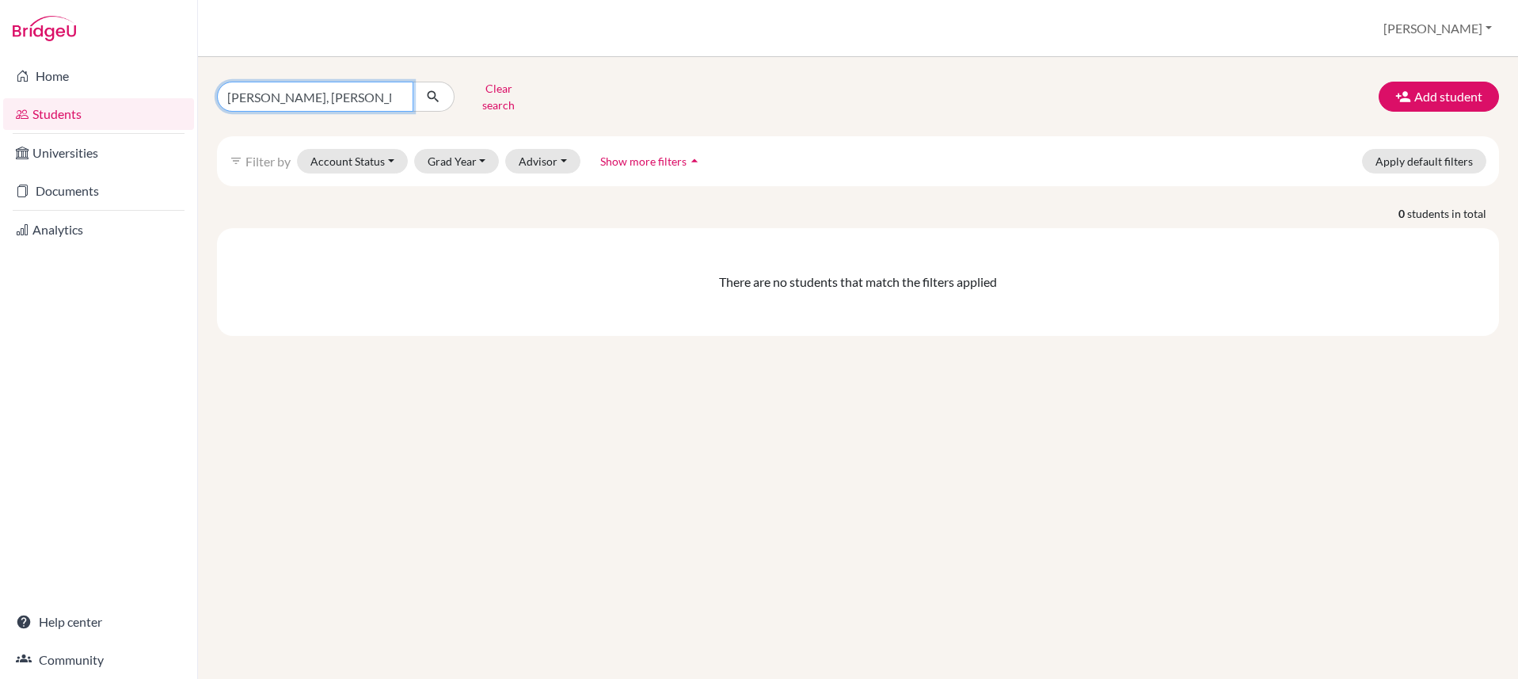
click at [397, 91] on input "Ortiz Stoessel, Sebastian Jose" at bounding box center [315, 97] width 196 height 30
click at [366, 91] on input "Find student by name..." at bounding box center [315, 97] width 196 height 30
paste input "Alanyalı, Defne"
type input "Alanyalı, Defne"
click button "submit" at bounding box center [434, 97] width 42 height 30
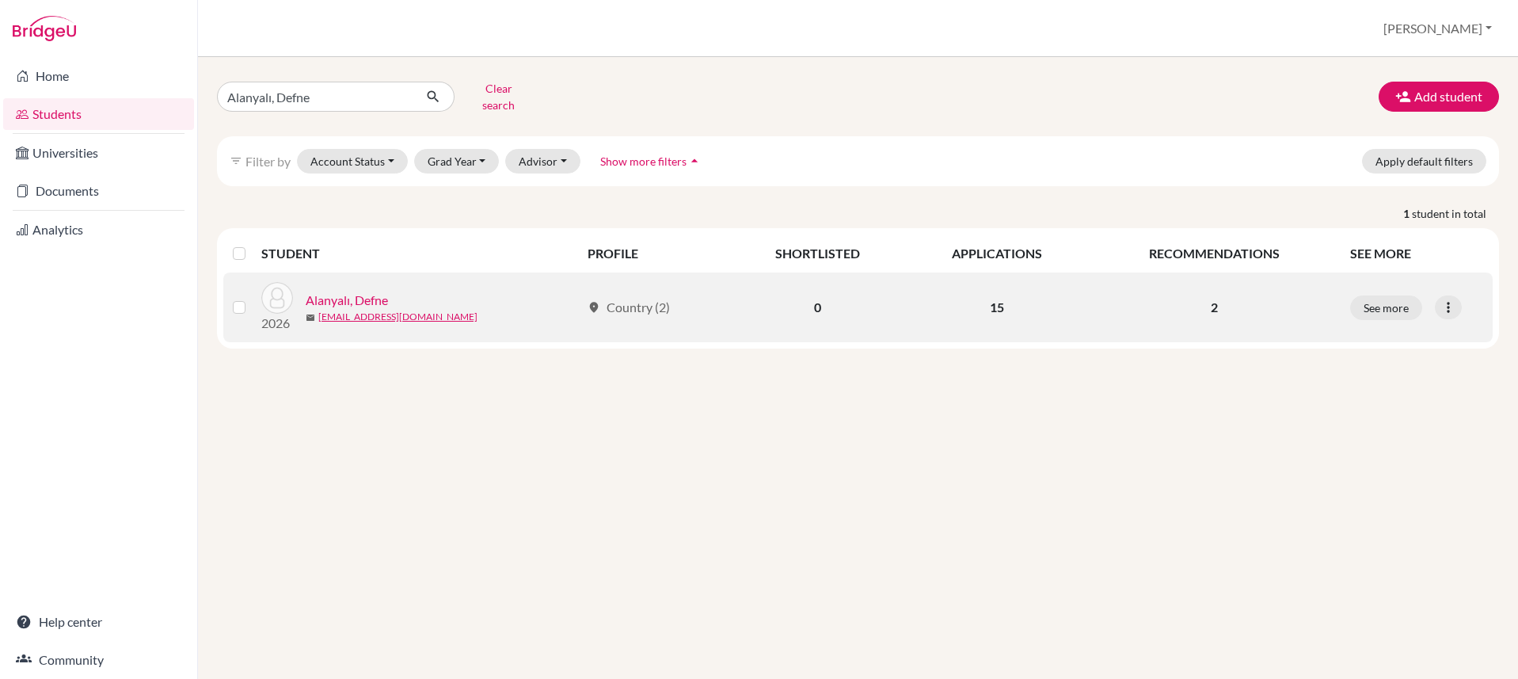
click at [371, 294] on link "Alanyalı, Defne" at bounding box center [347, 300] width 82 height 19
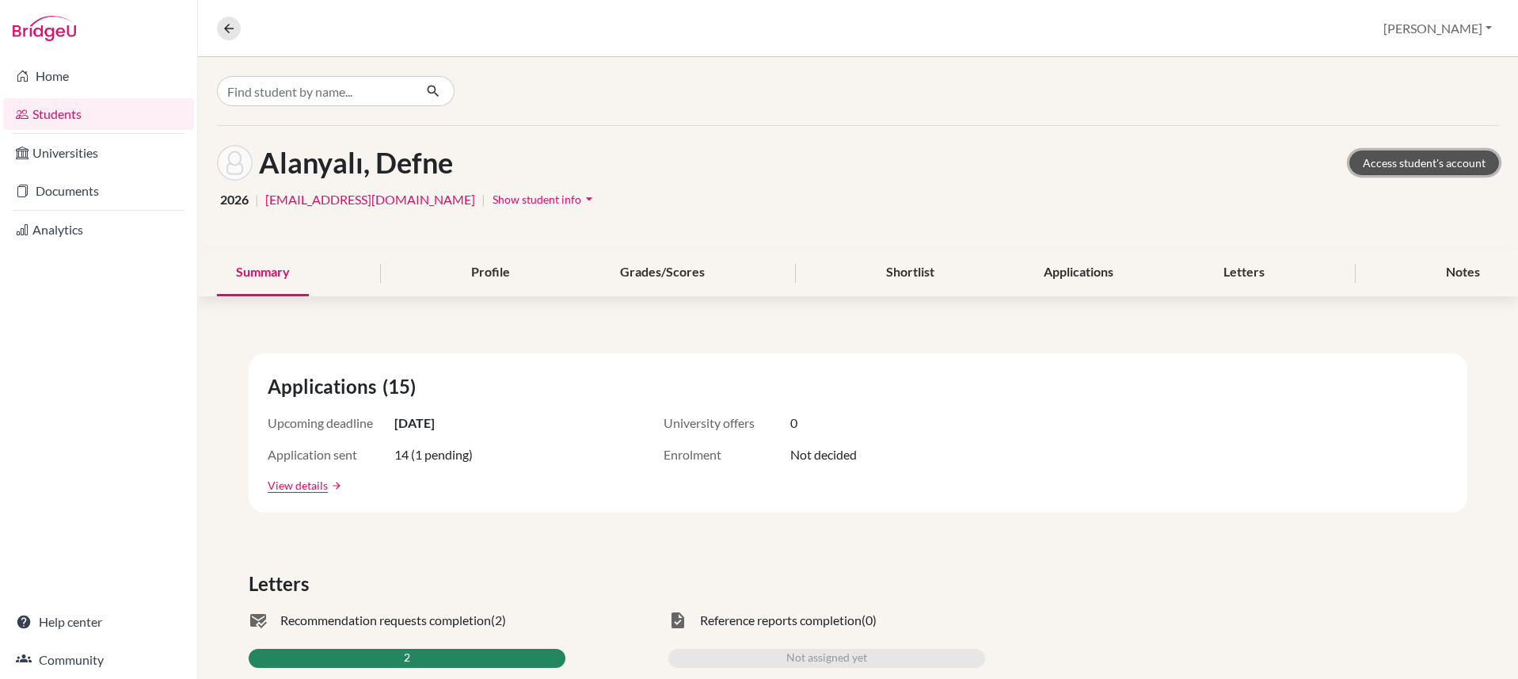
click at [1432, 165] on link "Access student's account" at bounding box center [1424, 162] width 150 height 25
click at [1428, 166] on link "Access student's account" at bounding box center [1424, 162] width 150 height 25
